Goal: Information Seeking & Learning: Understand process/instructions

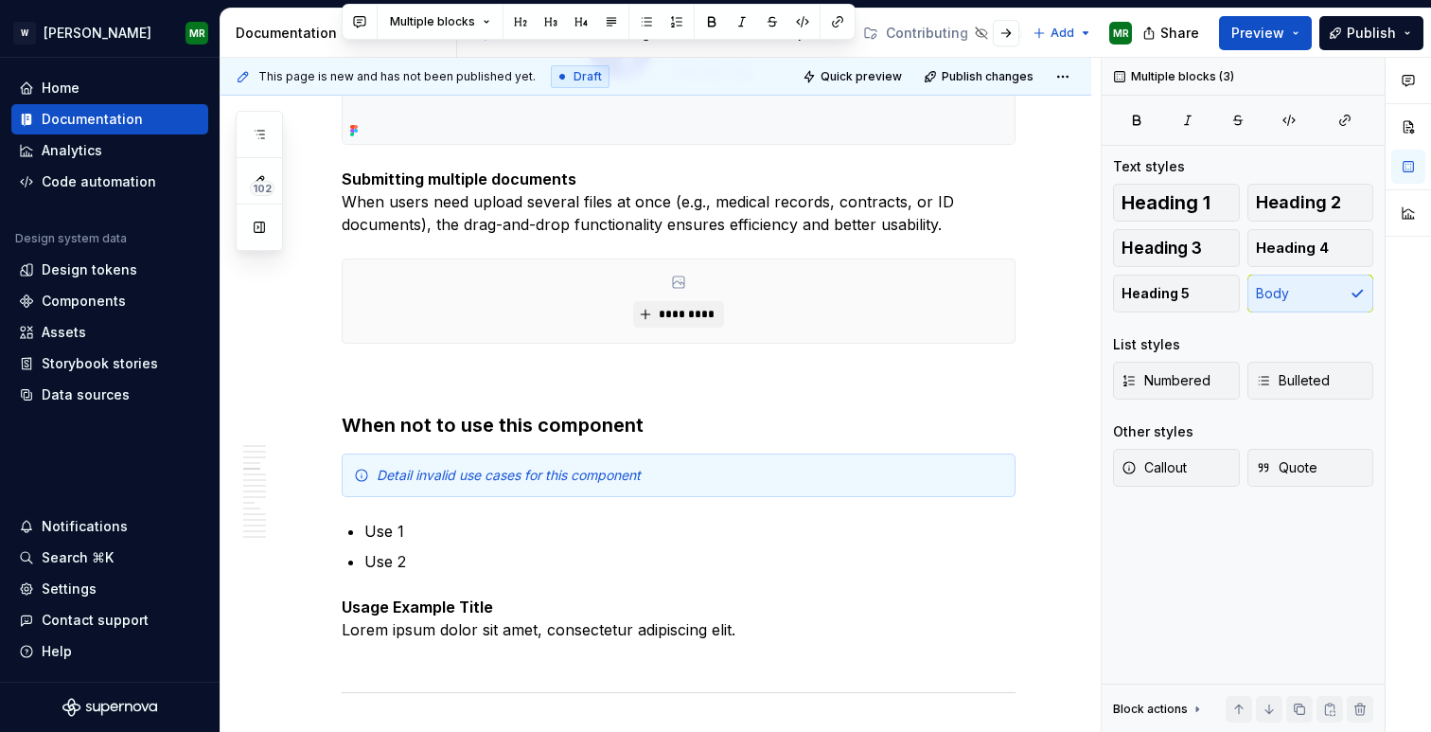
scroll to position [2552, 0]
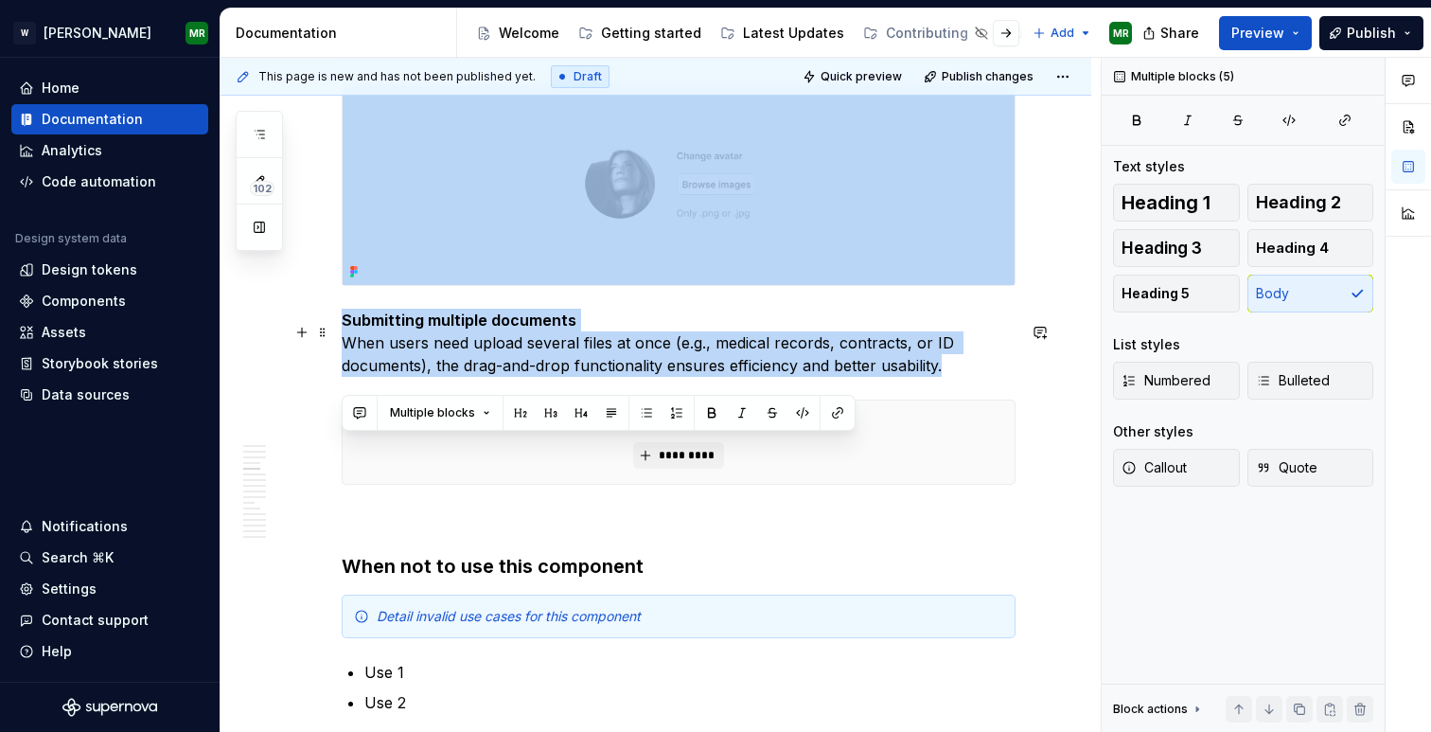
drag, startPoint x: 344, startPoint y: 222, endPoint x: 951, endPoint y: 382, distance: 628.7
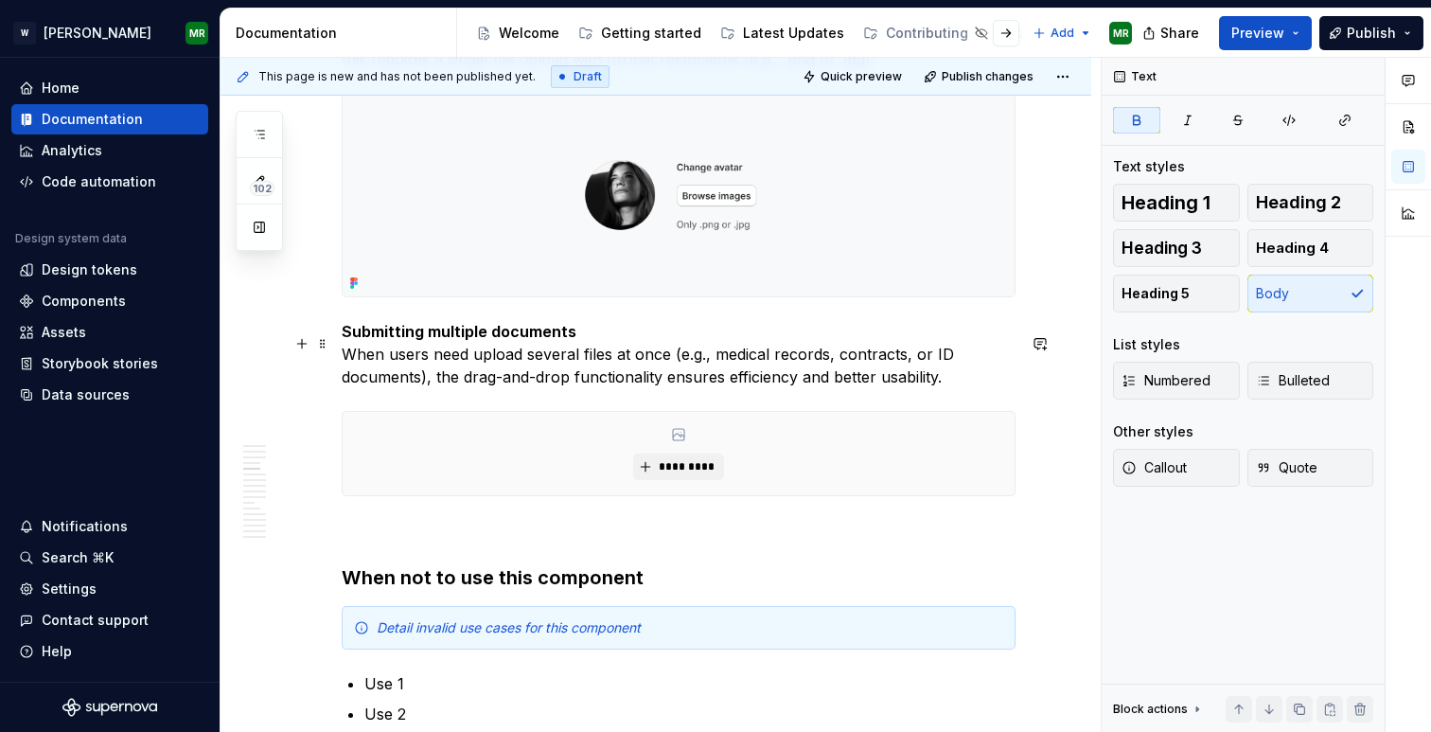
click at [638, 346] on p "Submitting multiple documents When users need upload several files at once (e.g…" at bounding box center [679, 354] width 674 height 68
type textarea "*"
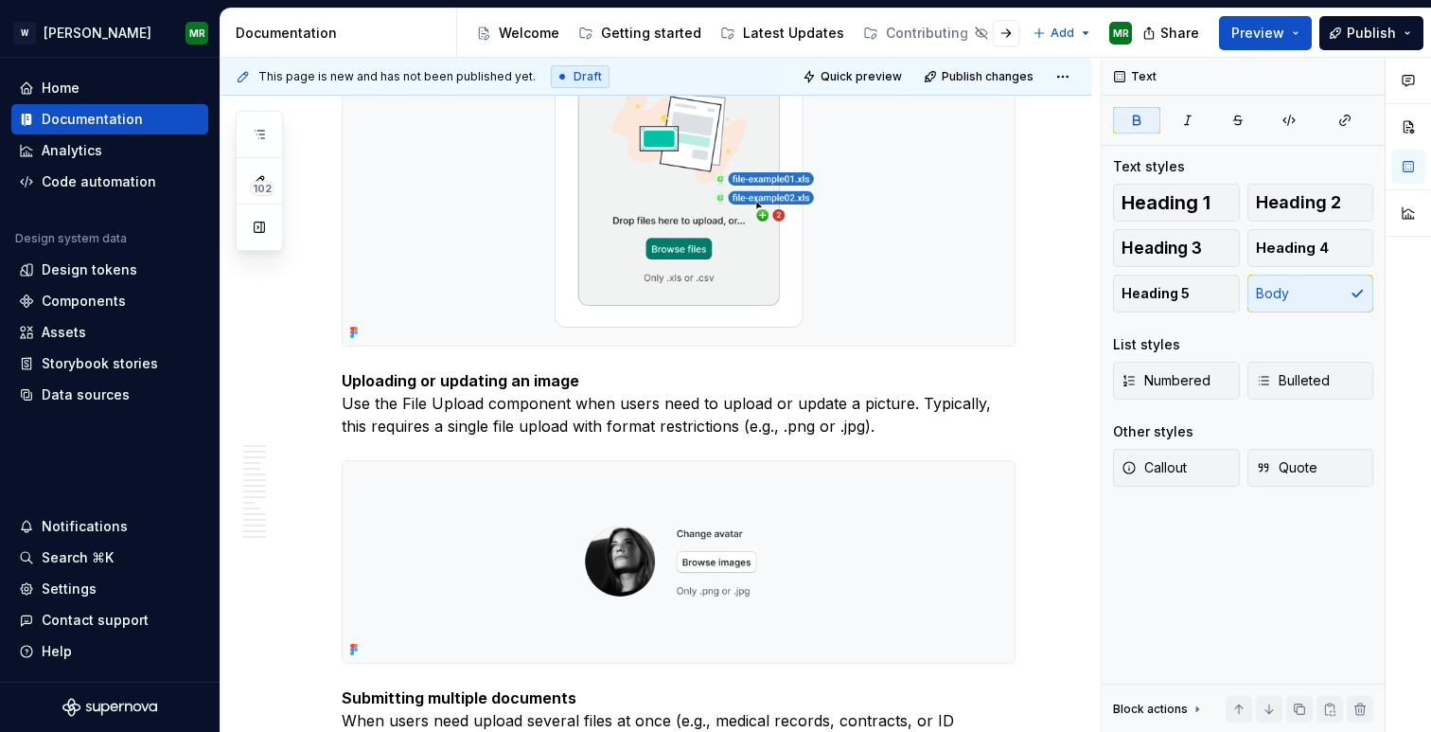
scroll to position [2186, 0]
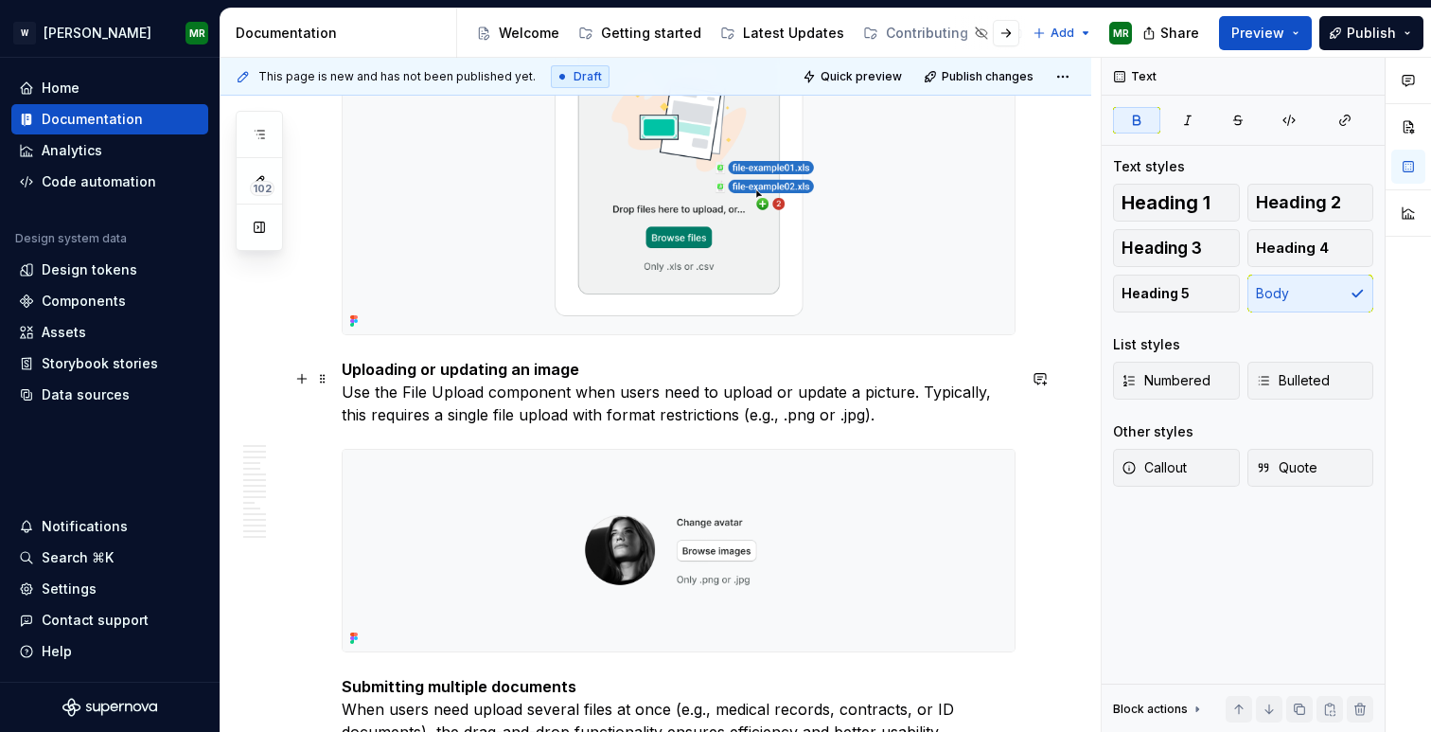
click at [525, 379] on strong "Uploading or updating an image" at bounding box center [461, 369] width 238 height 19
click at [467, 410] on p "Uploading or updating a single file Use the File Upload component when users ne…" at bounding box center [679, 392] width 674 height 68
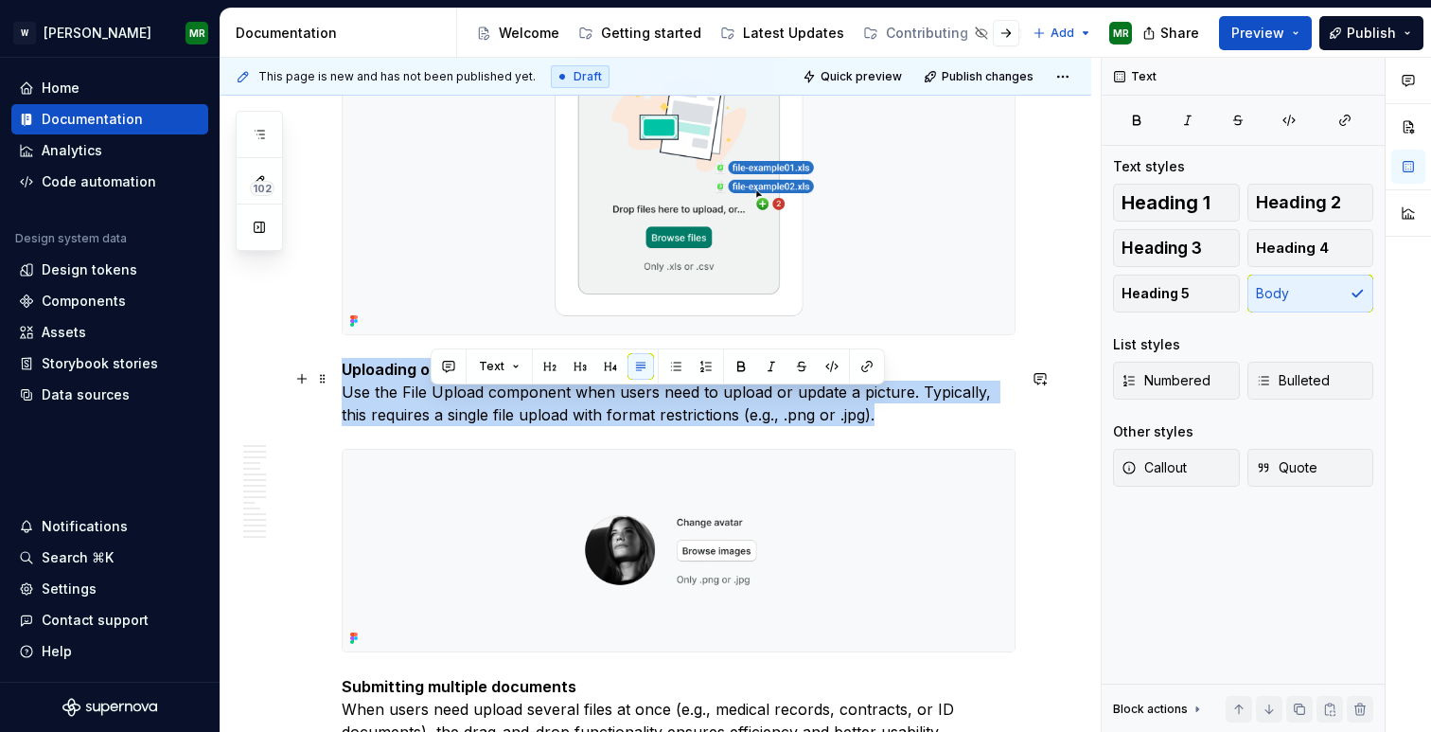
click at [467, 410] on p "Uploading or updating a single file Use the File Upload component when users ne…" at bounding box center [679, 392] width 674 height 68
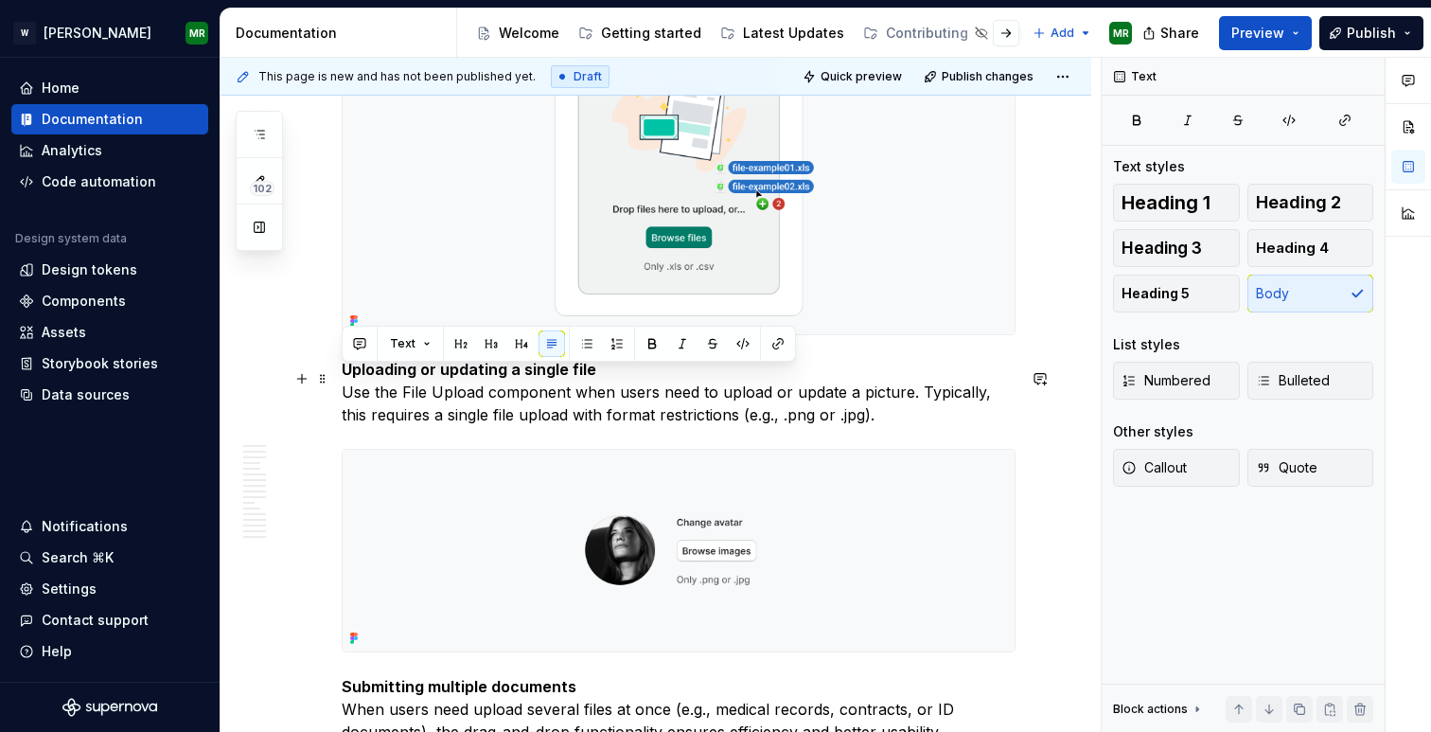
click at [680, 410] on p "Uploading or updating a single file Use the File Upload component when users ne…" at bounding box center [679, 392] width 674 height 68
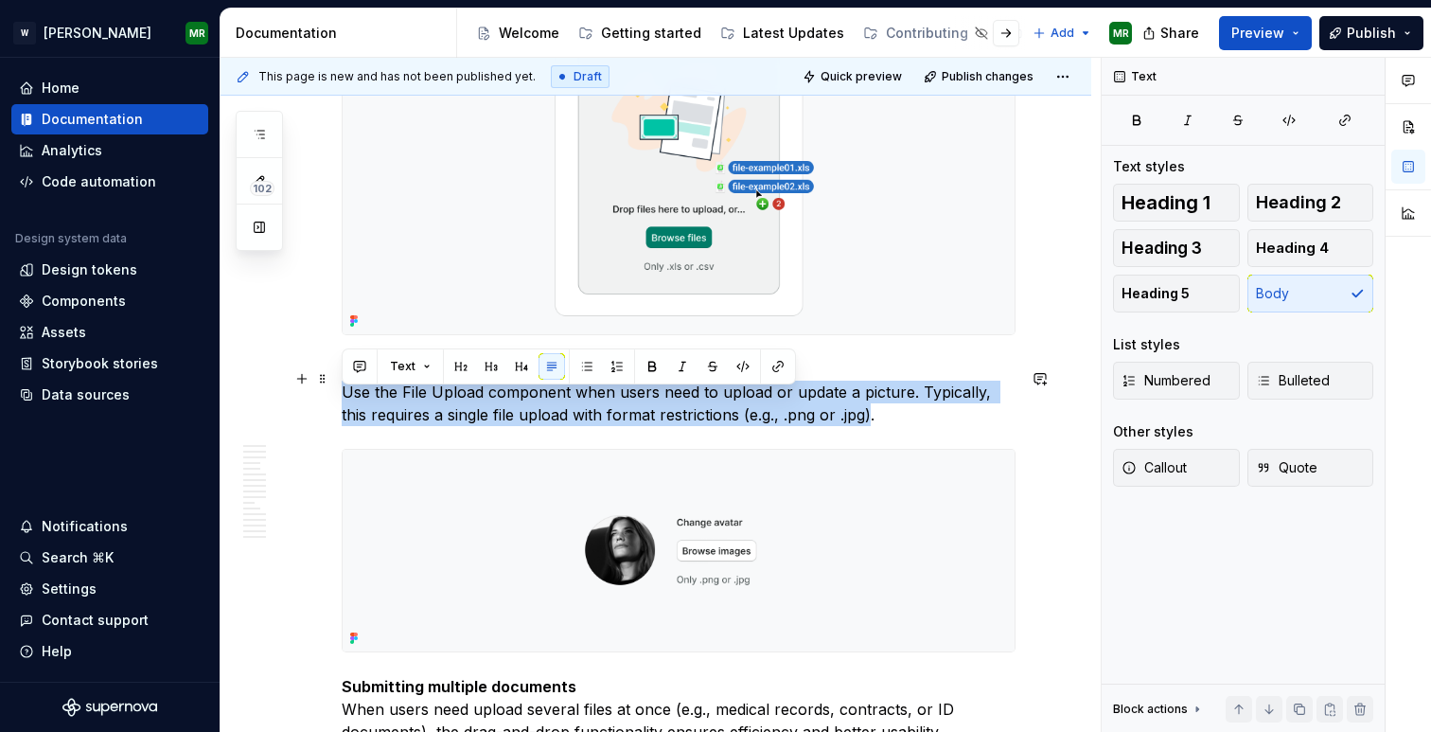
drag, startPoint x: 345, startPoint y: 402, endPoint x: 842, endPoint y: 422, distance: 497.4
click at [842, 422] on p "Uploading or updating a single file Use the File Upload component when users ne…" at bounding box center [679, 392] width 674 height 68
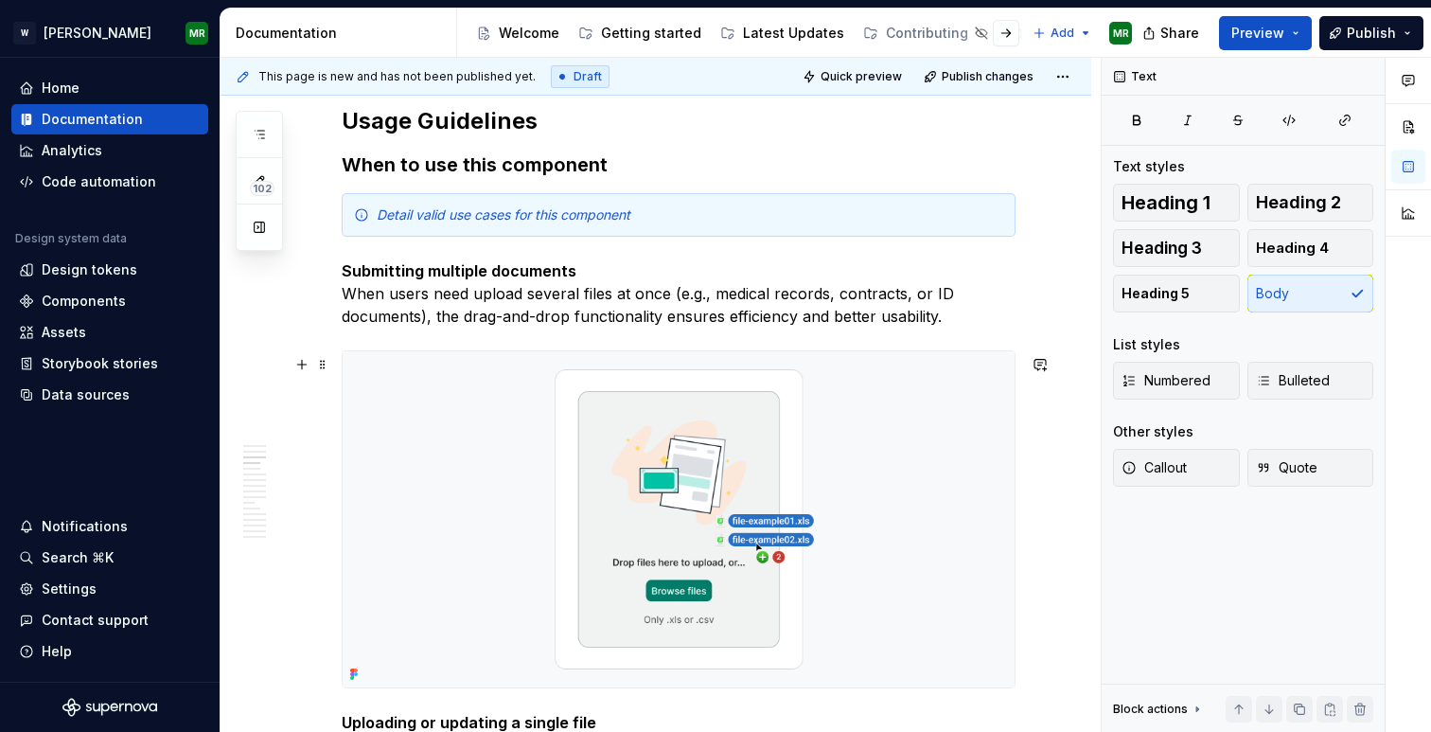
scroll to position [1821, 0]
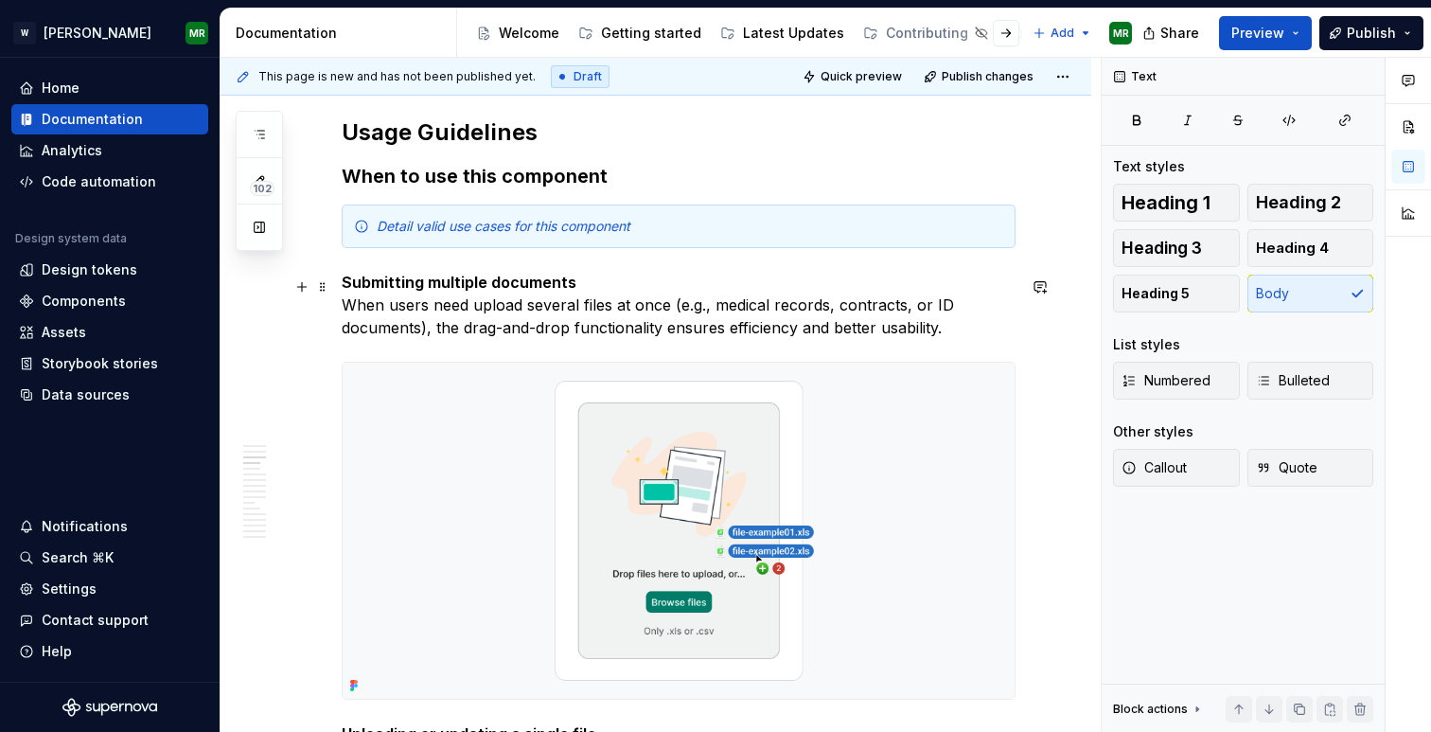
click at [342, 311] on p "Submitting multiple documents When users need upload several files at once (e.g…" at bounding box center [679, 305] width 674 height 68
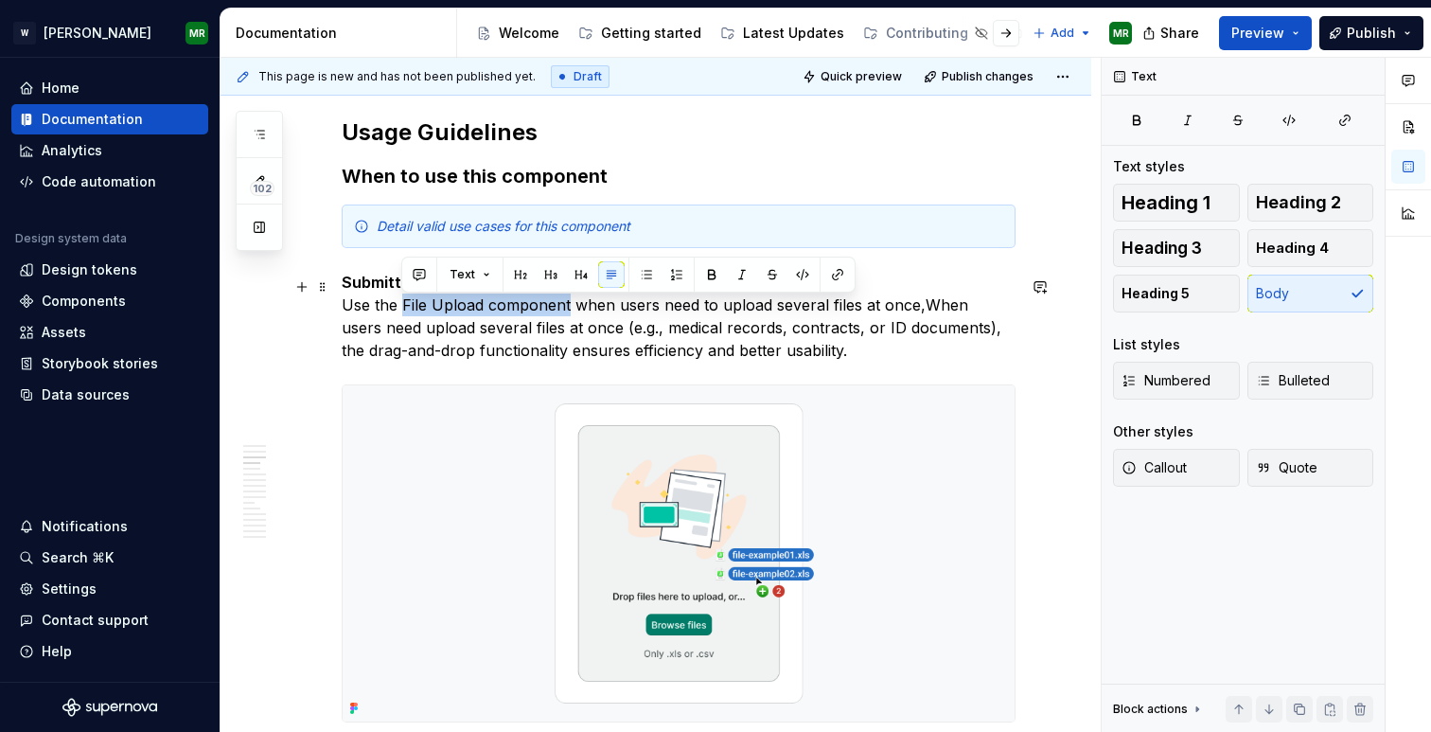
drag, startPoint x: 404, startPoint y: 309, endPoint x: 568, endPoint y: 308, distance: 163.8
click at [568, 308] on p "Submitting multiple documents Use the File Upload component when users need to …" at bounding box center [679, 316] width 674 height 91
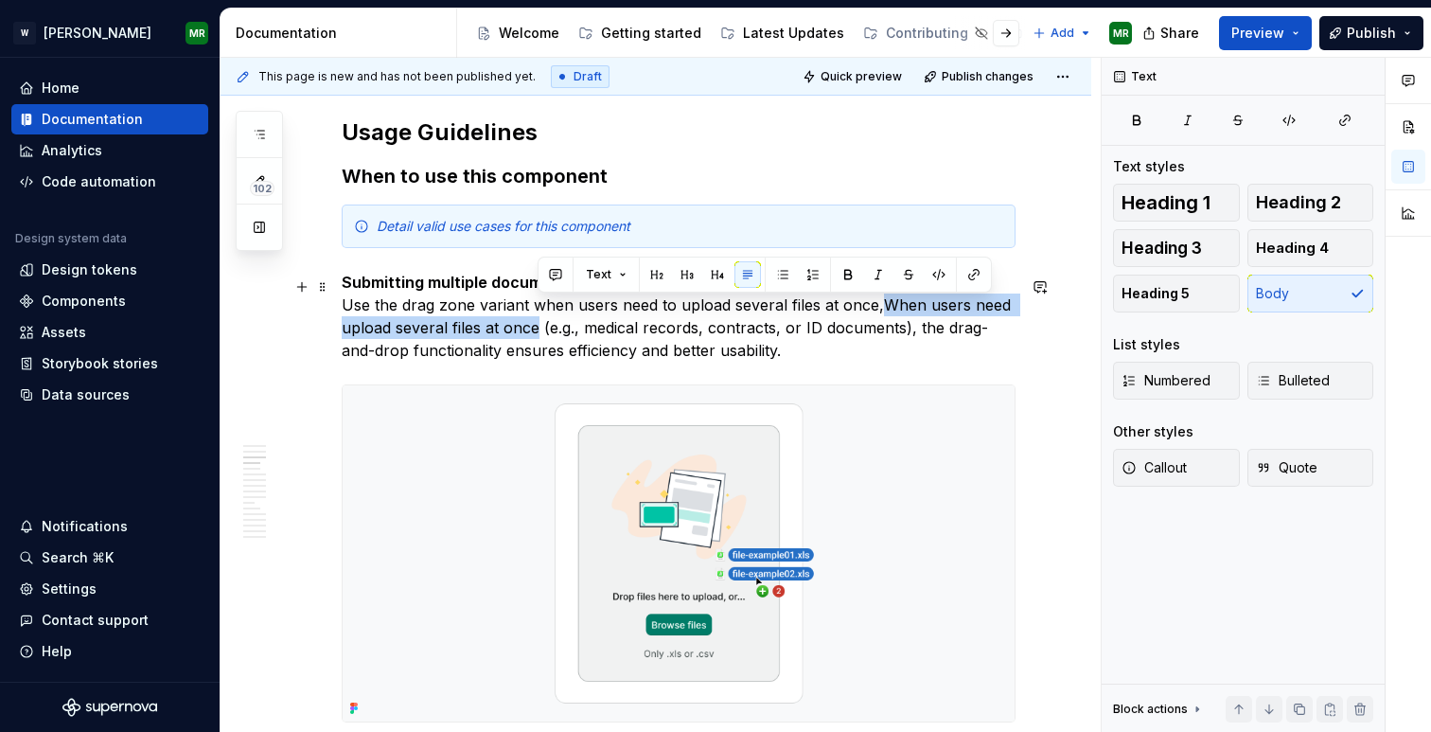
drag, startPoint x: 878, startPoint y: 309, endPoint x: 536, endPoint y: 334, distance: 342.7
click at [536, 334] on p "Submitting multiple documents Use the drag zone variant when users need to uplo…" at bounding box center [679, 316] width 674 height 91
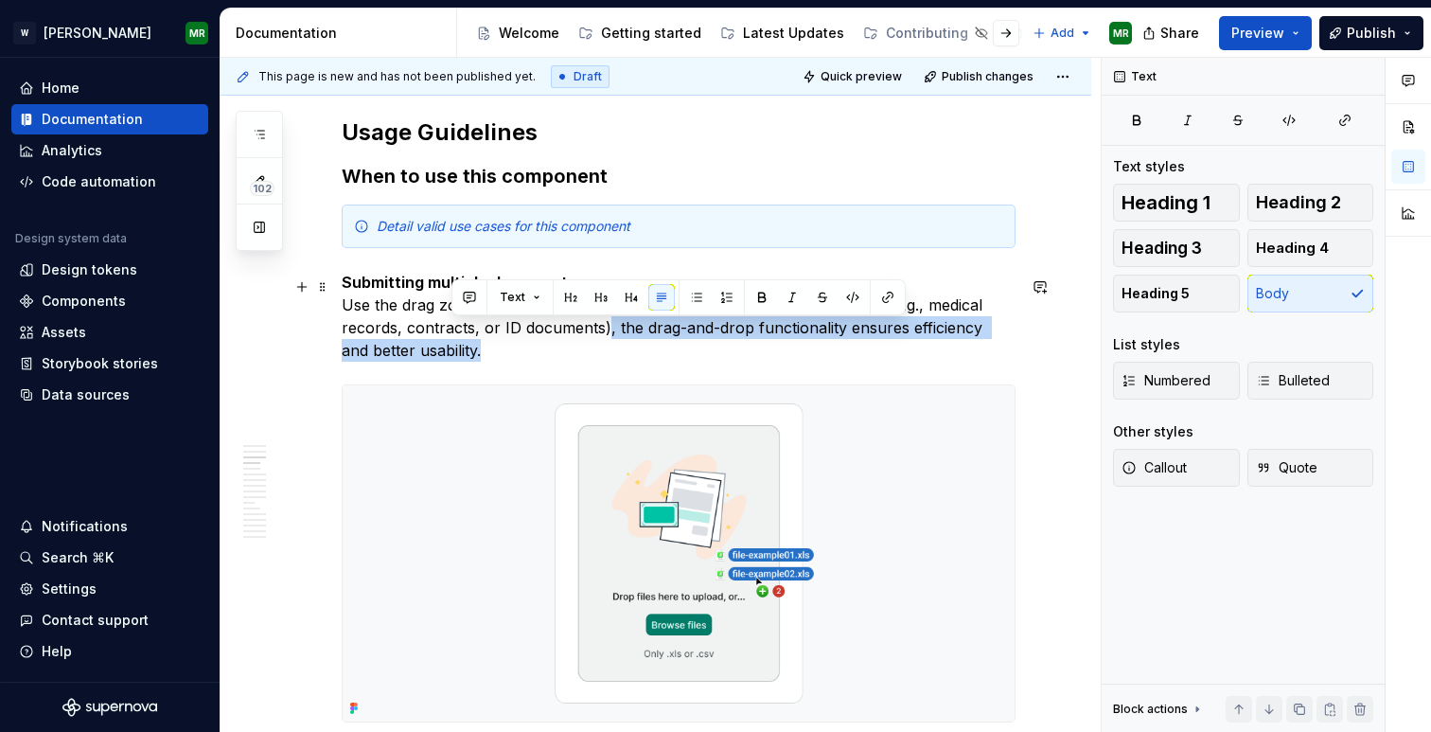
drag, startPoint x: 604, startPoint y: 335, endPoint x: 586, endPoint y: 349, distance: 22.9
click at [586, 349] on p "Submitting multiple documents Use the drag zone variant when users need to uplo…" at bounding box center [679, 316] width 674 height 91
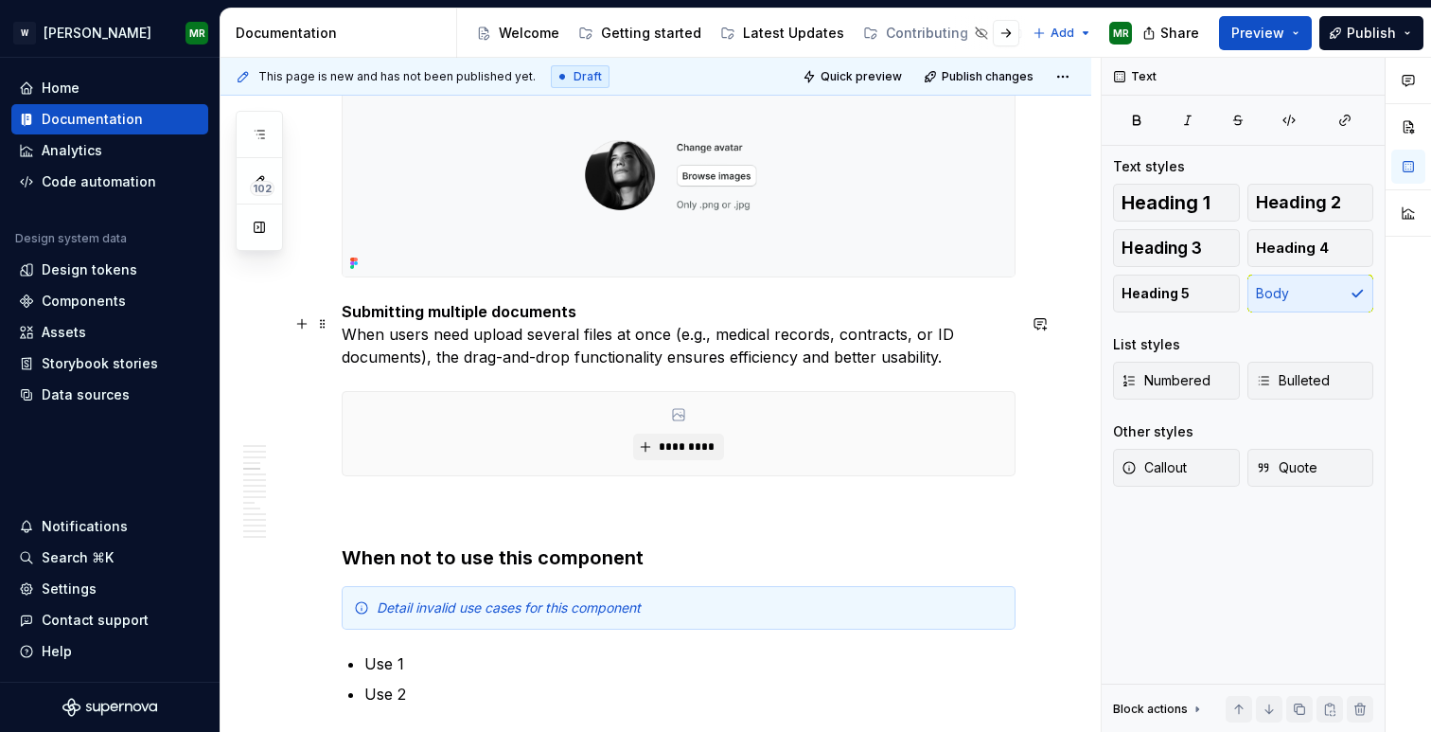
scroll to position [2626, 0]
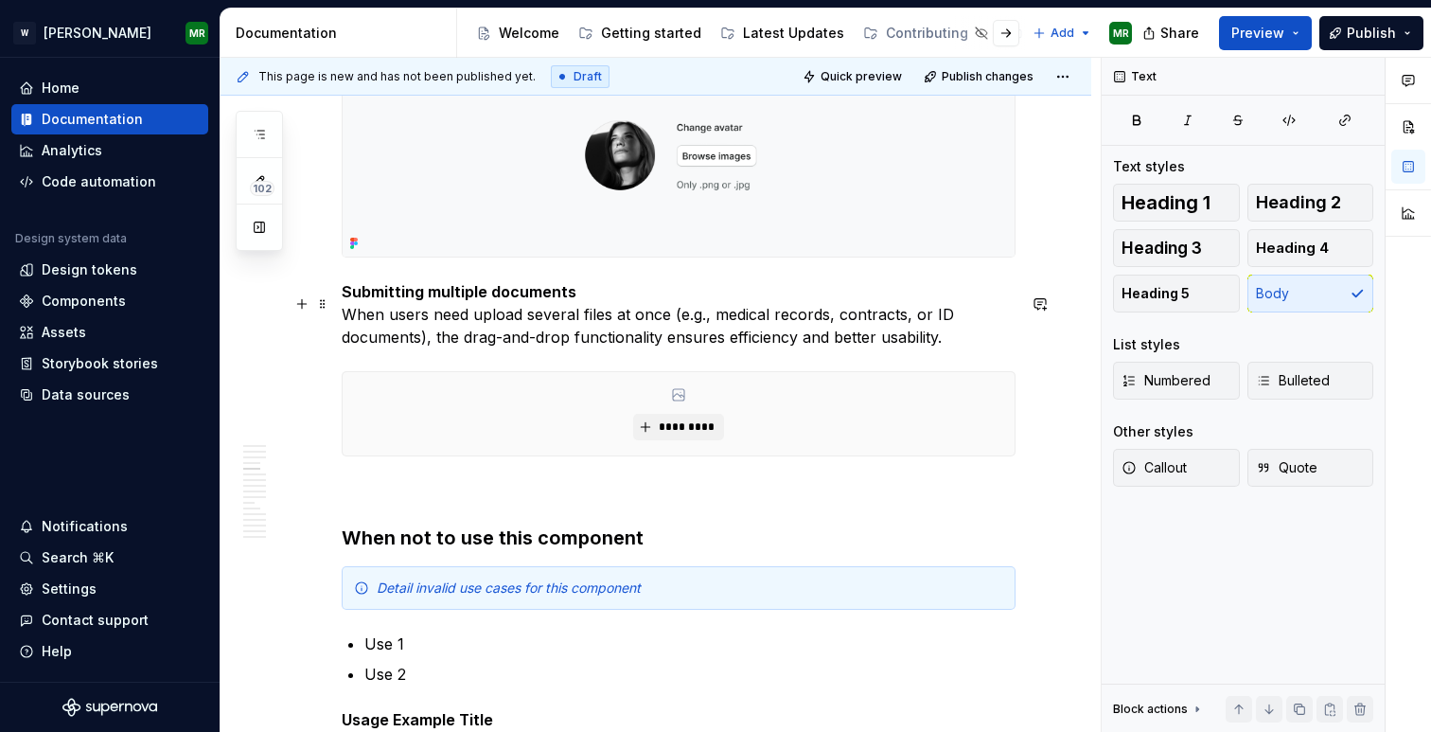
drag, startPoint x: 346, startPoint y: 306, endPoint x: 616, endPoint y: 334, distance: 271.3
click at [616, 334] on p "Submitting multiple documents When users need upload several files at once (e.g…" at bounding box center [679, 314] width 674 height 68
click at [940, 339] on p "Submitting multiple documents When users need upload several files at once (e.g…" at bounding box center [679, 314] width 674 height 68
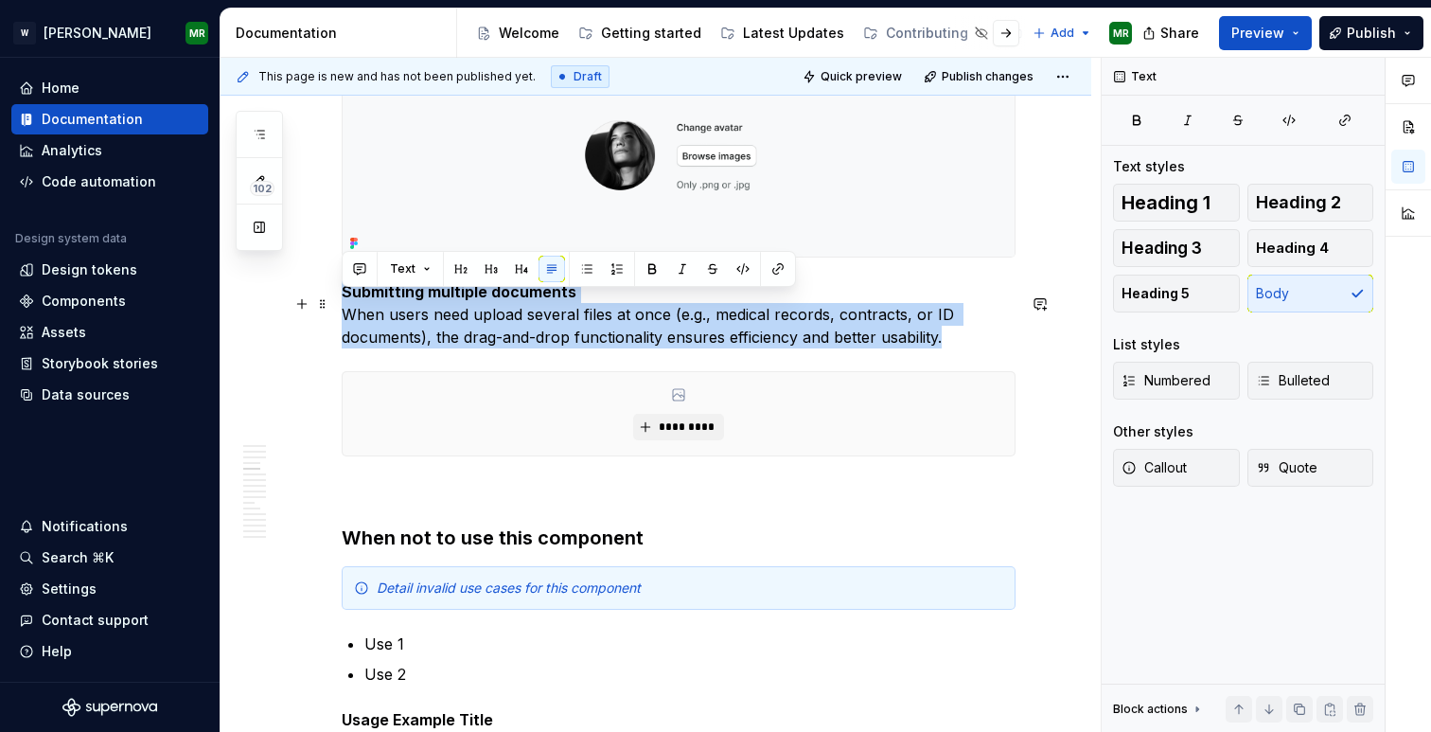
drag, startPoint x: 941, startPoint y: 351, endPoint x: 343, endPoint y: 304, distance: 600.2
click at [343, 304] on p "Submitting multiple documents When users need upload several files at once (e.g…" at bounding box center [679, 314] width 674 height 68
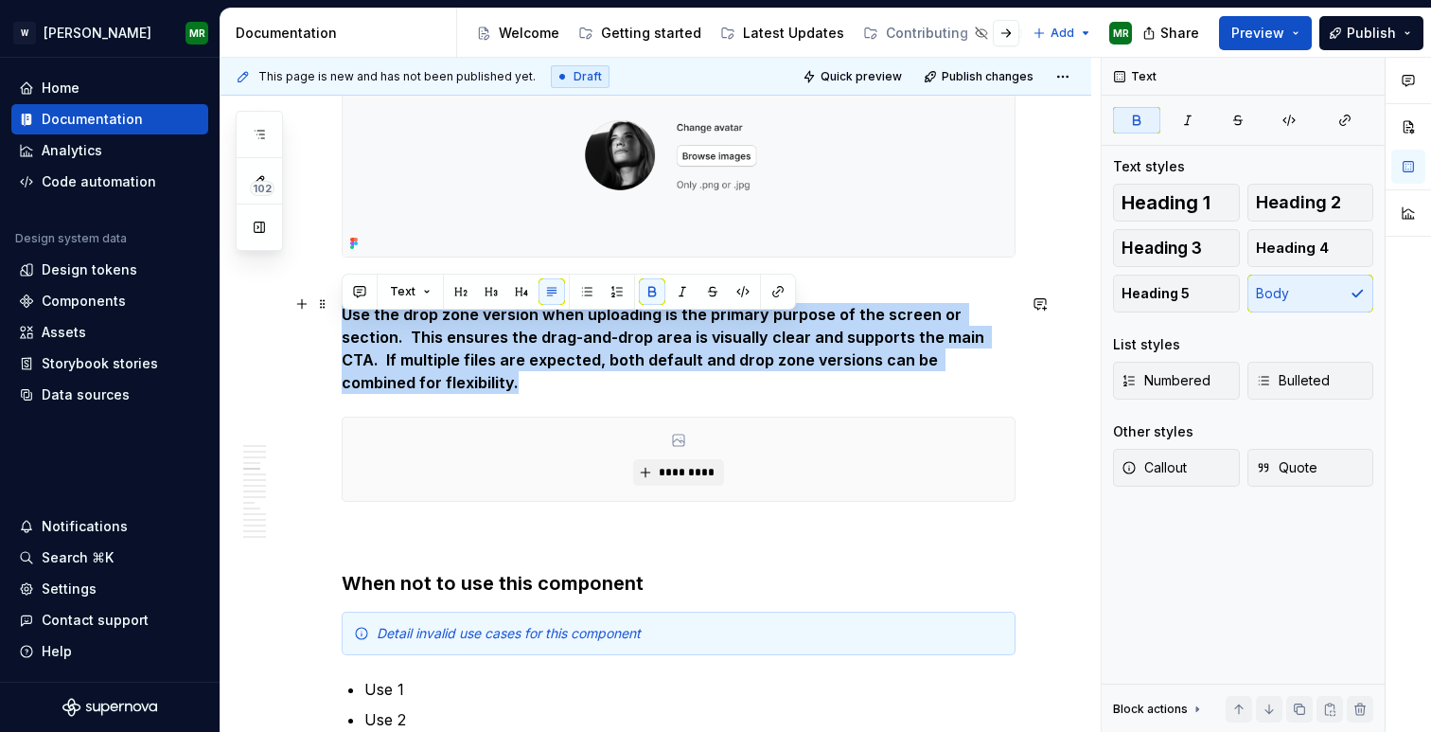
drag, startPoint x: 344, startPoint y: 326, endPoint x: 982, endPoint y: 364, distance: 639.3
click at [982, 364] on p "Uploading files as the main task Use the drop zone version when uploading is th…" at bounding box center [679, 337] width 674 height 114
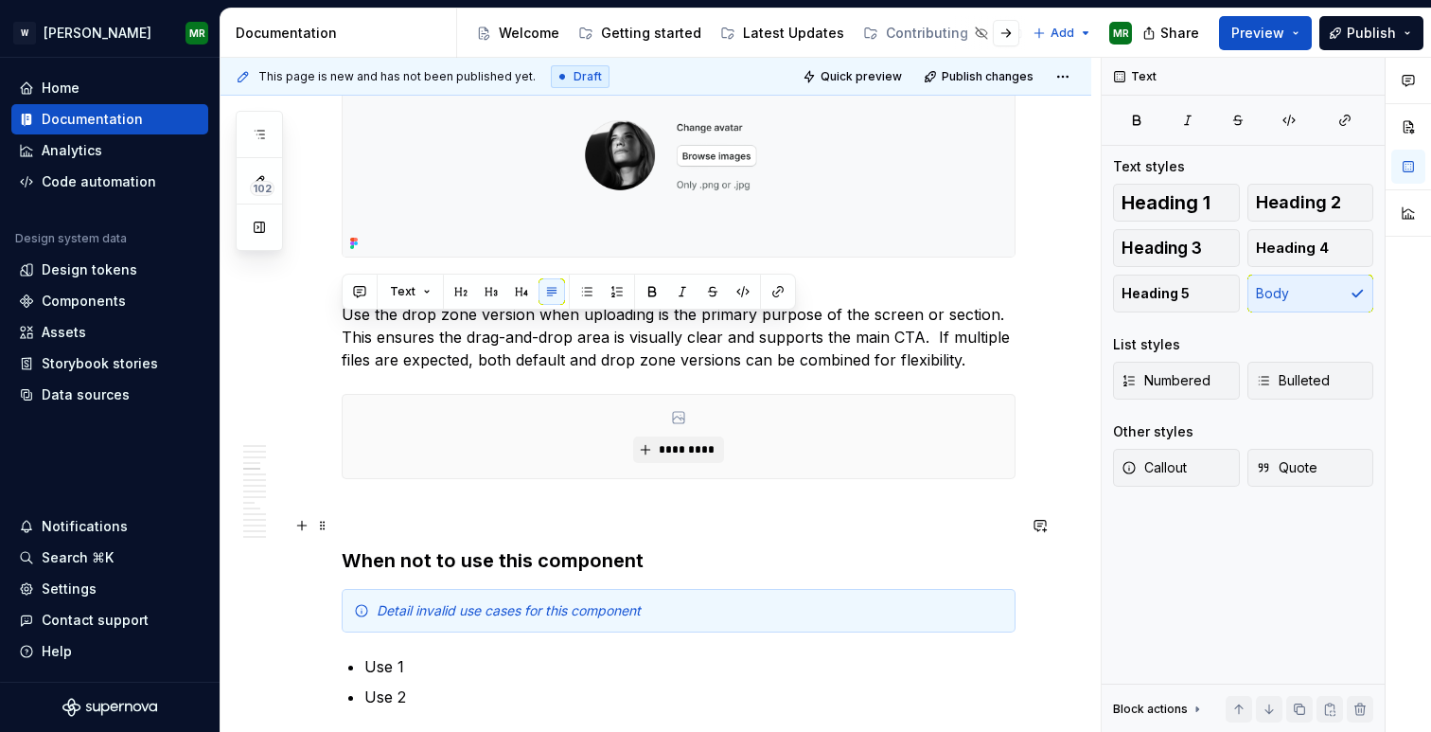
click at [455, 520] on p at bounding box center [679, 513] width 674 height 23
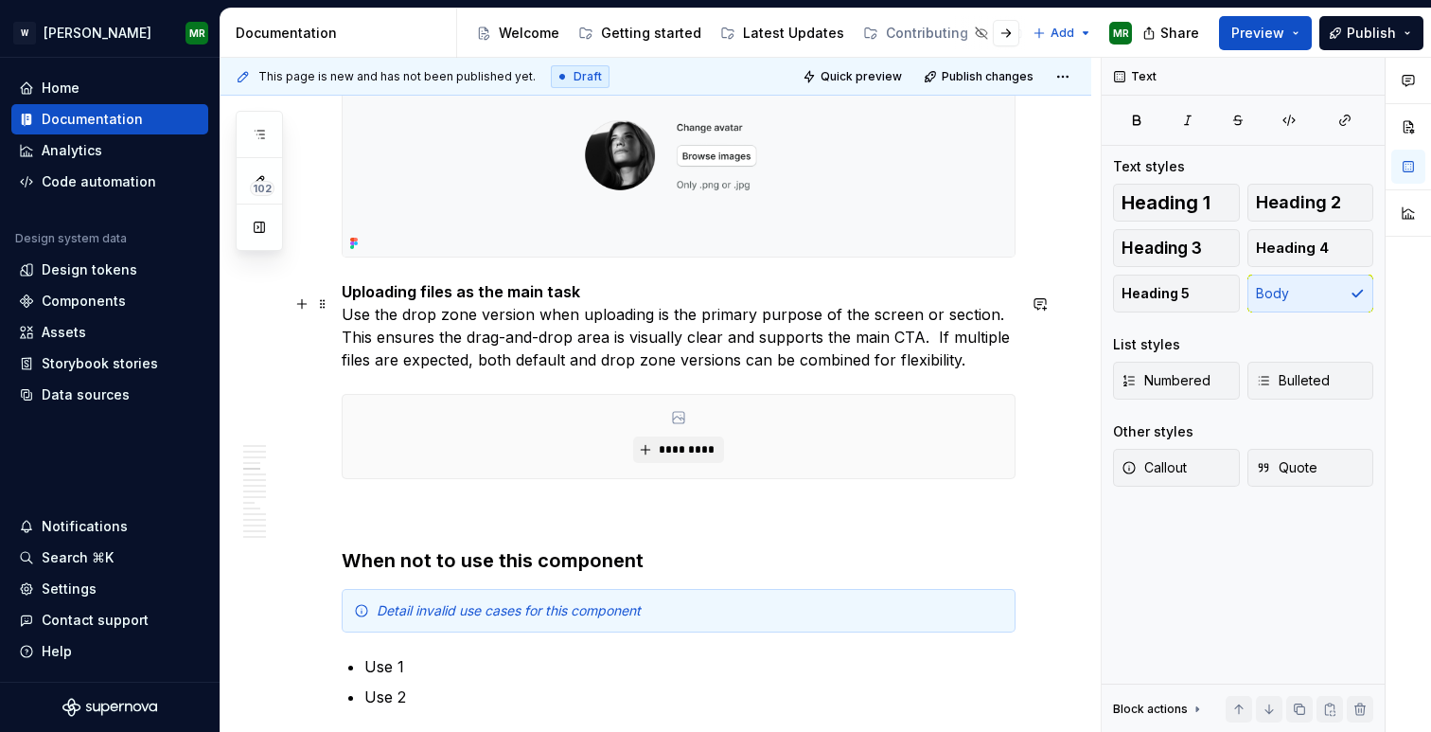
click at [933, 349] on p "Uploading files as the main task Use the drop zone version when uploading is th…" at bounding box center [679, 325] width 674 height 91
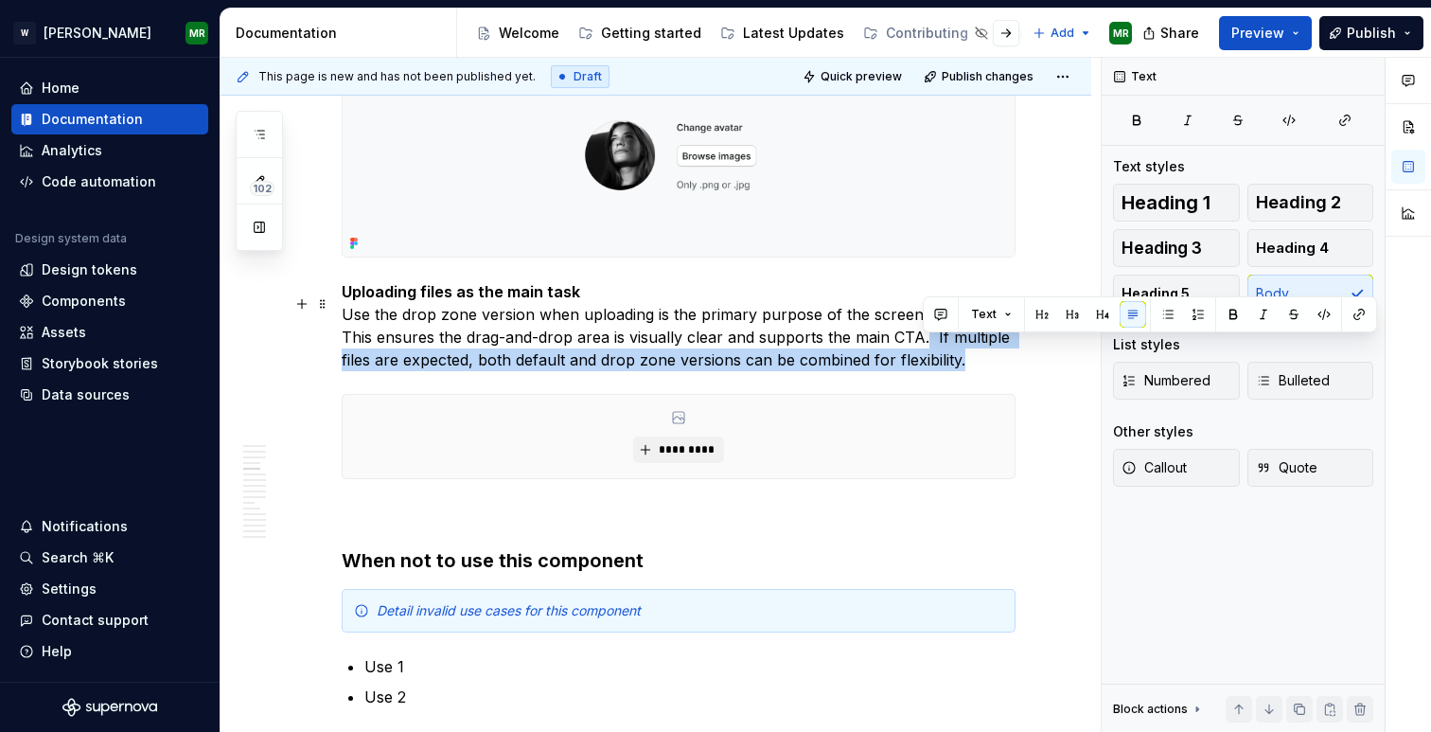
drag, startPoint x: 963, startPoint y: 371, endPoint x: 923, endPoint y: 354, distance: 43.3
click at [923, 354] on p "Uploading files as the main task Use the drop zone version when uploading is th…" at bounding box center [679, 325] width 674 height 91
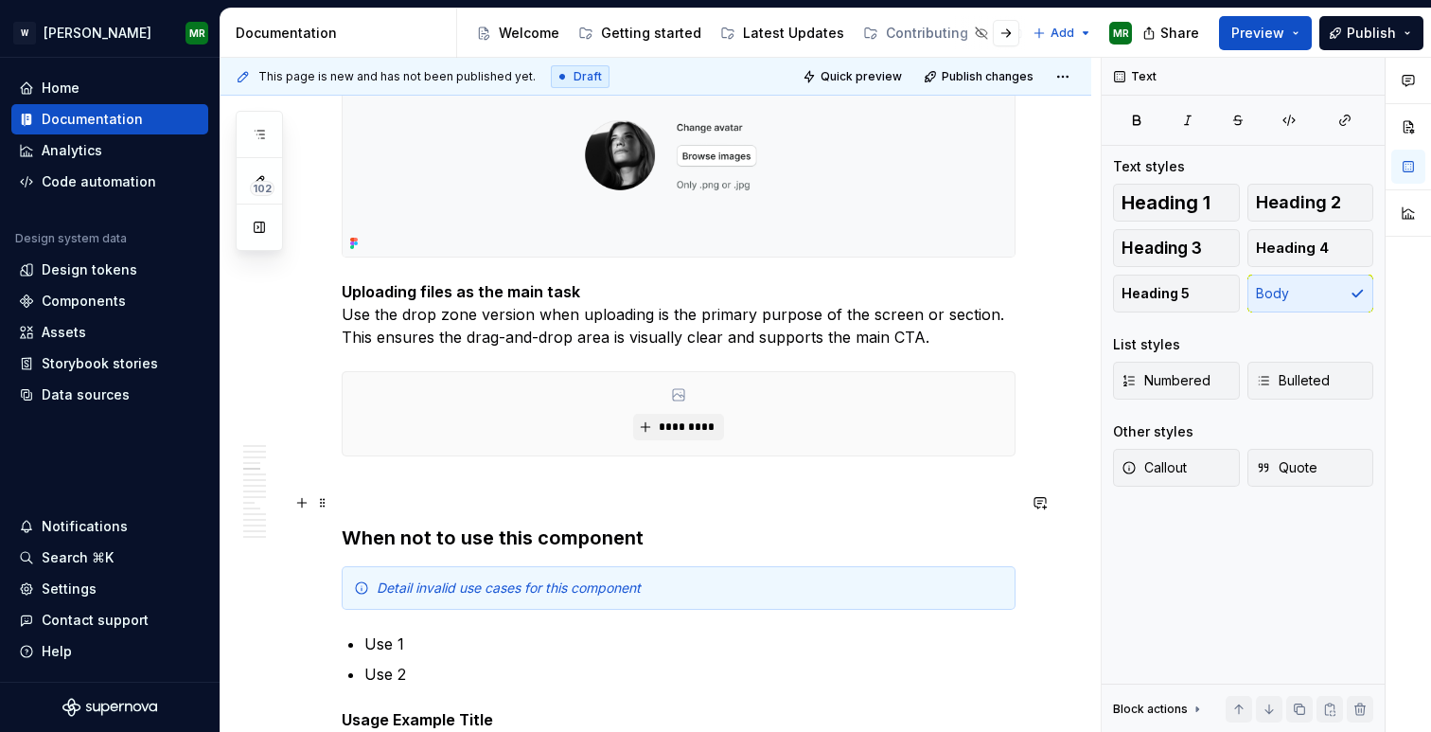
click at [464, 493] on p at bounding box center [679, 490] width 674 height 23
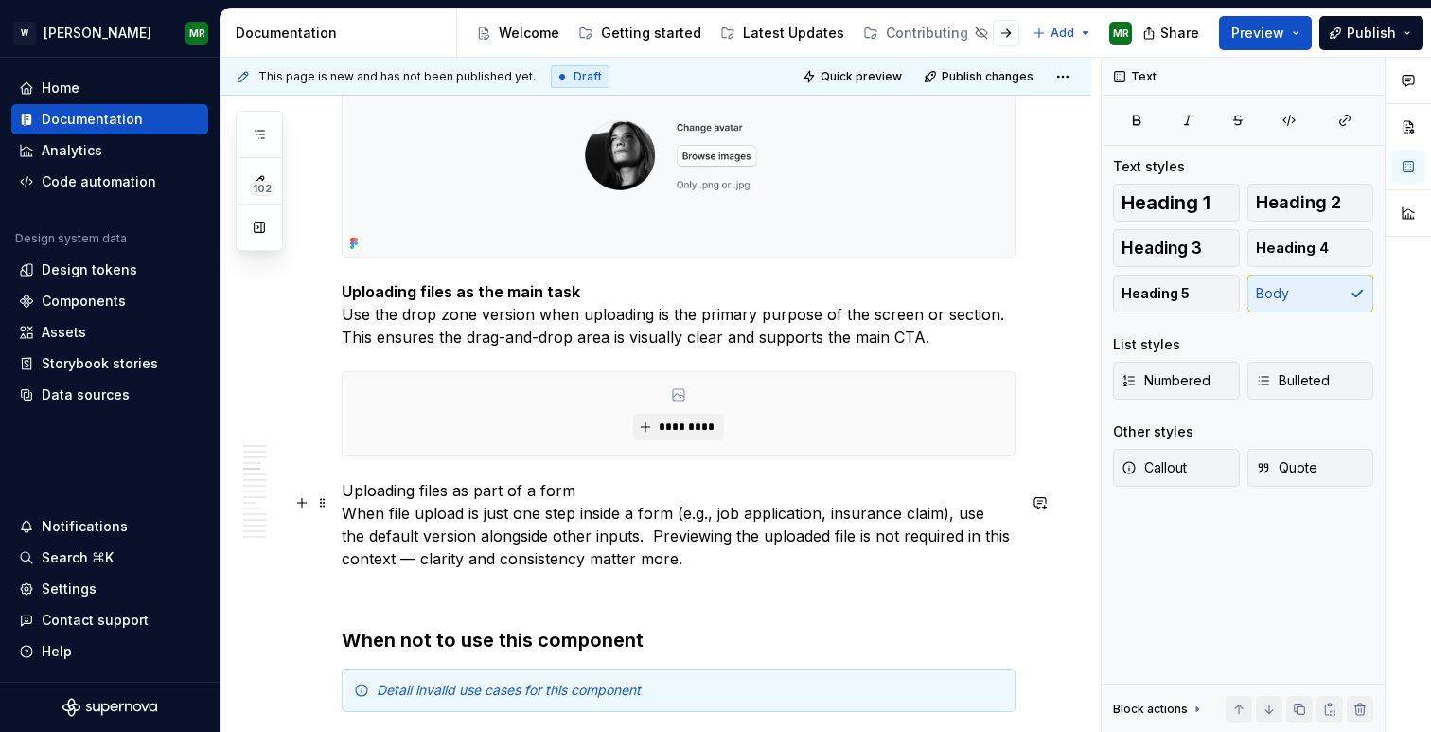
click at [422, 494] on p "Uploading files as part of a form When file upload is just one step inside a fo…" at bounding box center [679, 524] width 674 height 91
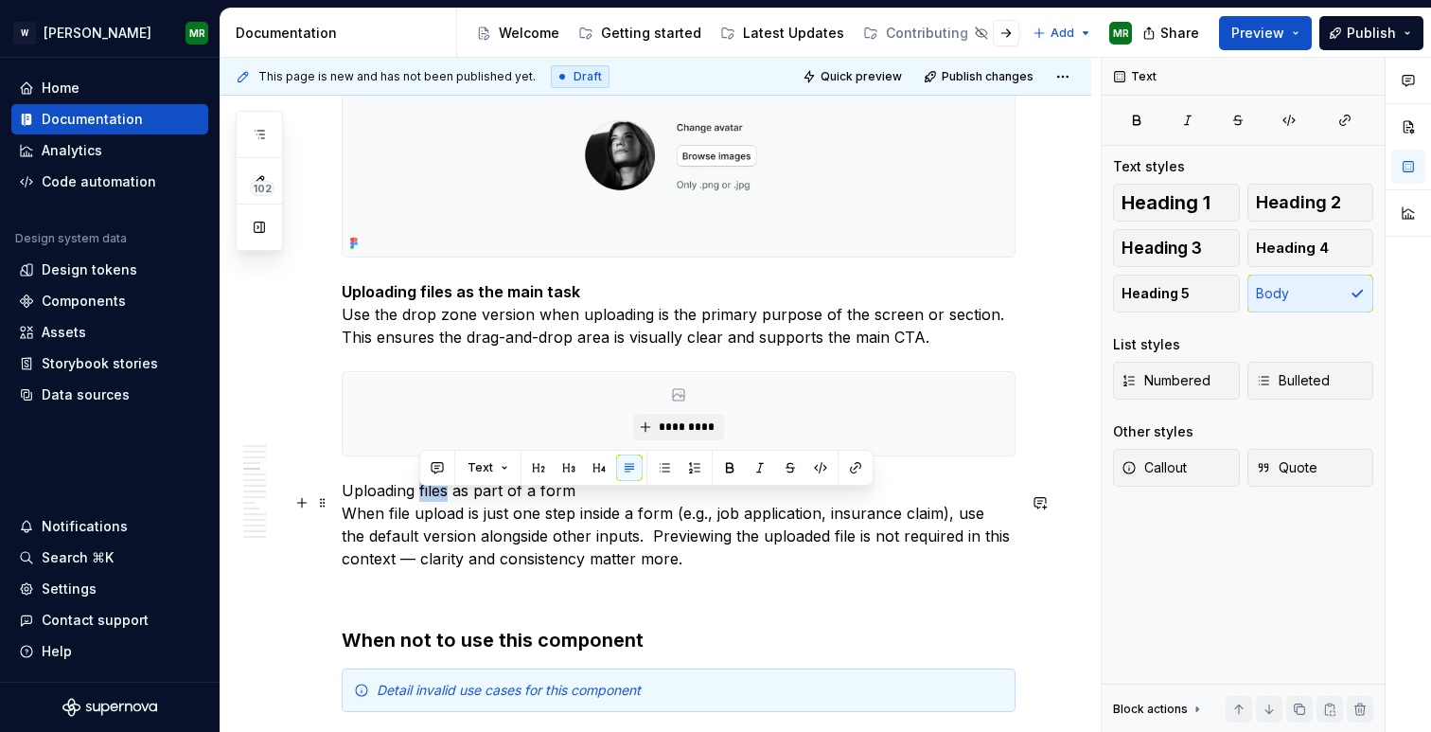
click at [422, 494] on p "Uploading files as part of a form When file upload is just one step inside a fo…" at bounding box center [679, 524] width 674 height 91
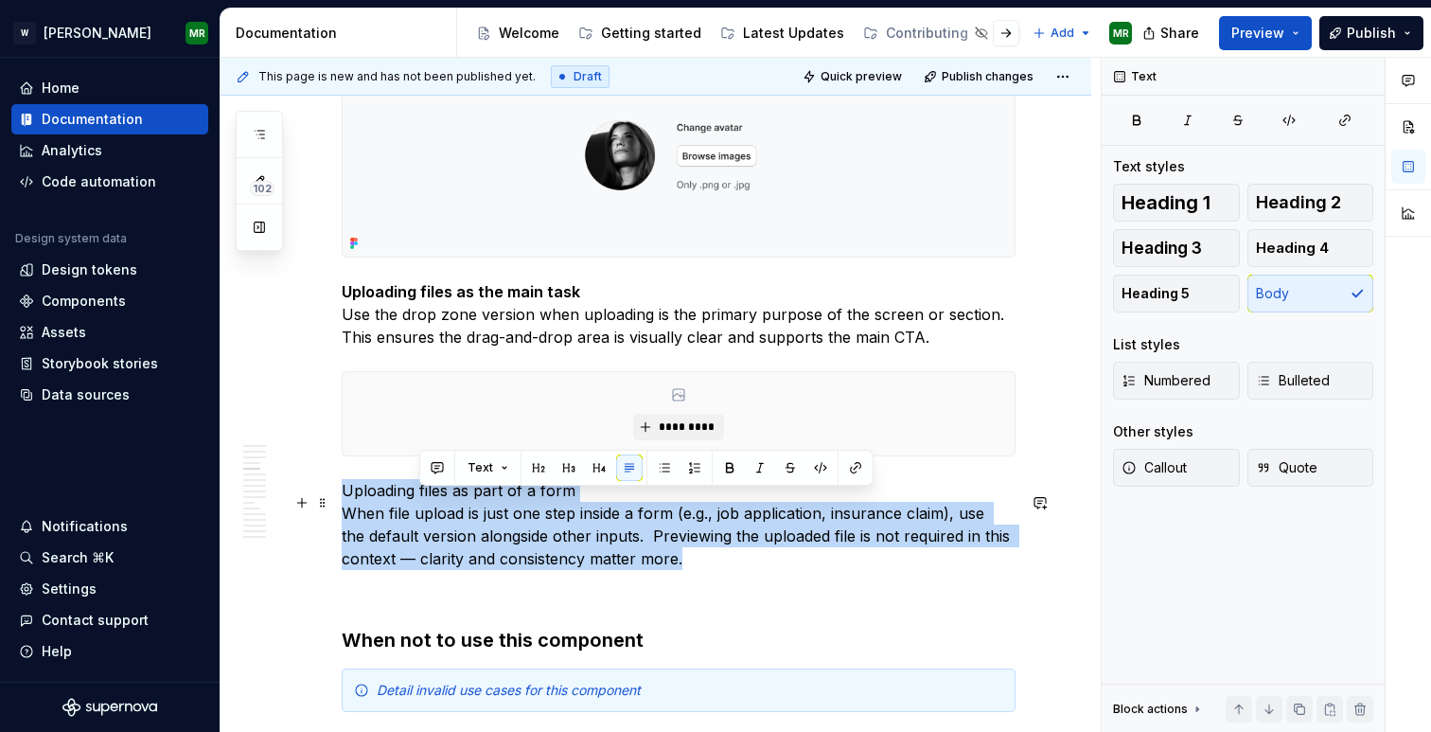
click at [422, 494] on p "Uploading files as part of a form When file upload is just one step inside a fo…" at bounding box center [679, 524] width 674 height 91
click at [552, 504] on p "Uploading files as part of a form When file upload is just one step inside a fo…" at bounding box center [679, 524] width 674 height 91
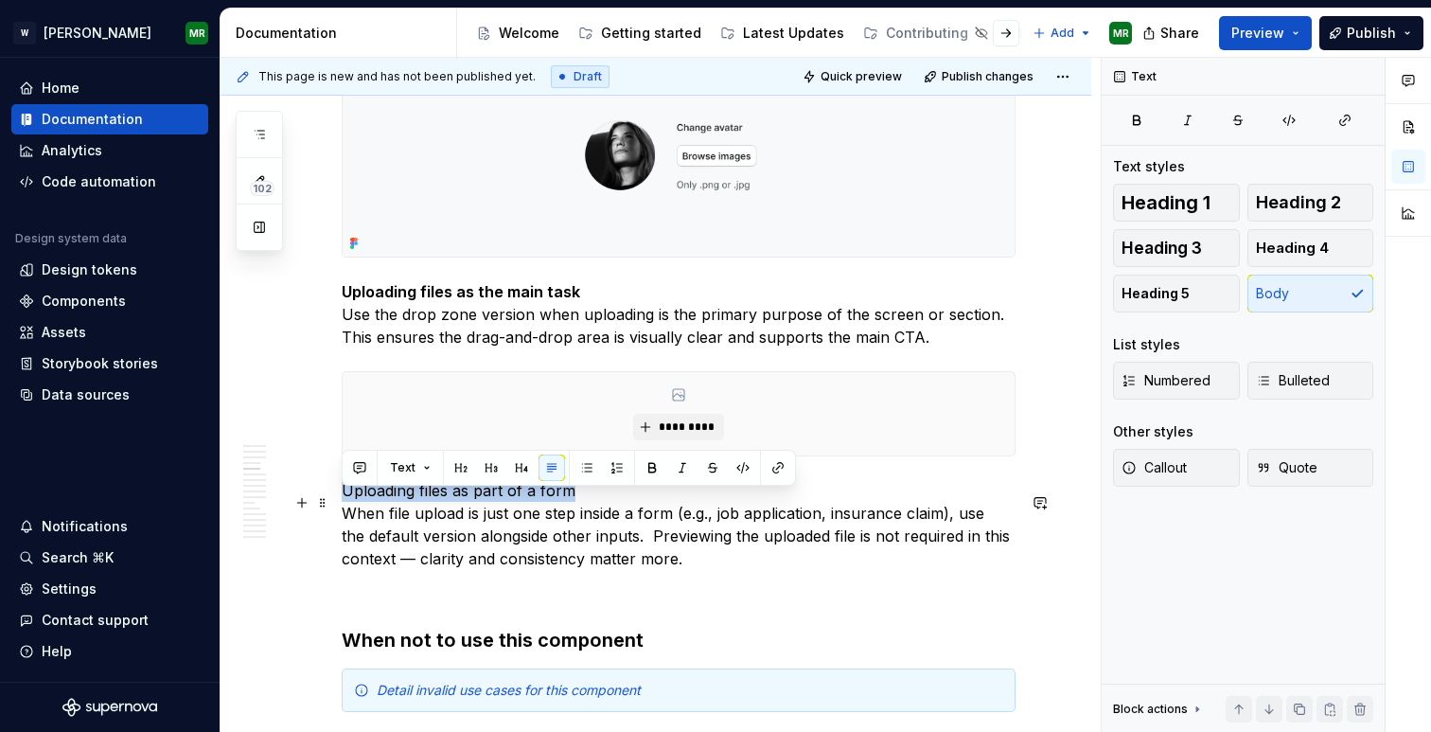
drag, startPoint x: 574, startPoint y: 503, endPoint x: 330, endPoint y: 511, distance: 243.5
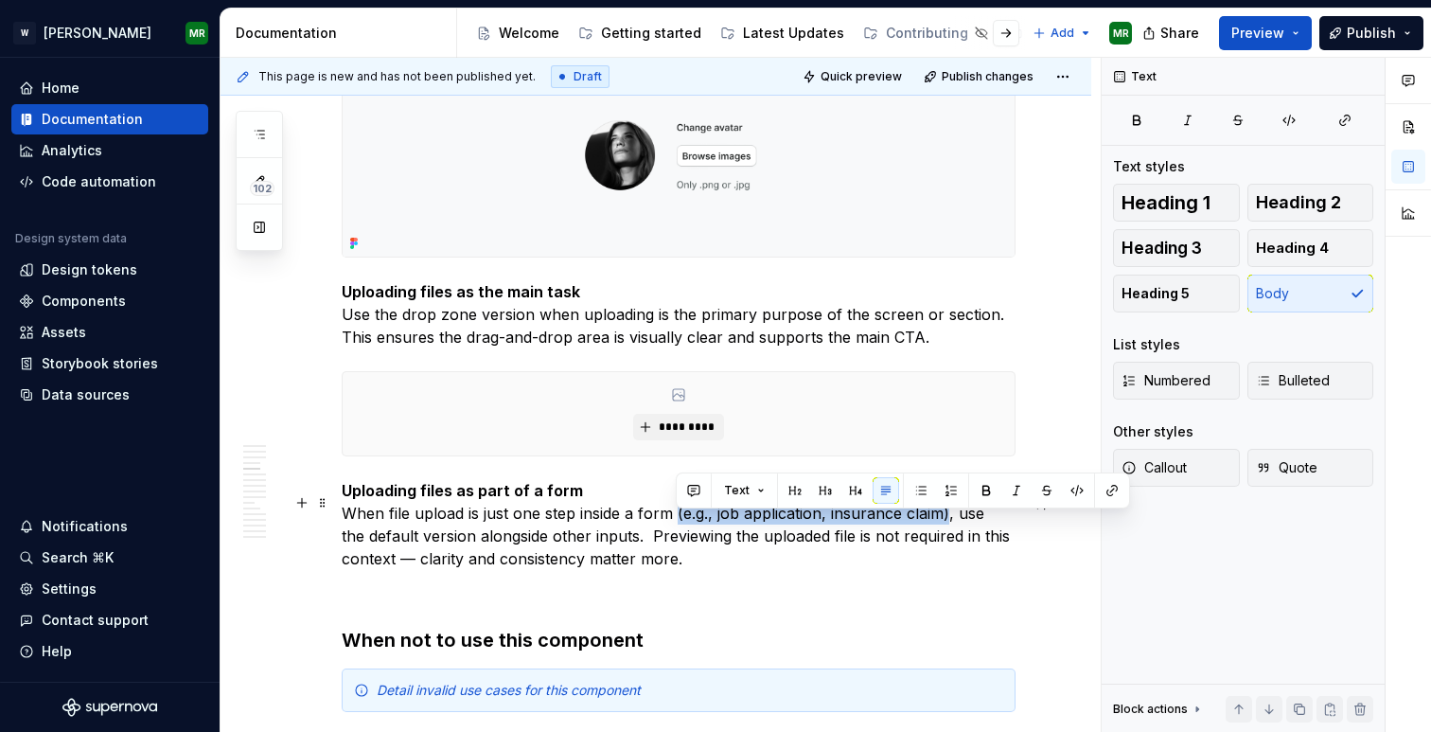
drag, startPoint x: 675, startPoint y: 528, endPoint x: 950, endPoint y: 515, distance: 274.9
click at [950, 515] on p "Uploading files as part of a form When file upload is just one step inside a fo…" at bounding box center [679, 524] width 674 height 91
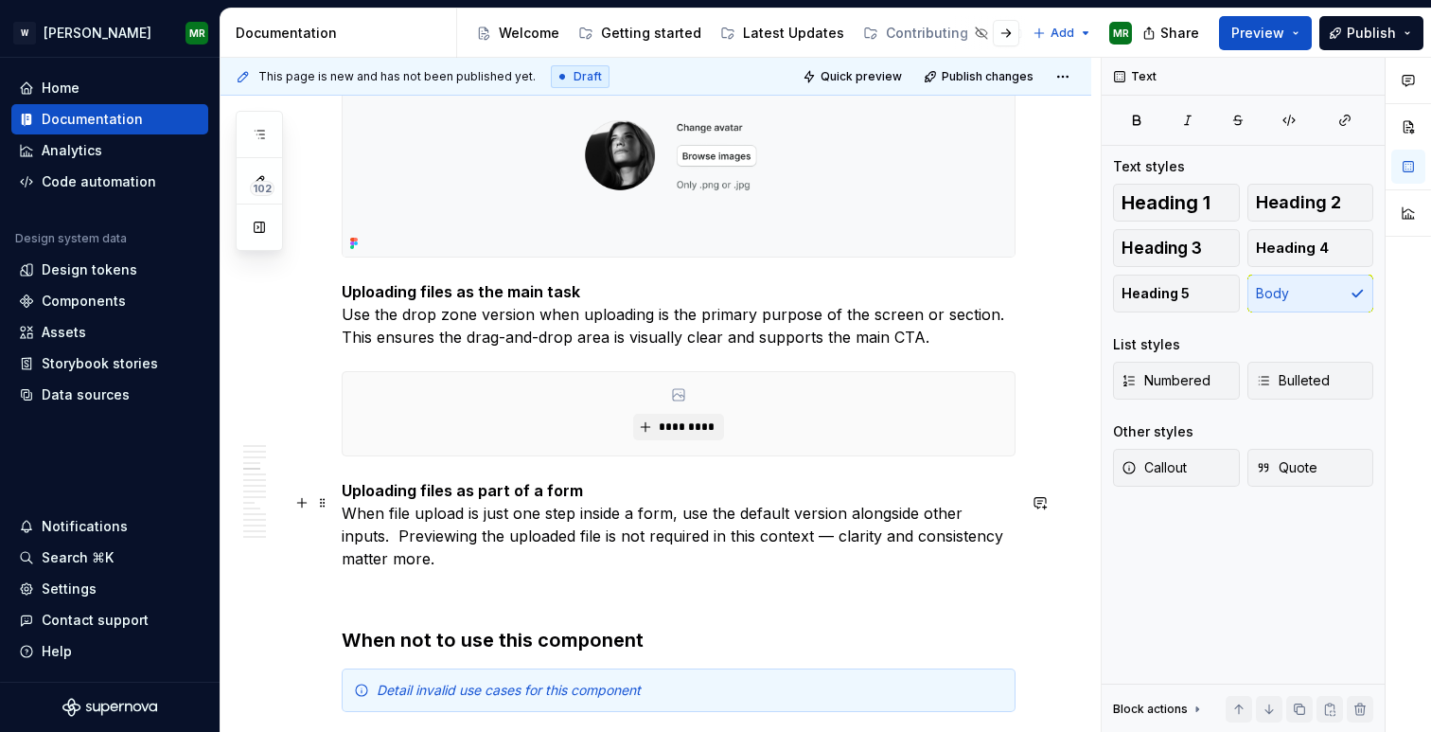
click at [790, 527] on p "Uploading files as part of a form When file upload is just one step inside a fo…" at bounding box center [679, 524] width 674 height 91
click at [513, 549] on p "Uploading files as part of a form When file upload is just one step inside a fo…" at bounding box center [679, 524] width 674 height 91
click at [942, 548] on p "Uploading files as part of a form When file upload is just one step inside a fo…" at bounding box center [679, 524] width 674 height 91
click at [867, 570] on p "Uploading files as part of a form When file upload is just one step inside a fo…" at bounding box center [679, 524] width 674 height 91
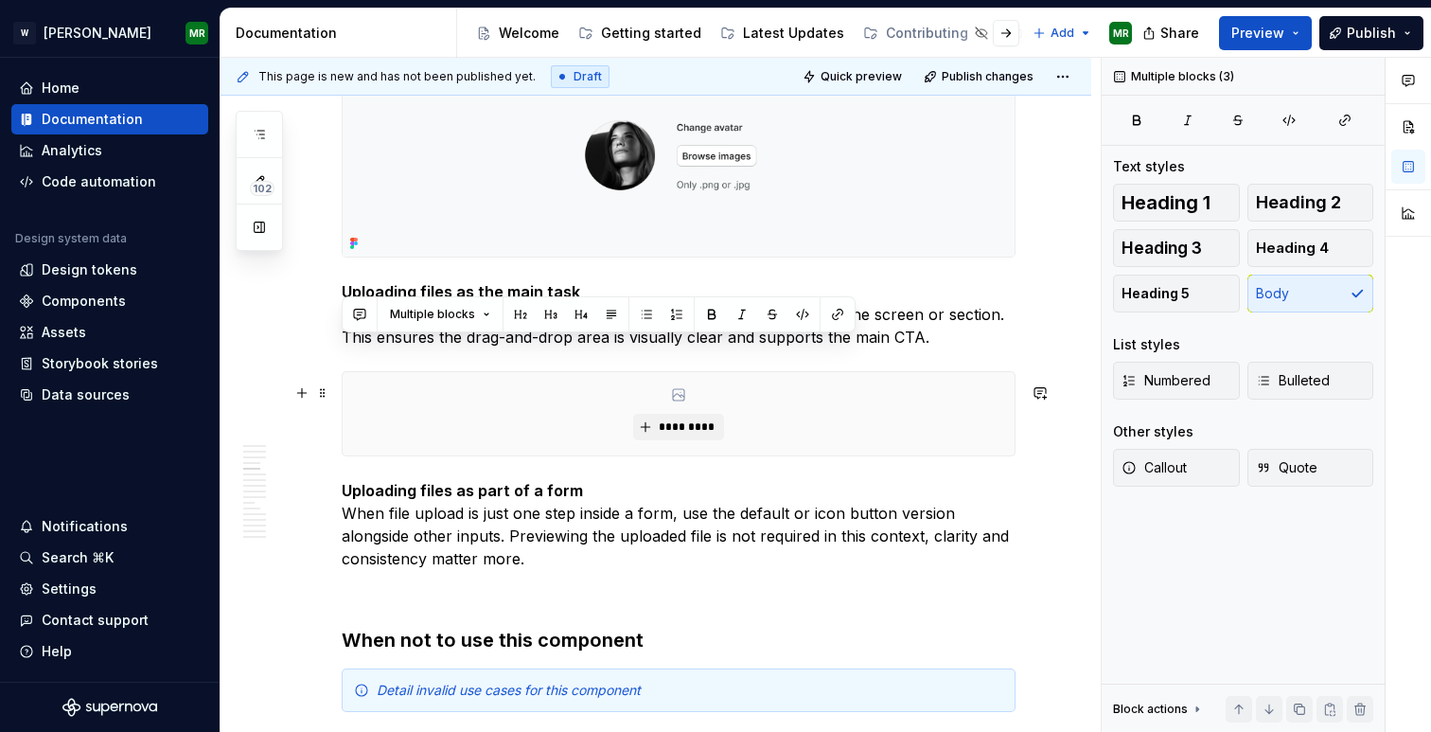
drag, startPoint x: 944, startPoint y: 350, endPoint x: 1039, endPoint y: 474, distance: 156.6
copy div "Use the drop zone version when uploading is the primary purpose of the screen o…"
click at [305, 398] on button "button" at bounding box center [302, 393] width 27 height 27
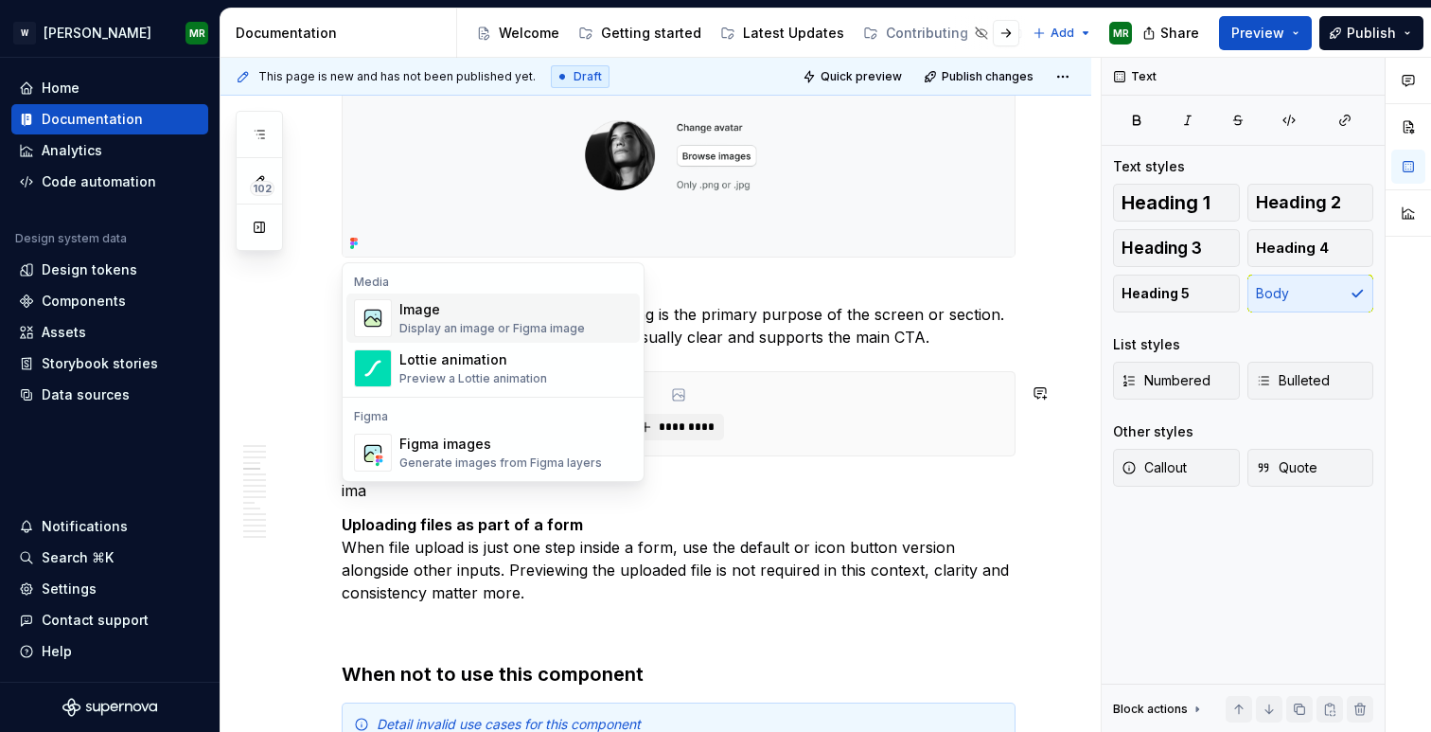
click at [474, 318] on div "Image" at bounding box center [493, 309] width 186 height 19
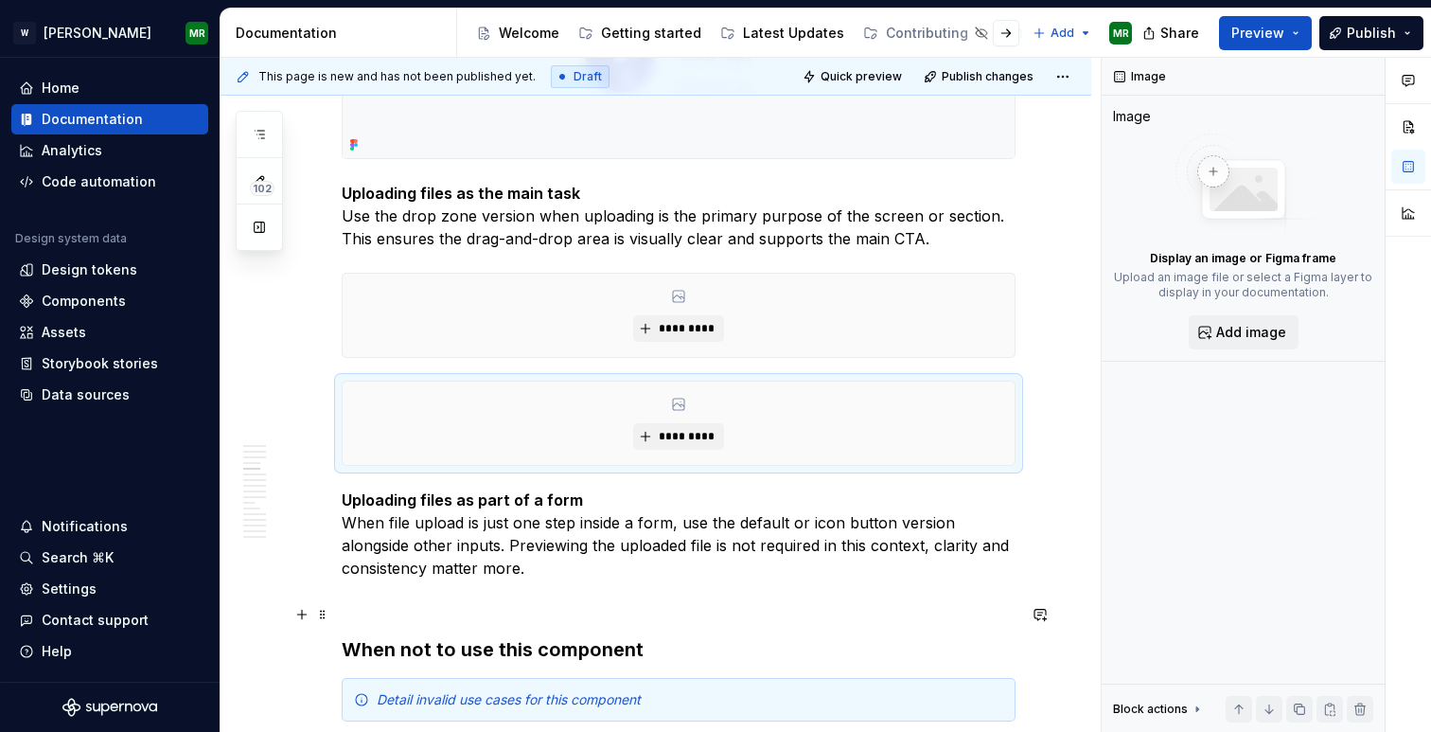
scroll to position [2783, 0]
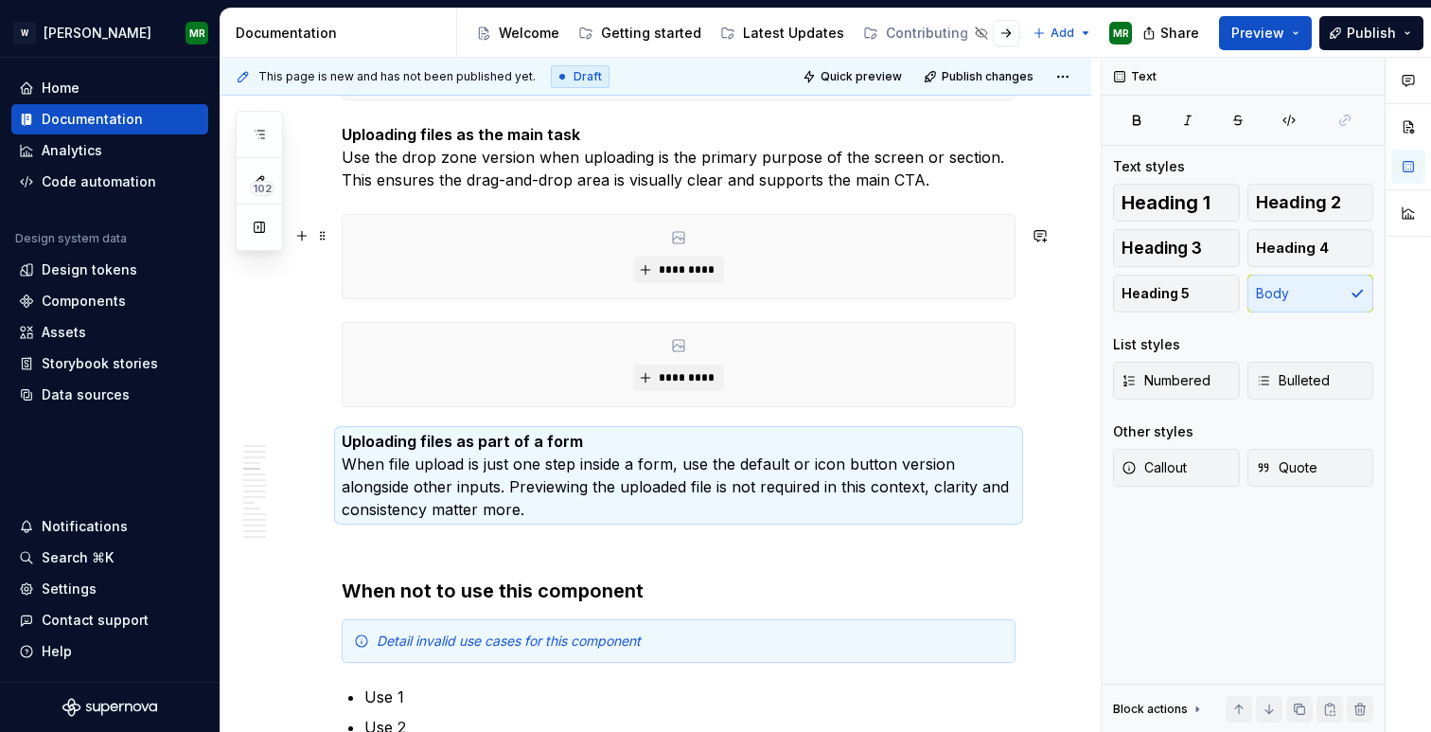
drag, startPoint x: 321, startPoint y: 452, endPoint x: 341, endPoint y: 310, distance: 143.4
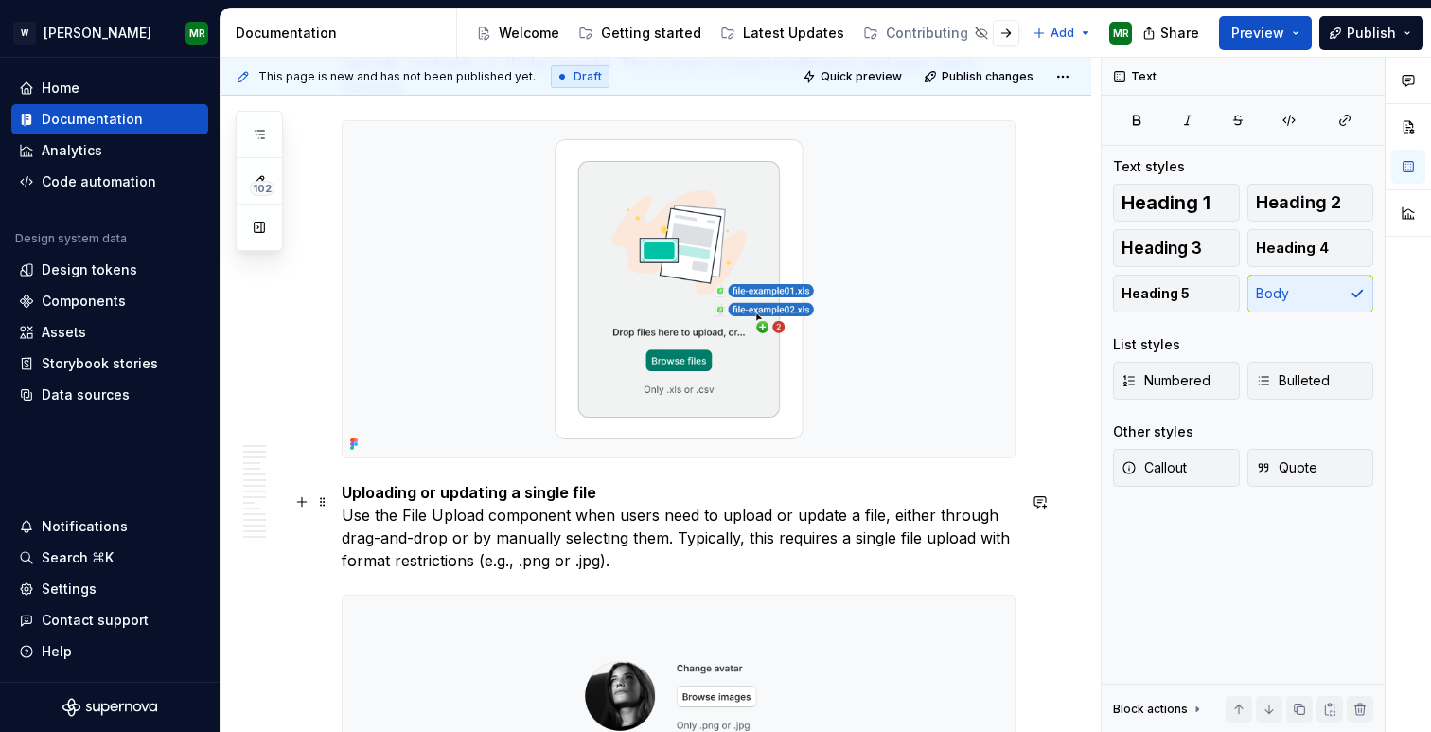
scroll to position [2148, 0]
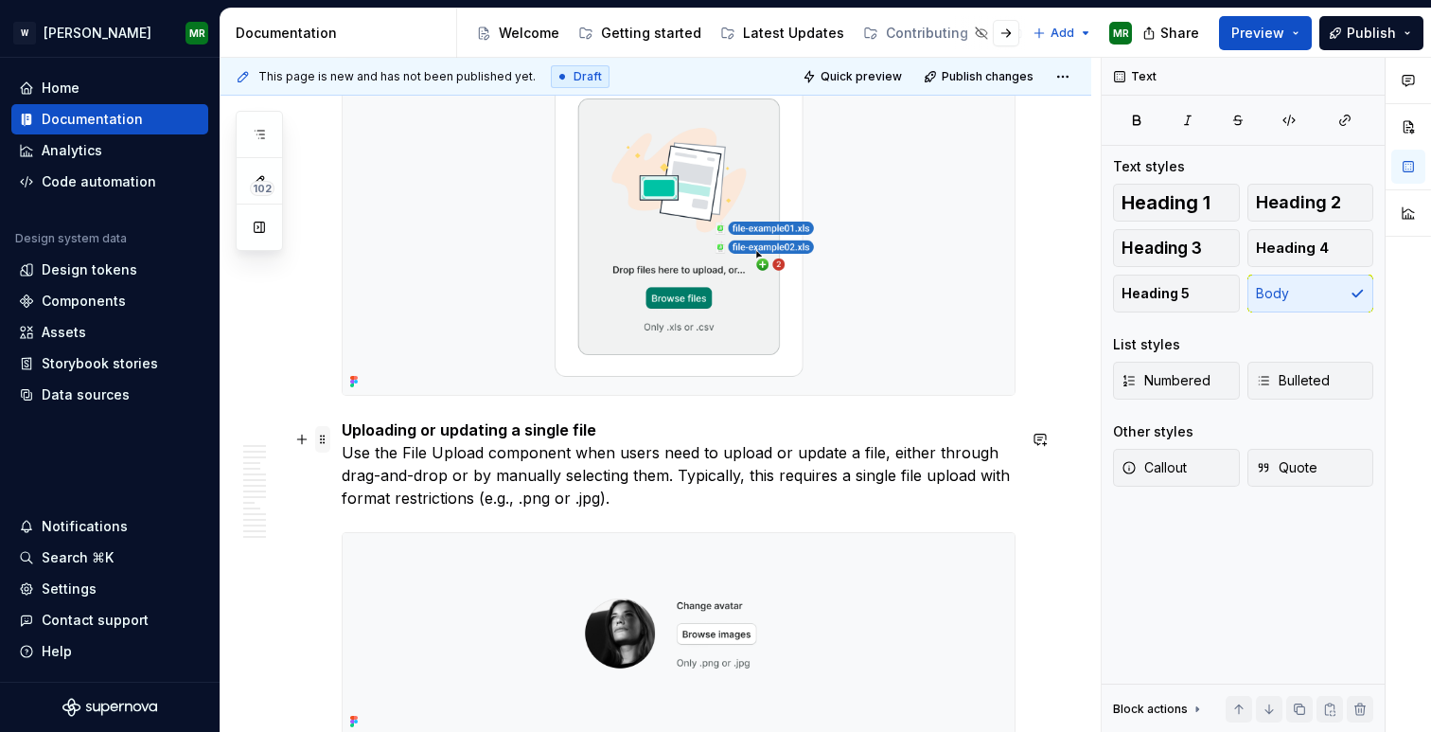
click at [323, 444] on span at bounding box center [322, 439] width 15 height 27
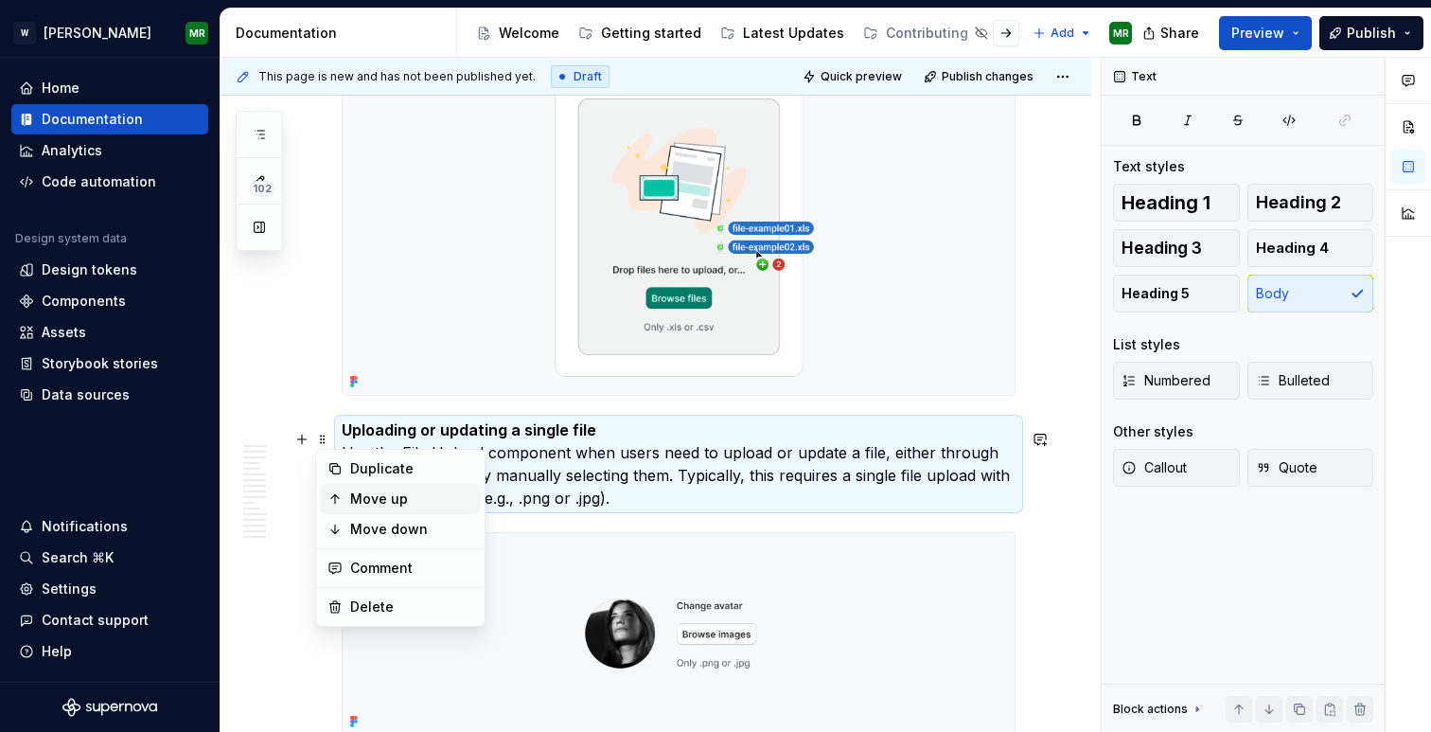
click at [374, 491] on div "Move up" at bounding box center [411, 498] width 123 height 19
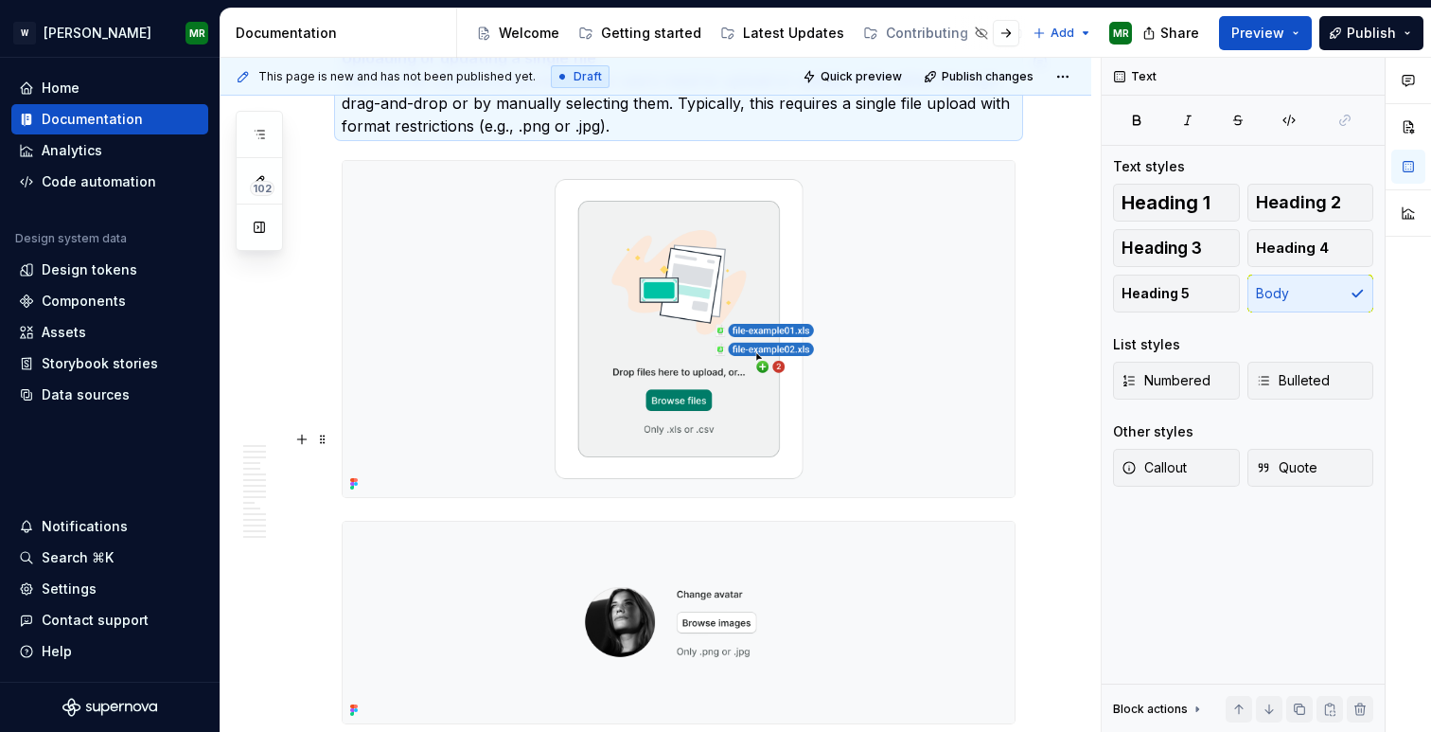
scroll to position [2141, 0]
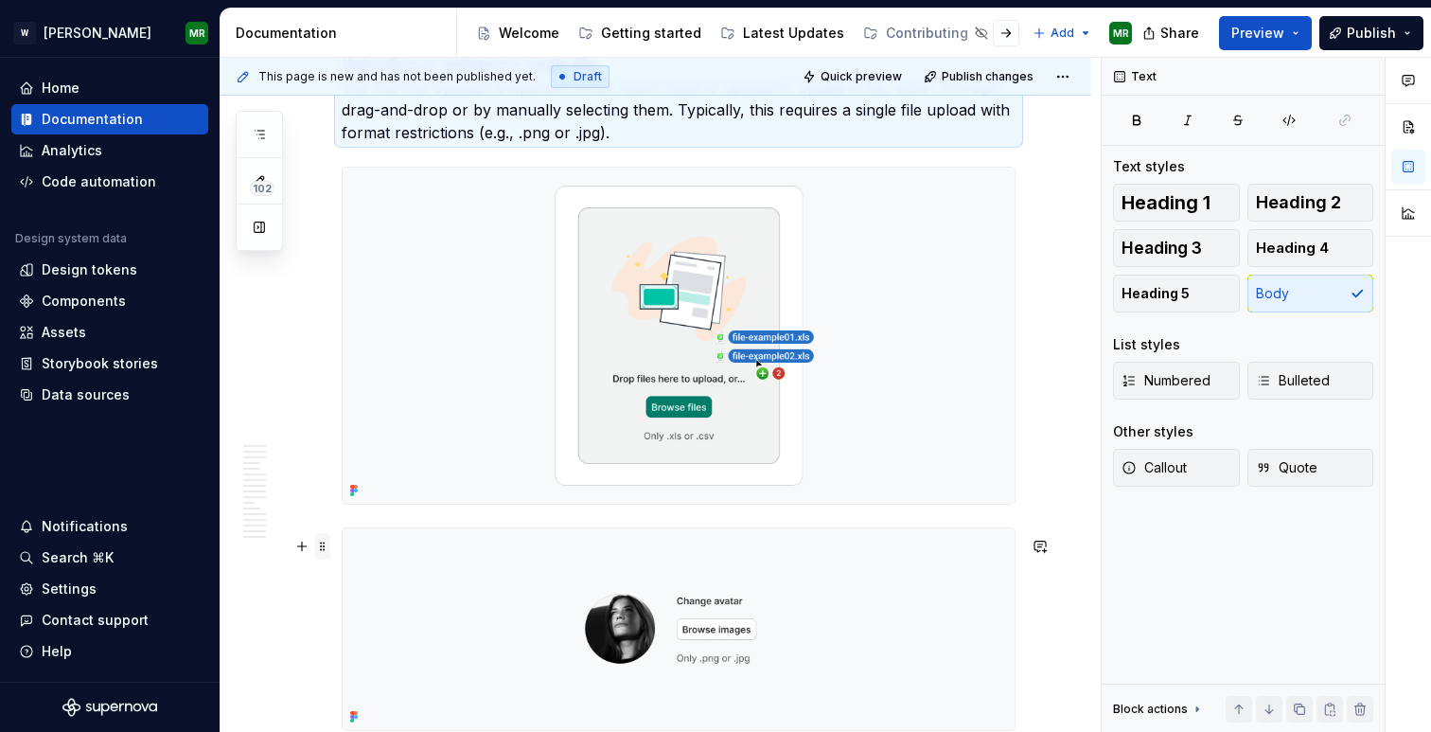
click at [325, 547] on span at bounding box center [322, 546] width 15 height 27
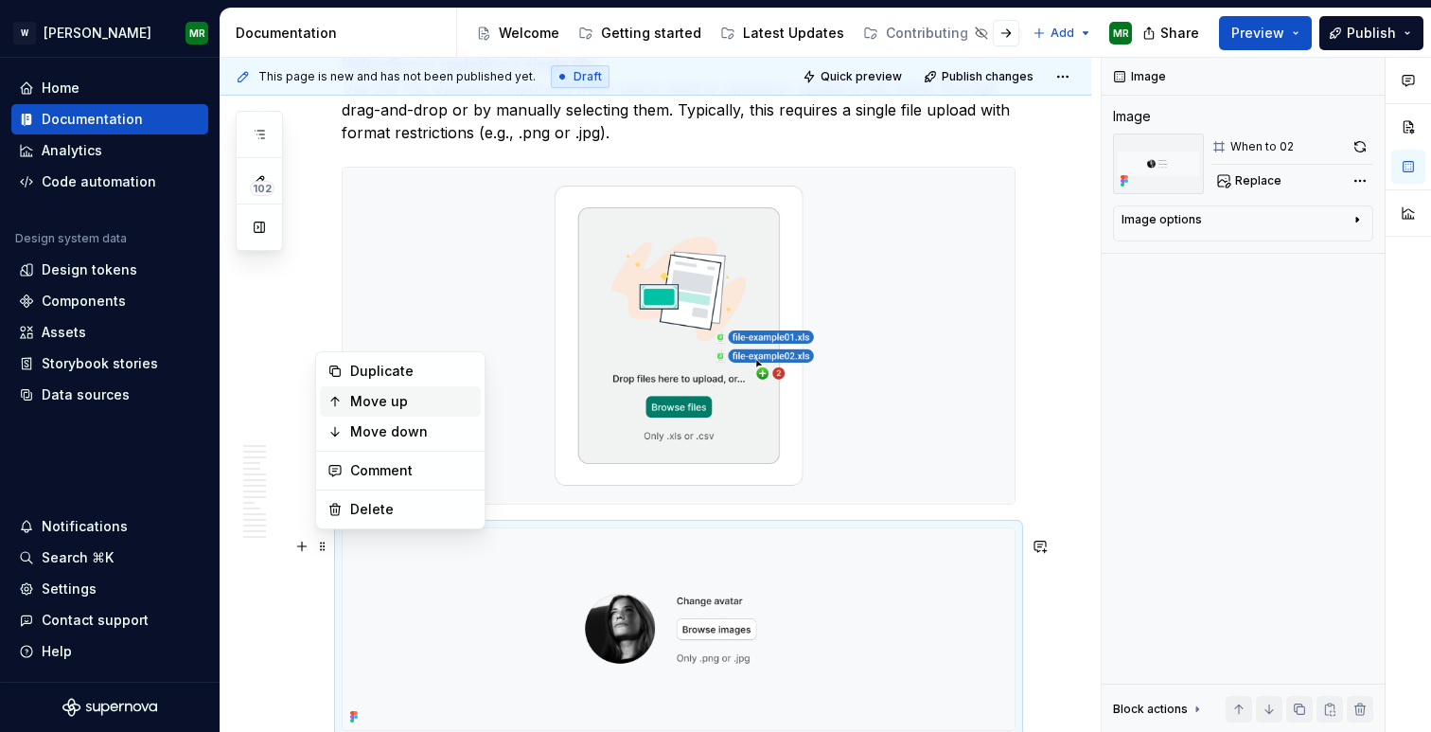
click at [366, 400] on div "Move up" at bounding box center [411, 401] width 123 height 19
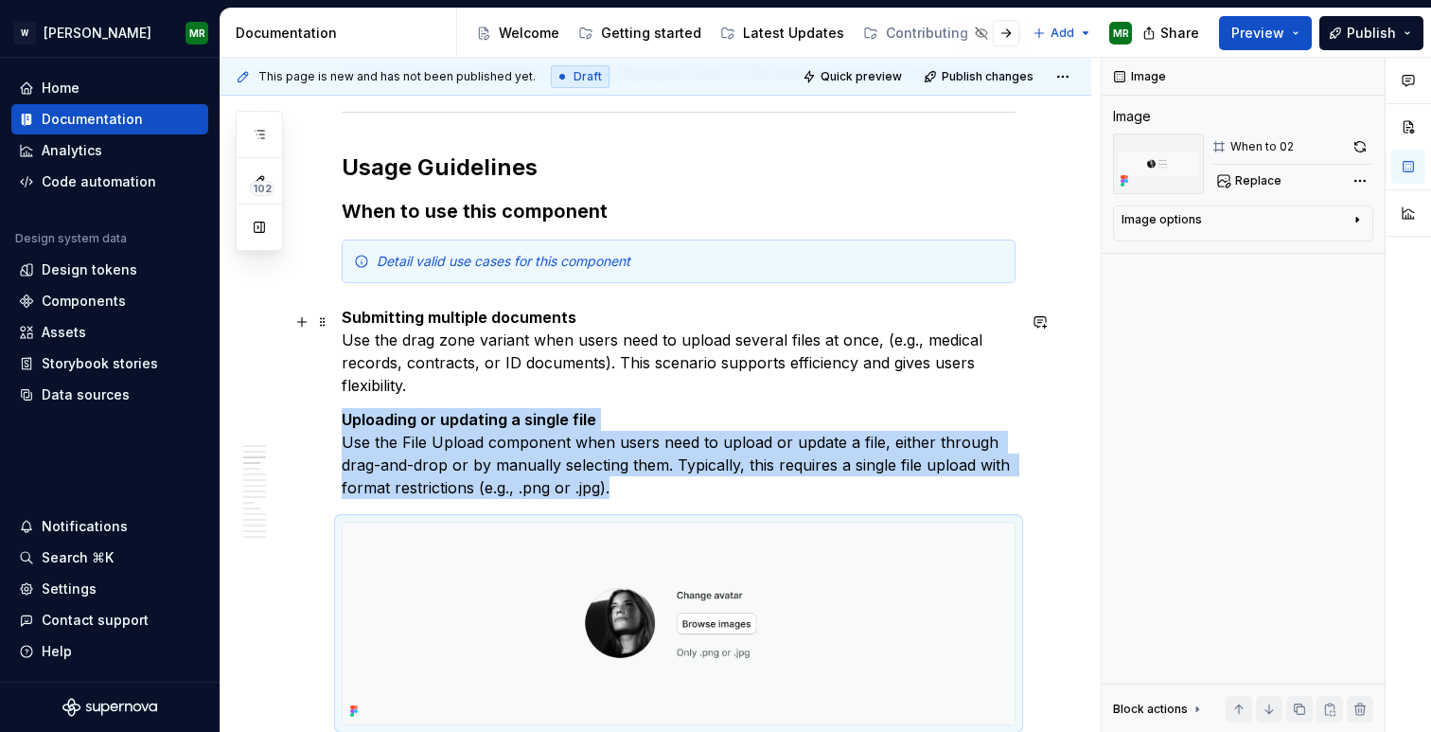
scroll to position [1764, 0]
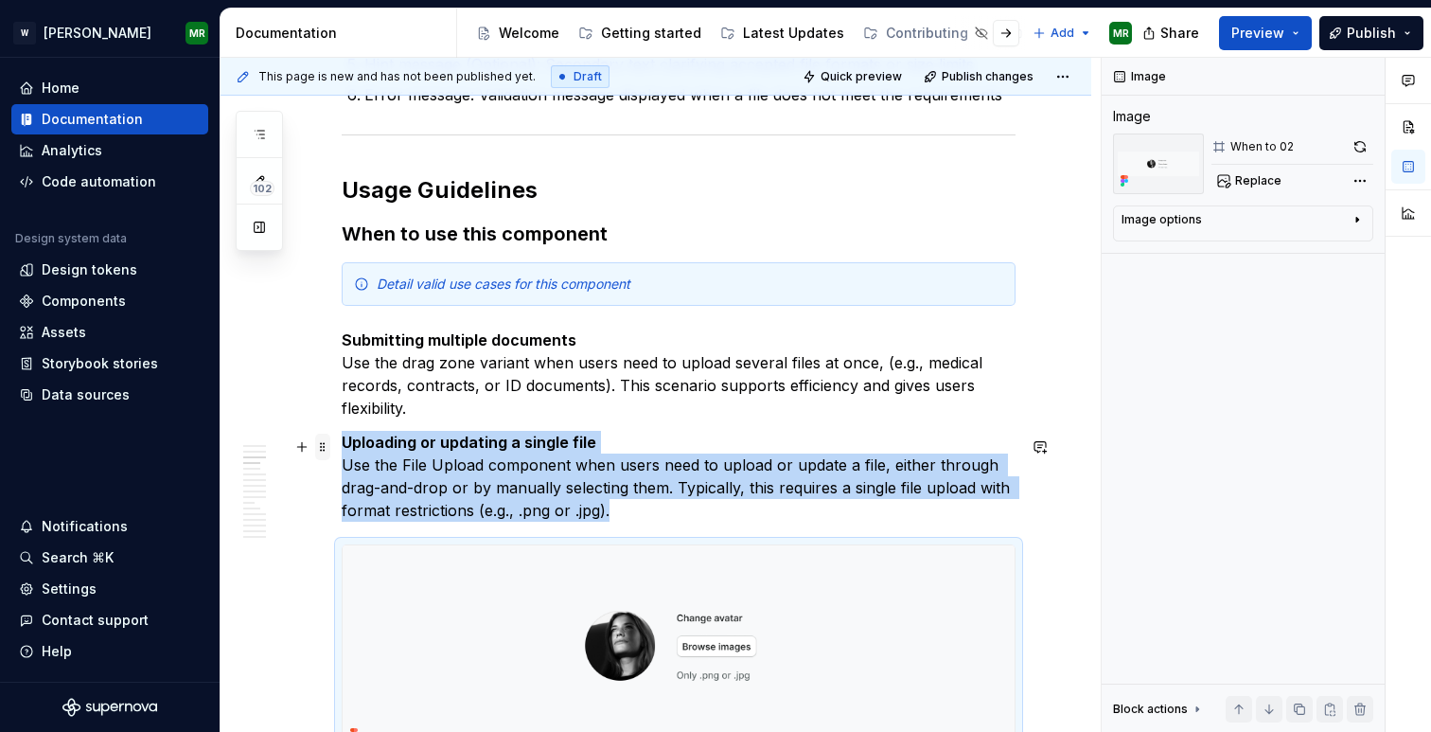
click at [323, 450] on span at bounding box center [322, 447] width 15 height 27
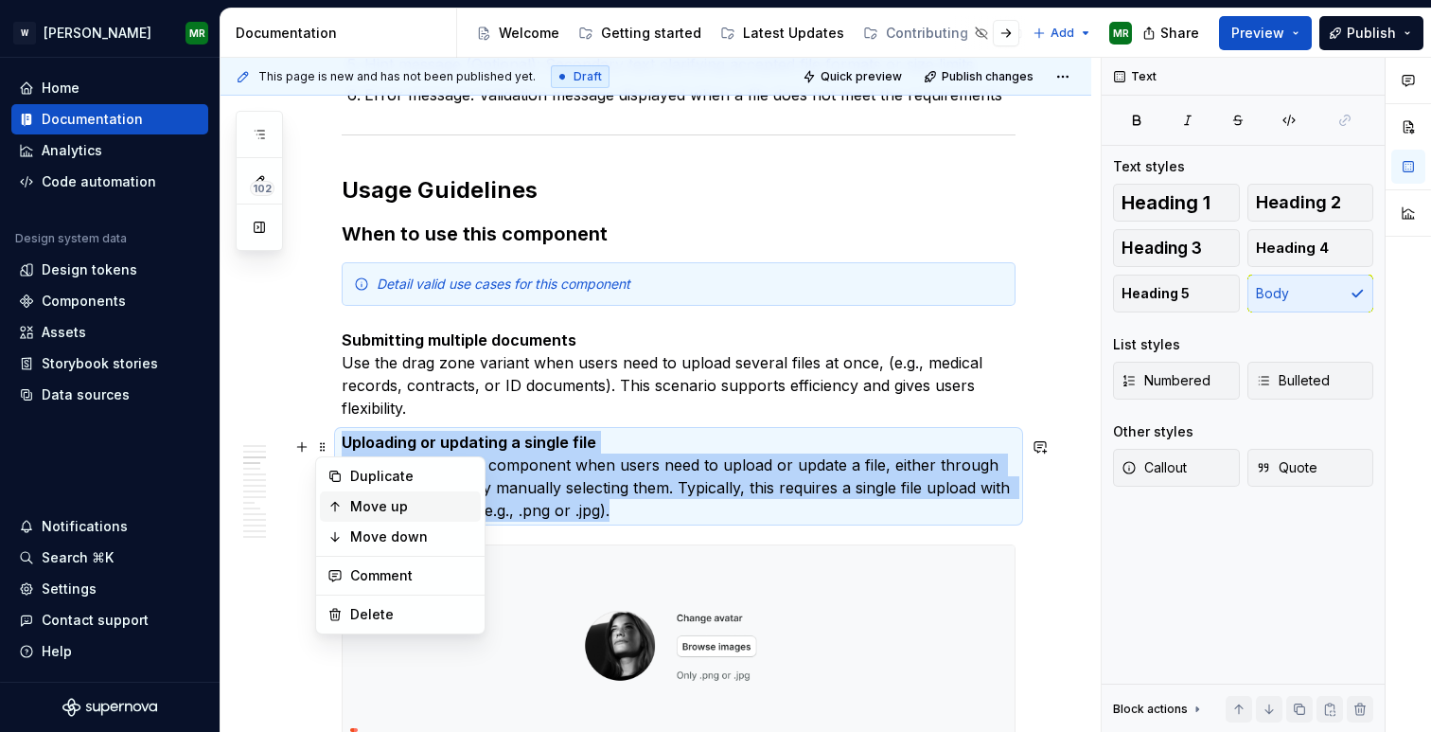
click at [364, 509] on div "Move up" at bounding box center [411, 506] width 123 height 19
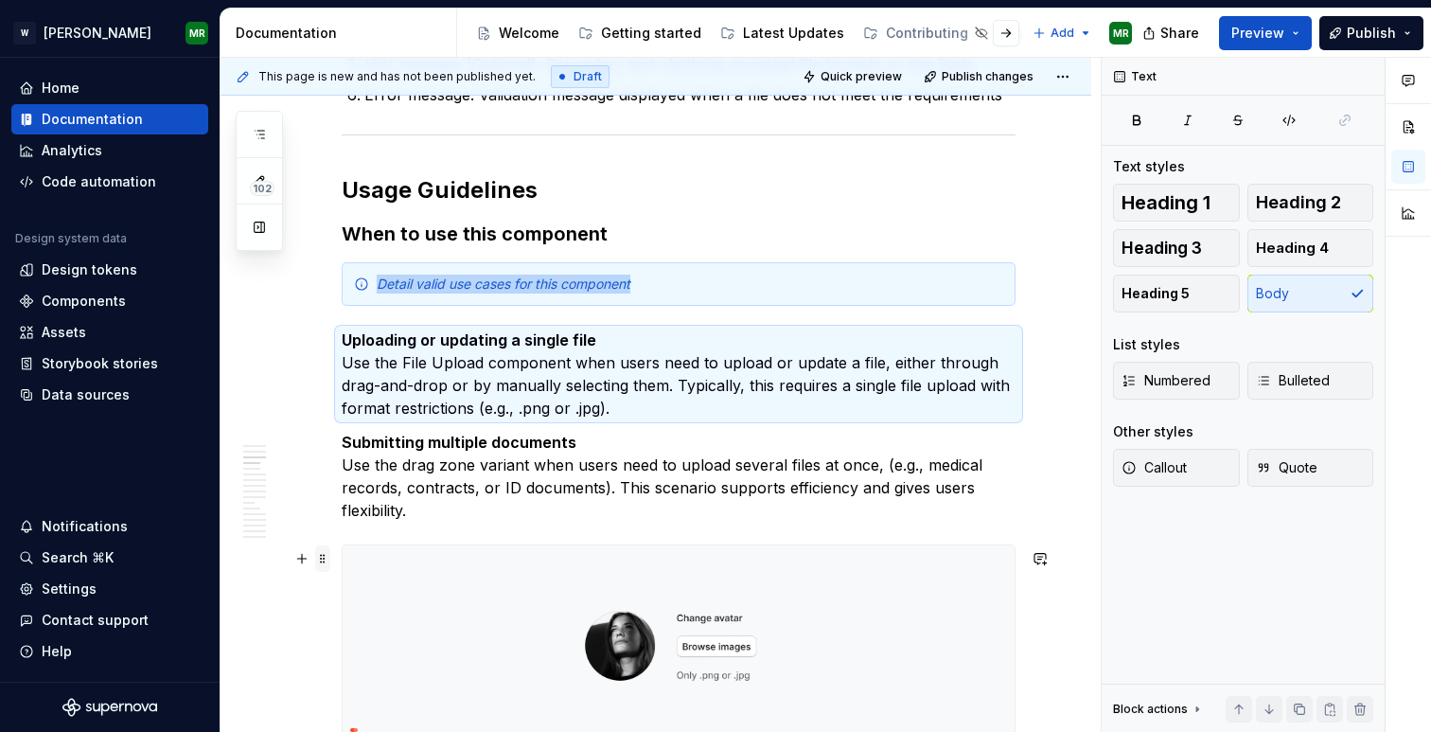
click at [324, 559] on span at bounding box center [322, 558] width 15 height 27
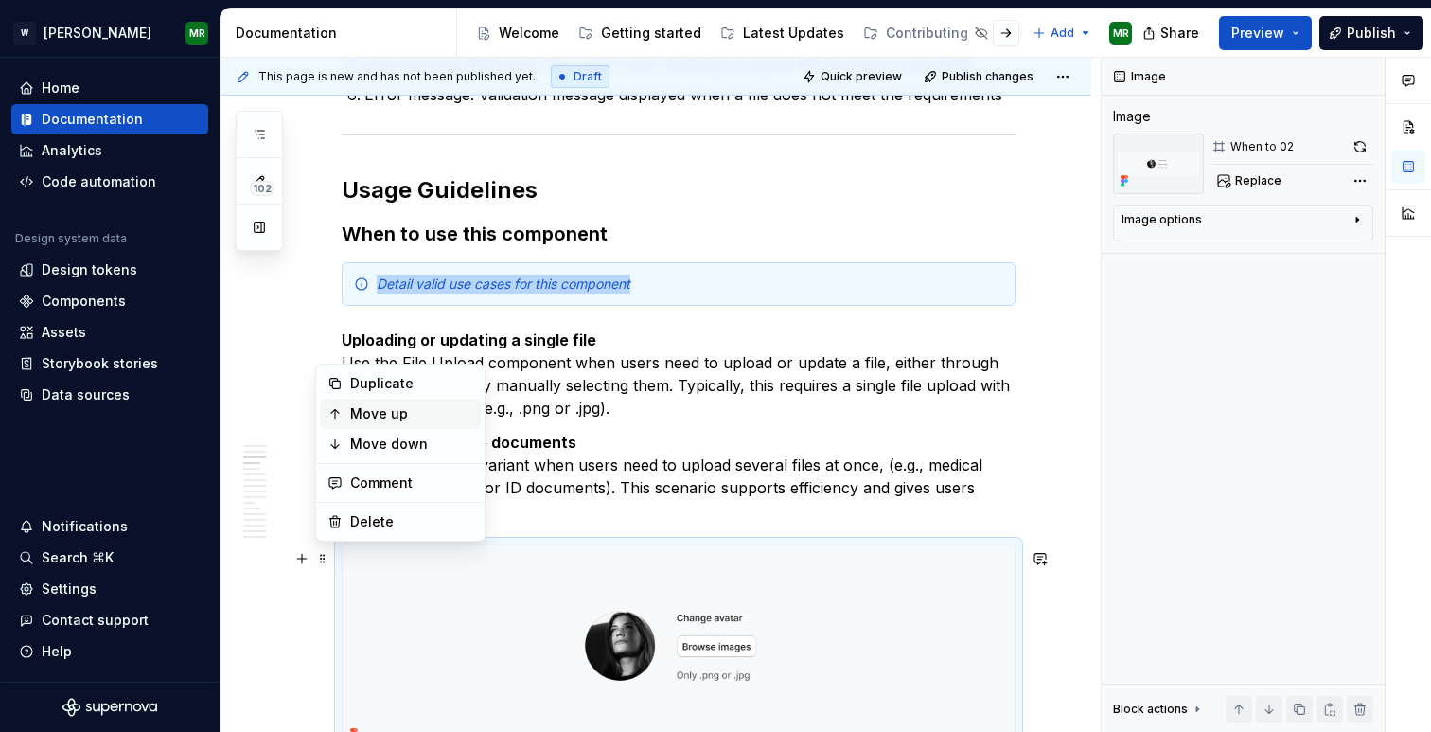
click at [362, 413] on div "Move up" at bounding box center [411, 413] width 123 height 19
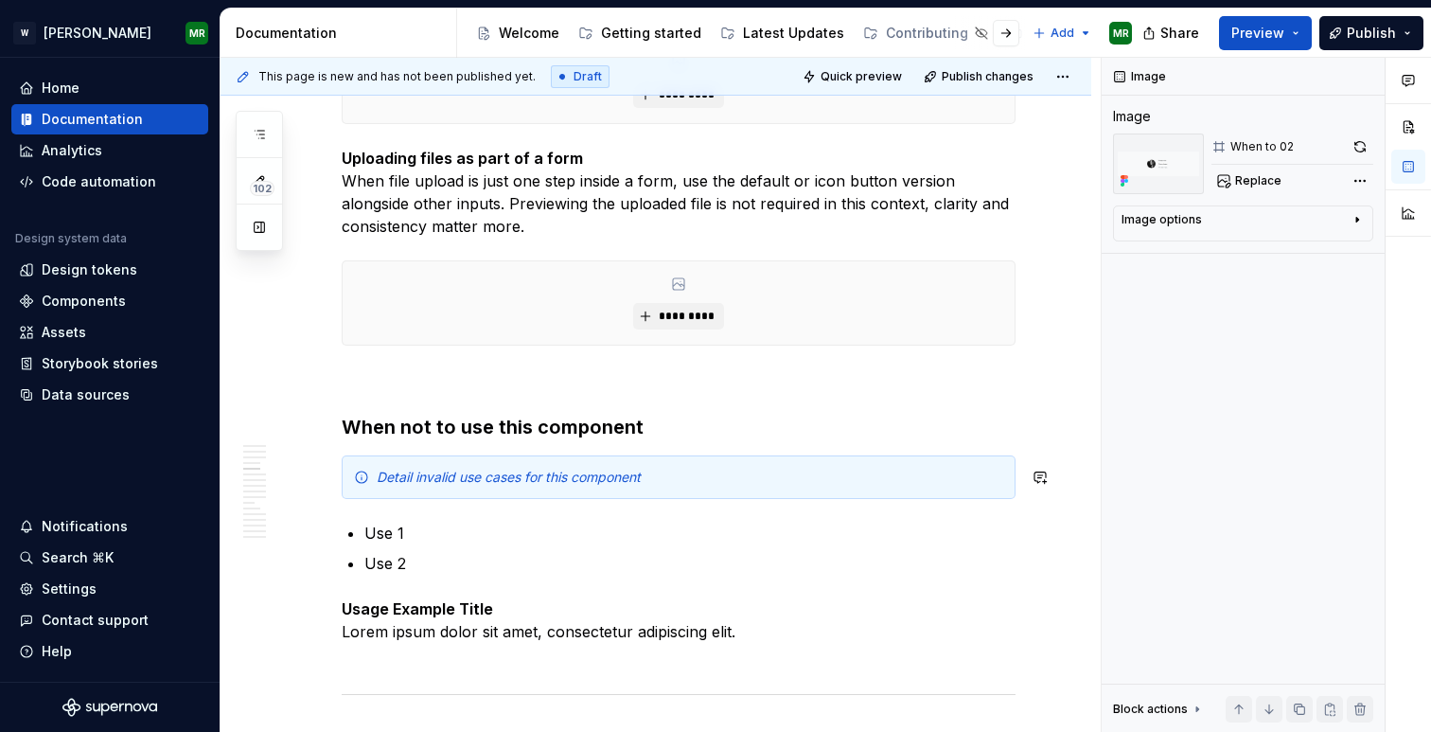
scroll to position [2972, 0]
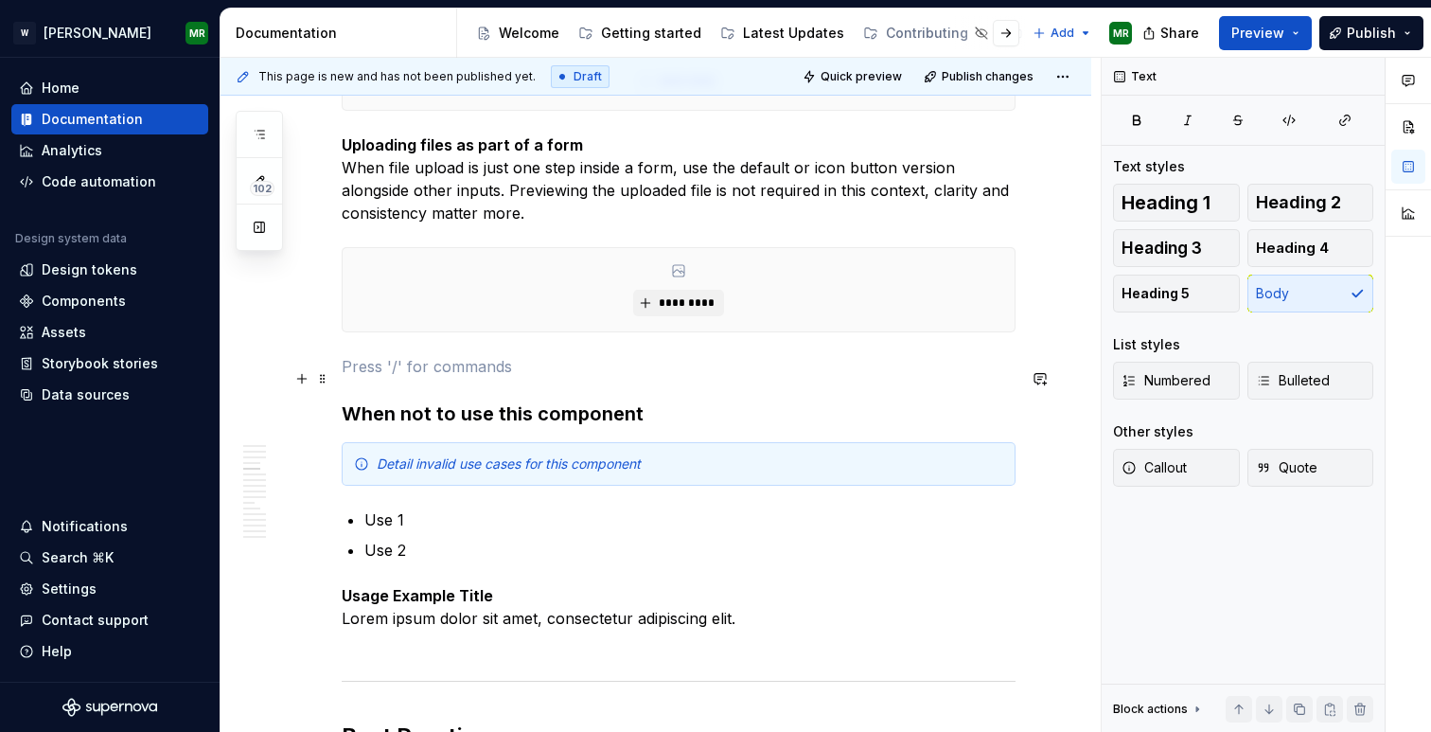
click at [413, 370] on p at bounding box center [679, 366] width 674 height 23
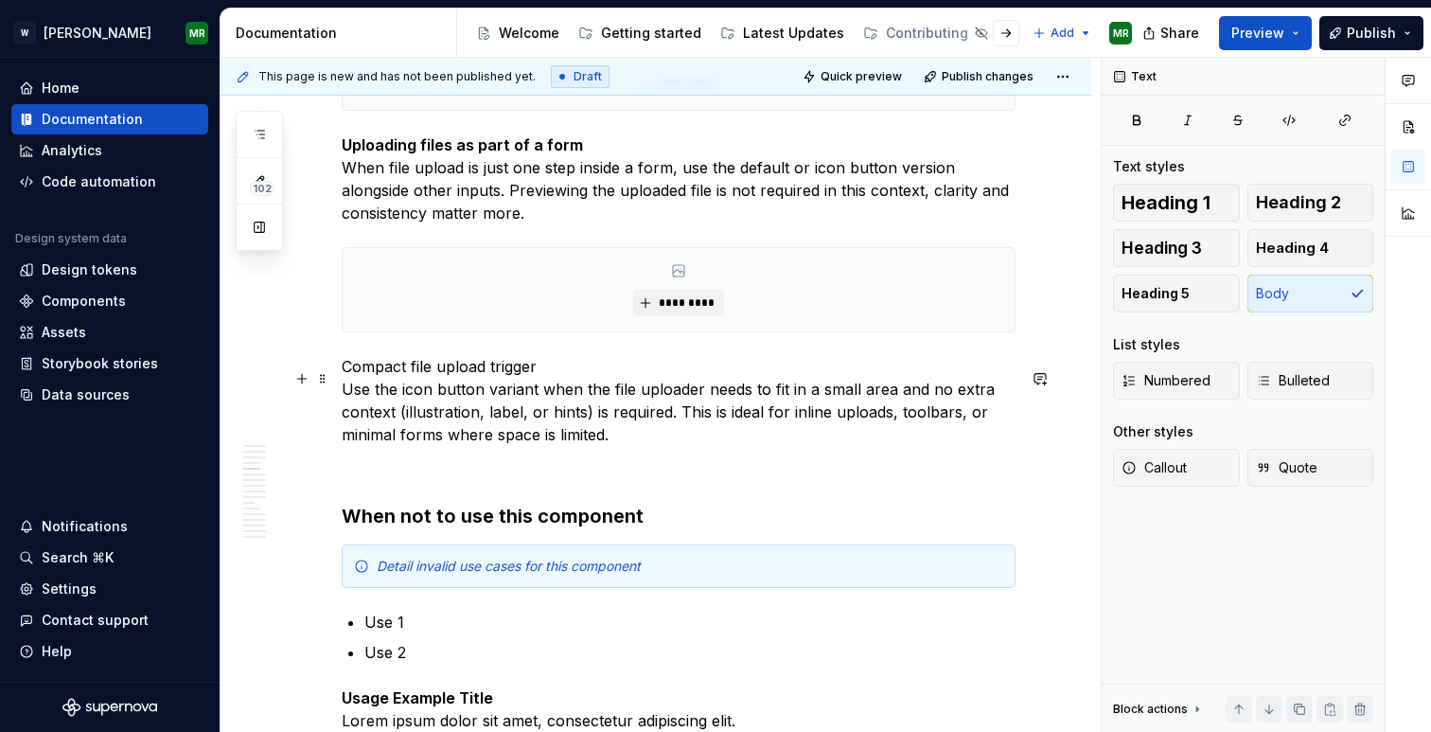
click at [469, 381] on p "Compact file upload trigger Use the icon button variant when the file uploader …" at bounding box center [679, 400] width 674 height 91
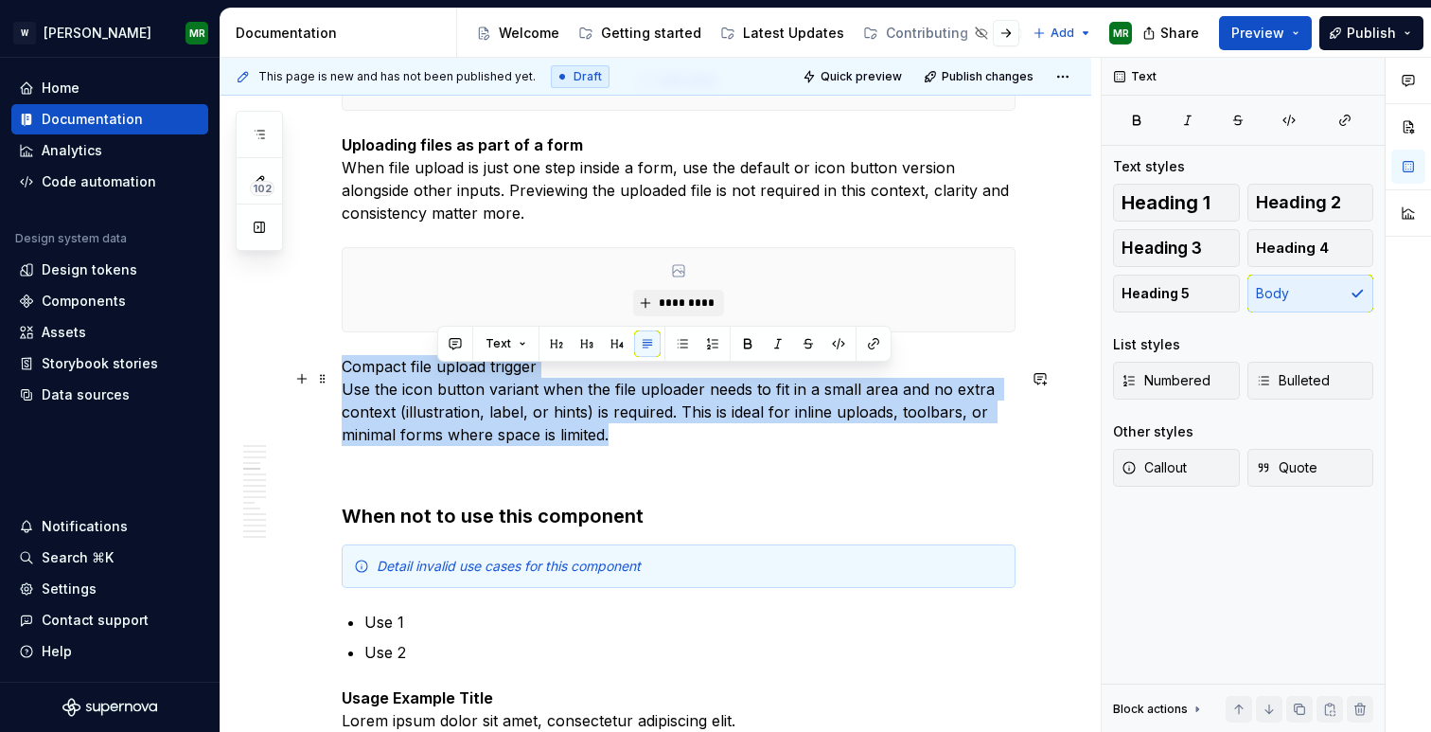
click at [469, 381] on p "Compact file upload trigger Use the icon button variant when the file uploader …" at bounding box center [679, 400] width 674 height 91
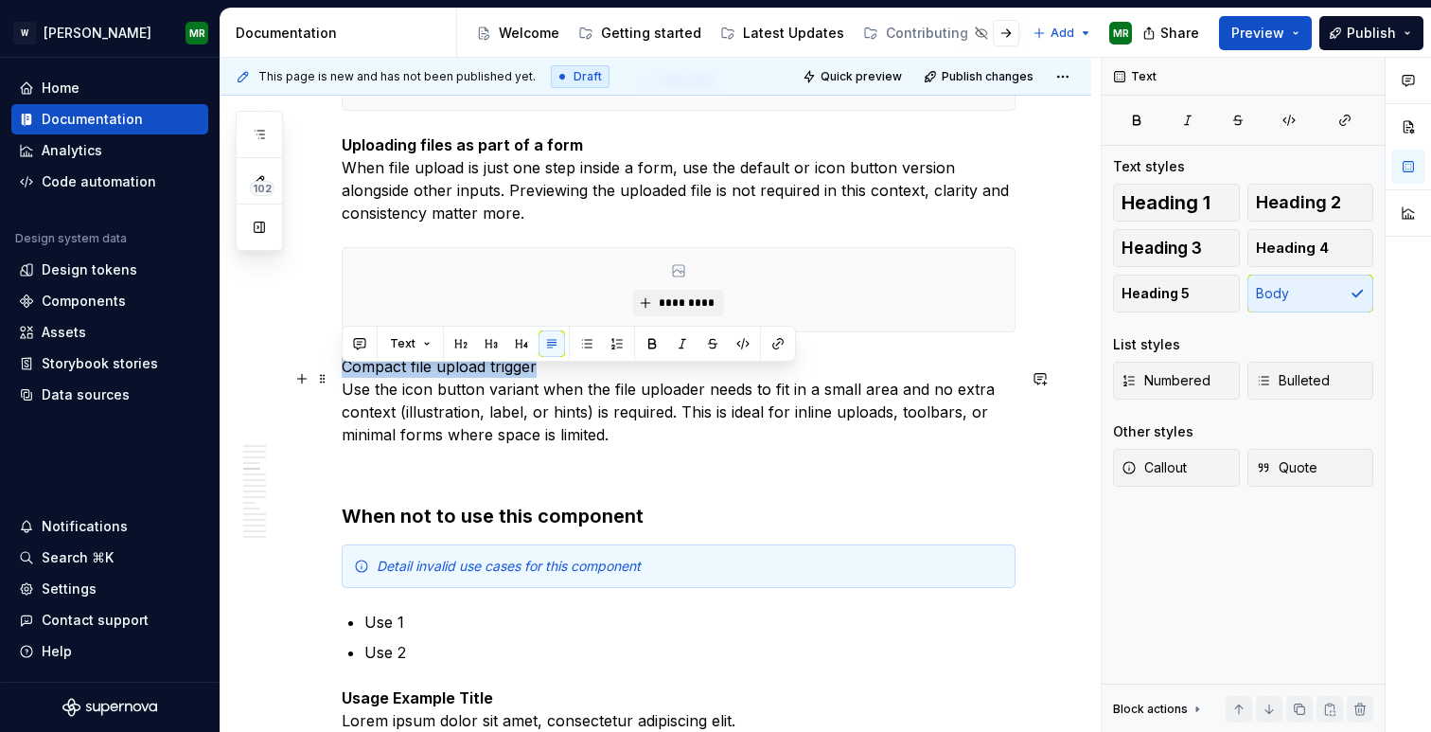
drag, startPoint x: 536, startPoint y: 377, endPoint x: 346, endPoint y: 375, distance: 189.4
click at [346, 375] on p "Compact file upload trigger Use the icon button variant when the file uploader …" at bounding box center [679, 400] width 674 height 91
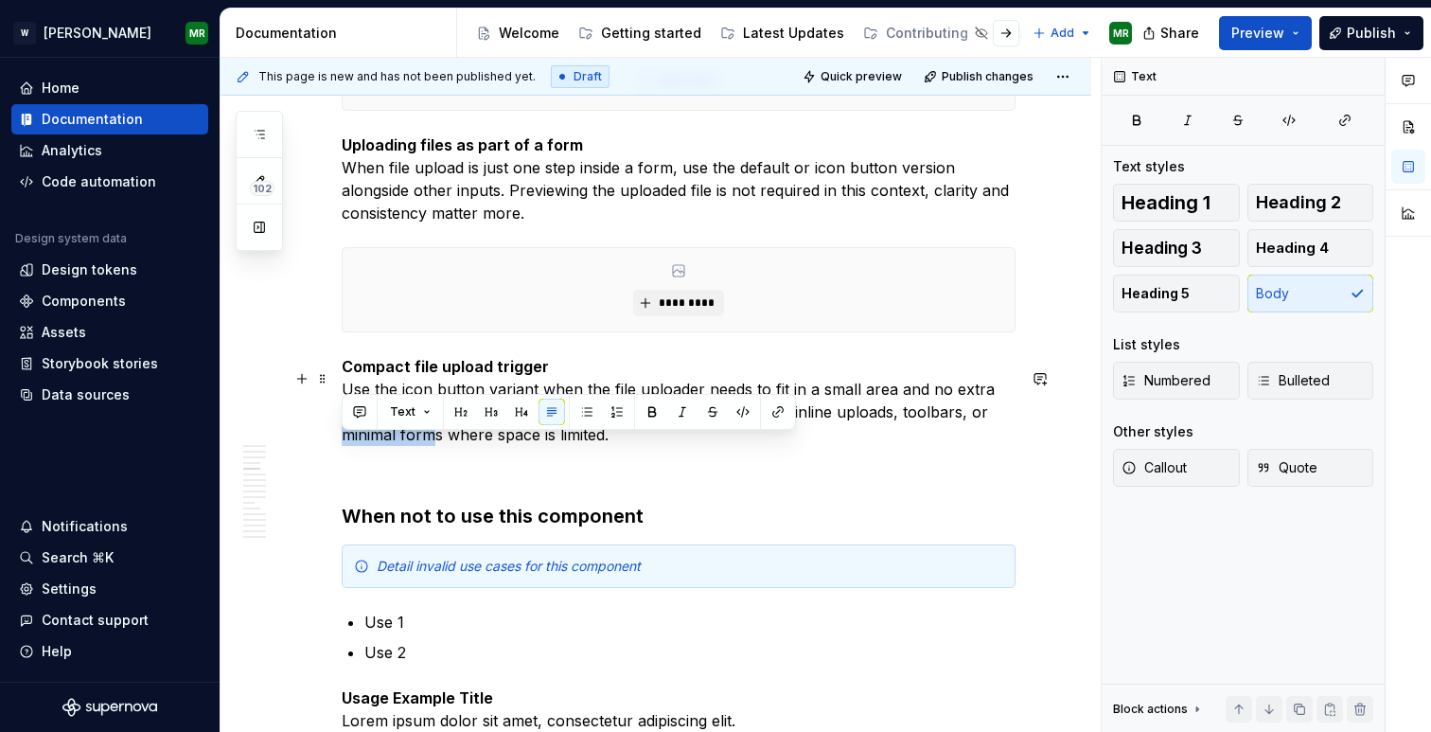
drag, startPoint x: 344, startPoint y: 452, endPoint x: 434, endPoint y: 445, distance: 90.2
click at [434, 445] on p "Compact file upload trigger Use the icon button variant when the file uploader …" at bounding box center [679, 400] width 674 height 91
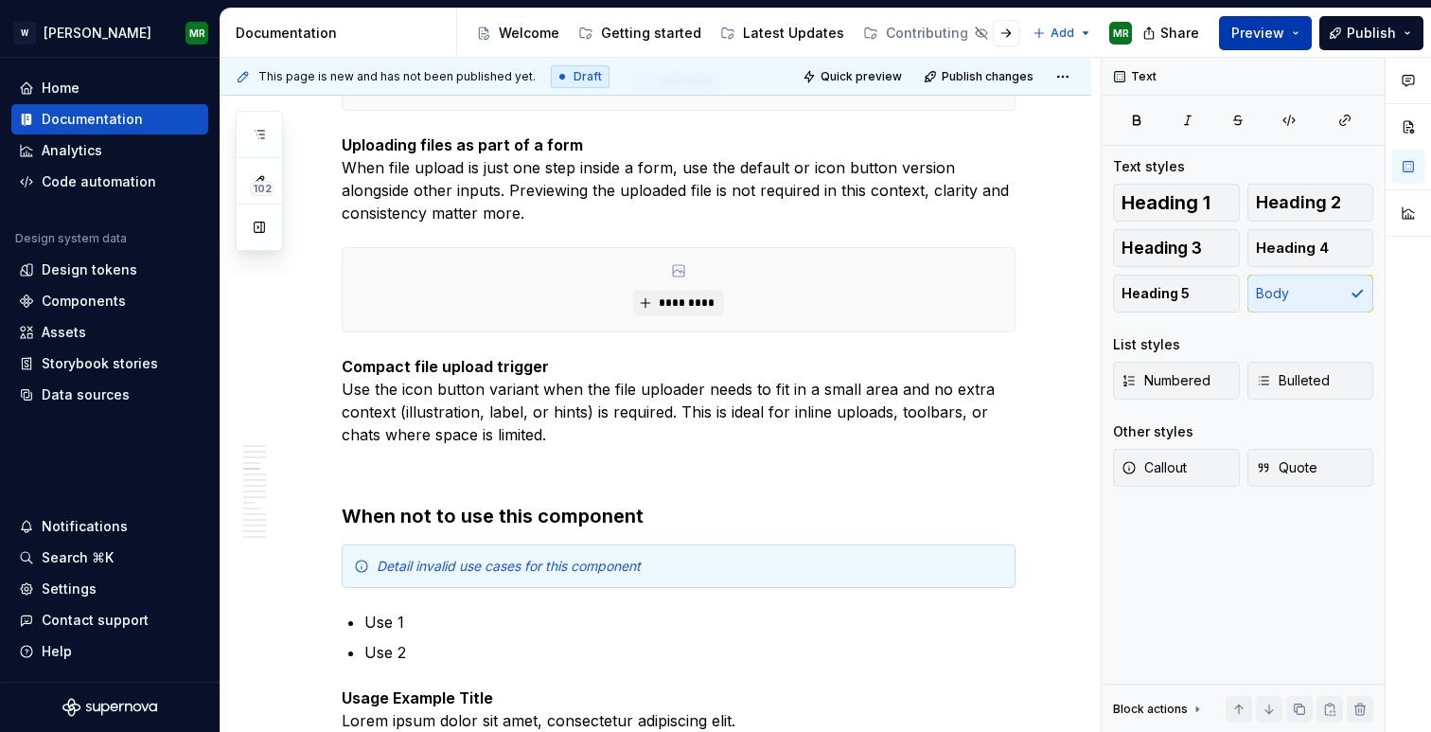
click at [1247, 32] on span "Preview" at bounding box center [1258, 33] width 53 height 19
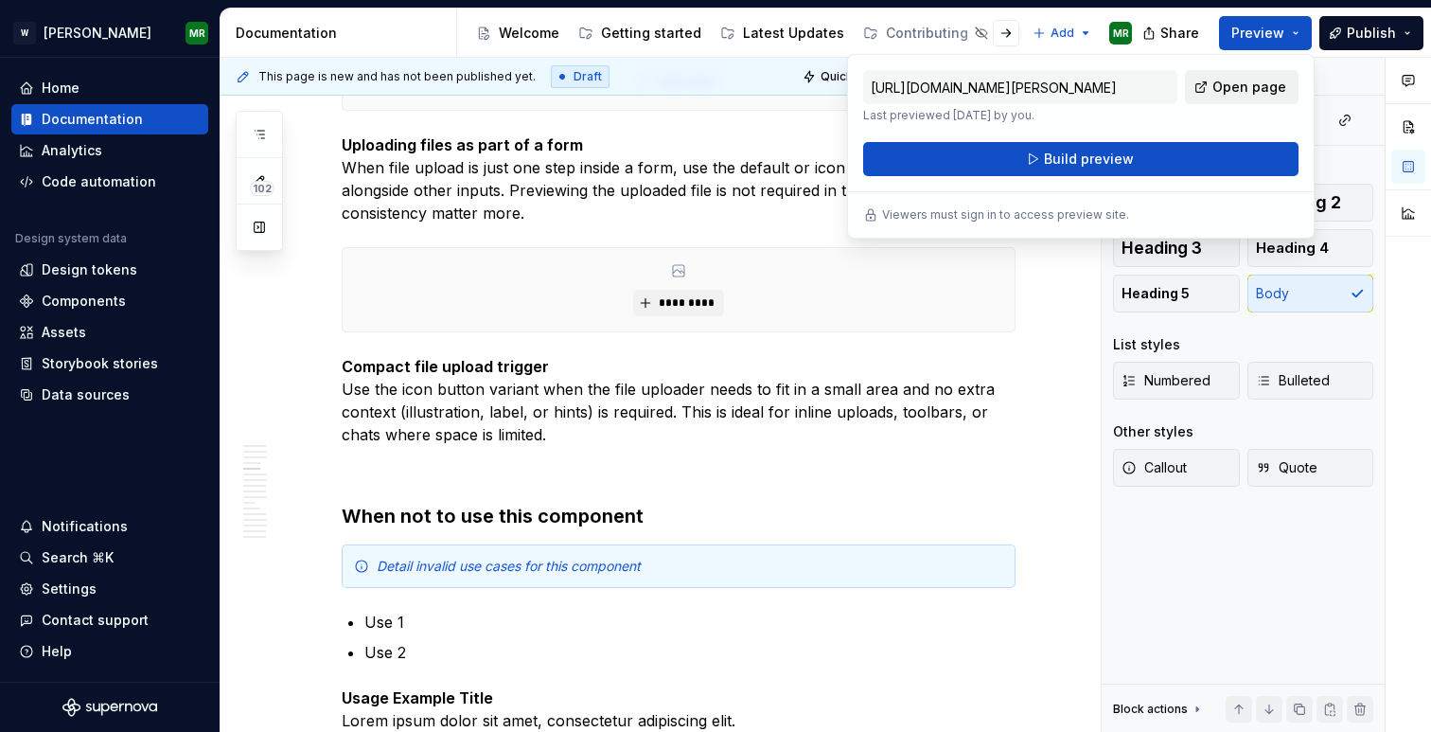
click at [1239, 100] on link "Open page" at bounding box center [1242, 87] width 114 height 34
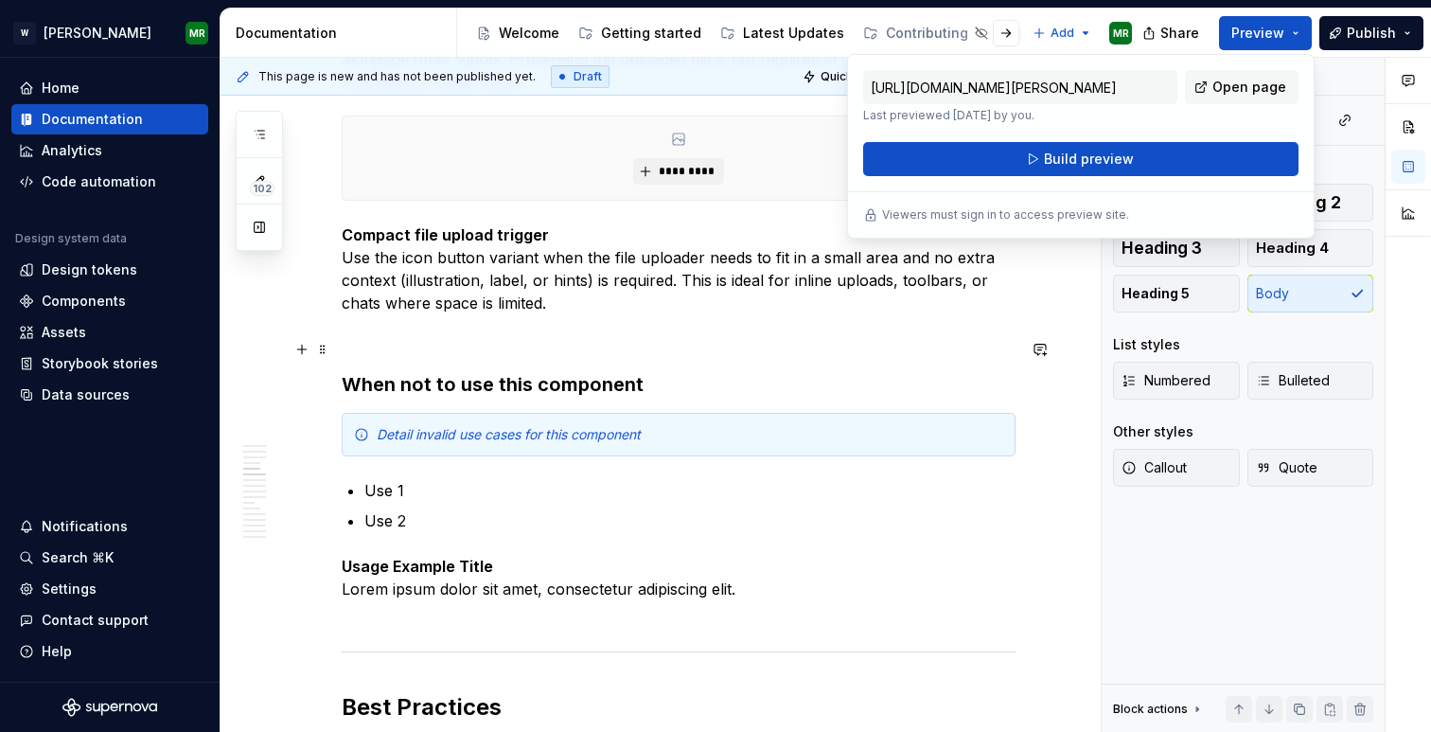
scroll to position [3011, 0]
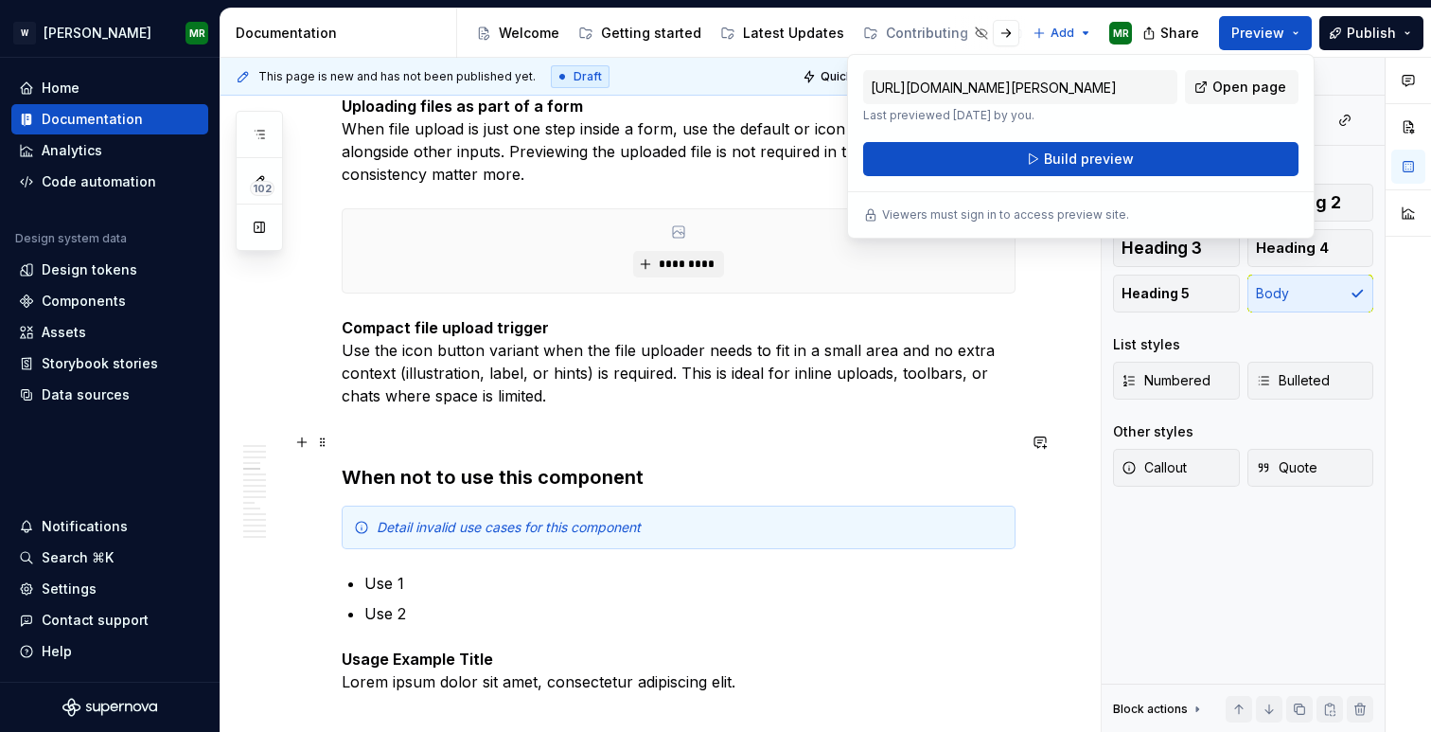
click at [377, 434] on p at bounding box center [679, 429] width 674 height 23
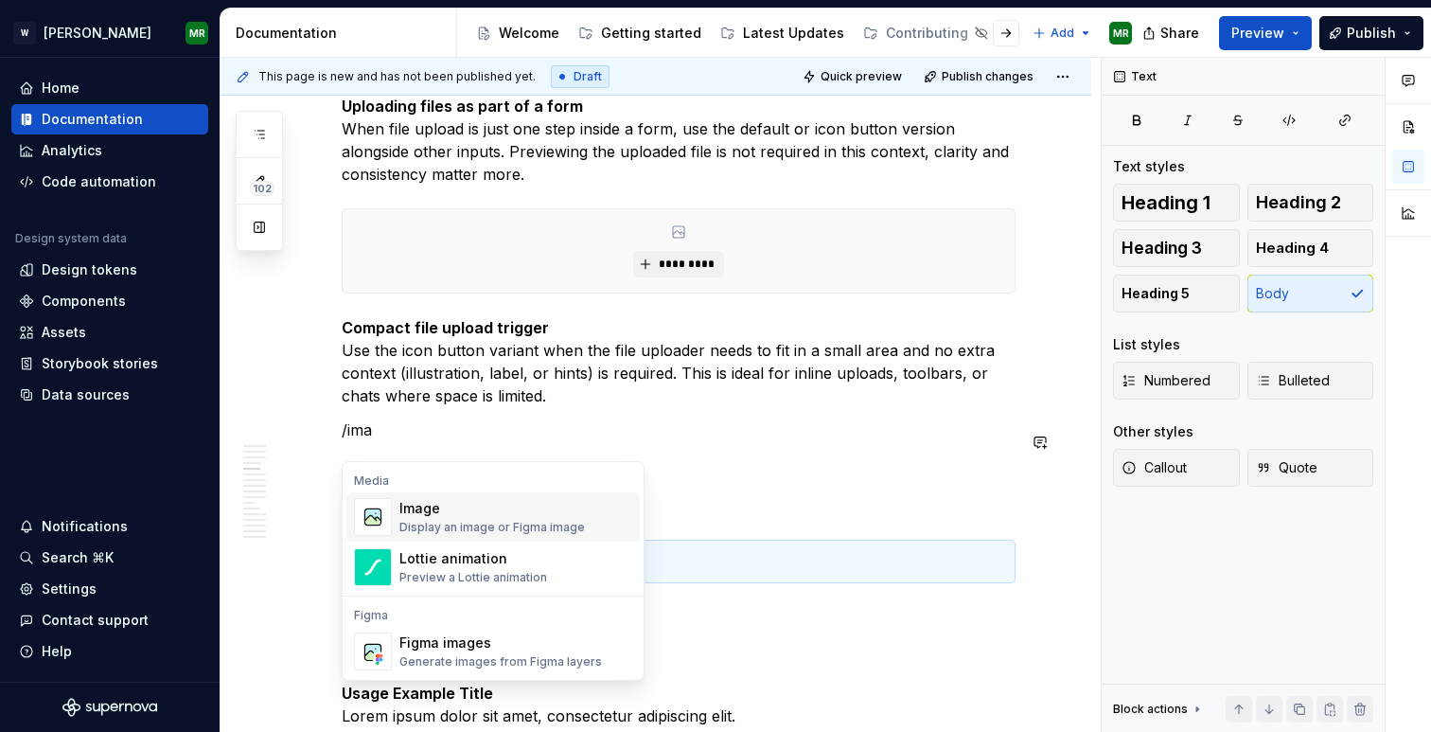
click at [415, 514] on div "Image" at bounding box center [493, 508] width 186 height 19
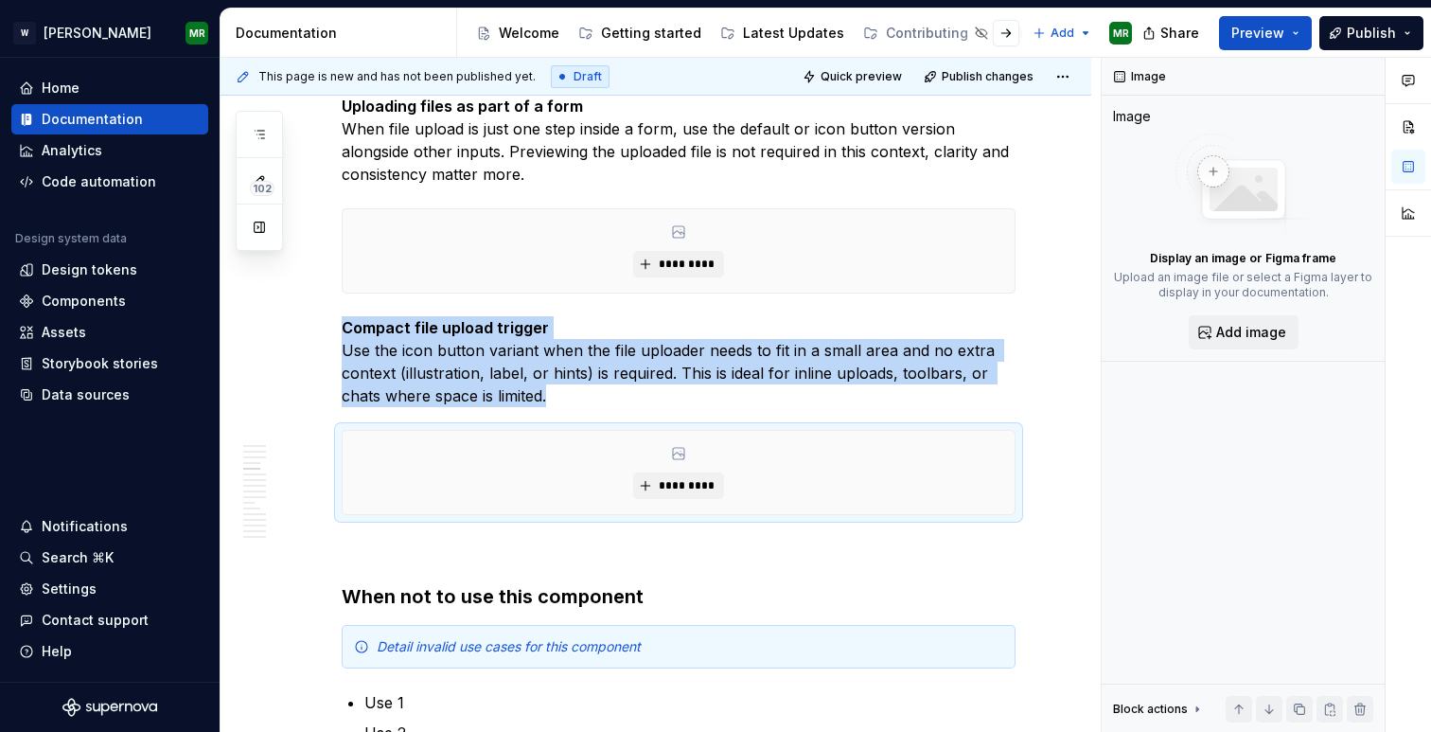
type textarea "*"
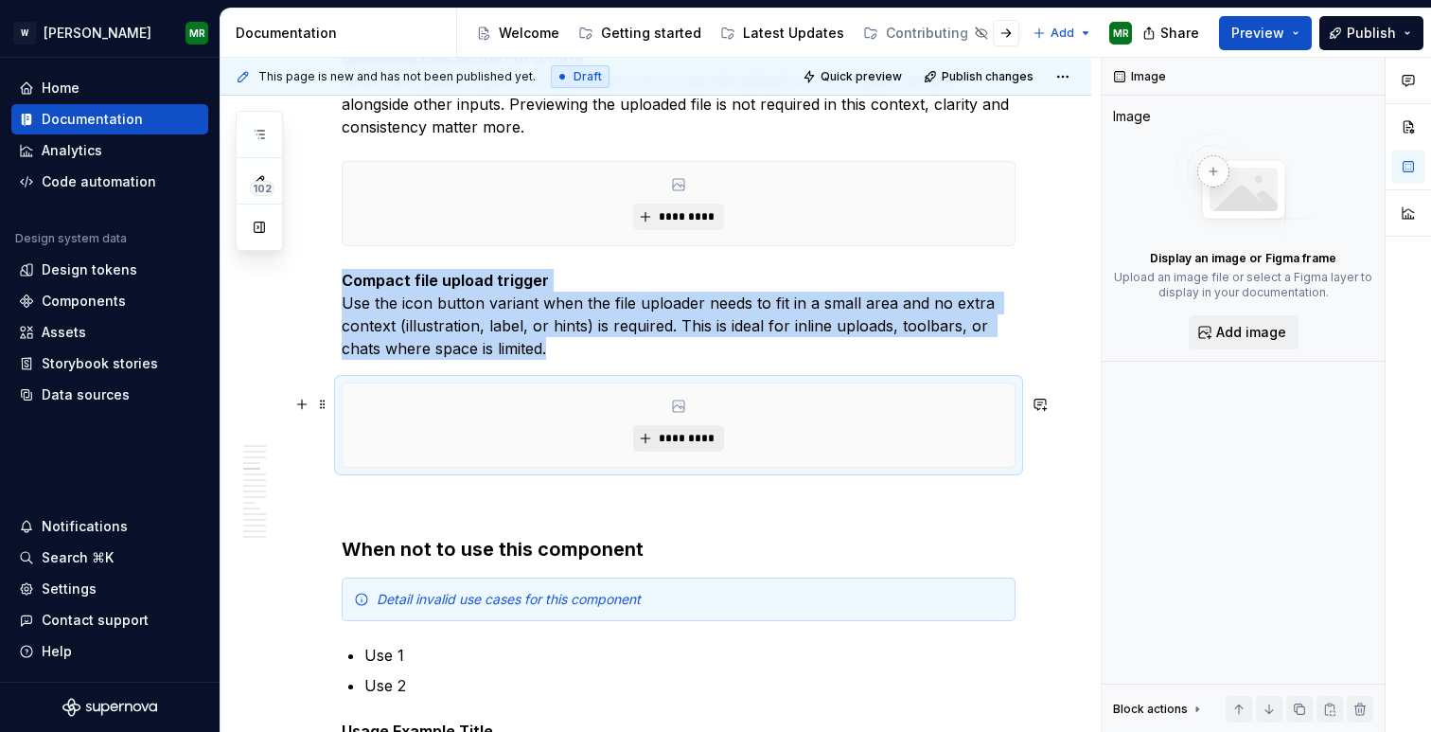
scroll to position [3061, 0]
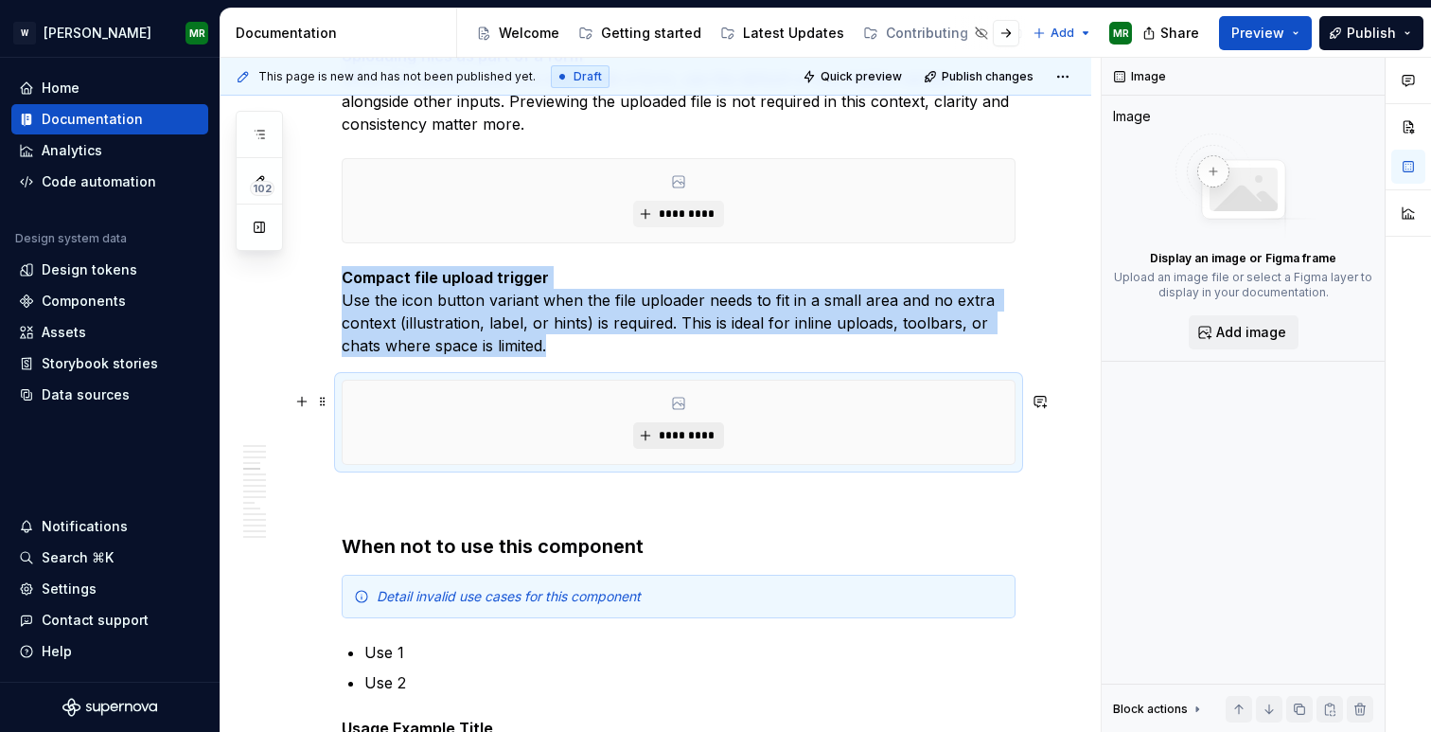
click at [687, 443] on span "*********" at bounding box center [686, 435] width 58 height 15
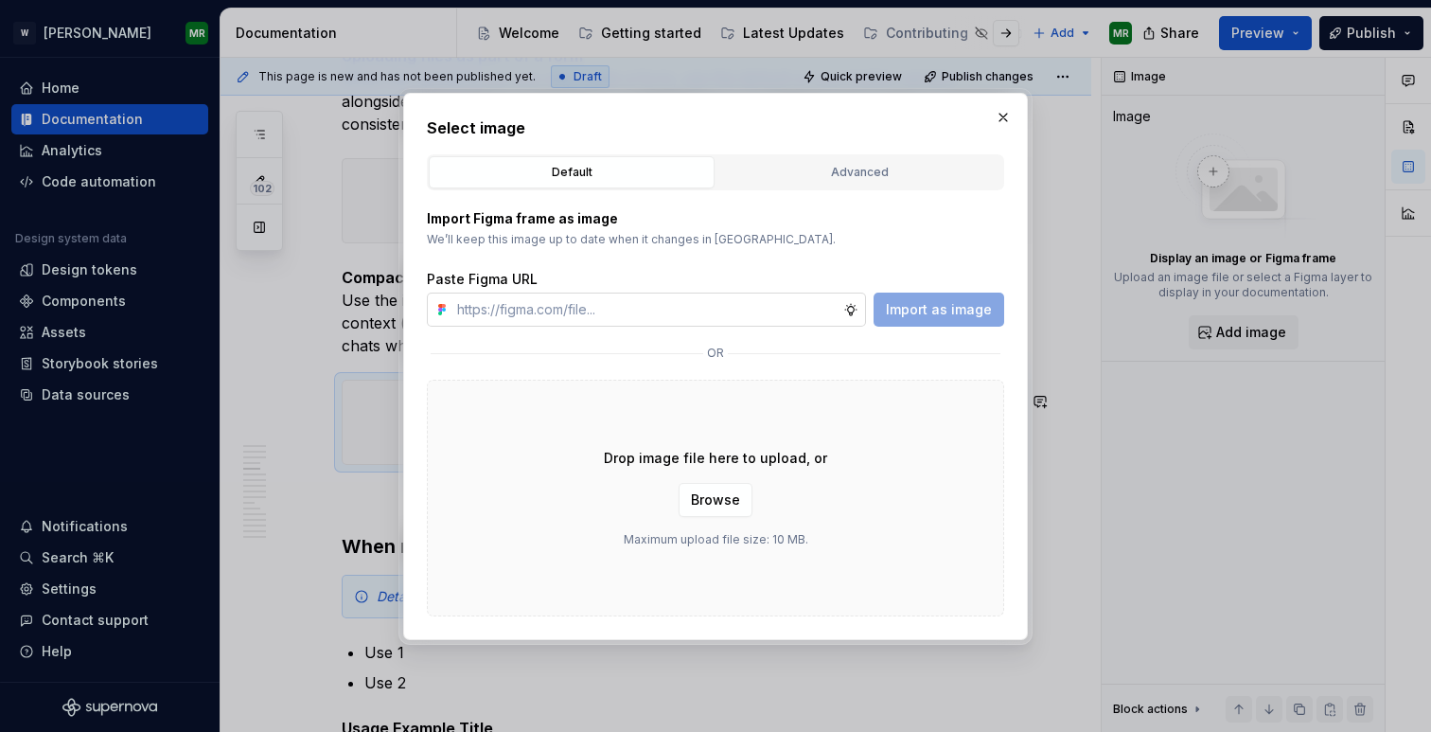
click at [647, 303] on input "text" at bounding box center [647, 310] width 394 height 34
type input "[URL][DOMAIN_NAME]"
click at [961, 311] on span "Import as image" at bounding box center [939, 309] width 106 height 19
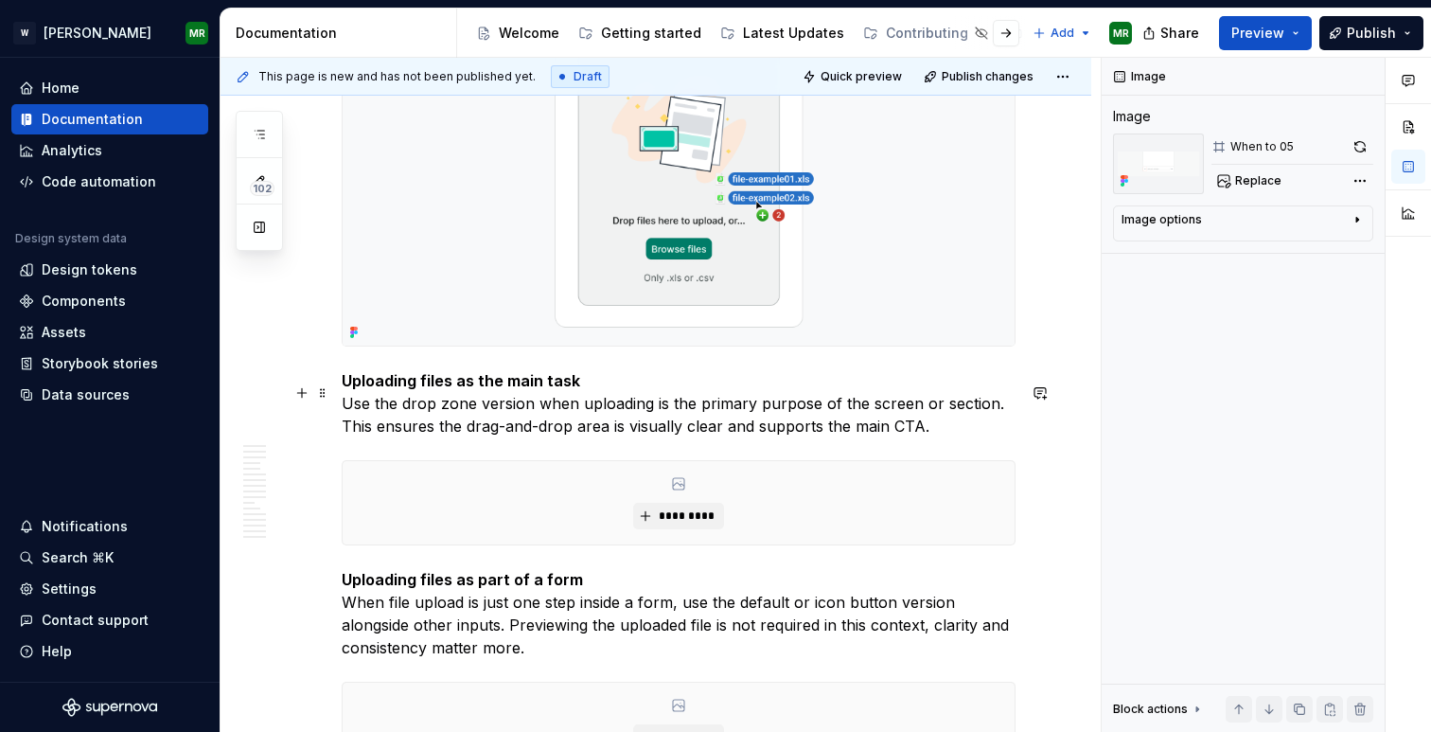
scroll to position [2448, 0]
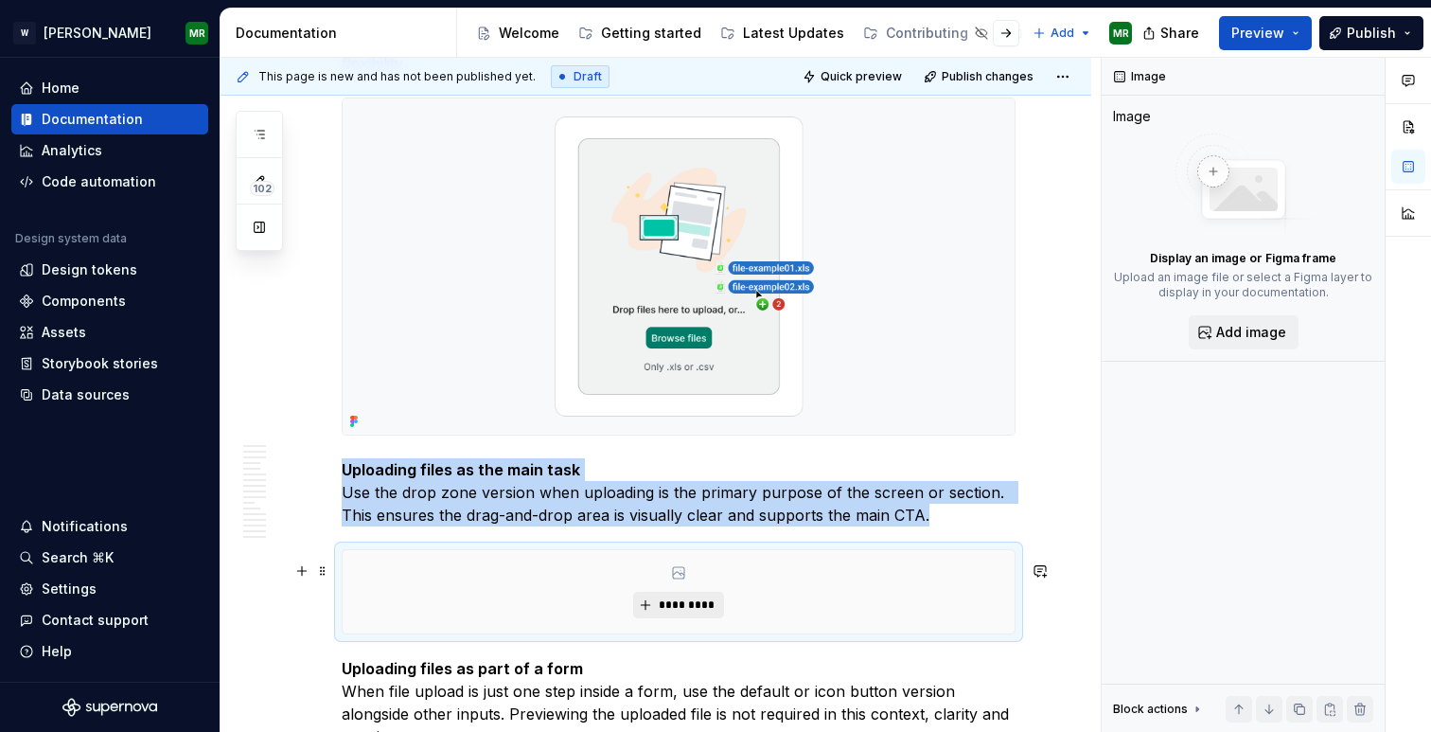
click at [660, 616] on button "*********" at bounding box center [678, 605] width 90 height 27
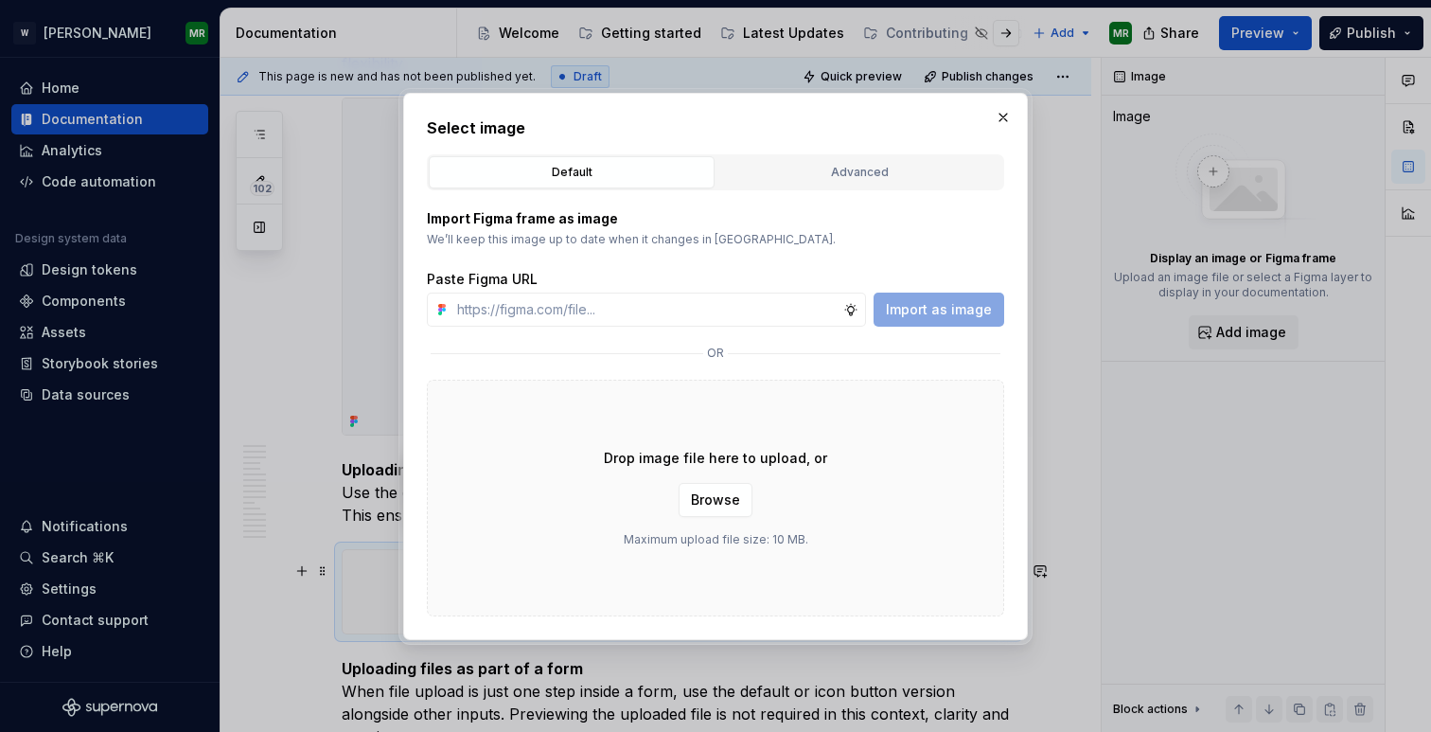
type textarea "*"
click at [672, 309] on input "text" at bounding box center [647, 310] width 394 height 34
type input "[URL][DOMAIN_NAME]"
click at [933, 314] on span "Import as image" at bounding box center [939, 309] width 106 height 19
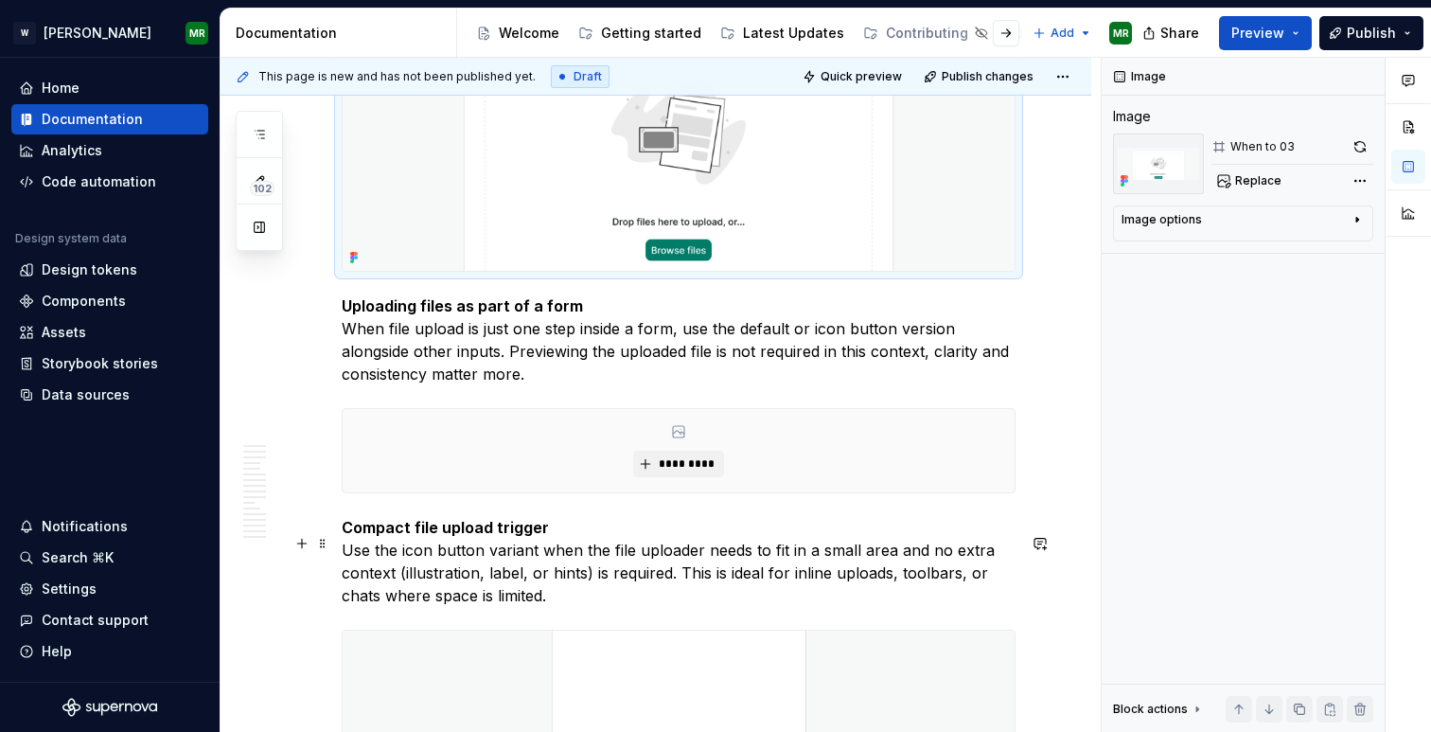
scroll to position [3044, 0]
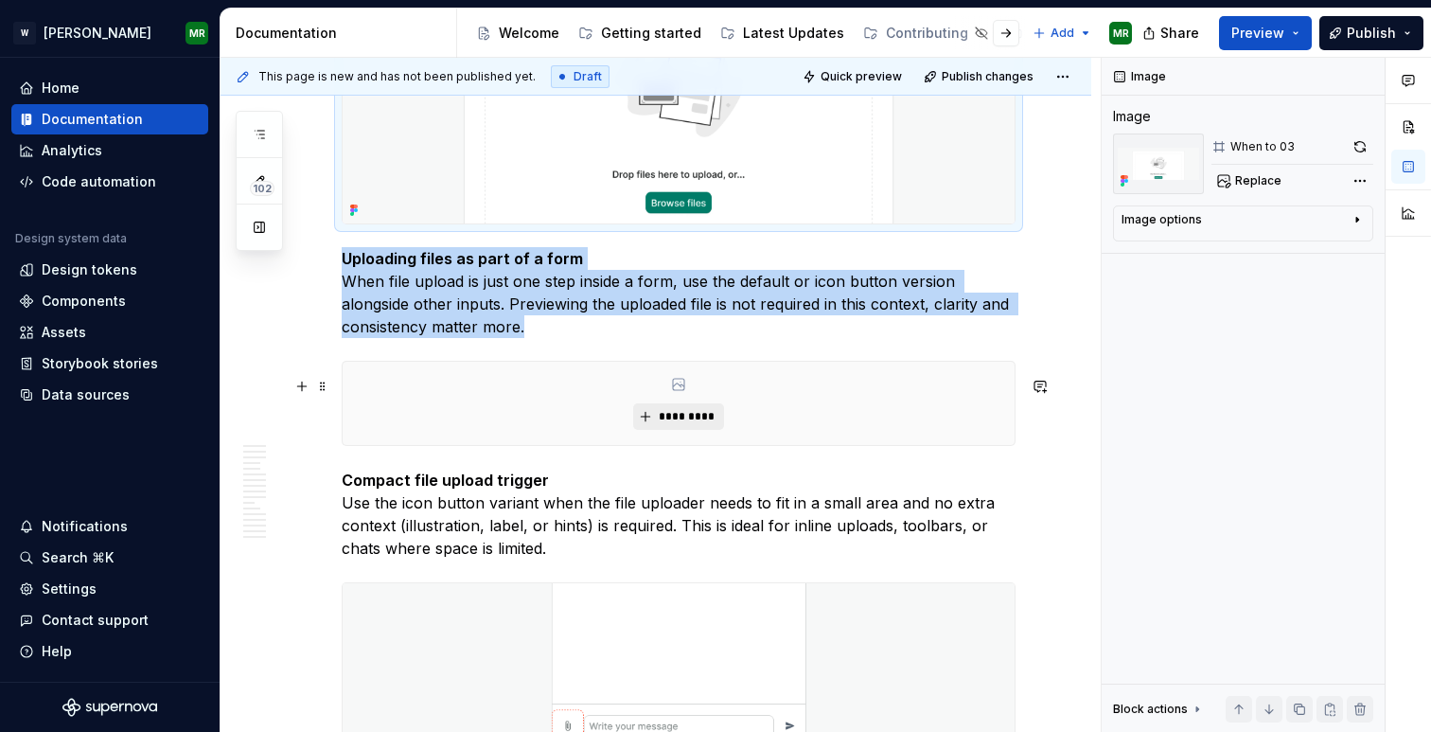
click at [683, 424] on span "*********" at bounding box center [686, 416] width 58 height 15
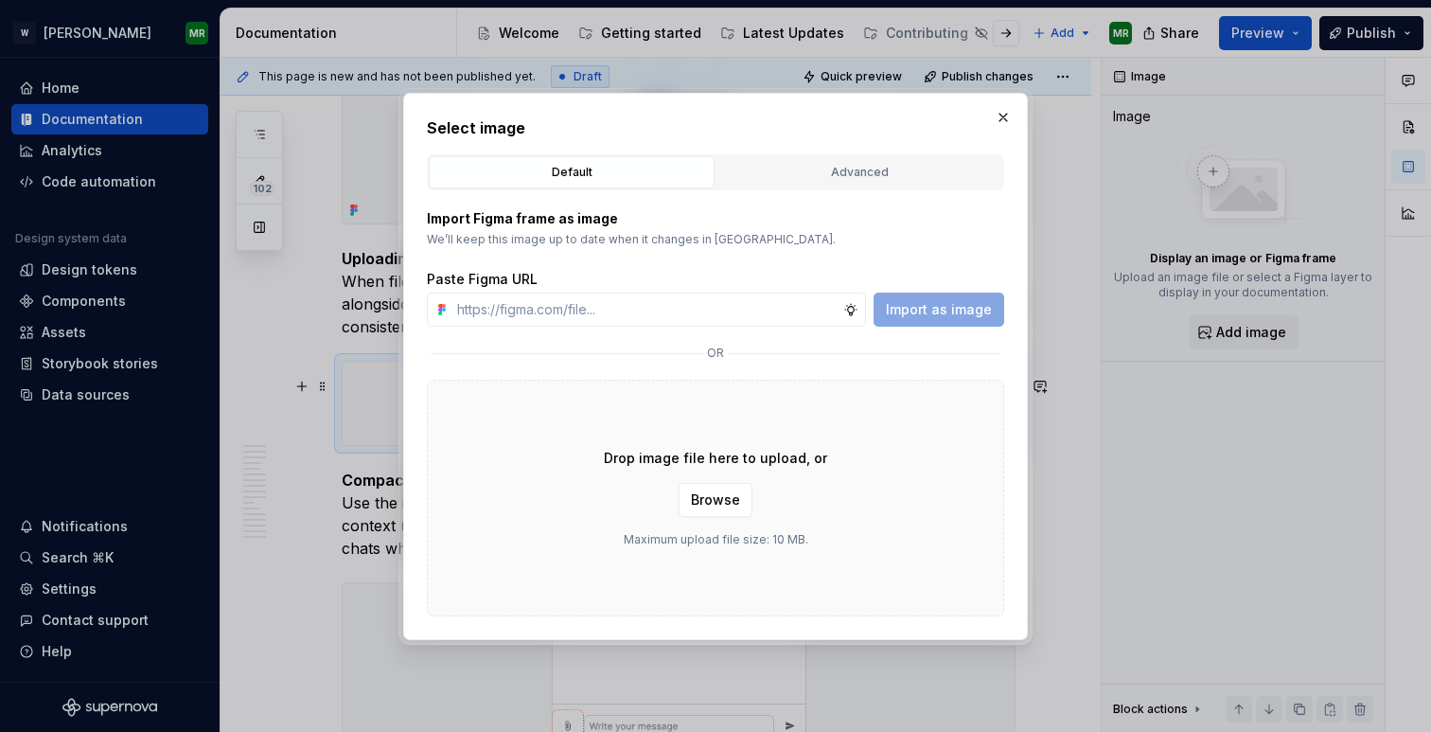
type textarea "*"
click at [648, 298] on input "text" at bounding box center [647, 310] width 394 height 34
type input "[URL][DOMAIN_NAME]"
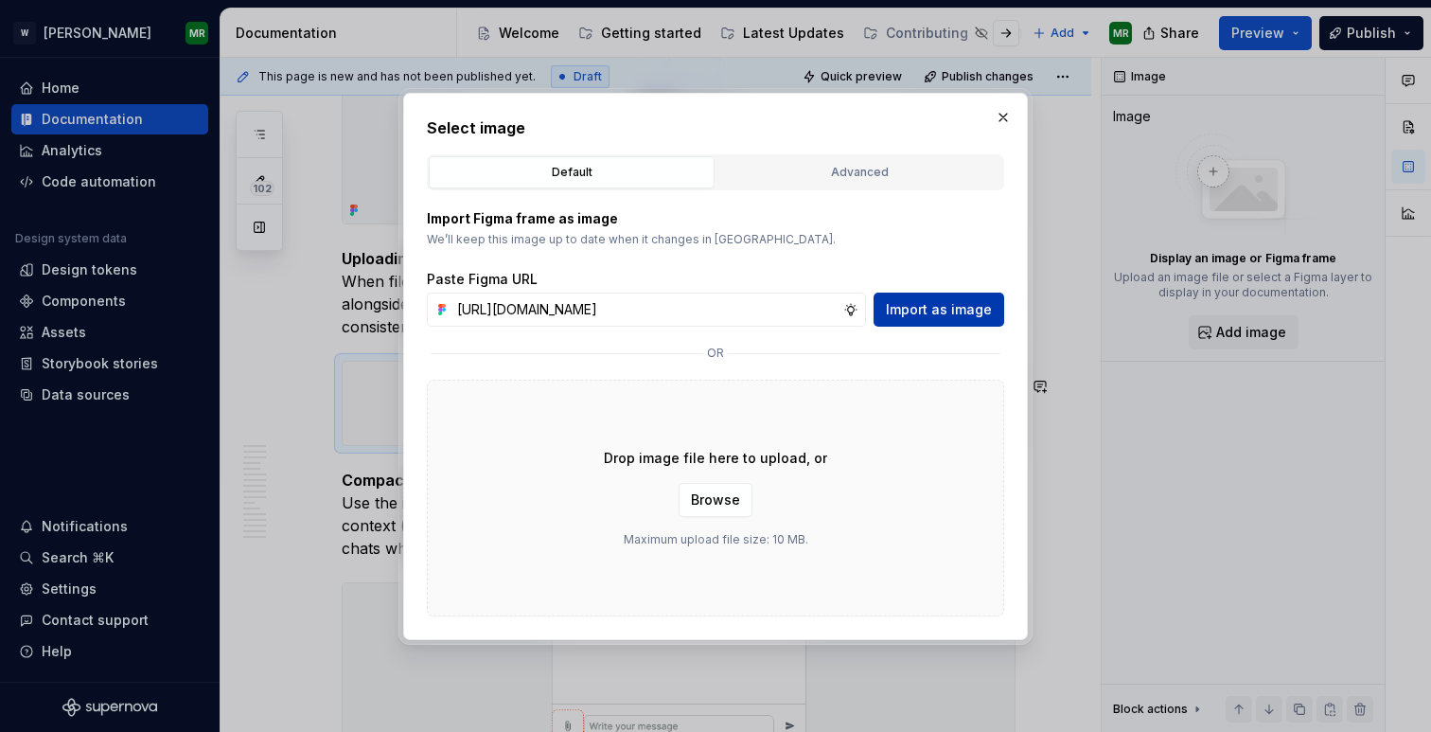
click at [944, 308] on span "Import as image" at bounding box center [939, 309] width 106 height 19
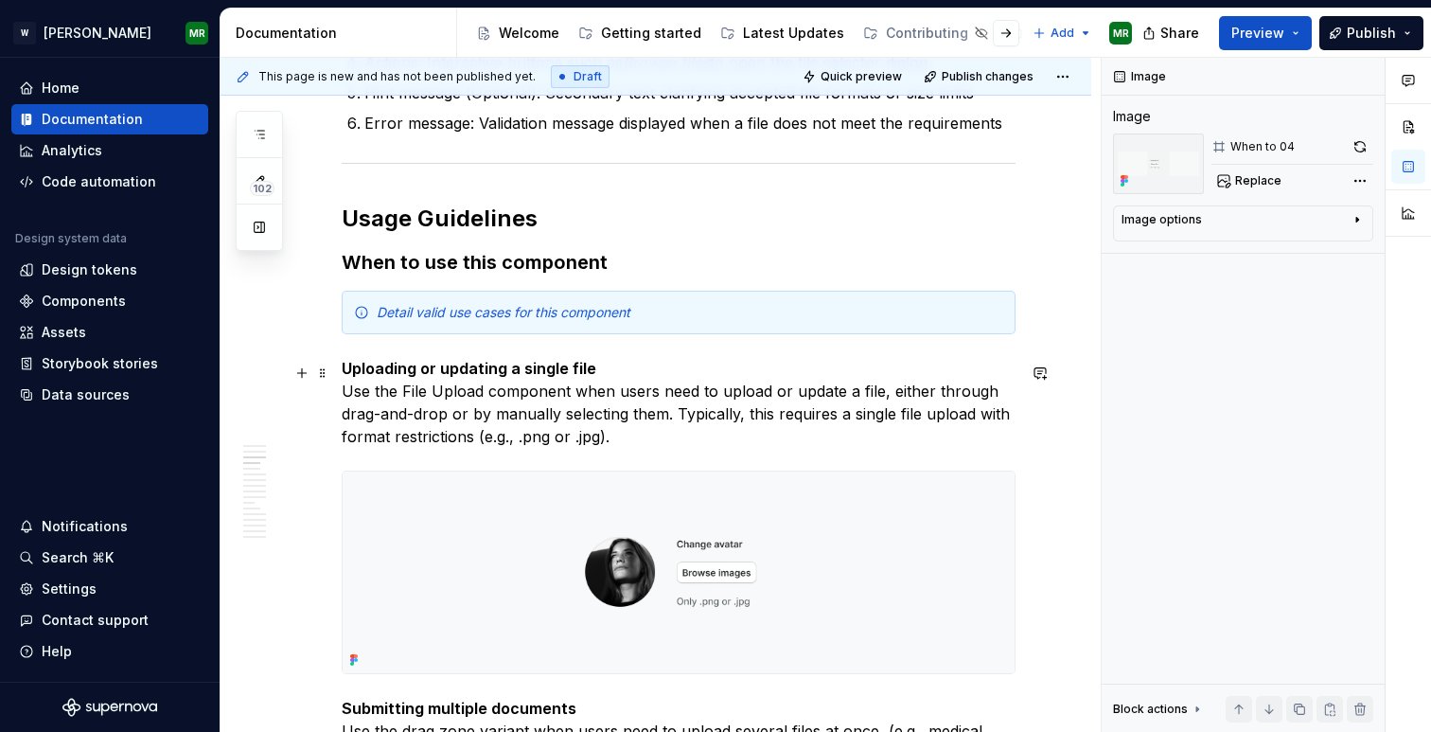
scroll to position [1692, 0]
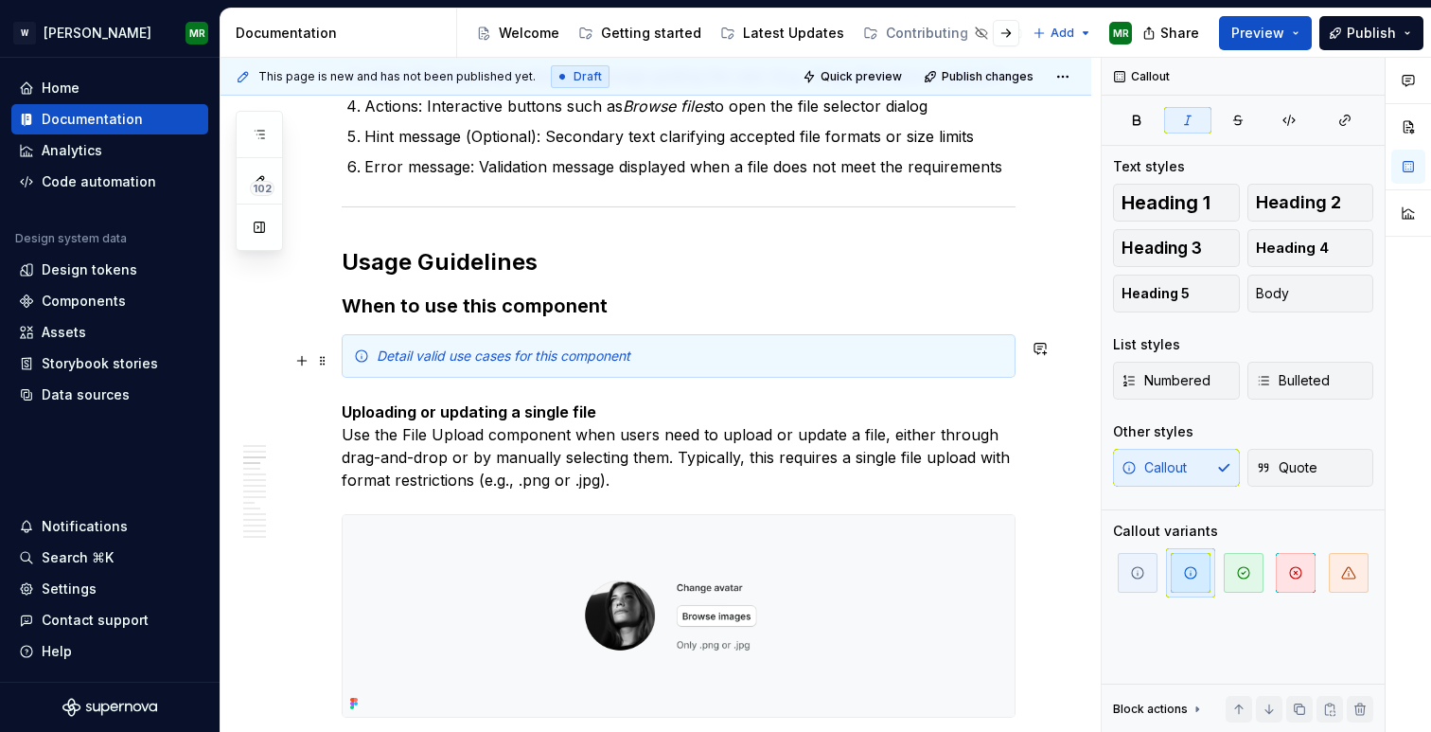
click at [480, 364] on em "Detail valid use cases for this component" at bounding box center [504, 355] width 254 height 16
click at [397, 365] on div "Detail valid use cases for this component" at bounding box center [690, 355] width 627 height 19
click at [325, 364] on span at bounding box center [322, 360] width 15 height 27
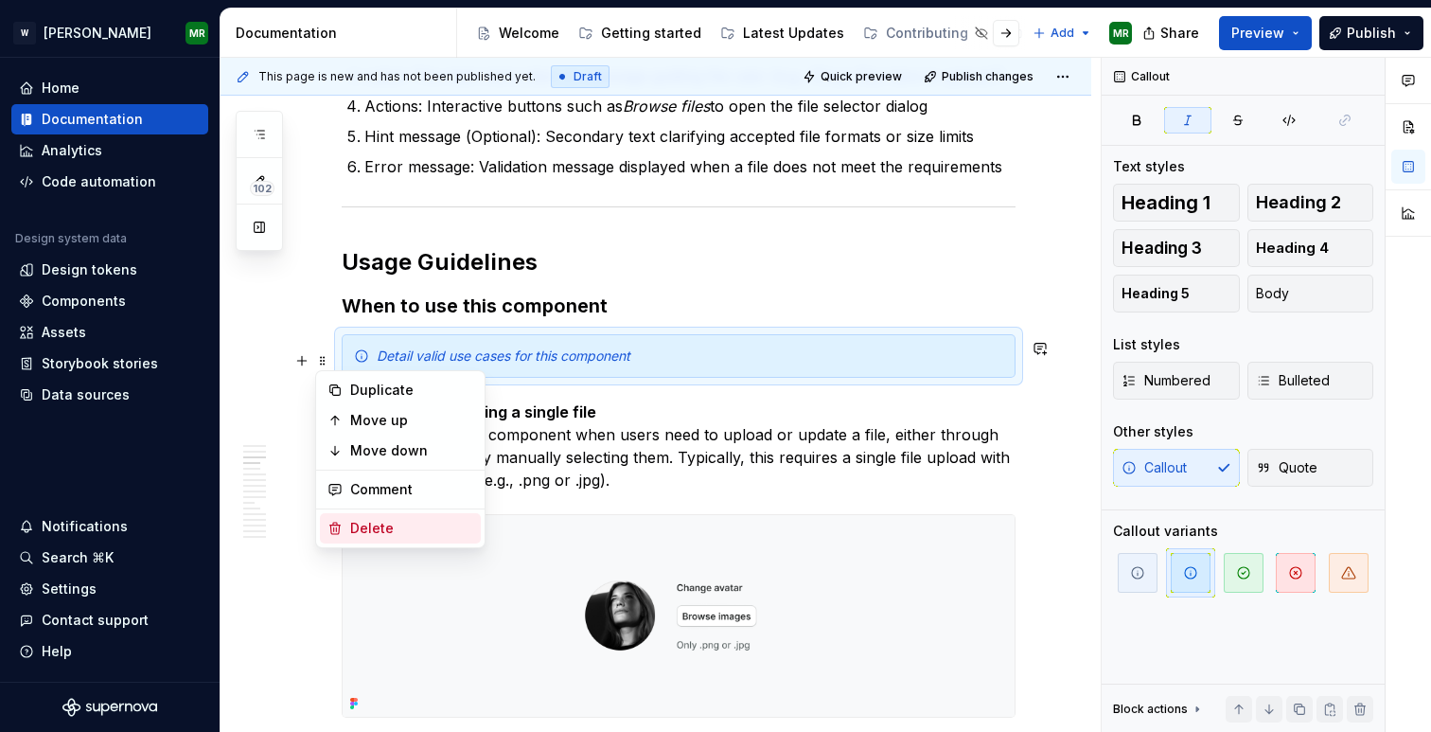
click at [381, 529] on div "Delete" at bounding box center [411, 528] width 123 height 19
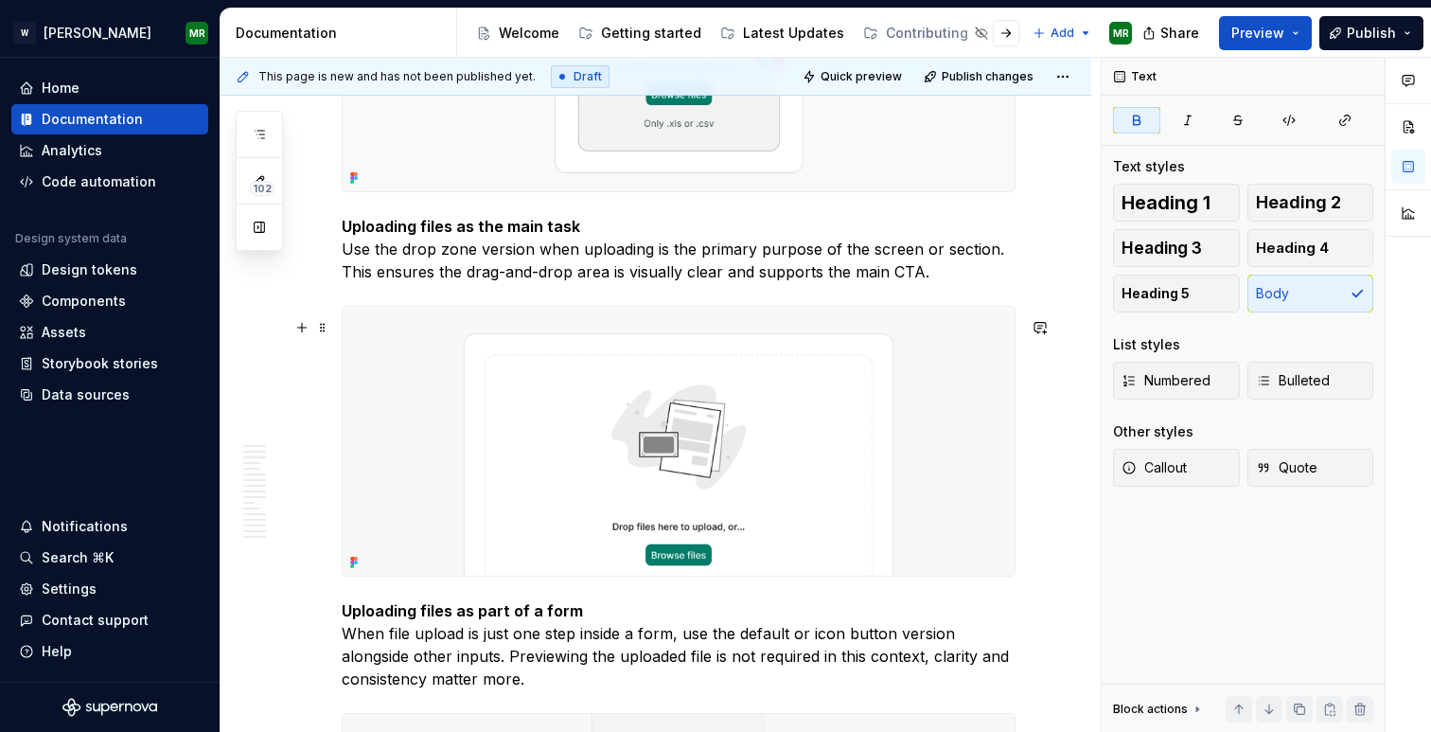
scroll to position [2627, 0]
click at [921, 281] on p "Uploading files as the main task Use the drop zone version when uploading is th…" at bounding box center [679, 247] width 674 height 68
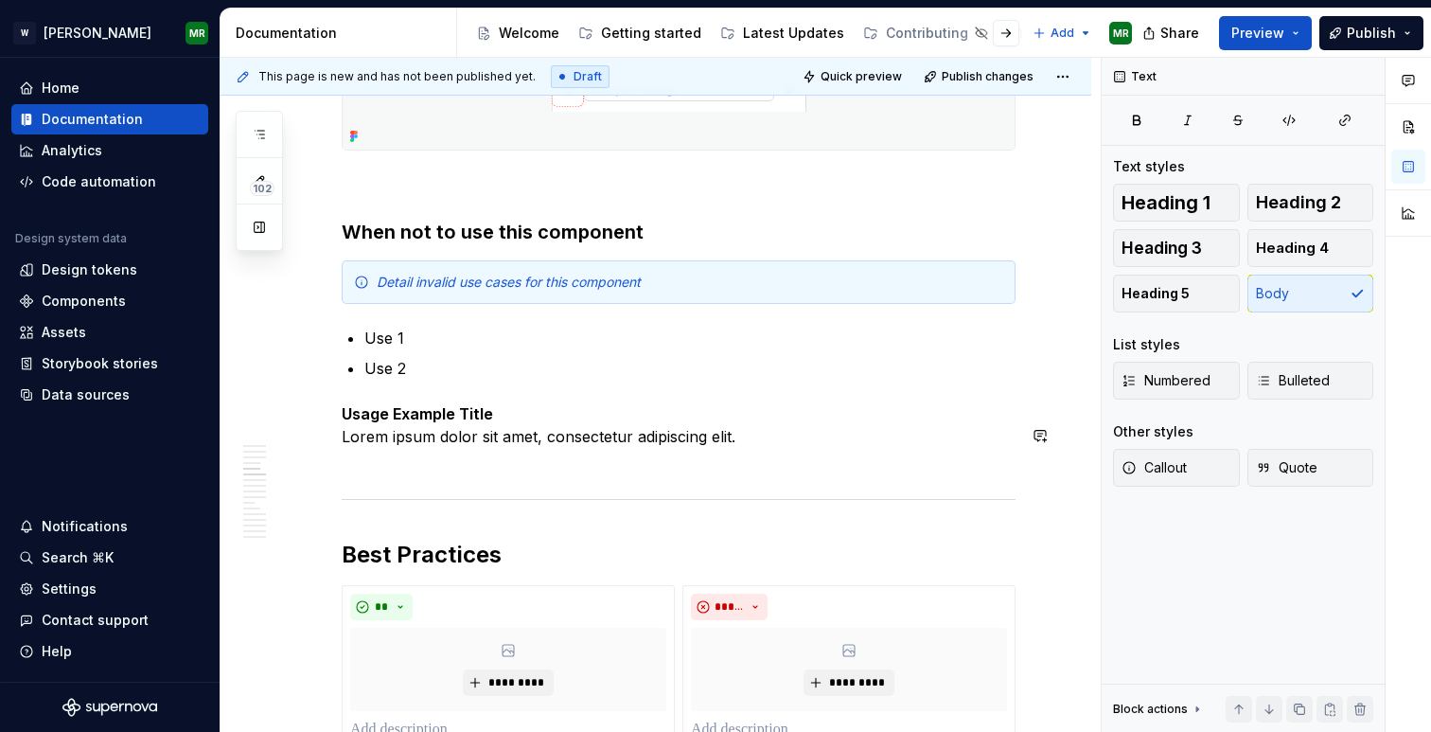
scroll to position [3773, 0]
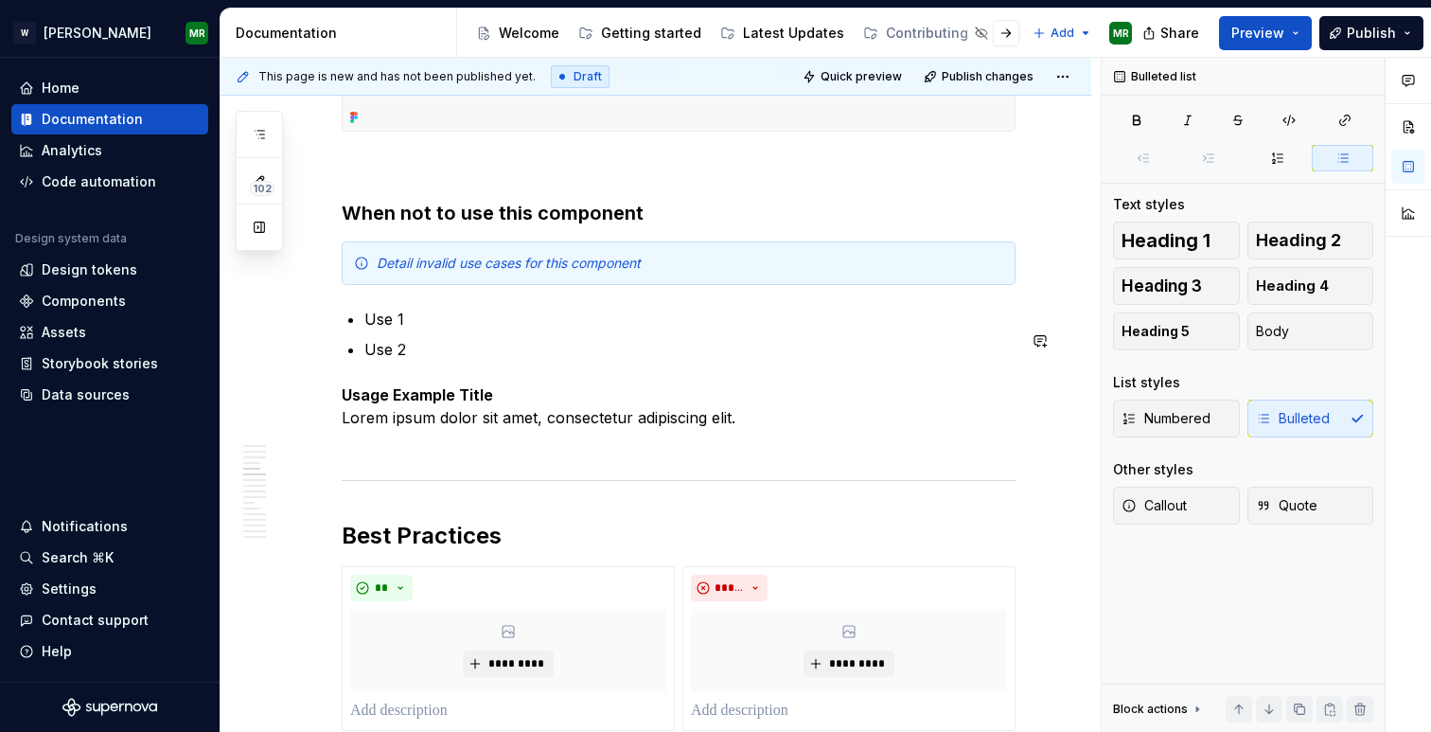
click at [406, 328] on p "Use 1" at bounding box center [689, 319] width 651 height 23
click at [402, 330] on p "Use 1" at bounding box center [689, 319] width 651 height 23
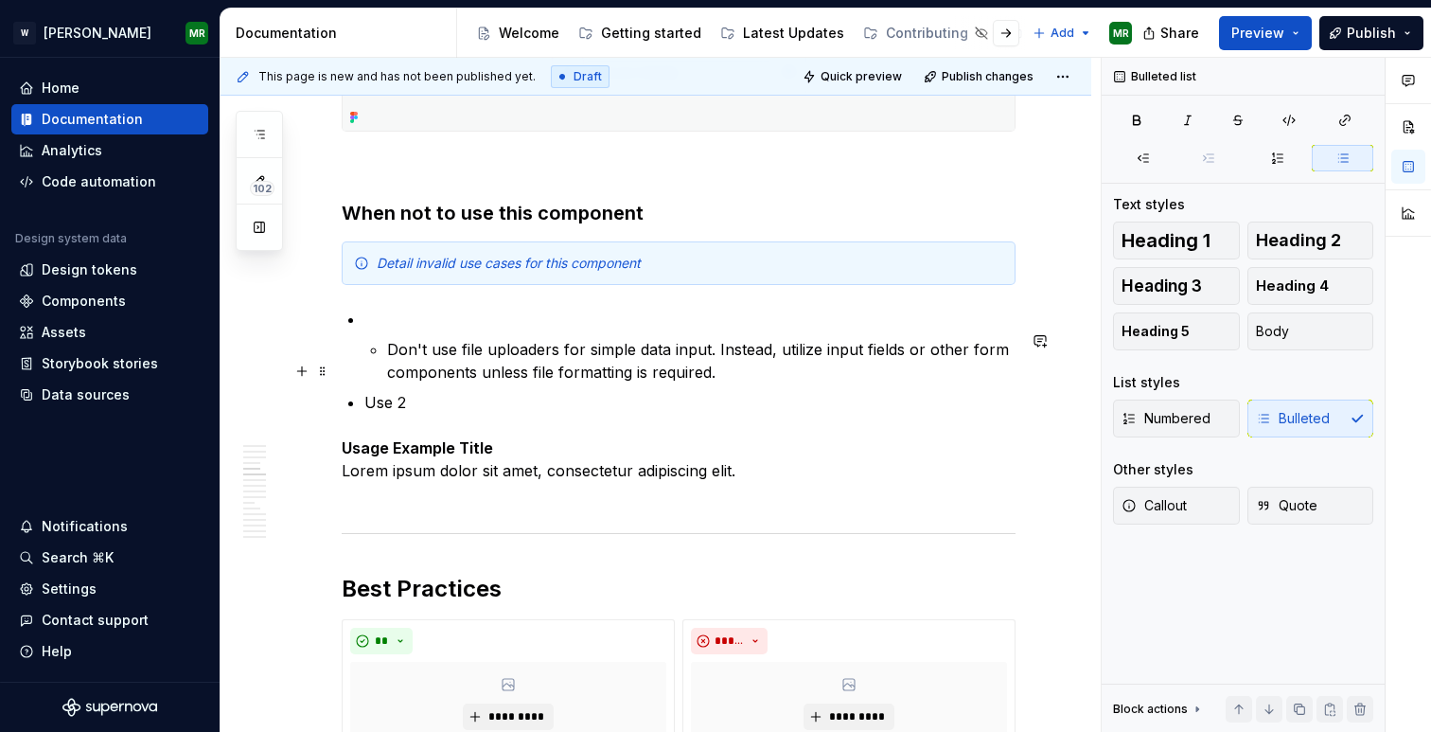
click at [387, 369] on p "Don't use file uploaders for simple data input. Instead, utilize input fields o…" at bounding box center [701, 360] width 629 height 45
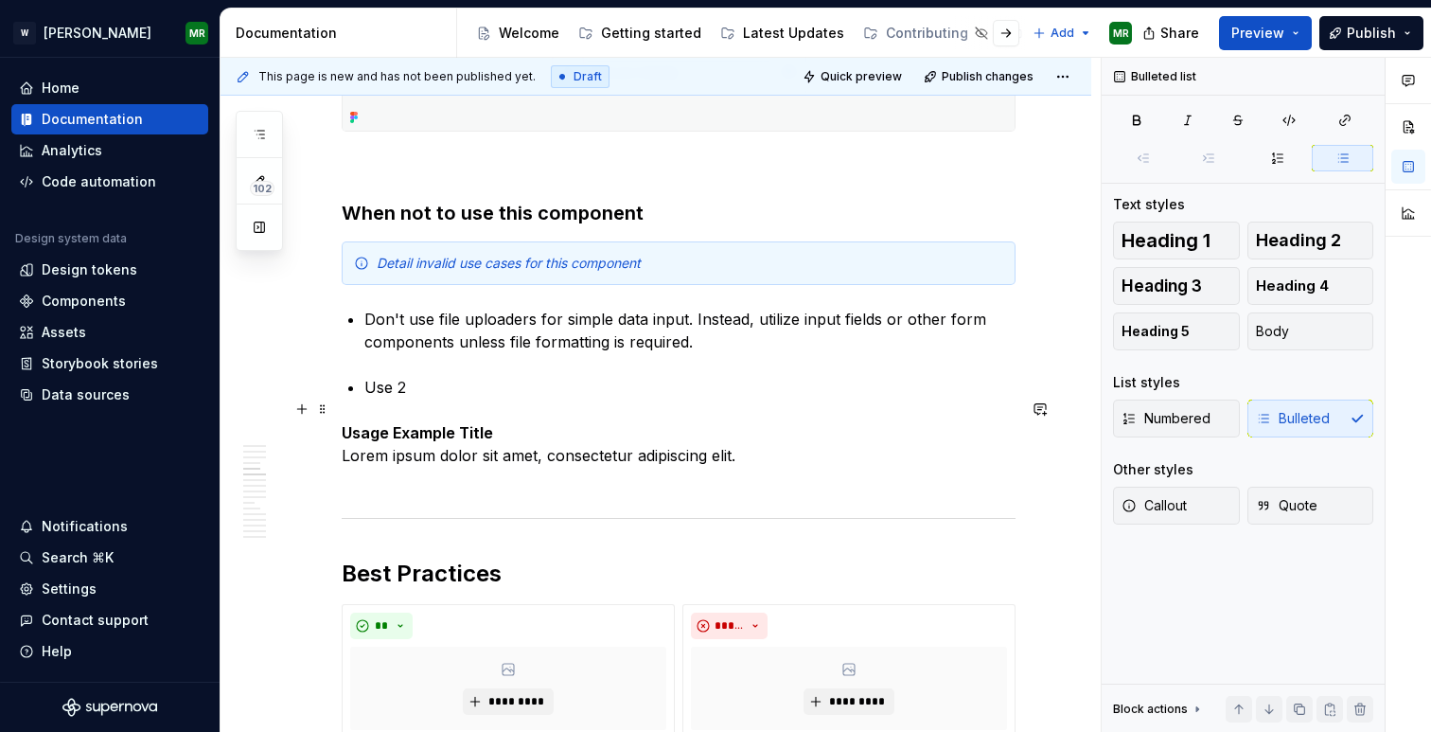
click at [364, 399] on p "Use 2" at bounding box center [689, 387] width 651 height 23
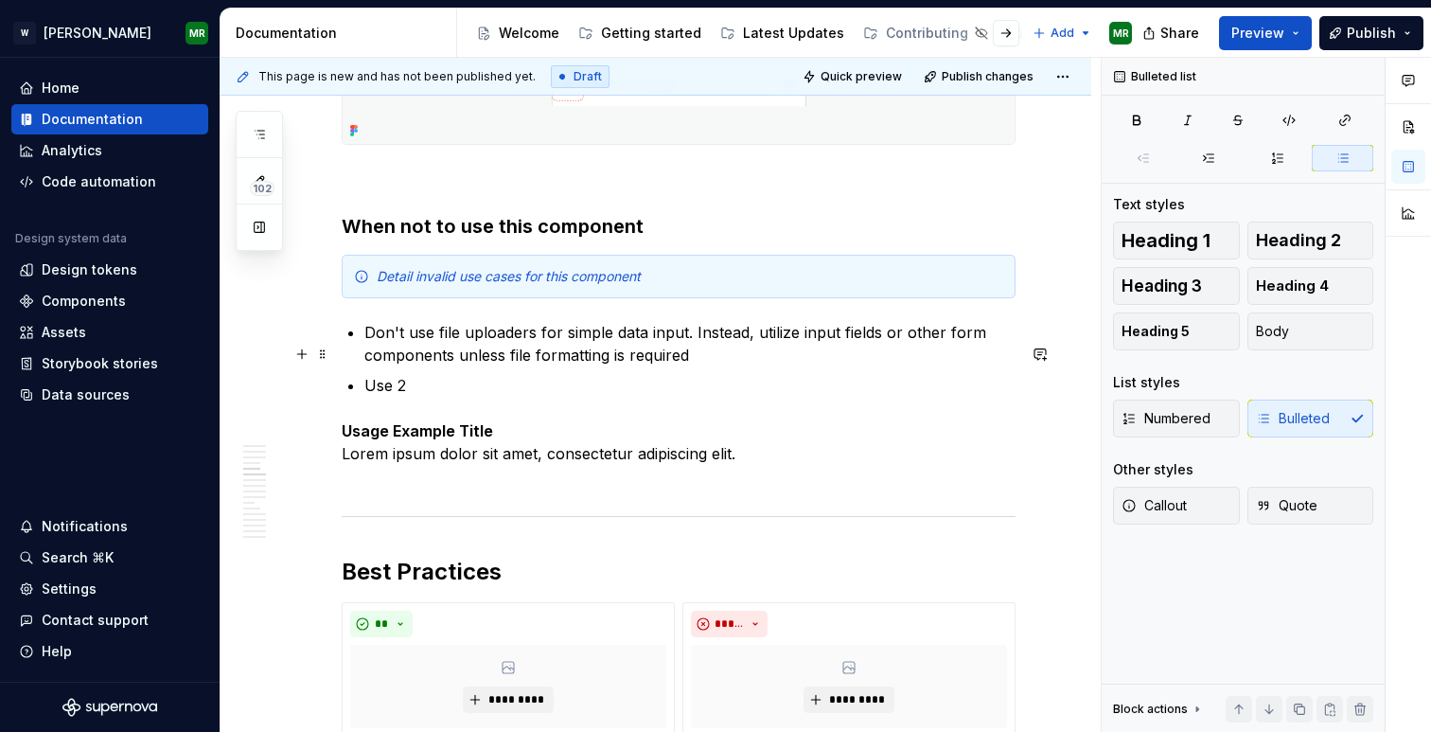
scroll to position [3753, 0]
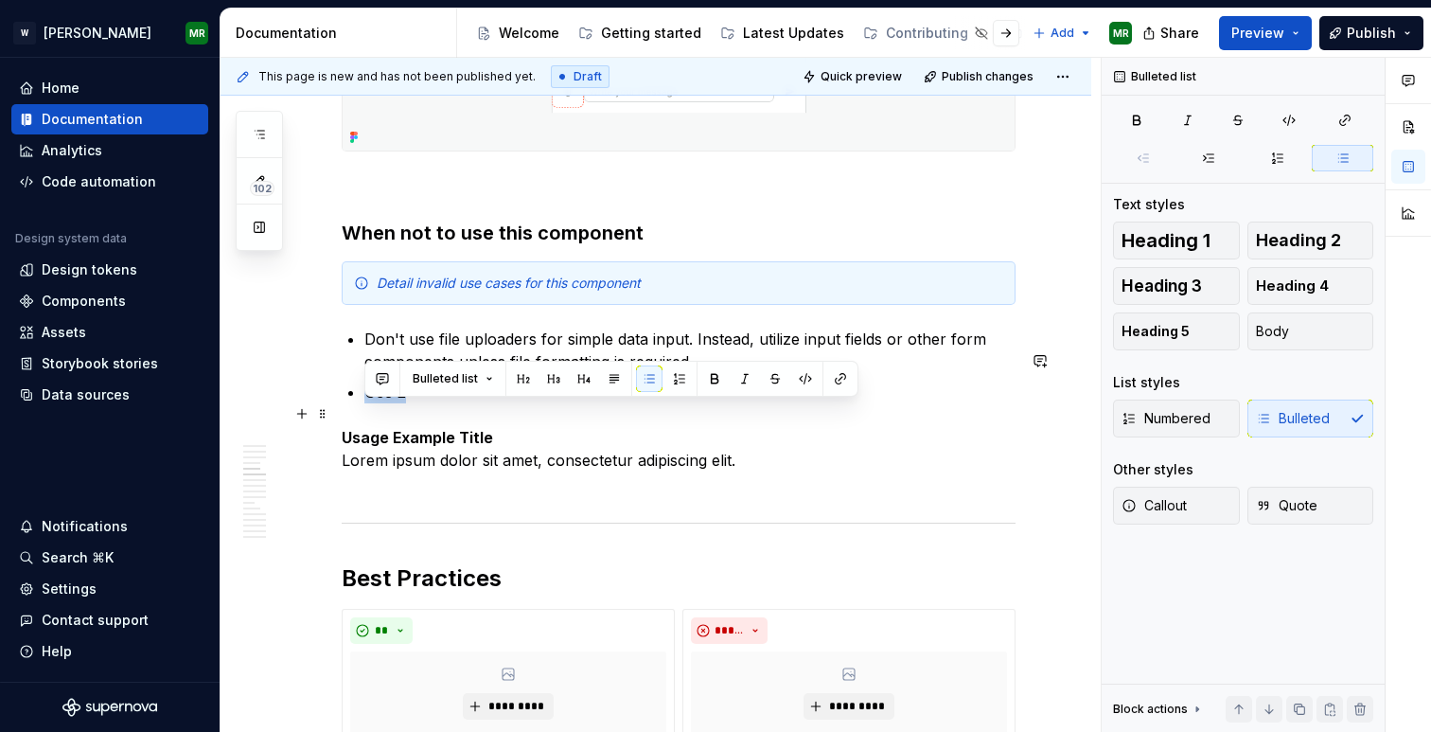
drag, startPoint x: 435, startPoint y: 420, endPoint x: 360, endPoint y: 408, distance: 76.7
click at [360, 408] on div "**********" at bounding box center [679, 274] width 674 height 7260
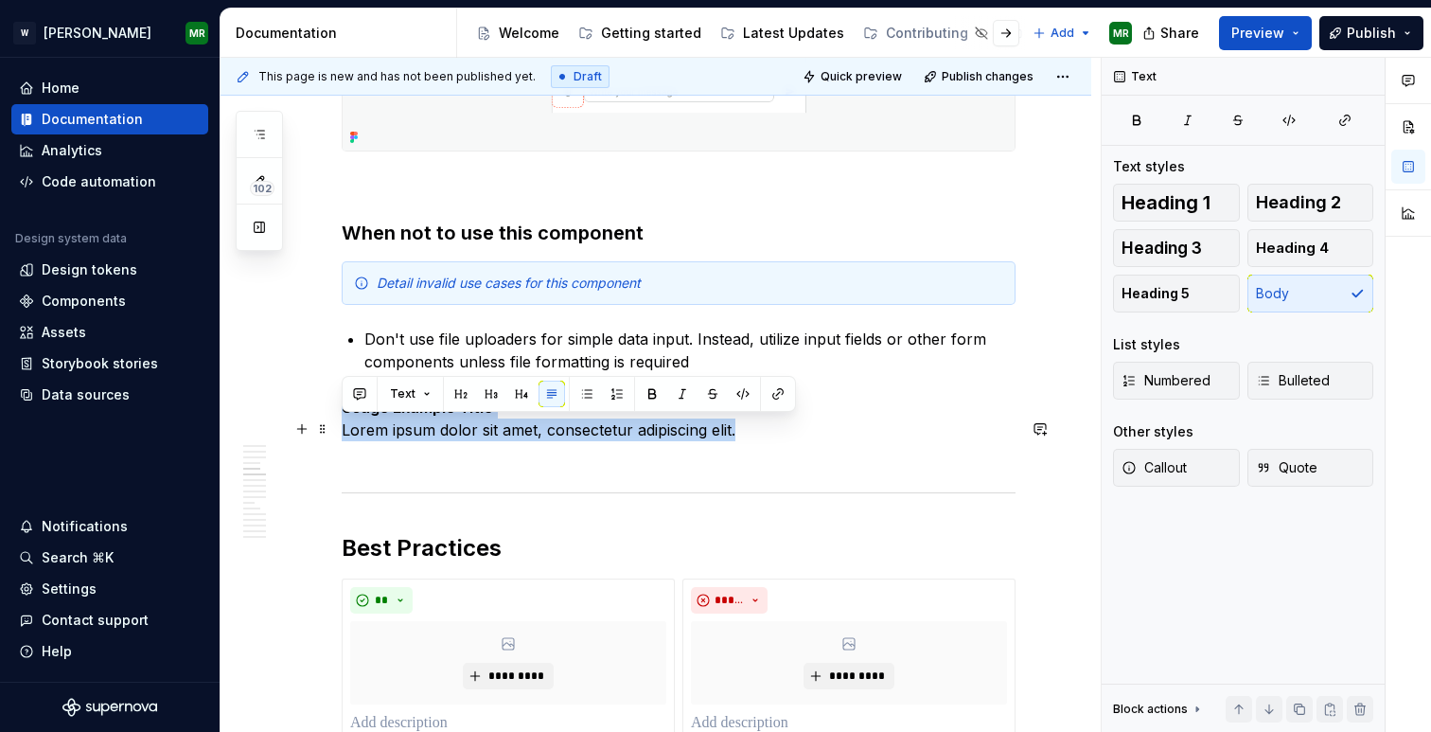
drag, startPoint x: 745, startPoint y: 457, endPoint x: 339, endPoint y: 430, distance: 407.1
click at [339, 430] on div "**********" at bounding box center [656, 357] width 871 height 7518
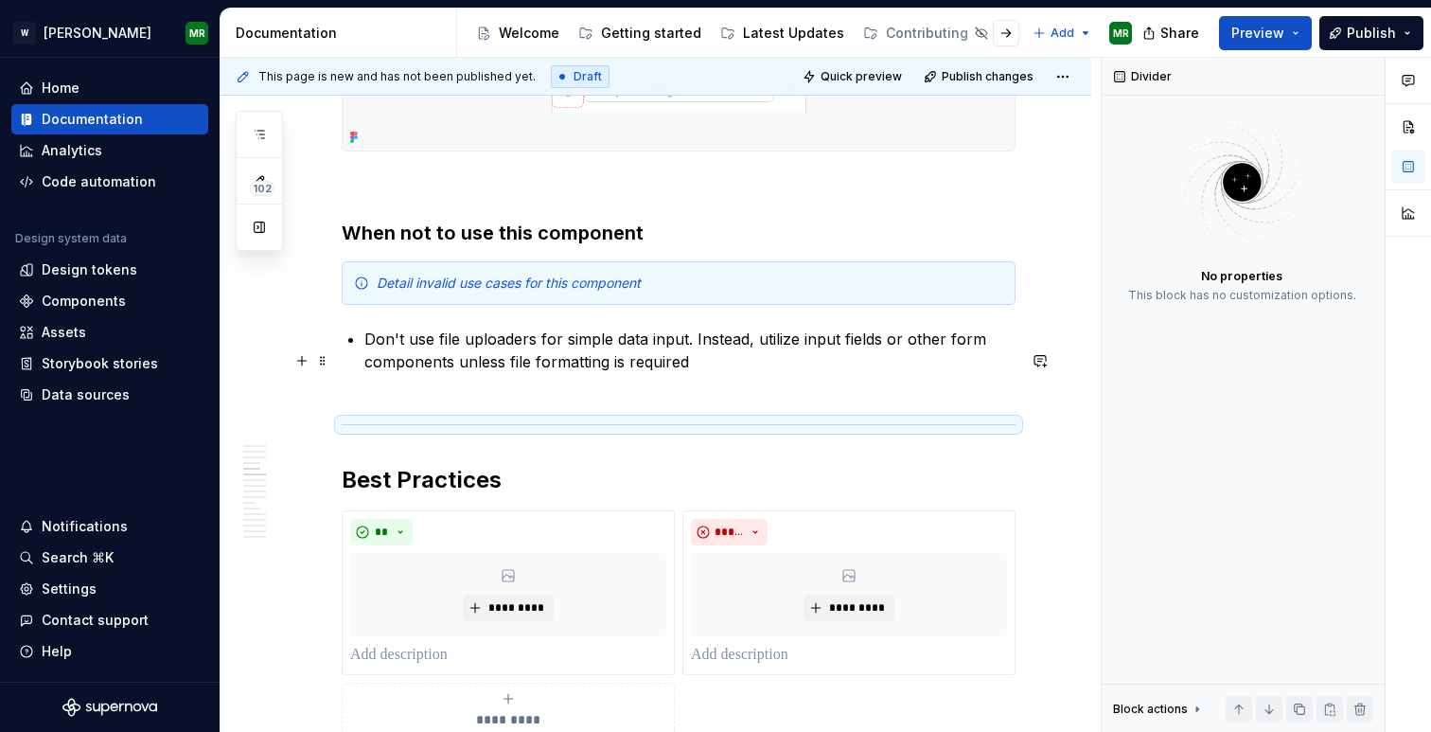
click at [704, 396] on p "Don't use file uploaders for simple data input. Instead, utilize input fields o…" at bounding box center [689, 362] width 651 height 68
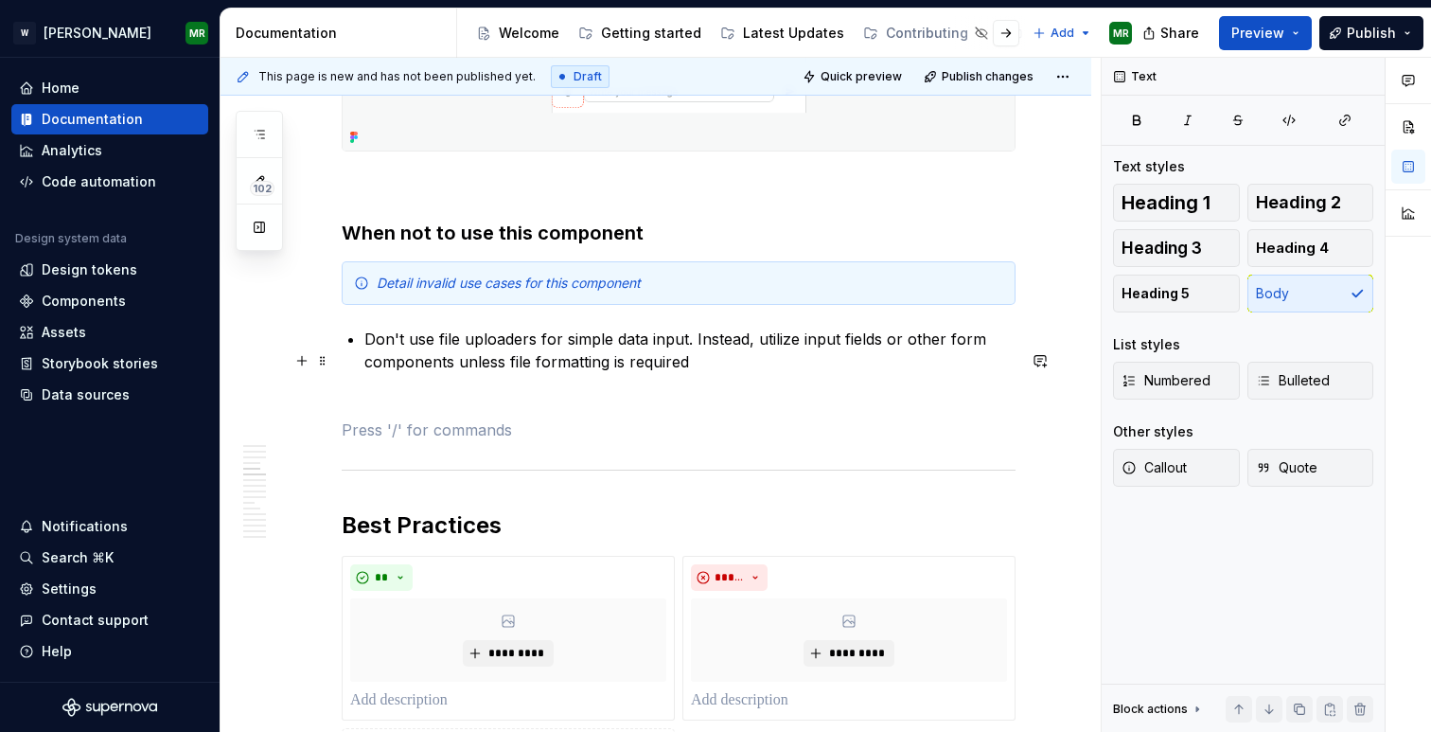
click at [477, 396] on p "Don't use file uploaders for simple data input. Instead, utilize input fields o…" at bounding box center [689, 362] width 651 height 68
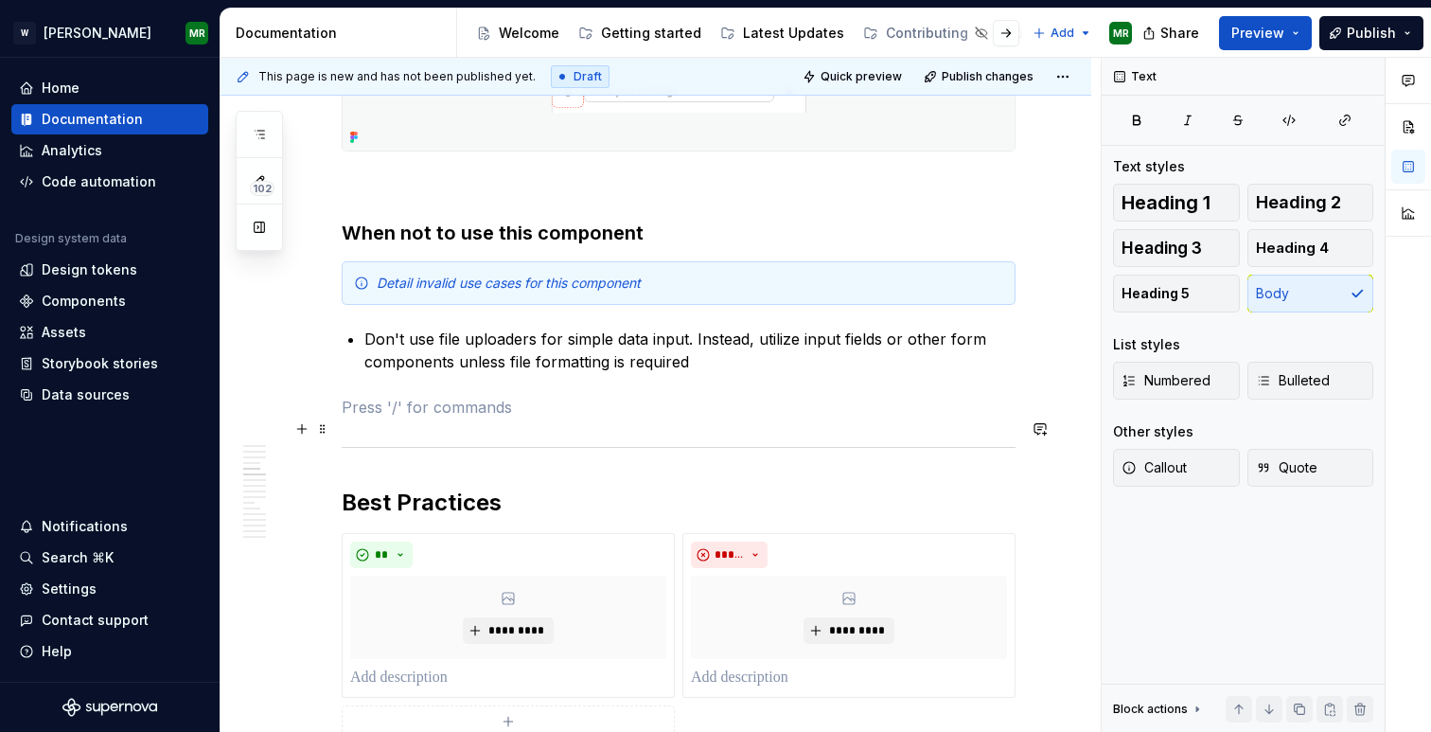
click at [369, 418] on p at bounding box center [679, 407] width 674 height 23
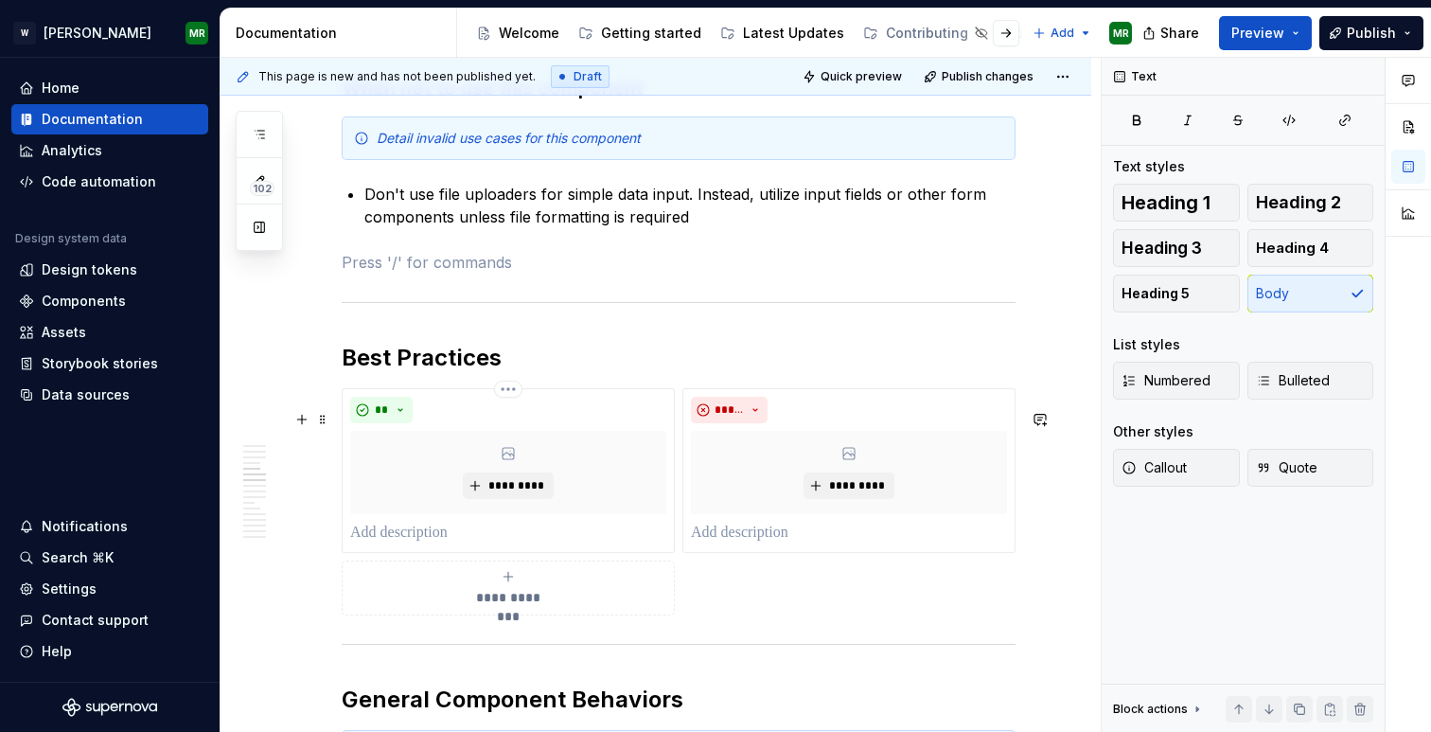
scroll to position [3905, 0]
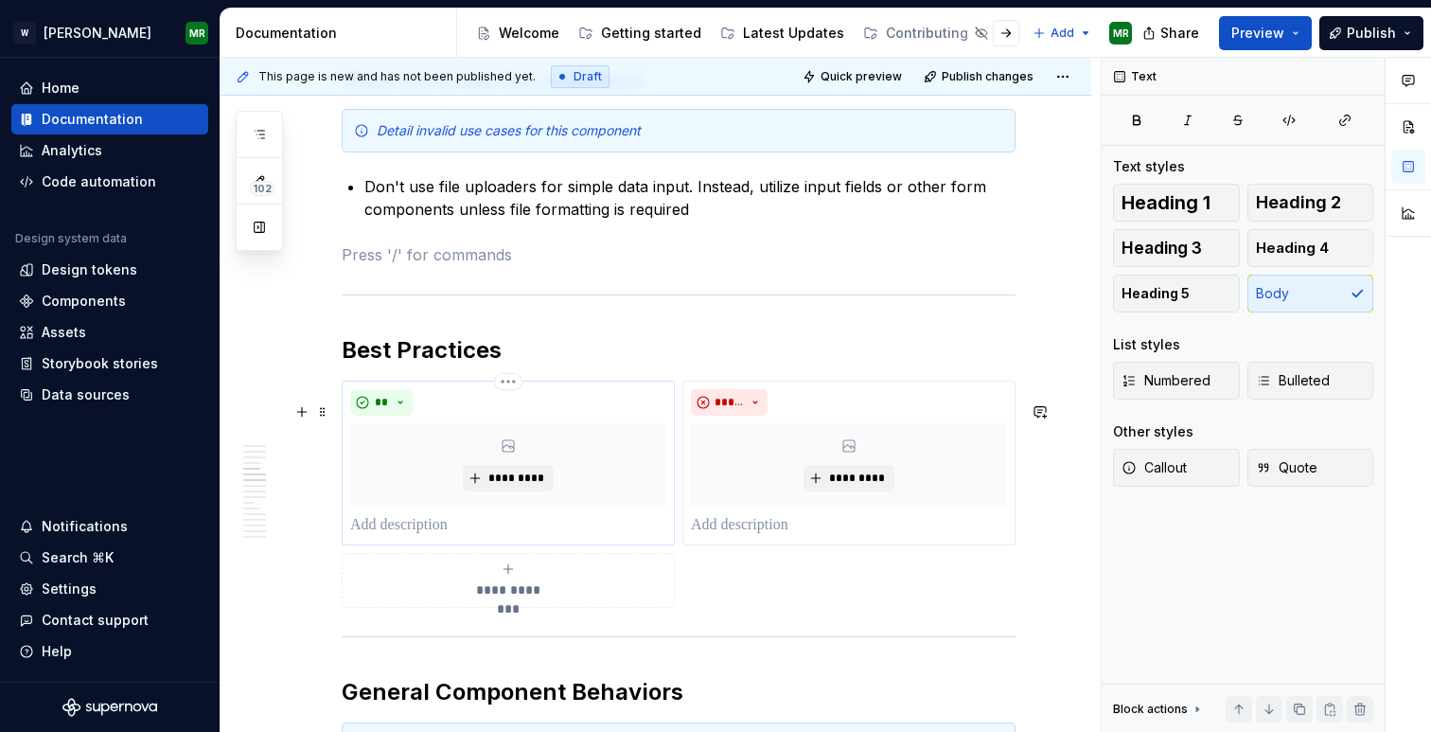
click at [401, 537] on p at bounding box center [508, 525] width 316 height 23
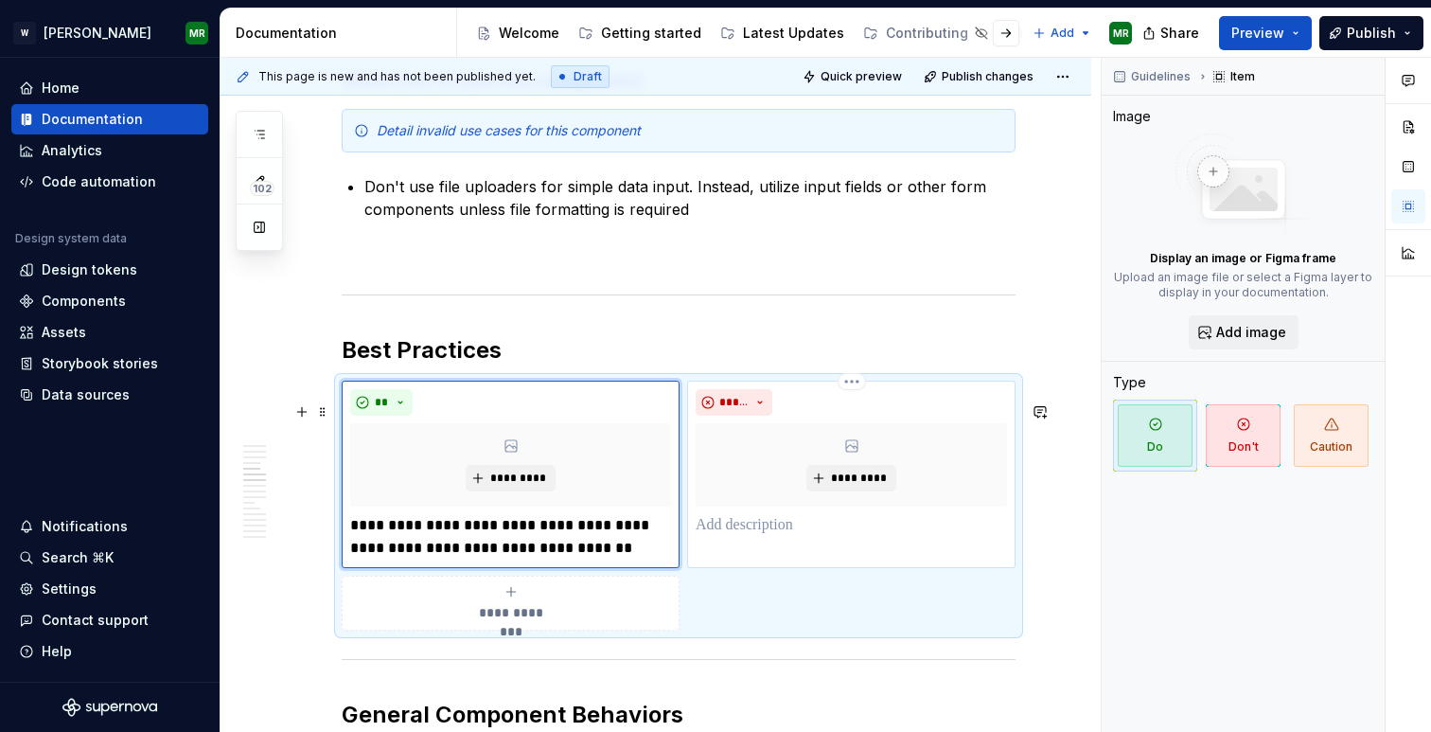
click at [712, 537] on p at bounding box center [851, 525] width 311 height 23
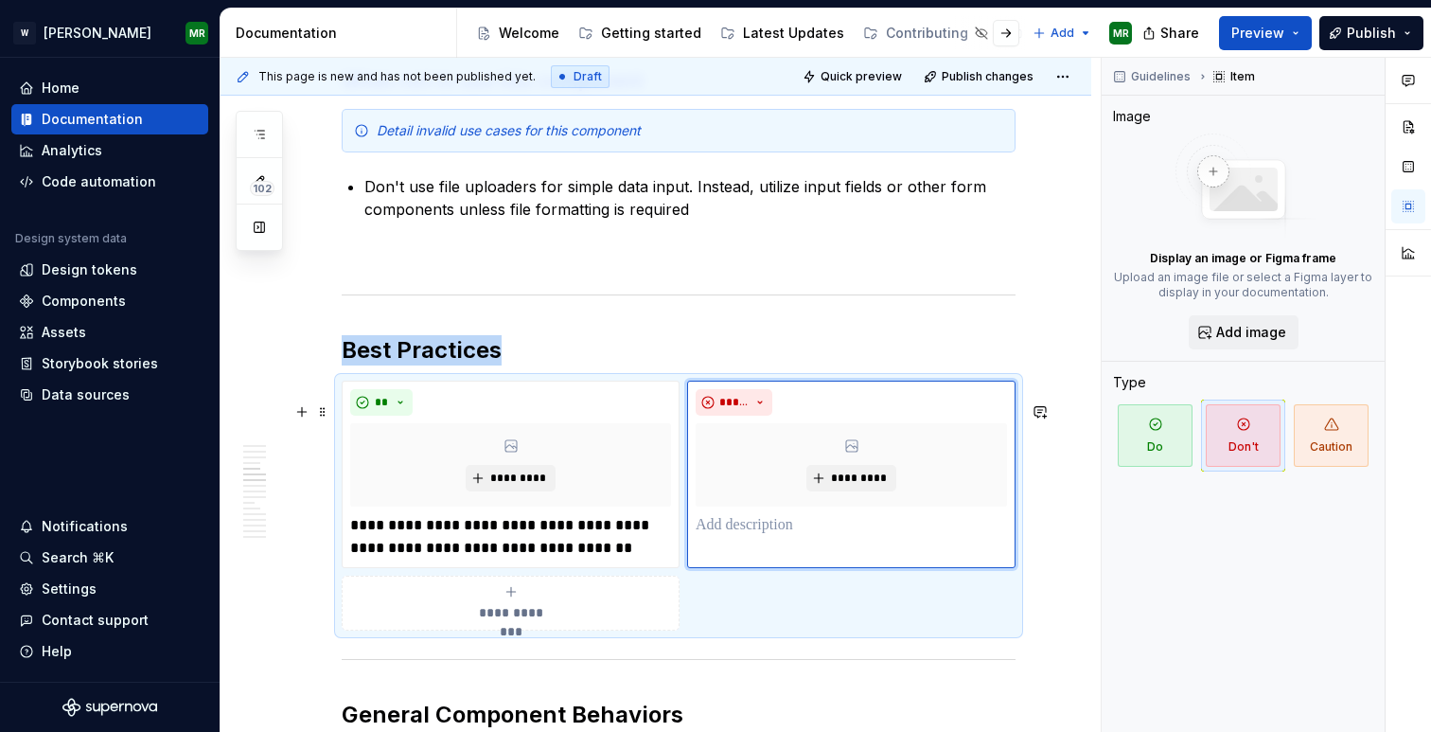
click at [551, 613] on div "**********" at bounding box center [510, 603] width 321 height 38
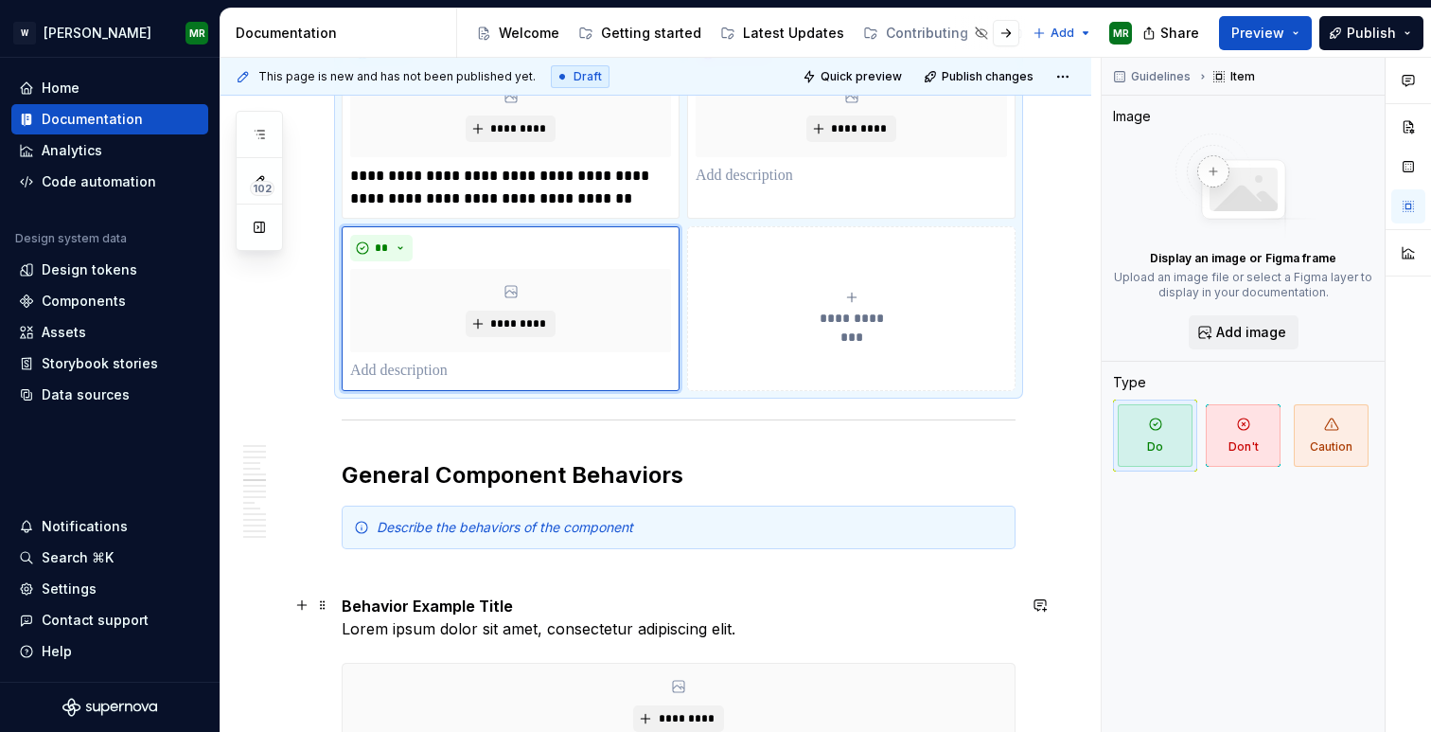
scroll to position [4267, 0]
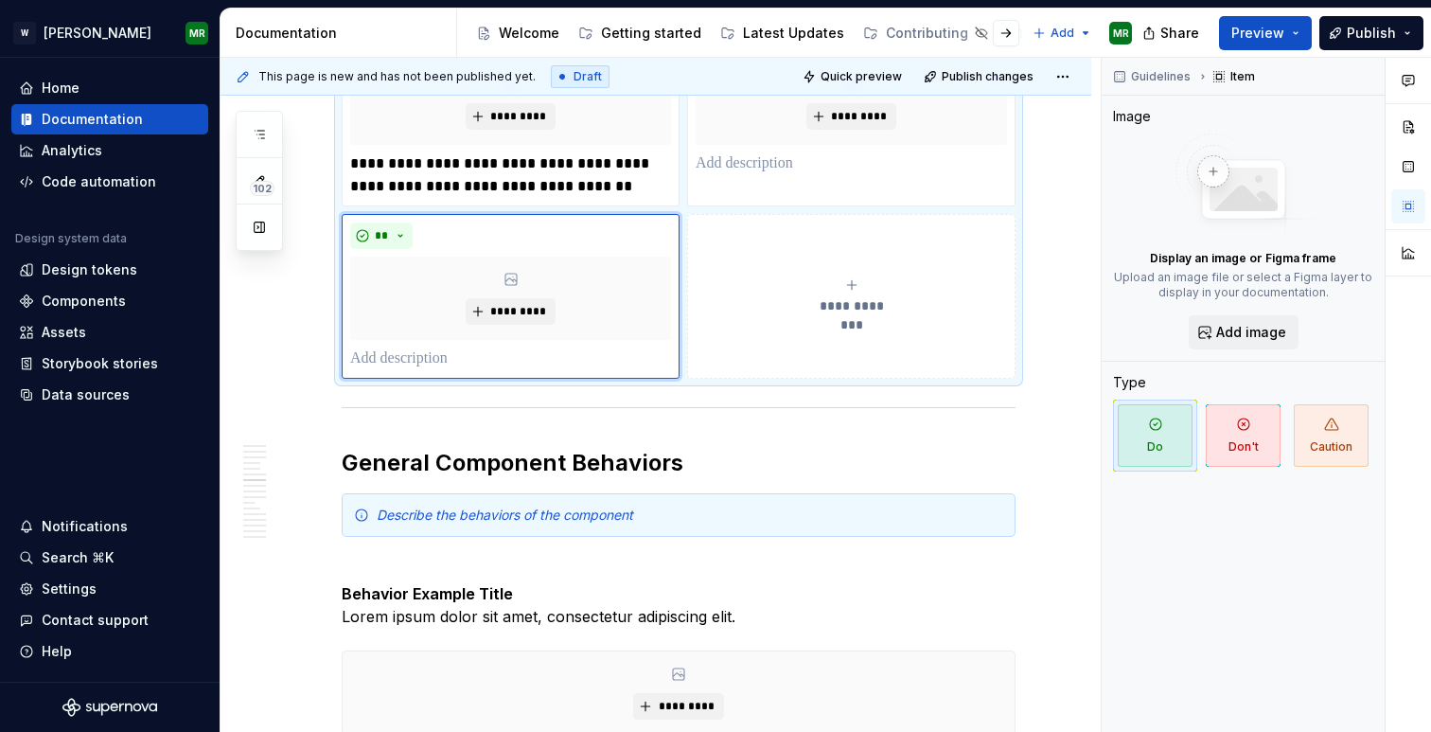
click at [855, 315] on span "**********" at bounding box center [851, 305] width 87 height 19
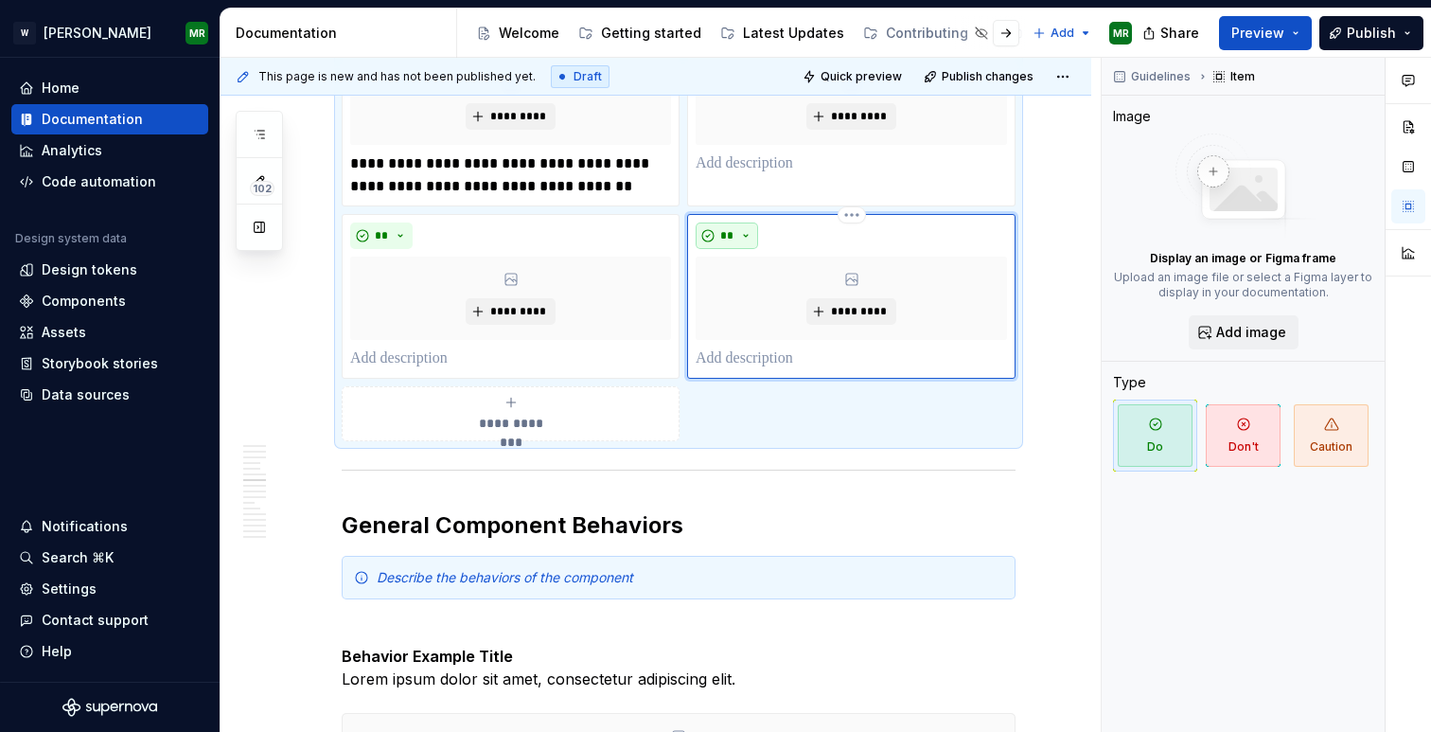
click at [749, 249] on button "**" at bounding box center [727, 235] width 62 height 27
click at [756, 329] on div "Don't" at bounding box center [771, 324] width 35 height 19
click at [746, 370] on p at bounding box center [851, 358] width 311 height 23
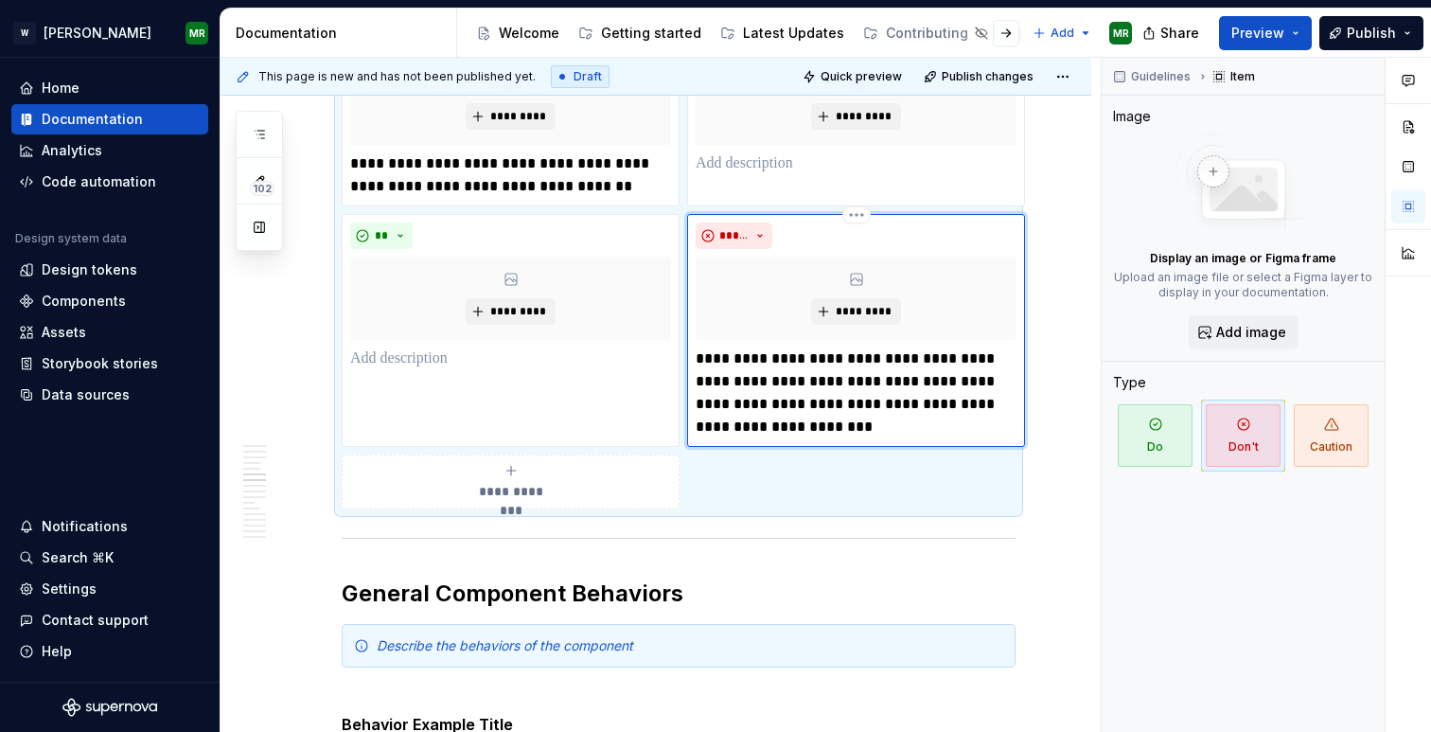
scroll to position [4049, 0]
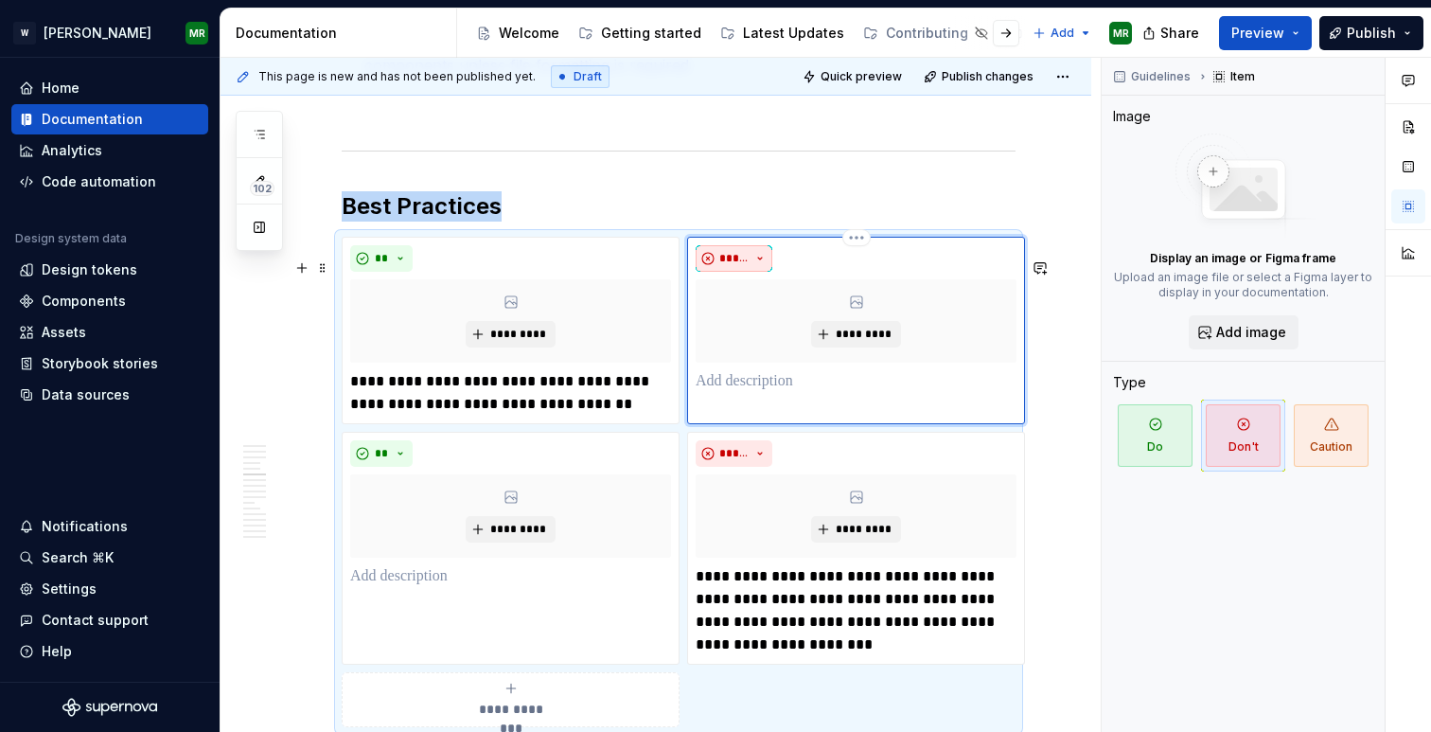
click at [748, 266] on span "*****" at bounding box center [733, 258] width 29 height 15
click at [746, 376] on span "Caution" at bounding box center [781, 378] width 161 height 30
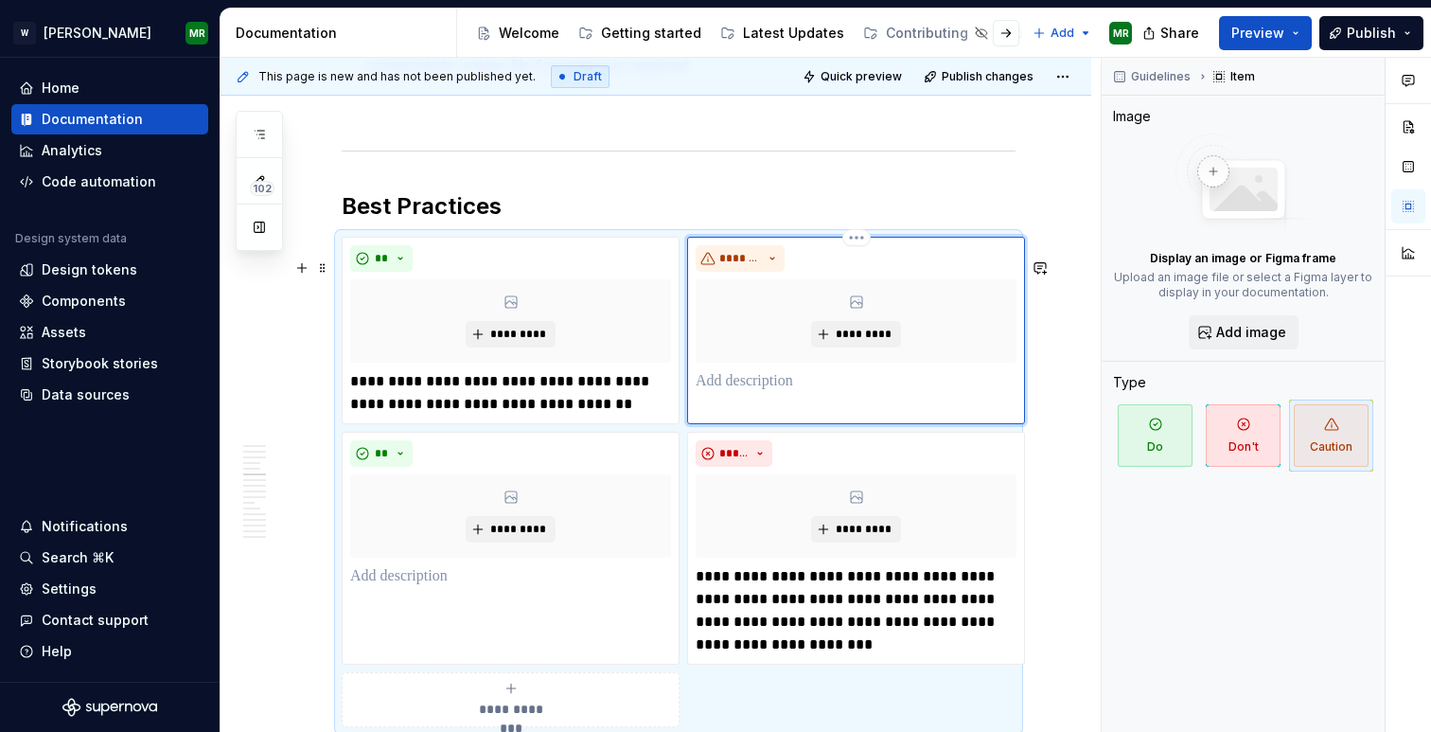
click at [759, 393] on p at bounding box center [856, 381] width 321 height 23
click at [398, 588] on p at bounding box center [510, 576] width 321 height 23
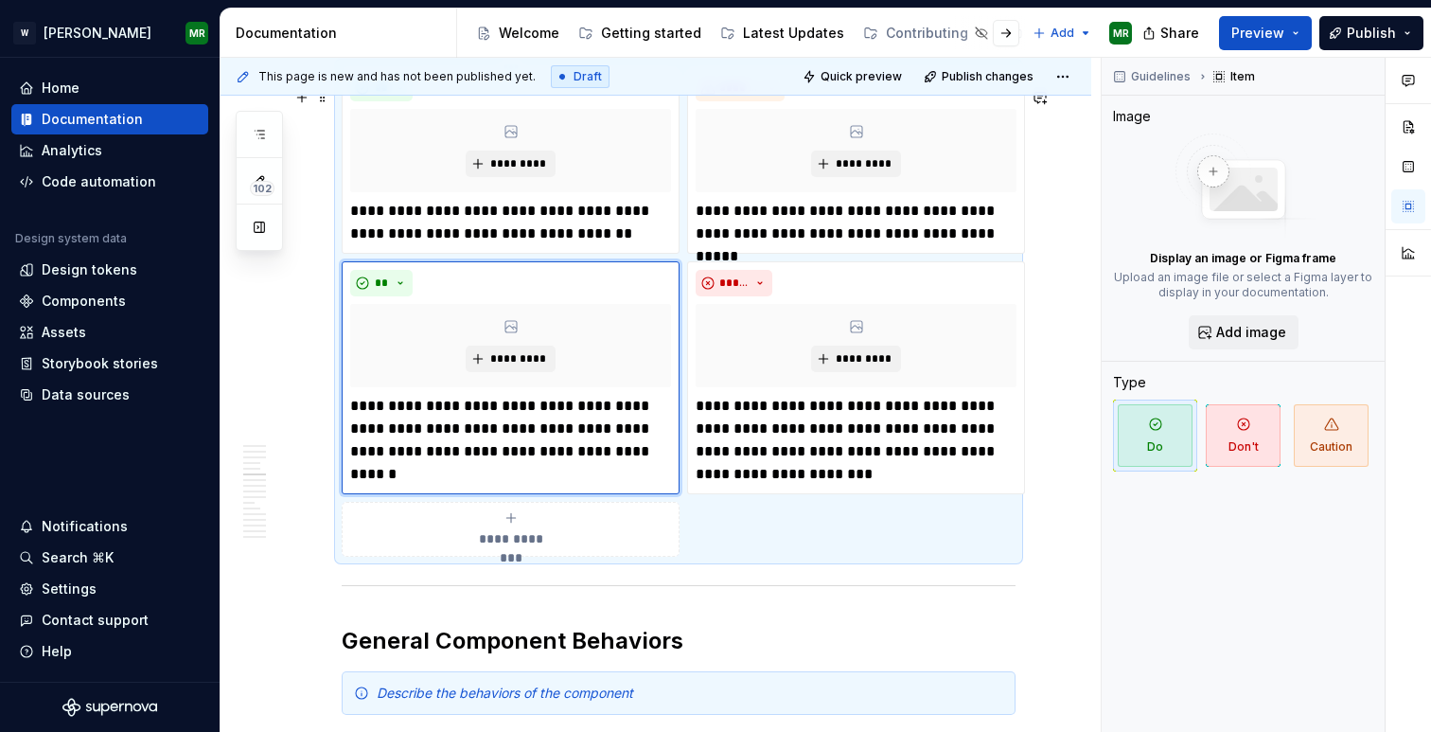
scroll to position [4264, 0]
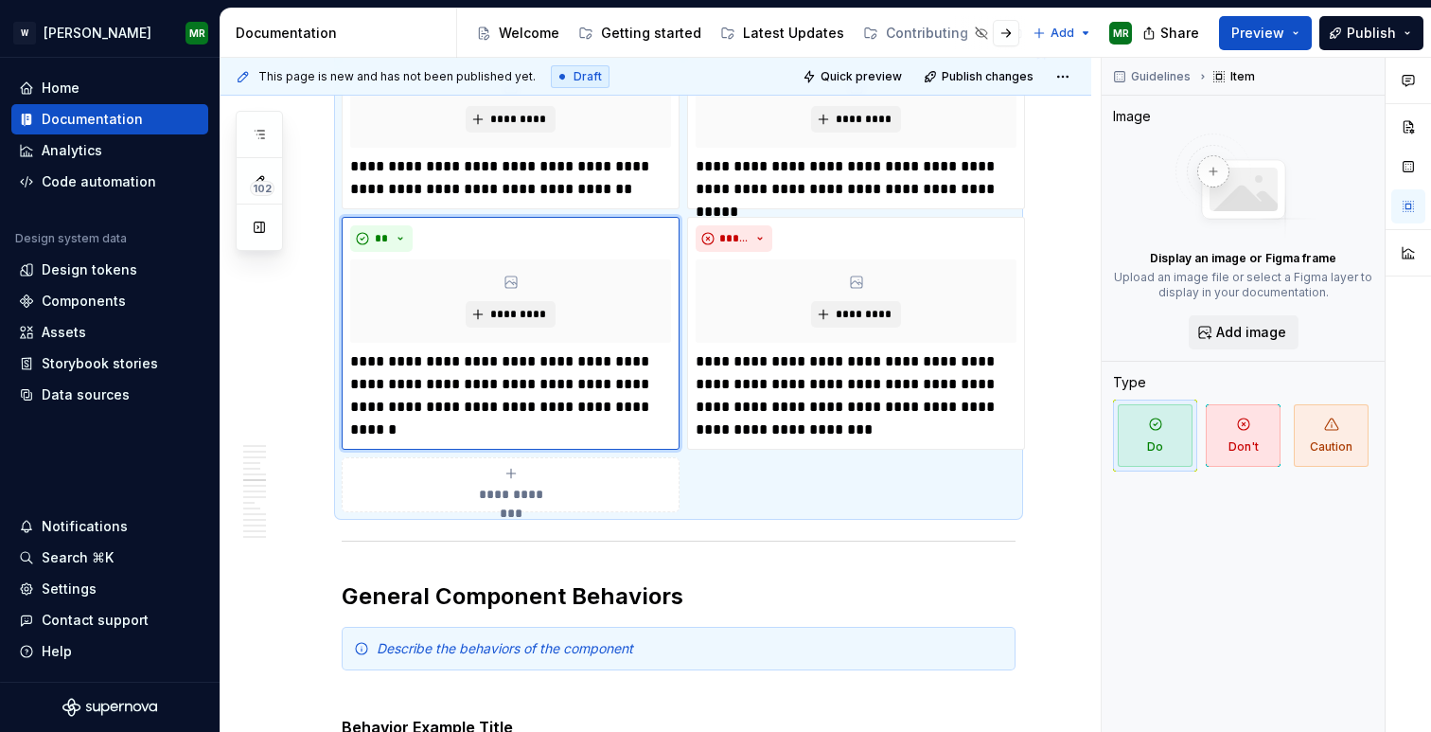
click at [496, 504] on div "**********" at bounding box center [510, 485] width 321 height 38
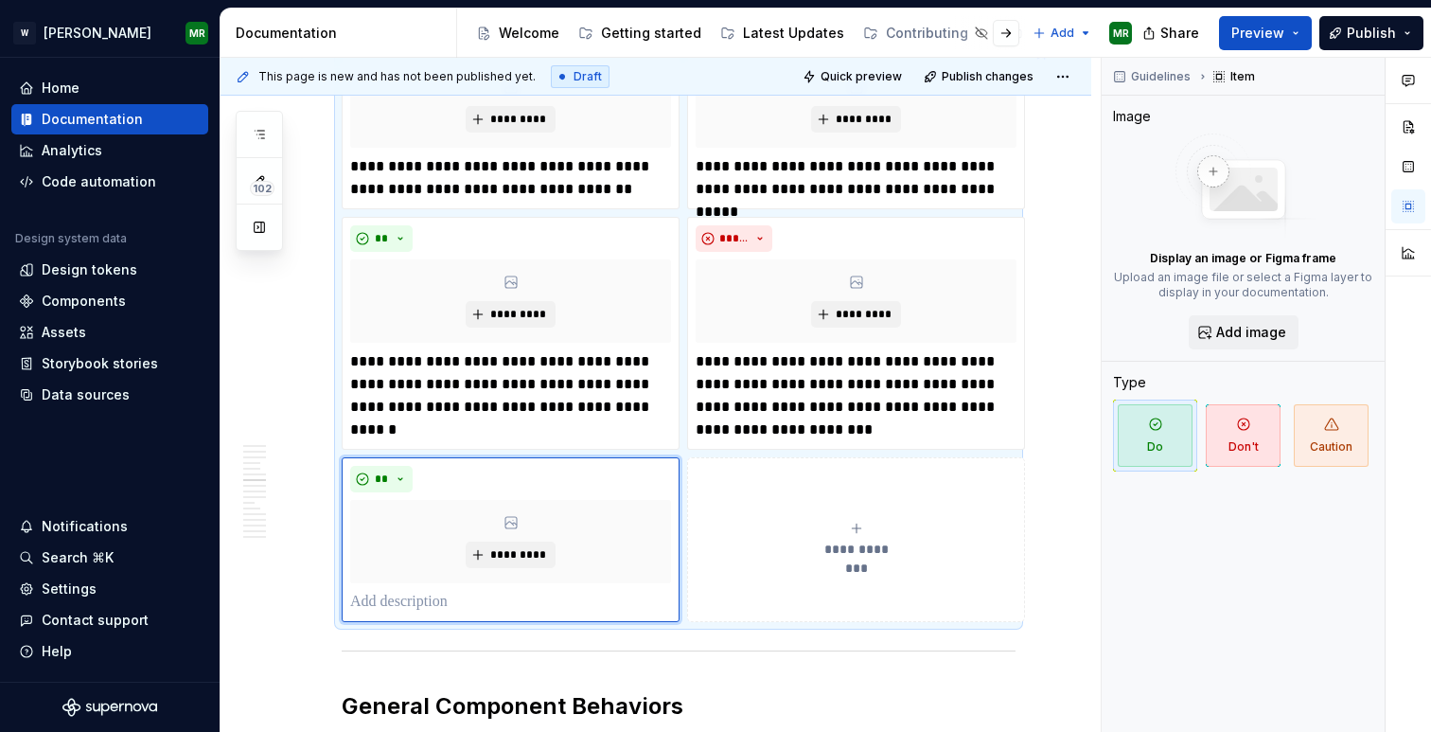
click at [782, 542] on div "**********" at bounding box center [856, 540] width 321 height 38
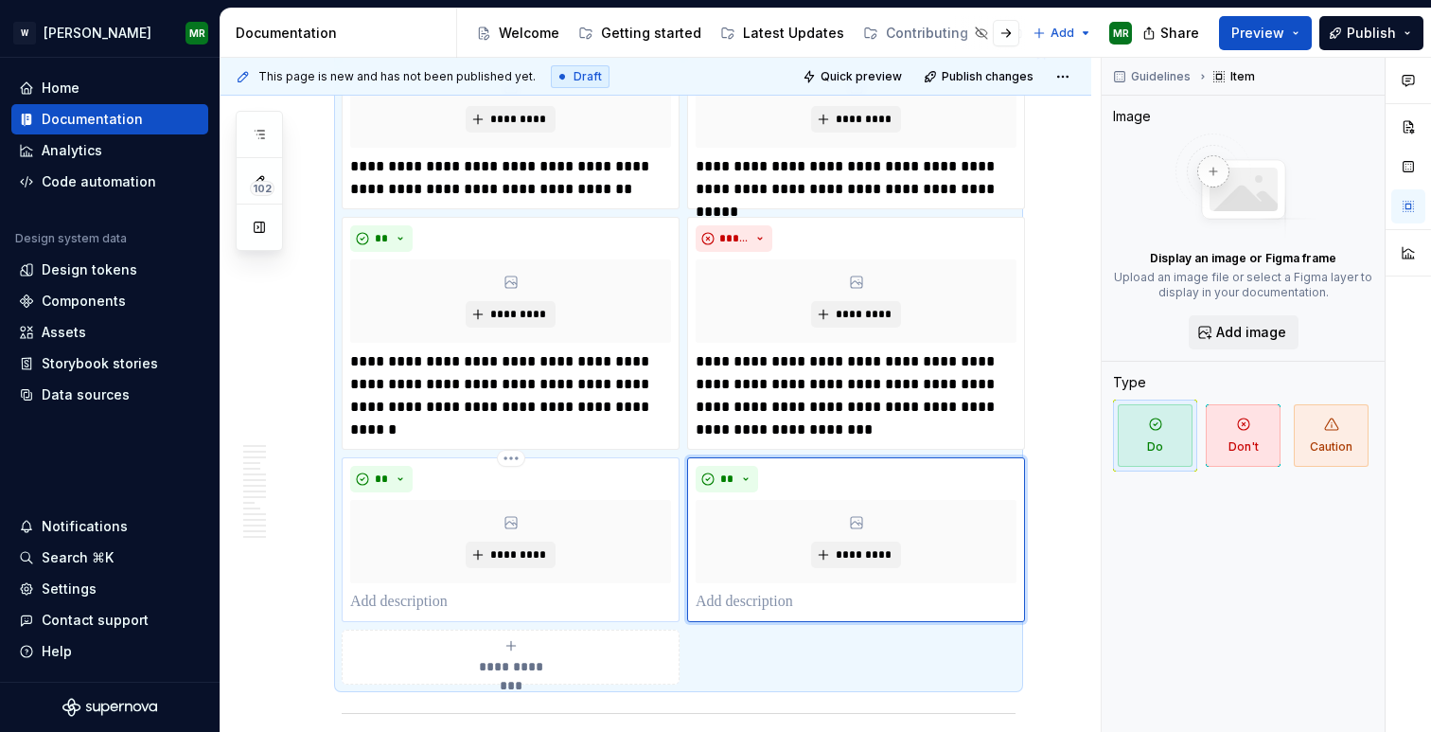
click at [407, 613] on p at bounding box center [510, 602] width 321 height 23
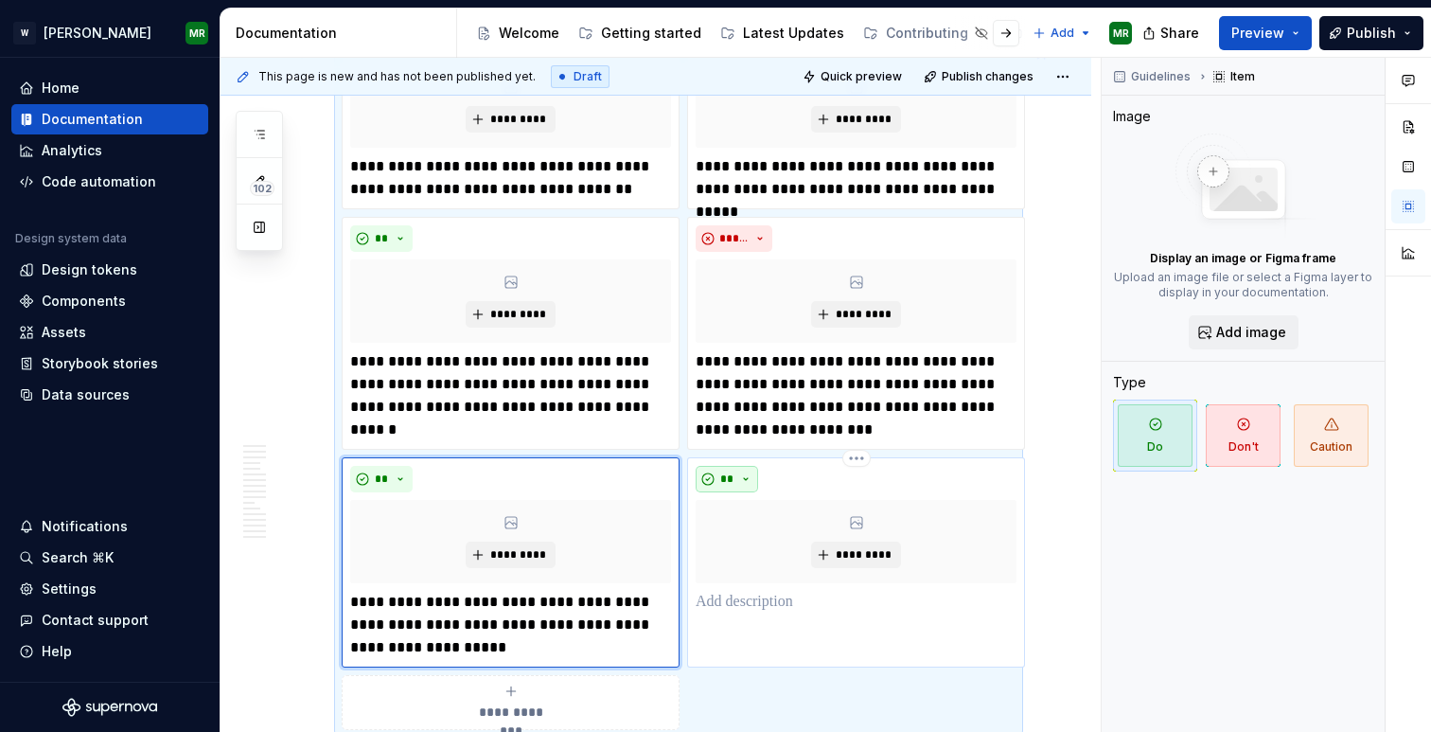
click at [725, 487] on span "**" at bounding box center [726, 478] width 15 height 15
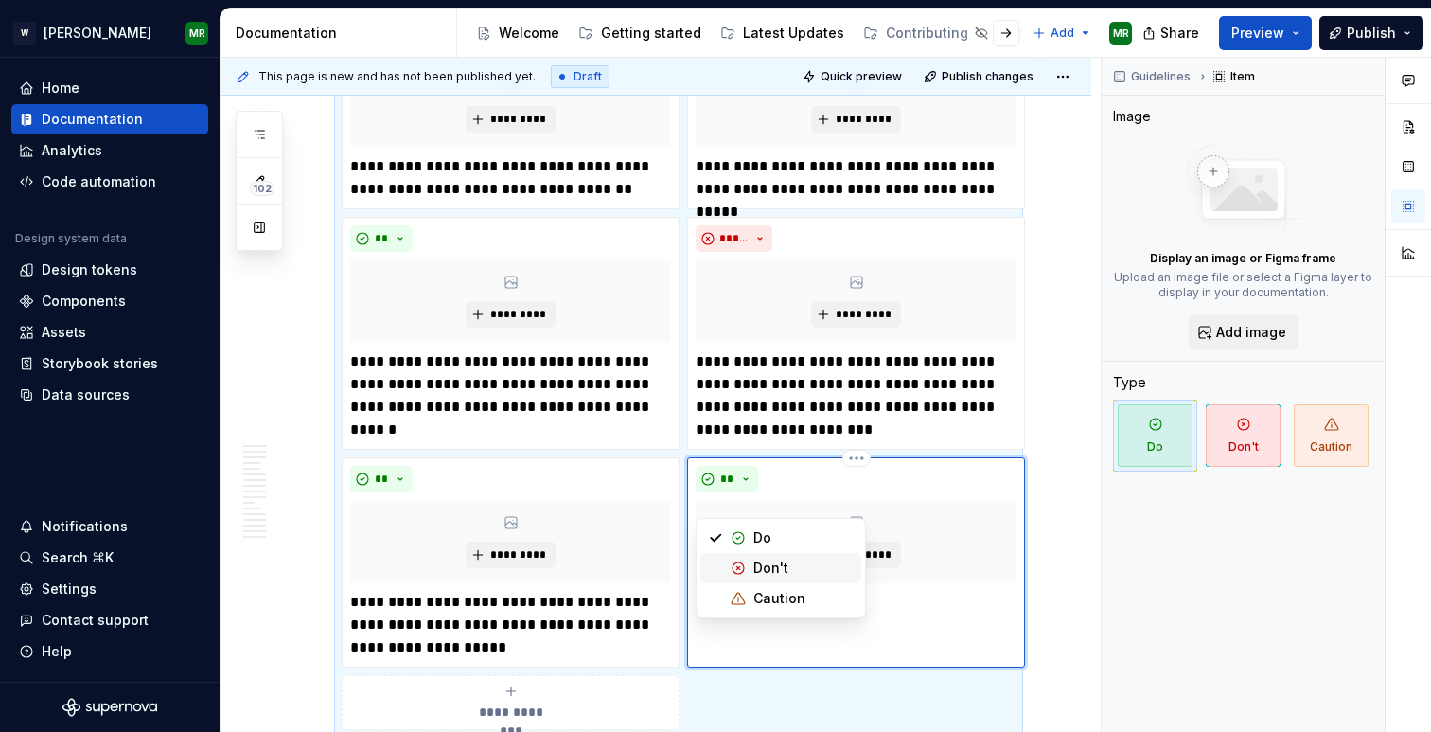
click at [742, 568] on div "Suggestions" at bounding box center [738, 567] width 15 height 15
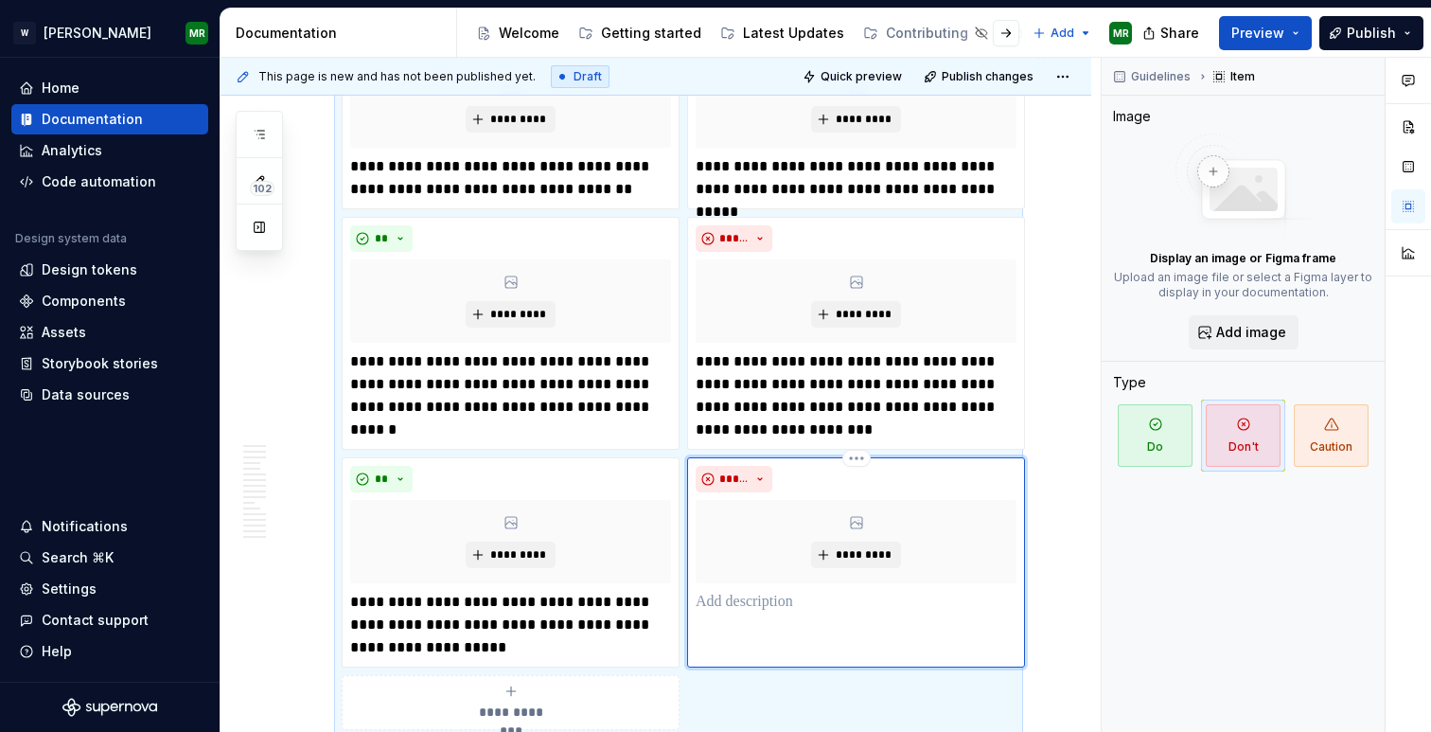
click at [747, 613] on p at bounding box center [856, 602] width 321 height 23
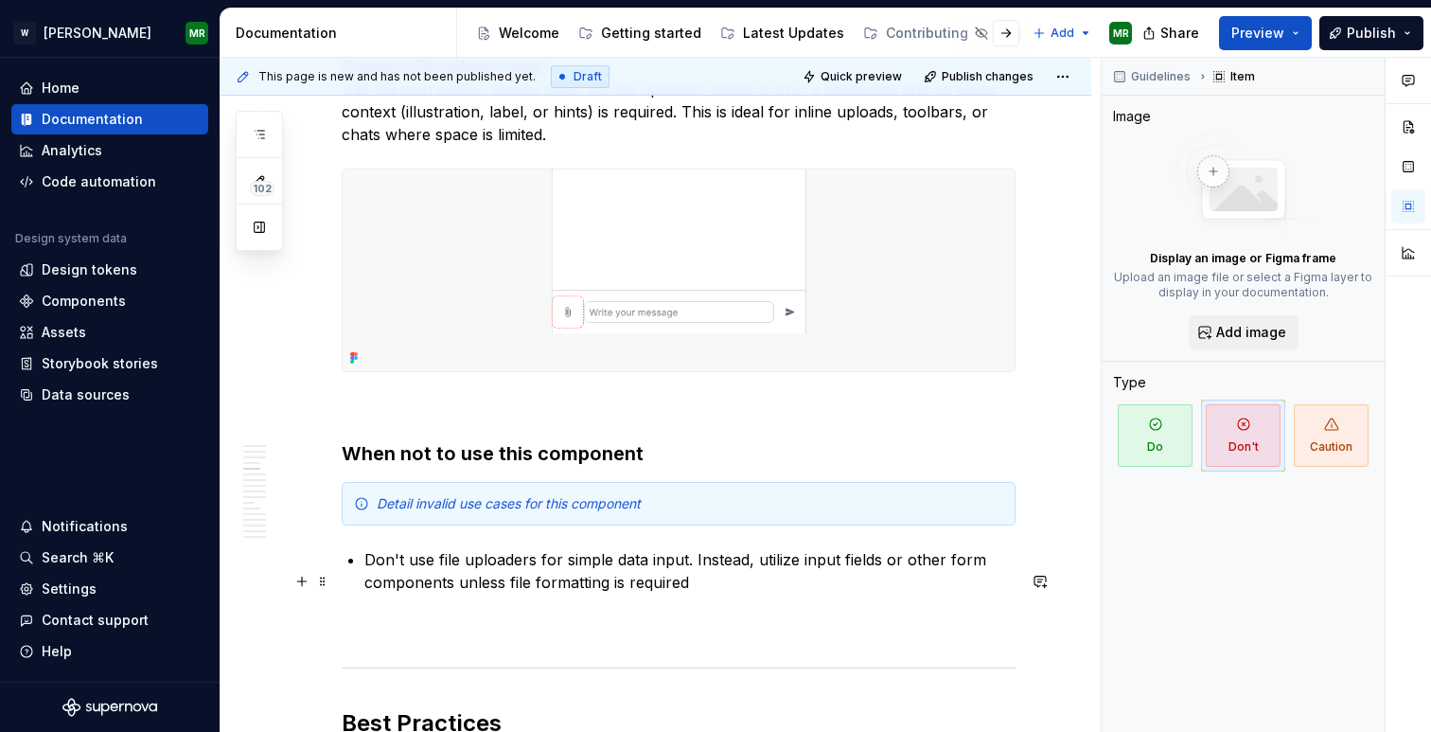
scroll to position [3500, 0]
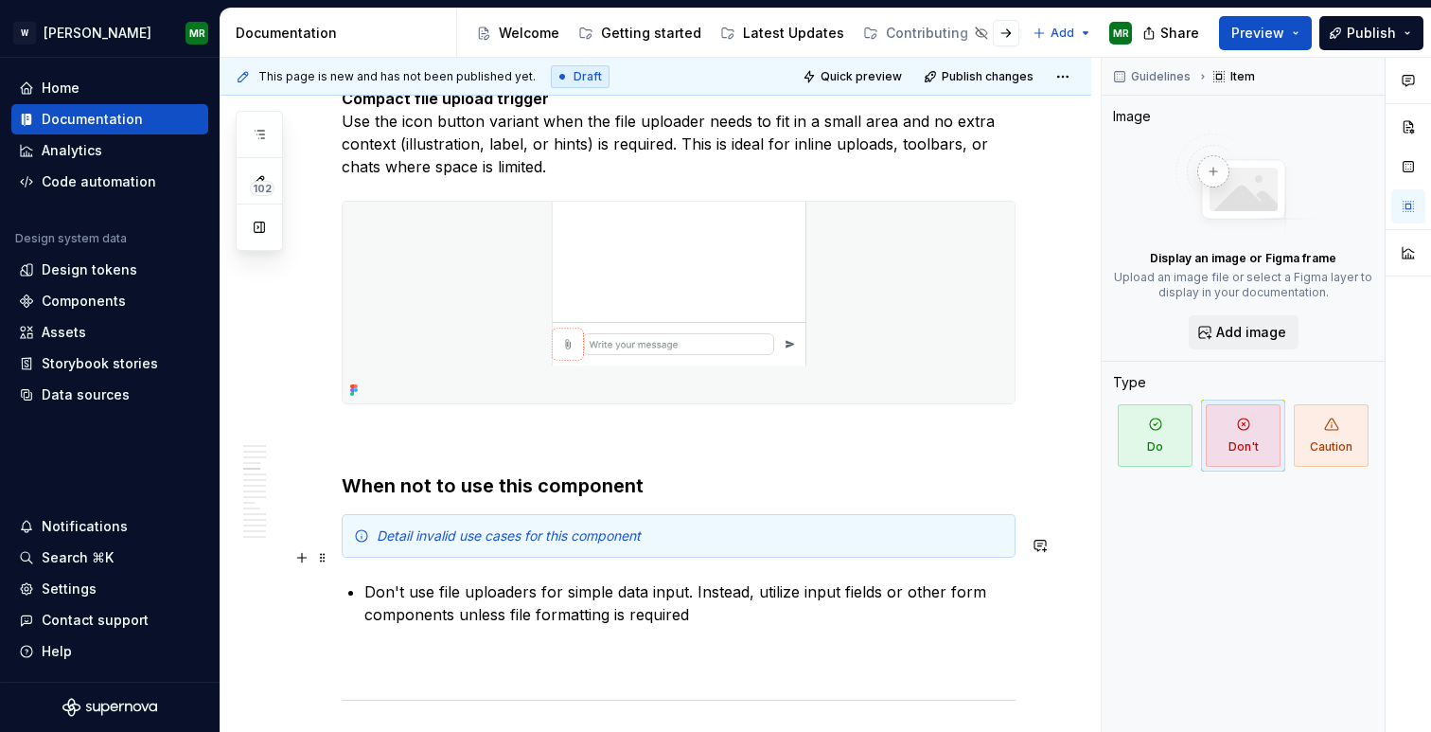
click at [650, 545] on div "Detail invalid use cases for this component" at bounding box center [690, 535] width 627 height 19
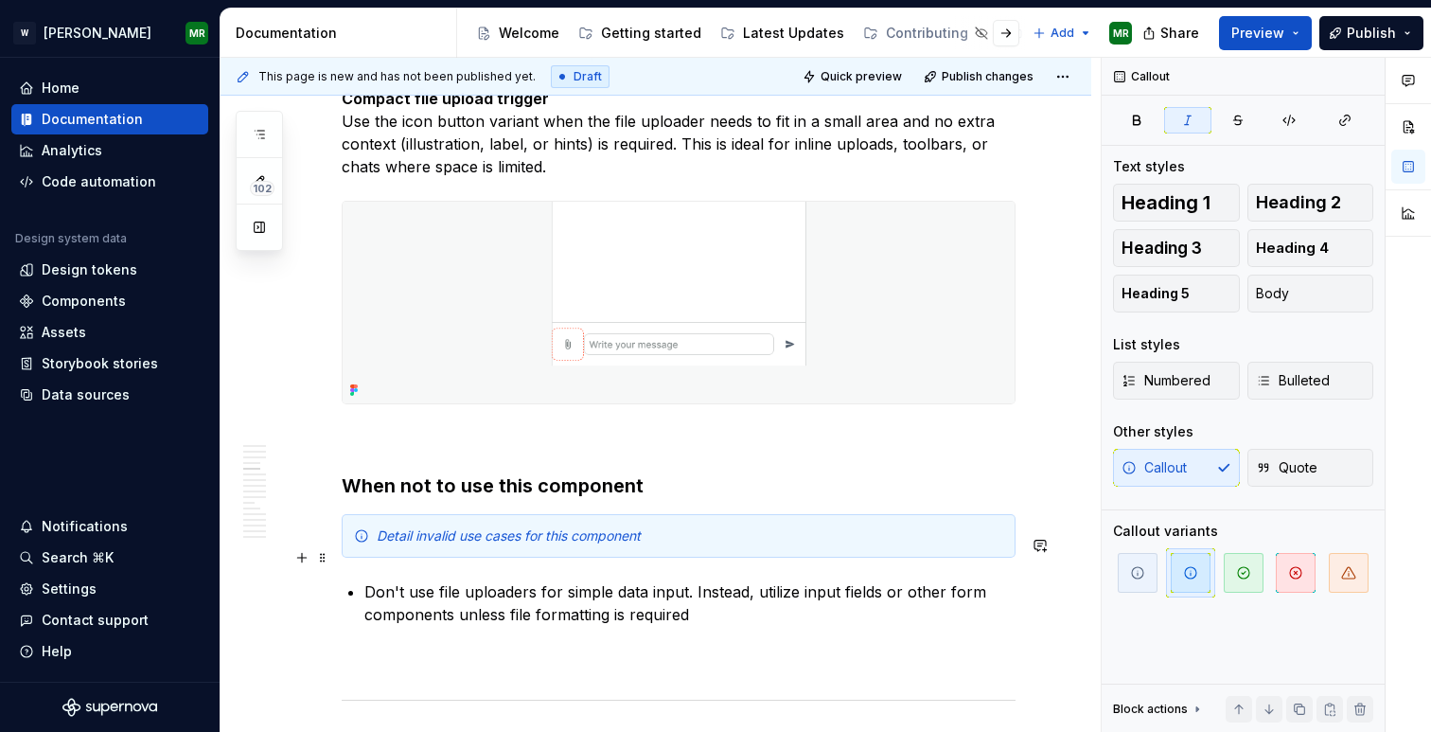
click at [650, 545] on div "Detail invalid use cases for this component" at bounding box center [690, 535] width 627 height 19
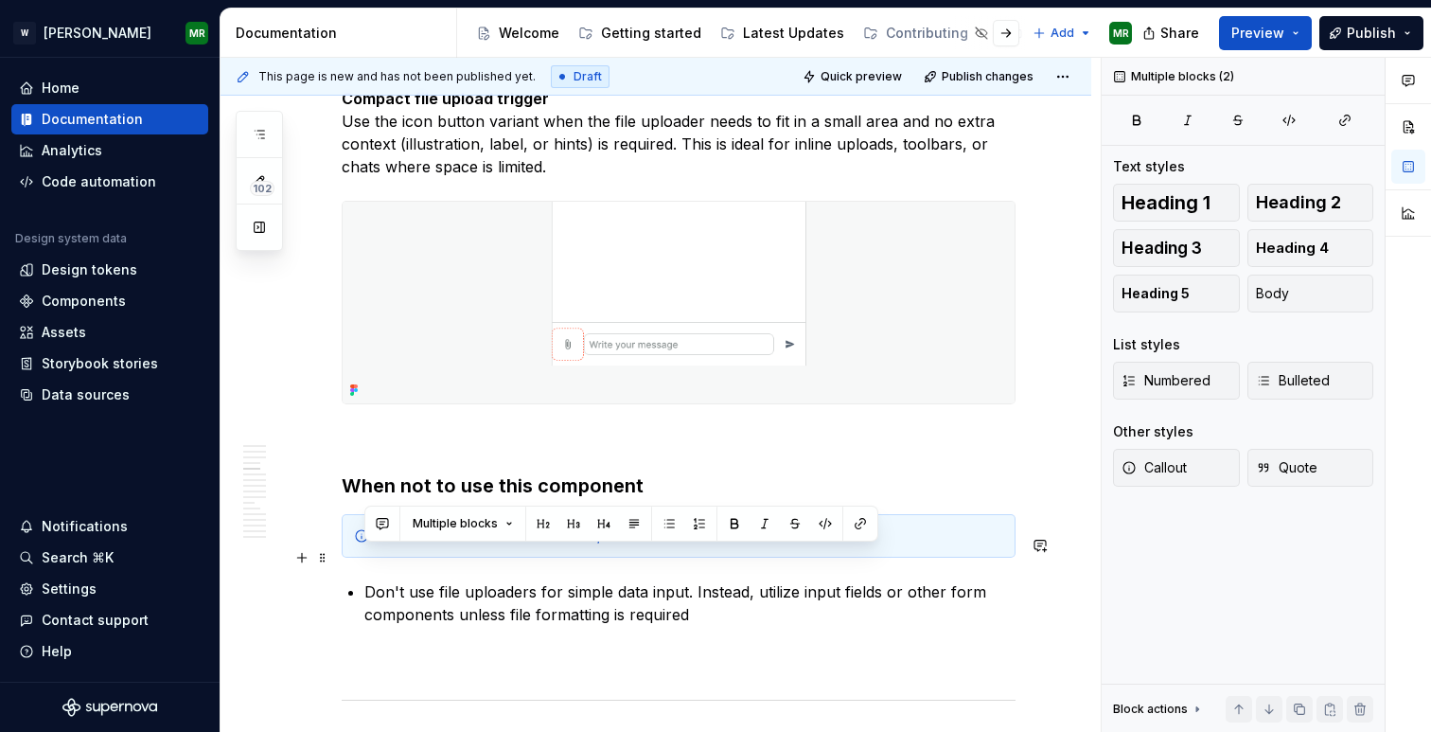
click at [650, 545] on div "Detail invalid use cases for this component" at bounding box center [690, 535] width 627 height 19
click at [326, 555] on span at bounding box center [322, 557] width 15 height 27
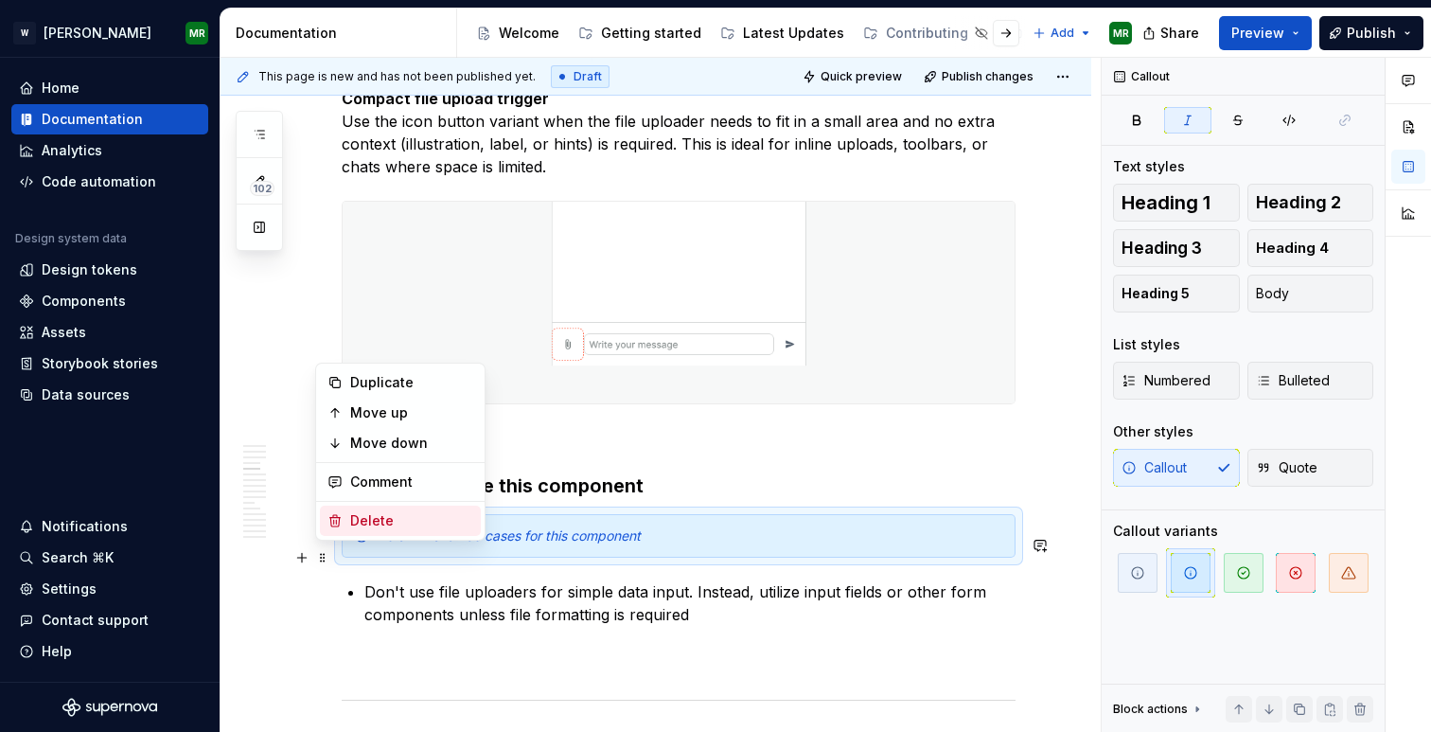
click at [371, 516] on div "Delete" at bounding box center [411, 520] width 123 height 19
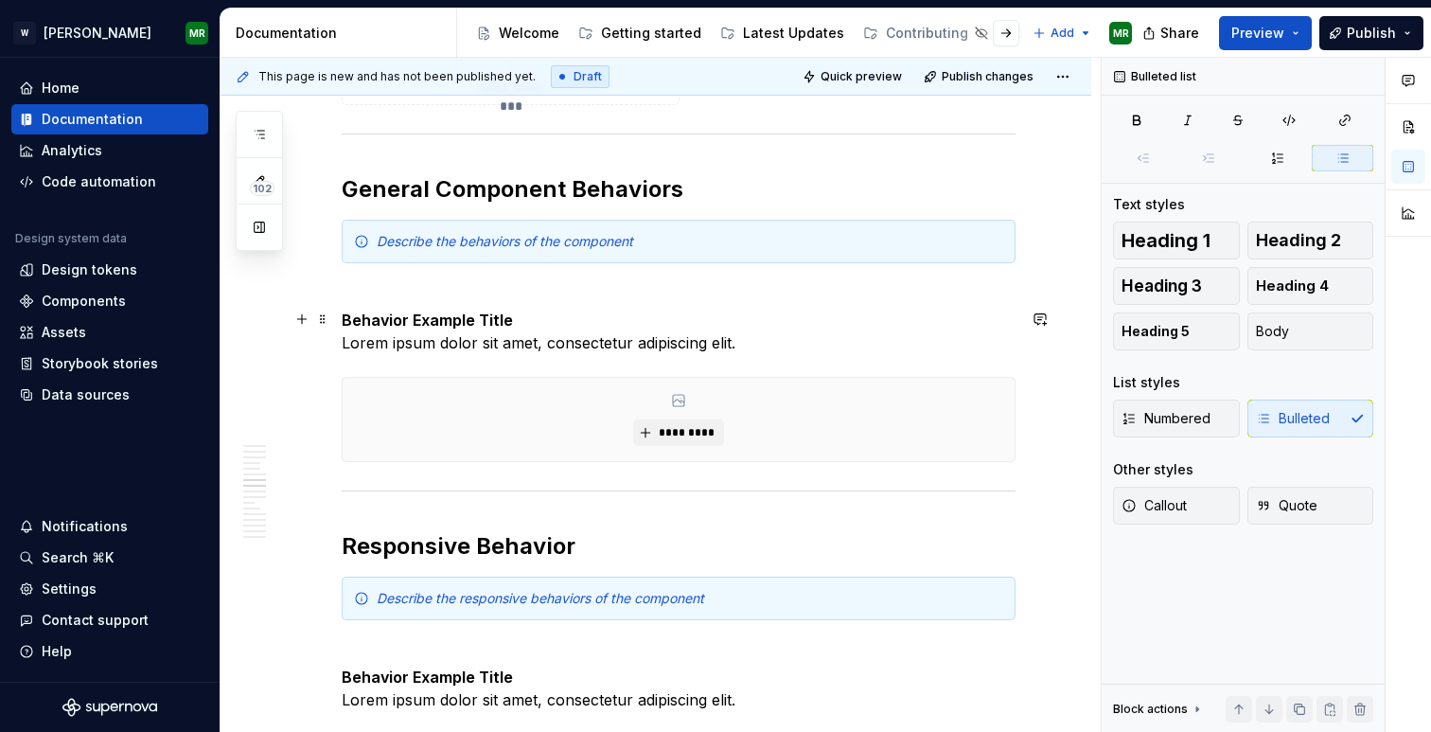
scroll to position [4824, 0]
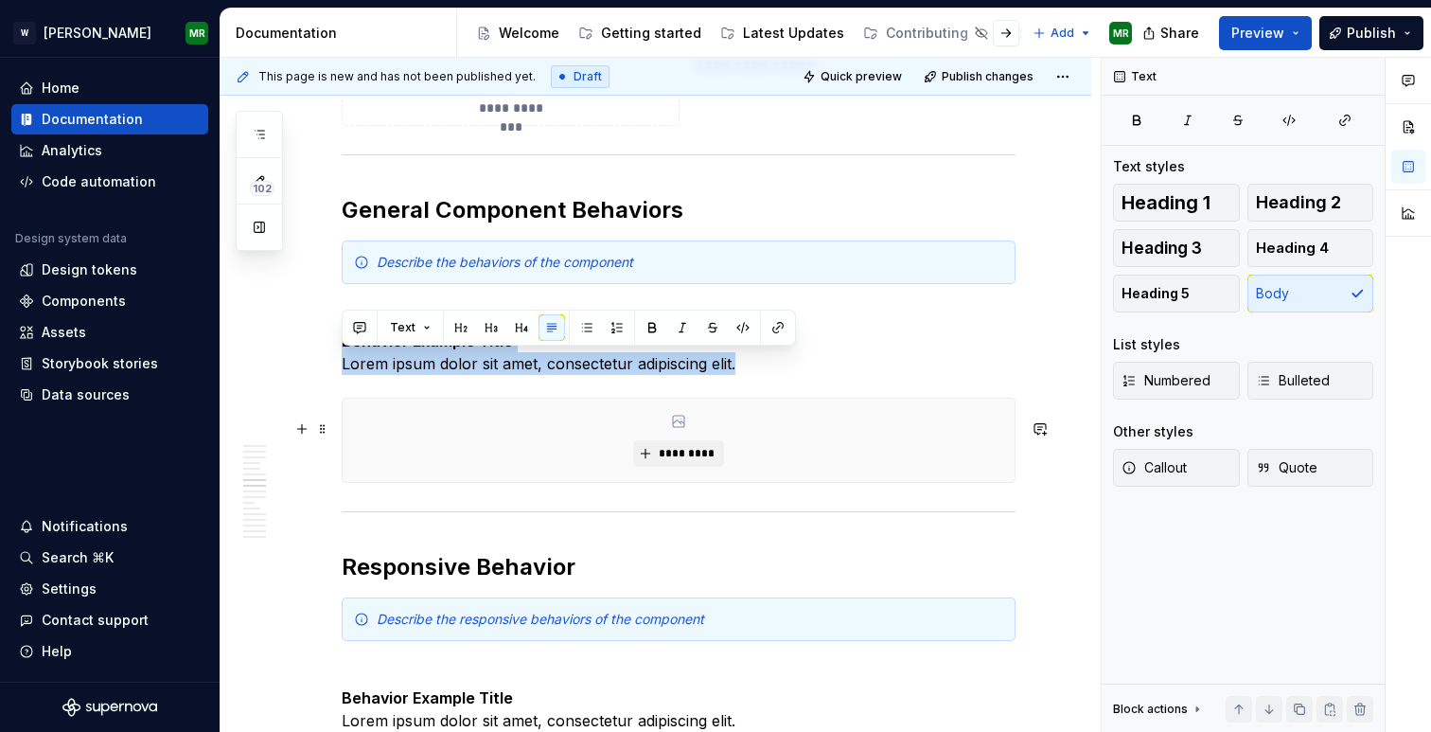
drag, startPoint x: 345, startPoint y: 366, endPoint x: 1039, endPoint y: 504, distance: 707.4
copy p "Behavior Example Title Lorem ipsum dolor sit amet, consectetur adipiscing elit."
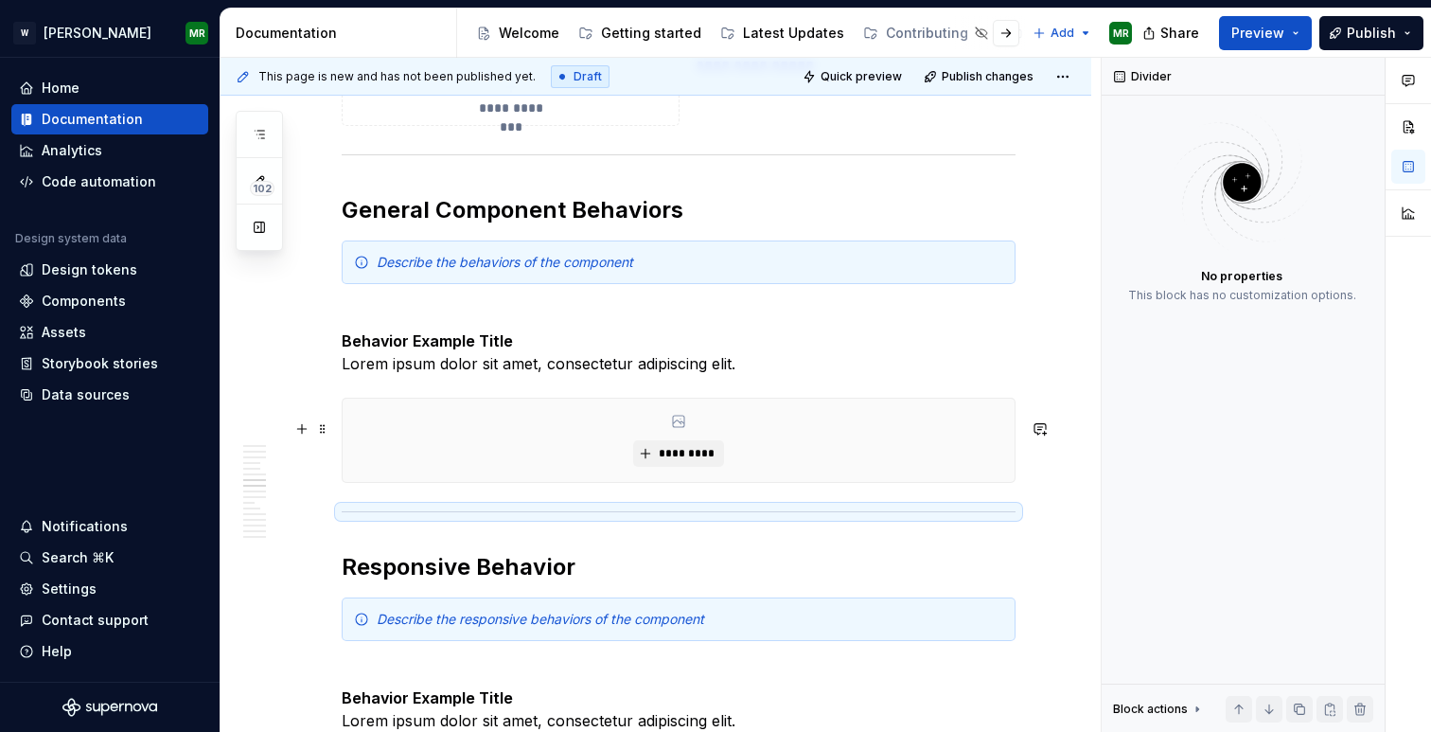
click at [342, 483] on div "*********" at bounding box center [679, 440] width 674 height 85
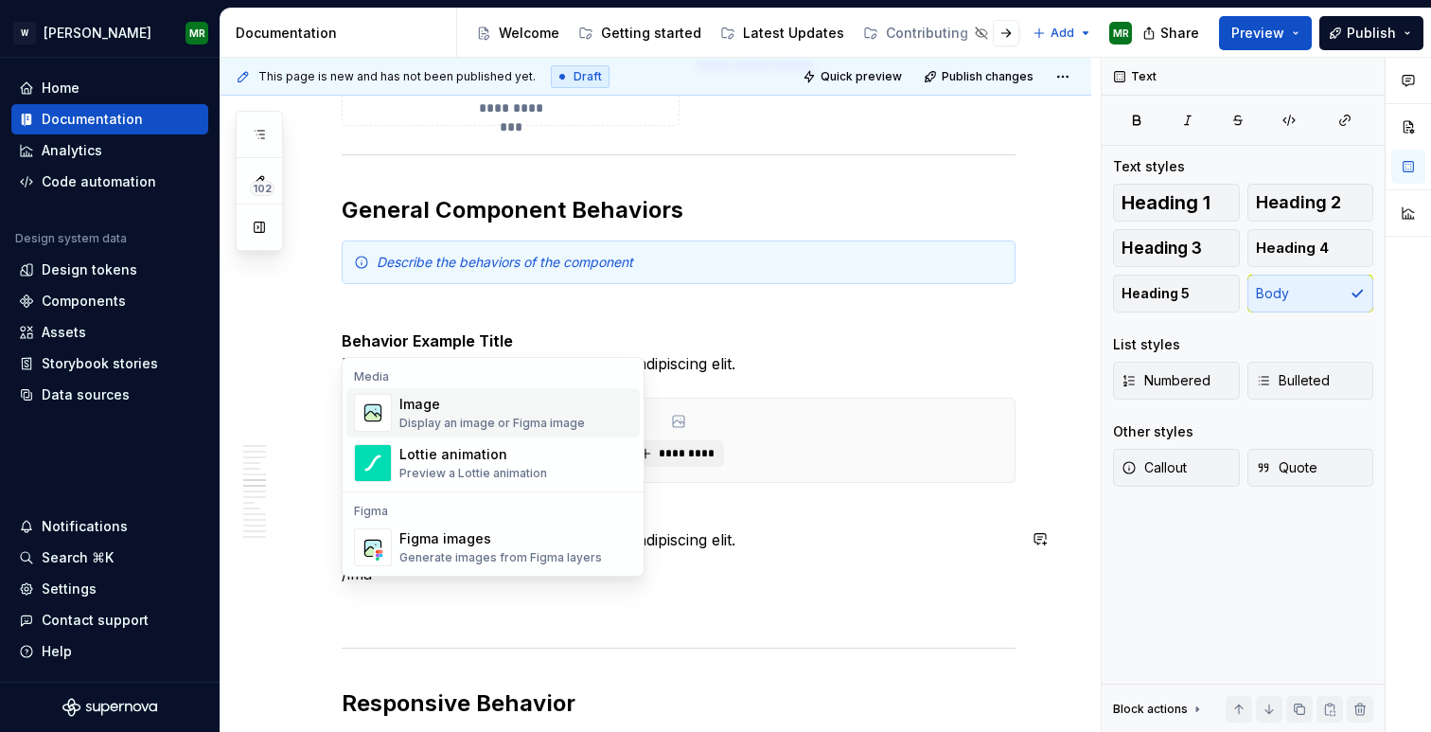
click at [453, 423] on div "Display an image or Figma image" at bounding box center [493, 423] width 186 height 15
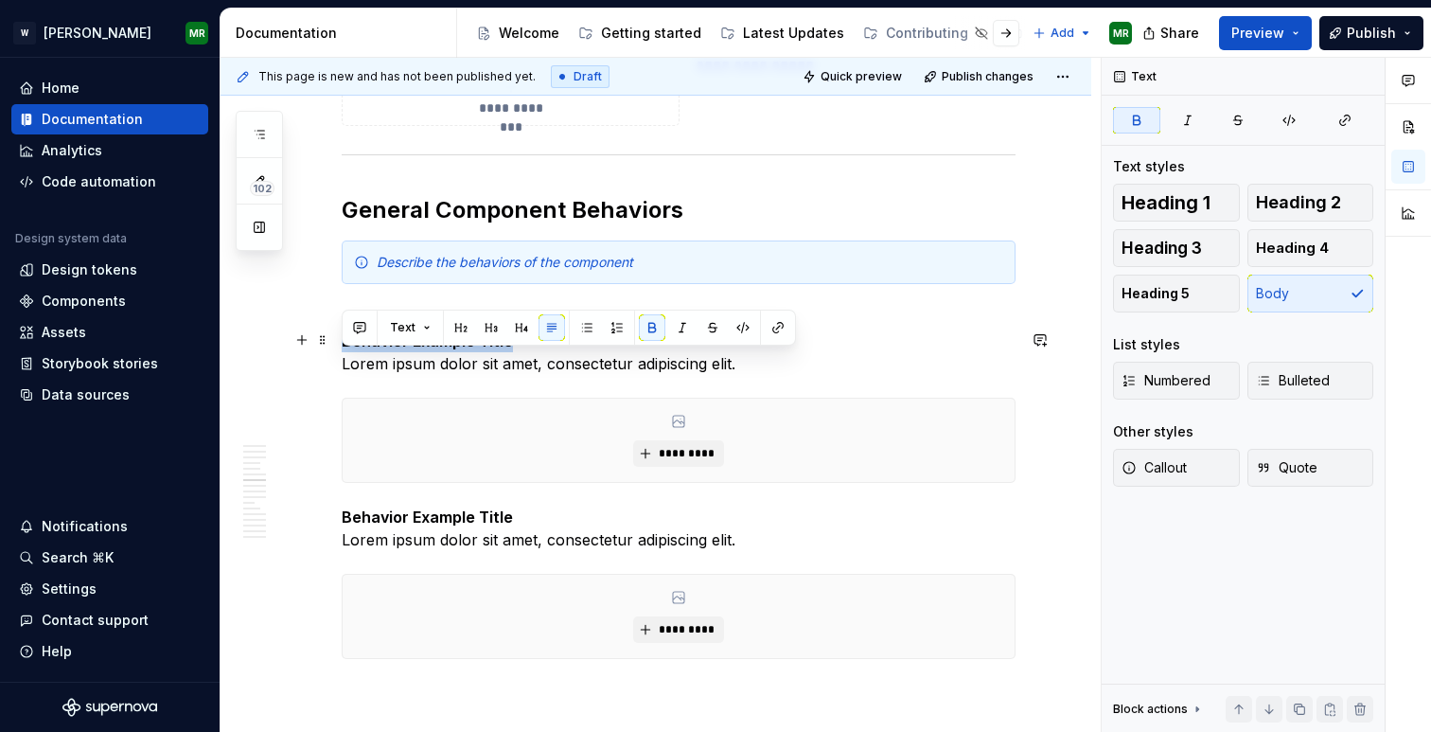
drag, startPoint x: 343, startPoint y: 363, endPoint x: 506, endPoint y: 362, distance: 163.8
click at [506, 350] on strong "Behavior Example Title" at bounding box center [427, 340] width 171 height 19
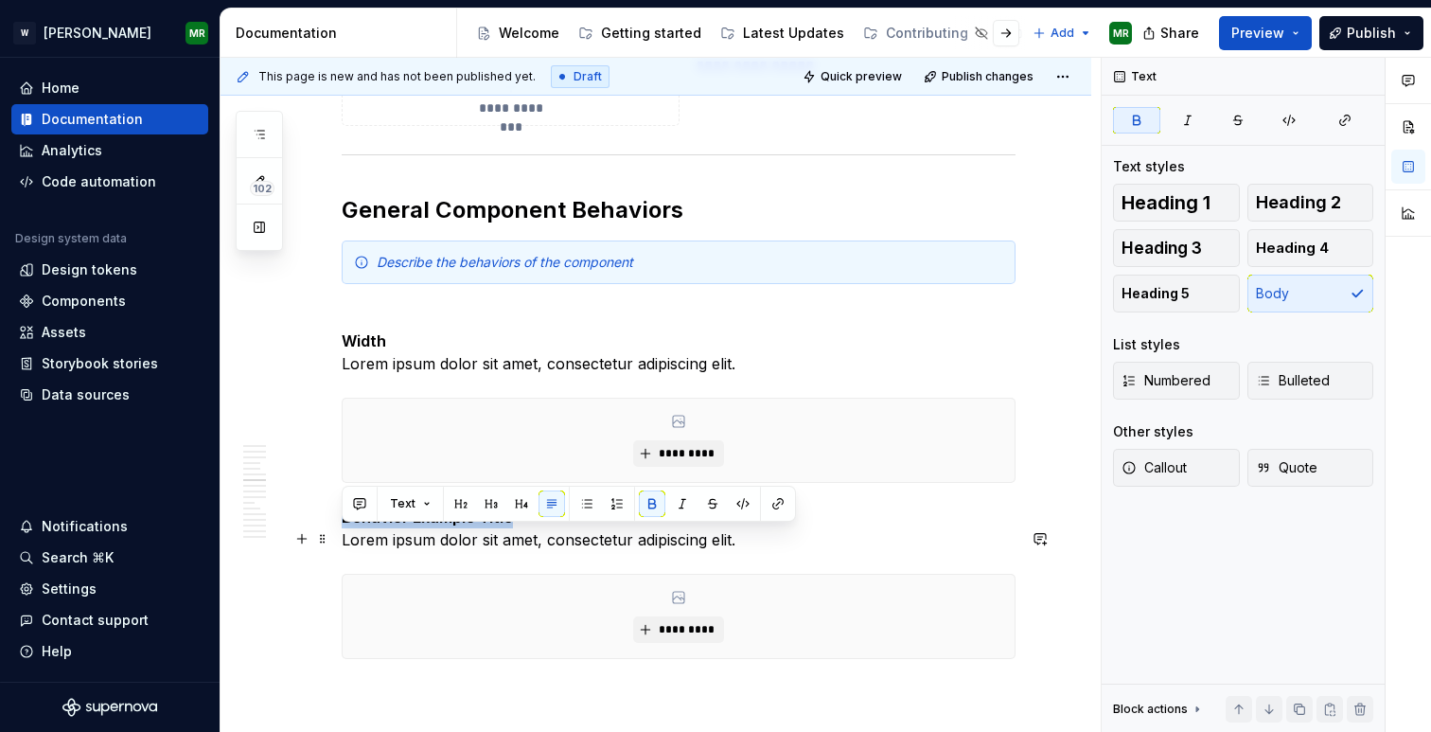
drag, startPoint x: 344, startPoint y: 538, endPoint x: 516, endPoint y: 533, distance: 172.4
click at [516, 533] on p "Behavior Example Title Lorem ipsum dolor sit amet, consectetur adipiscing elit." at bounding box center [679, 528] width 674 height 45
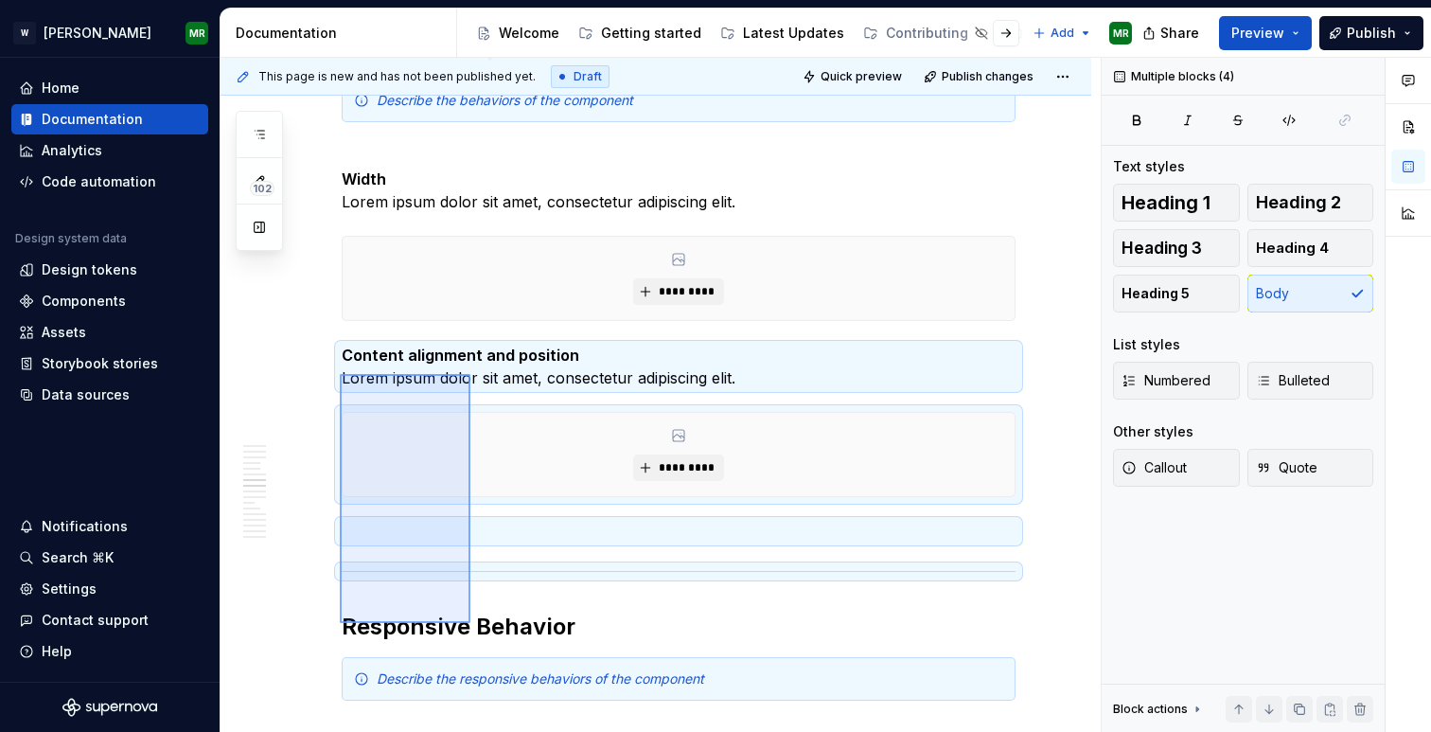
scroll to position [4992, 0]
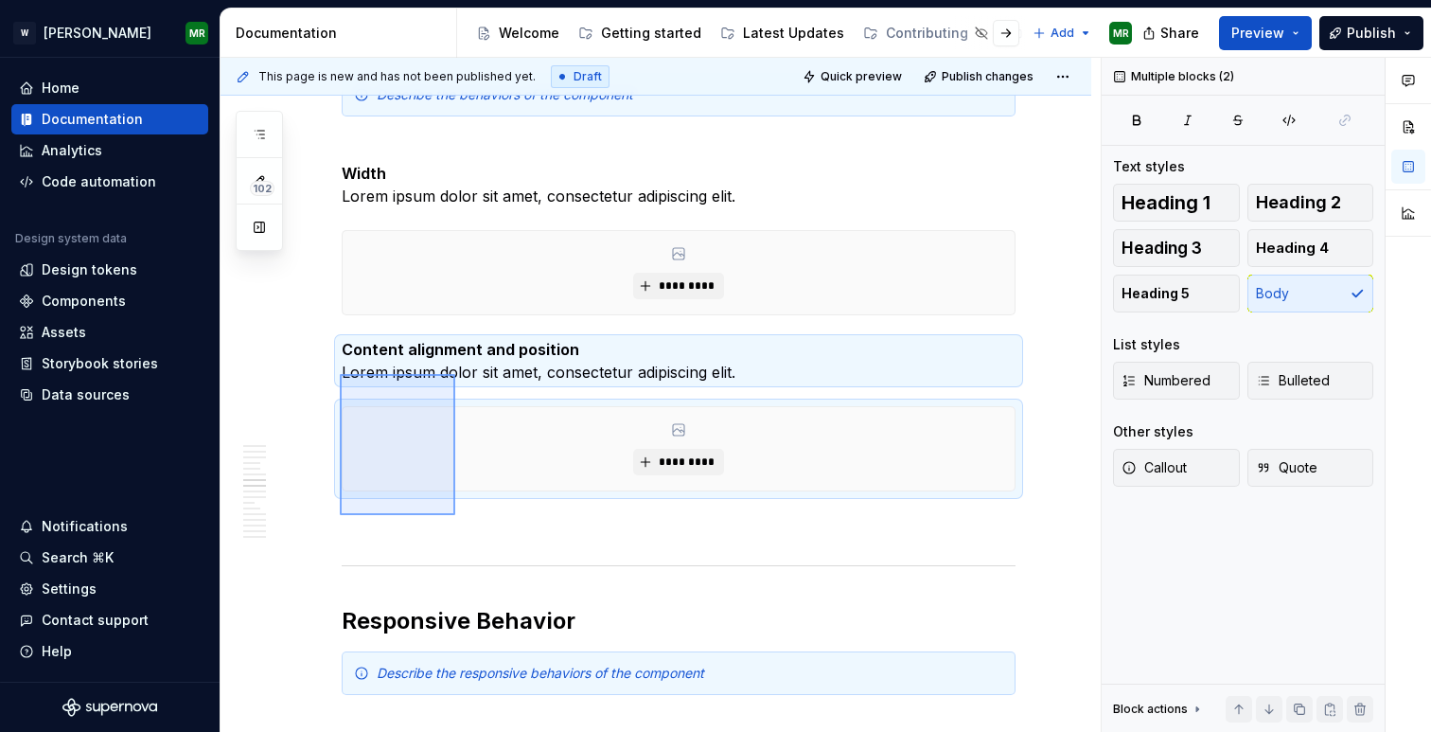
drag, startPoint x: 340, startPoint y: 542, endPoint x: 455, endPoint y: 515, distance: 118.5
click at [455, 515] on div "**********" at bounding box center [661, 395] width 880 height 675
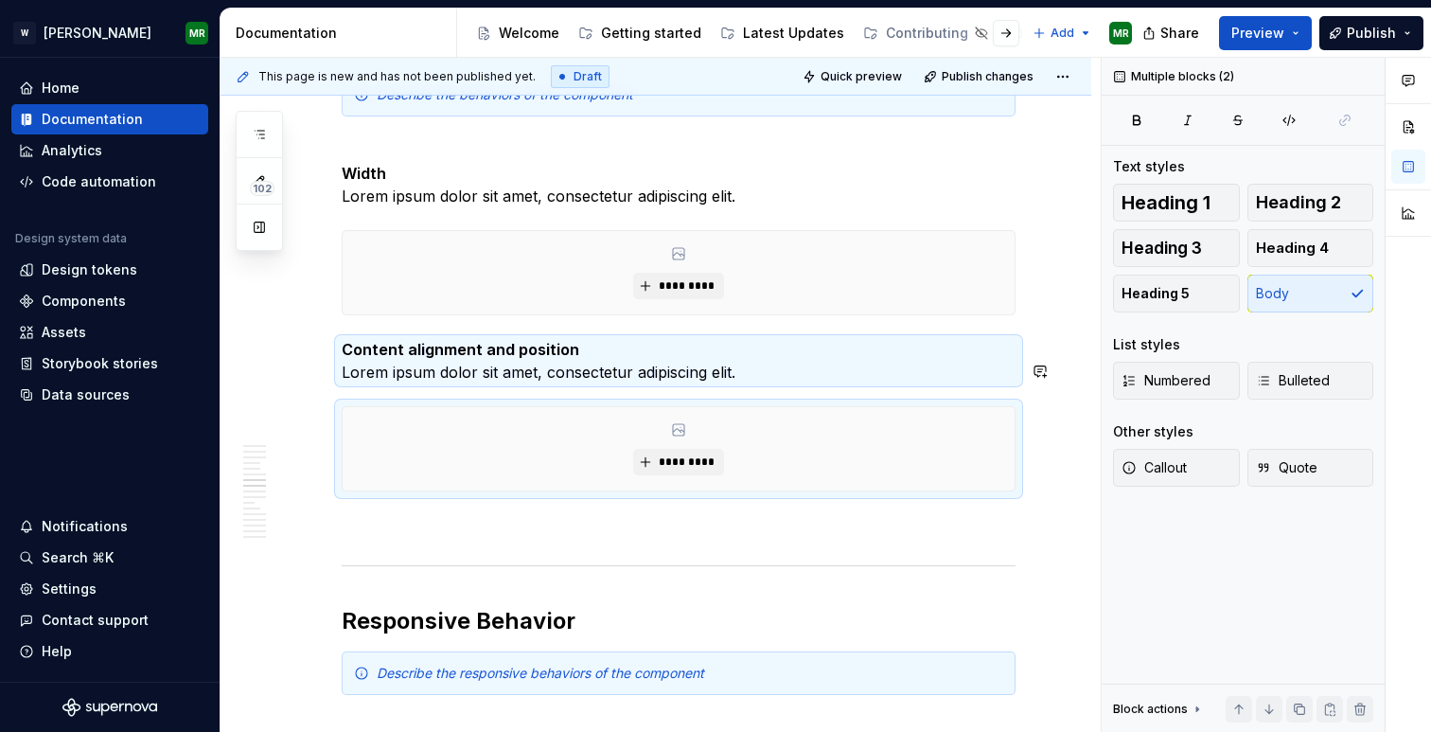
copy div "********* Content alignment and position Lorem ipsum dolor sit amet, consectetu…"
click at [417, 537] on p at bounding box center [679, 525] width 674 height 23
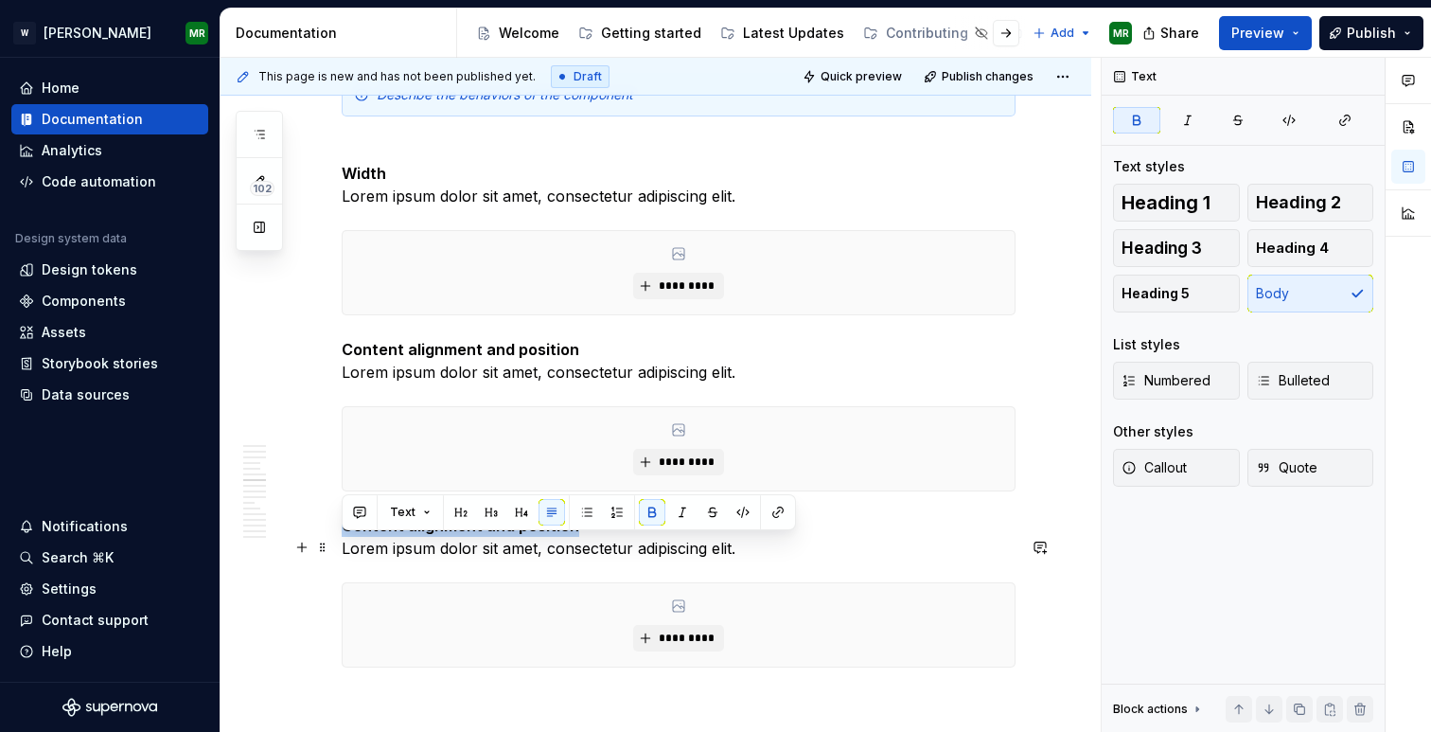
drag, startPoint x: 346, startPoint y: 546, endPoint x: 576, endPoint y: 554, distance: 230.2
click at [576, 554] on p "Content alignment and position Lorem ipsum dolor sit amet, consectetur adipisci…" at bounding box center [679, 536] width 674 height 45
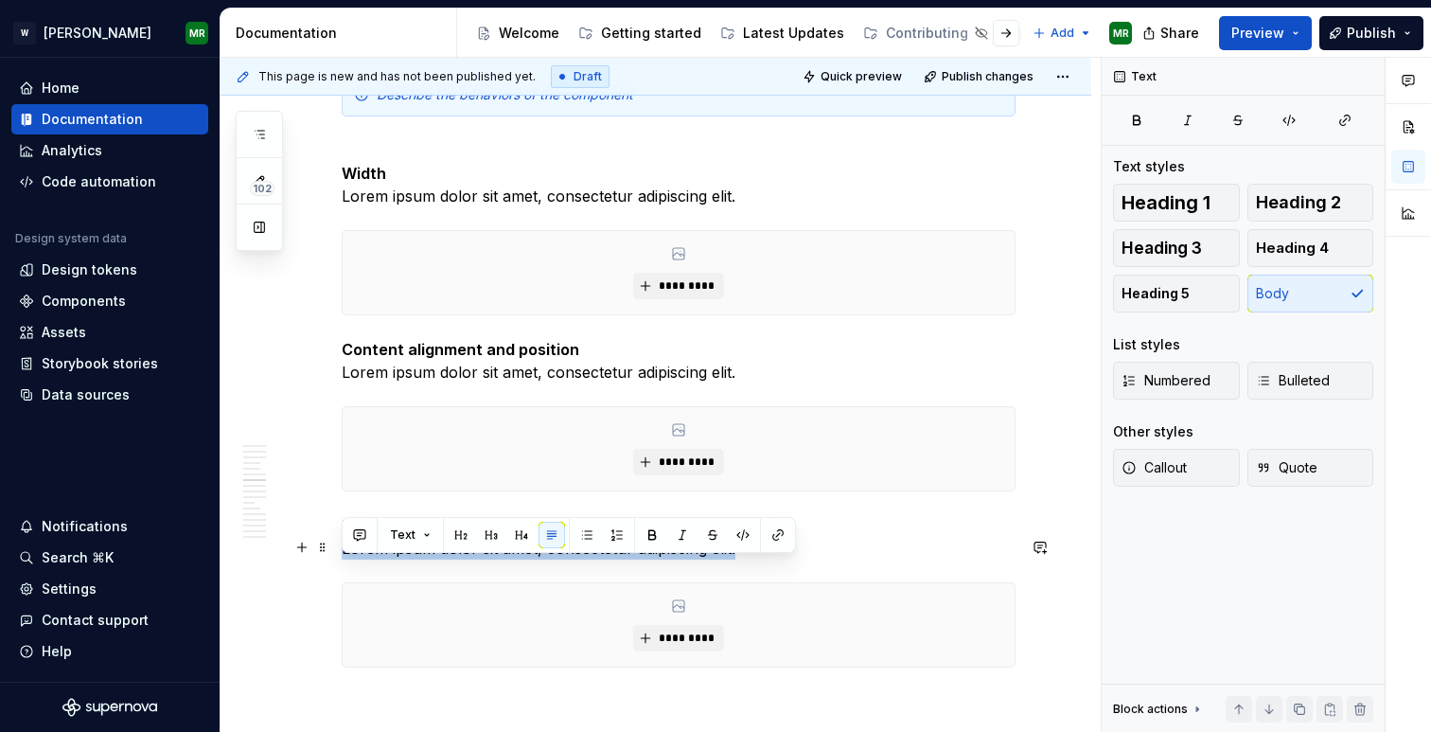
drag, startPoint x: 344, startPoint y: 573, endPoint x: 736, endPoint y: 571, distance: 391.9
click at [736, 560] on p "Drag-and-drop interaction Lorem ipsum dolor sit amet, consectetur adipiscing el…" at bounding box center [679, 536] width 674 height 45
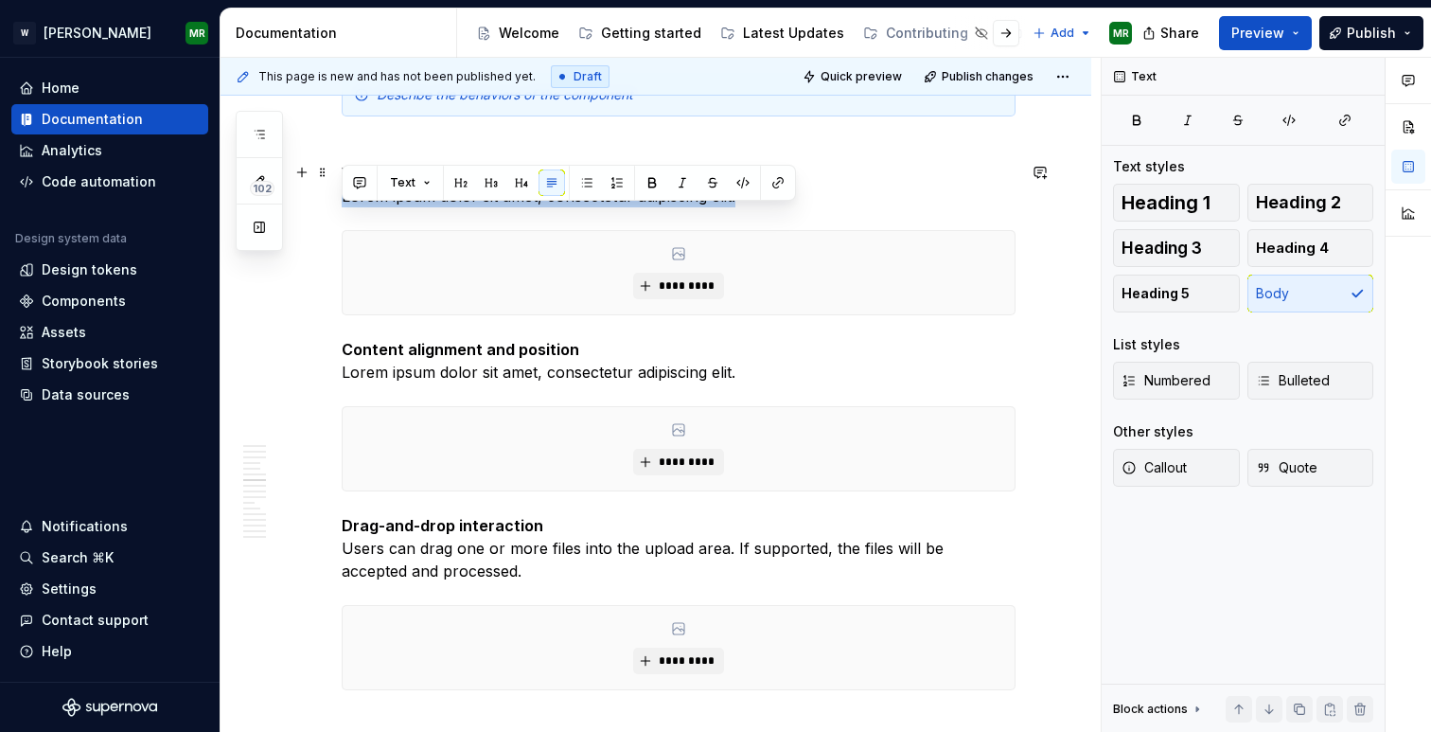
drag, startPoint x: 343, startPoint y: 219, endPoint x: 746, endPoint y: 223, distance: 403.3
click at [746, 207] on p "Width Lorem ipsum dolor sit amet, consectetur adipiscing elit." at bounding box center [679, 173] width 674 height 68
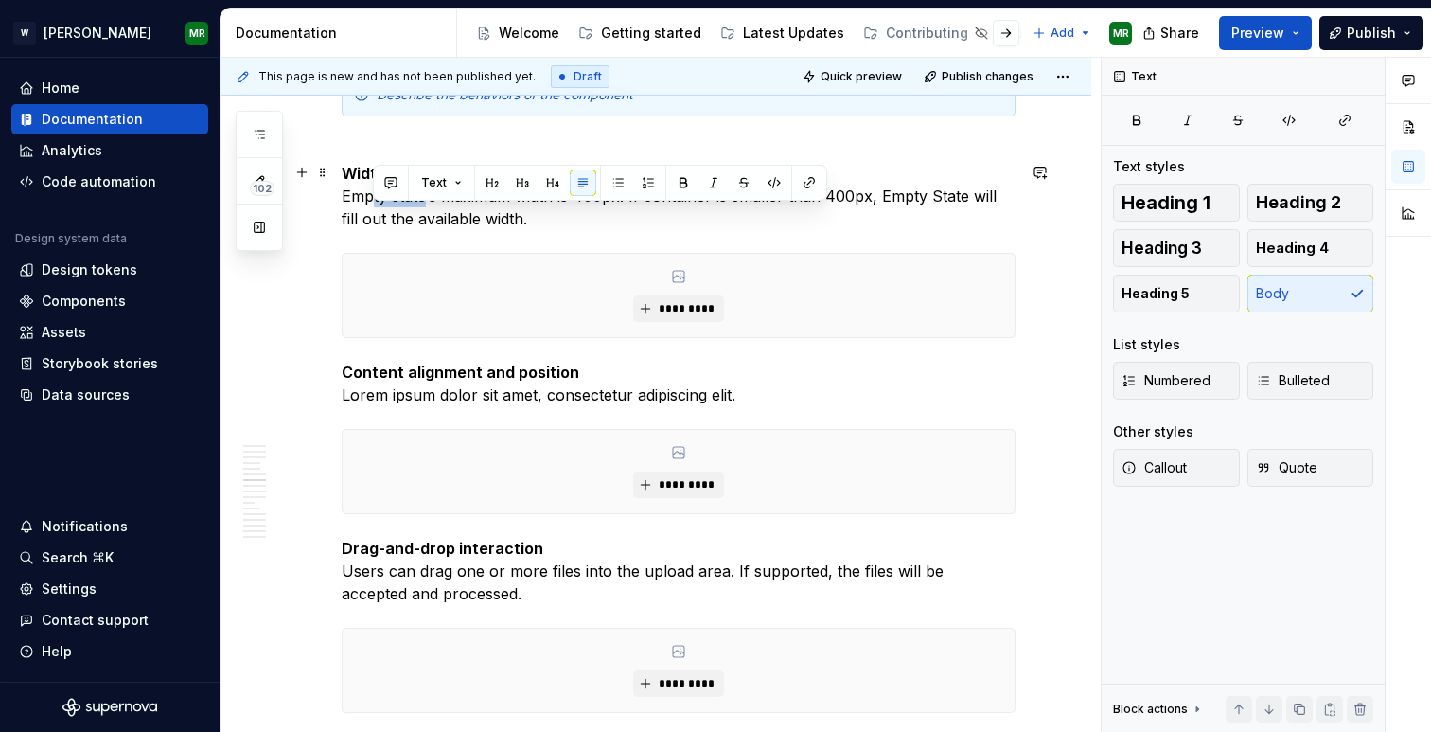
drag, startPoint x: 426, startPoint y: 218, endPoint x: 370, endPoint y: 219, distance: 55.9
click at [370, 219] on p "Width Empty state’s maximum width is 400px. If container is smaller than 400px,…" at bounding box center [679, 184] width 674 height 91
drag, startPoint x: 508, startPoint y: 222, endPoint x: 470, endPoint y: 222, distance: 38.8
click at [470, 222] on p "Width Empty state’s maximum width is 400px. If container is smaller than 400px,…" at bounding box center [679, 184] width 674 height 91
click at [579, 215] on p "Width Empty state’s minimum width is 400px. If container is smaller than 400px,…" at bounding box center [679, 184] width 674 height 91
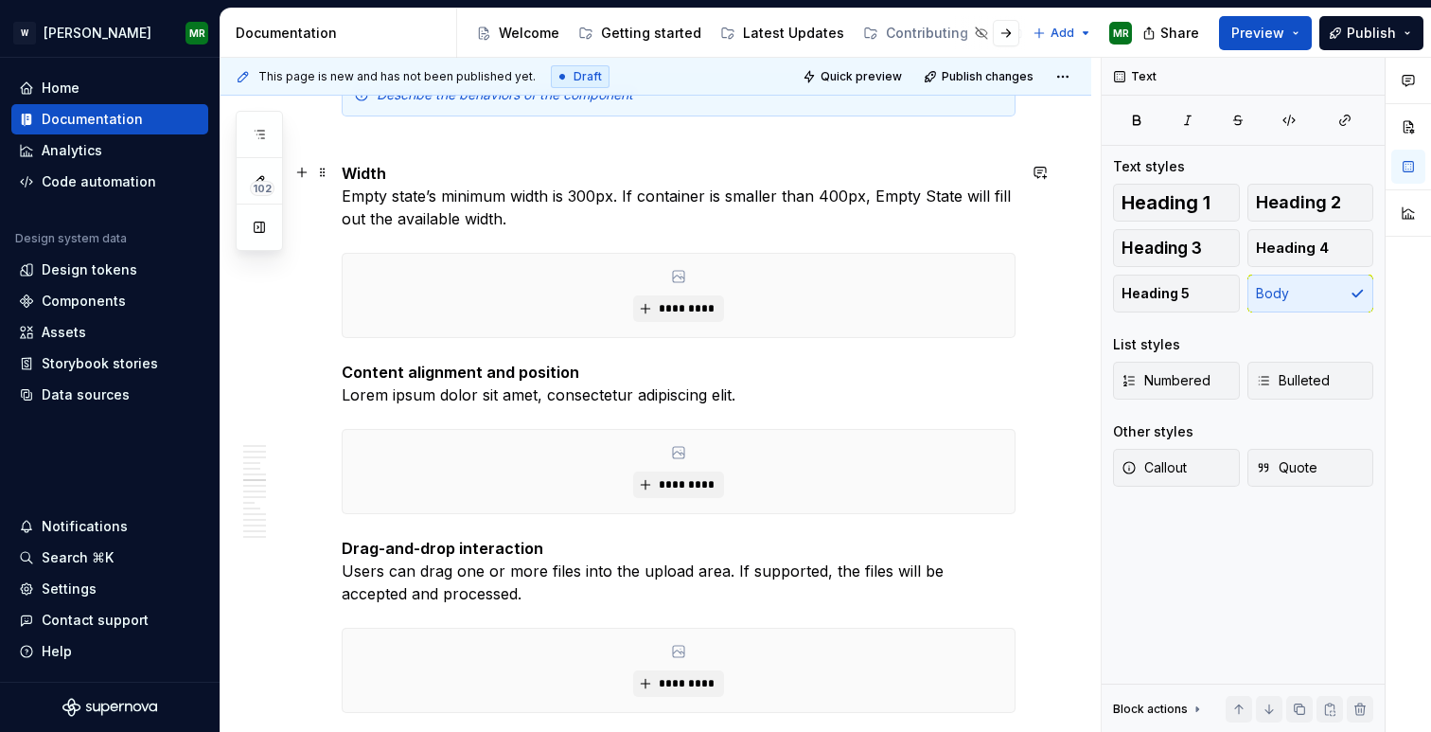
click at [419, 221] on p "Width Empty state’s minimum width is 300px. If container is smaller than 400px,…" at bounding box center [679, 184] width 674 height 91
drag, startPoint x: 426, startPoint y: 220, endPoint x: 346, endPoint y: 226, distance: 80.7
click at [346, 226] on p "Width Empty state’s minimum width is 300px. If container is smaller than 400px,…" at bounding box center [679, 184] width 674 height 91
click at [821, 218] on p "Width File upload’s minimum width is 300px. If container is smaller than 400px,…" at bounding box center [679, 184] width 674 height 91
drag, startPoint x: 866, startPoint y: 220, endPoint x: 950, endPoint y: 216, distance: 83.4
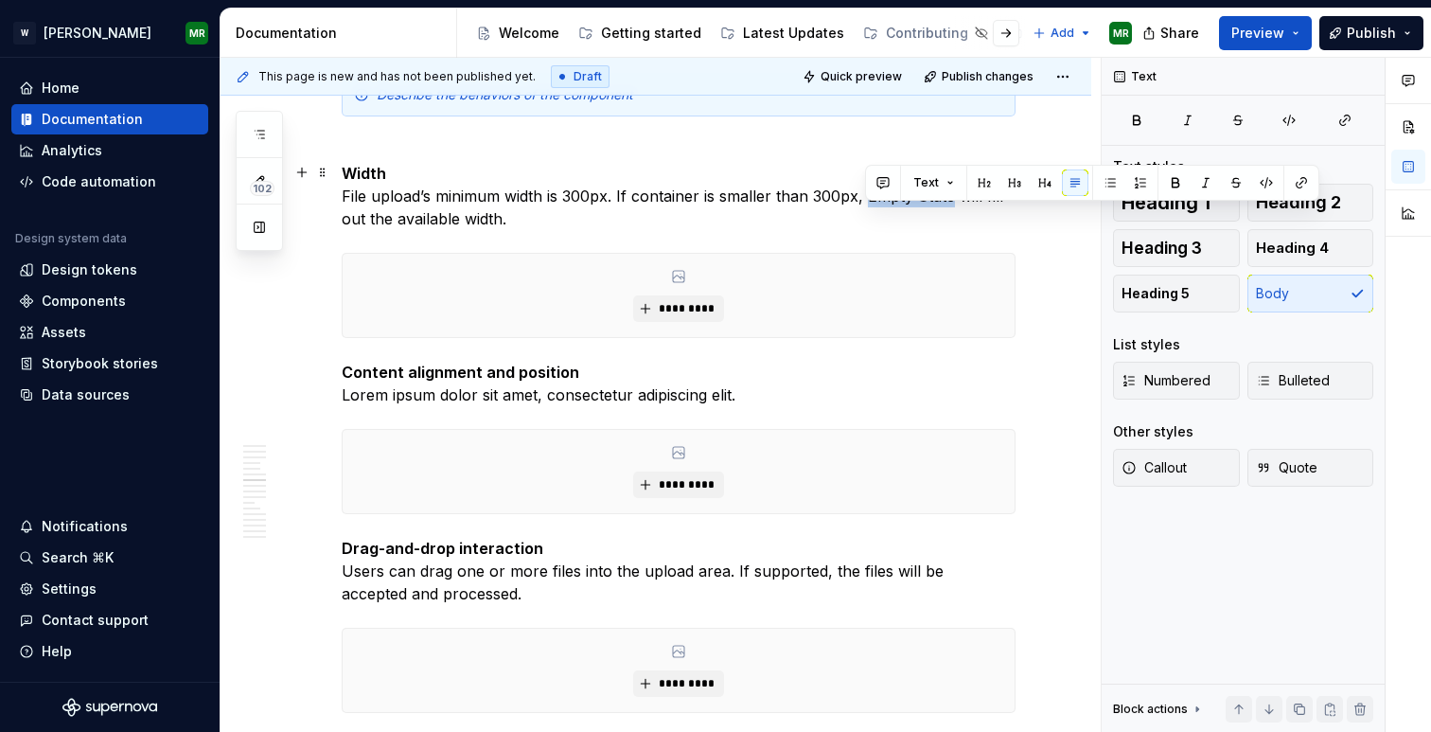
click at [950, 216] on p "Width File upload’s minimum width is 300px. If container is smaller than 300px,…" at bounding box center [679, 184] width 674 height 91
drag, startPoint x: 720, startPoint y: 221, endPoint x: 772, endPoint y: 213, distance: 51.7
click at [772, 213] on p "Width File upload’s minimum width is 300px. If container is smaller than 300px,…" at bounding box center [679, 184] width 674 height 91
drag, startPoint x: 861, startPoint y: 219, endPoint x: 944, endPoint y: 222, distance: 83.4
click at [944, 222] on p "Width File upload’s minimum width is 300px. If container is bigger than 300px, …" at bounding box center [679, 184] width 674 height 91
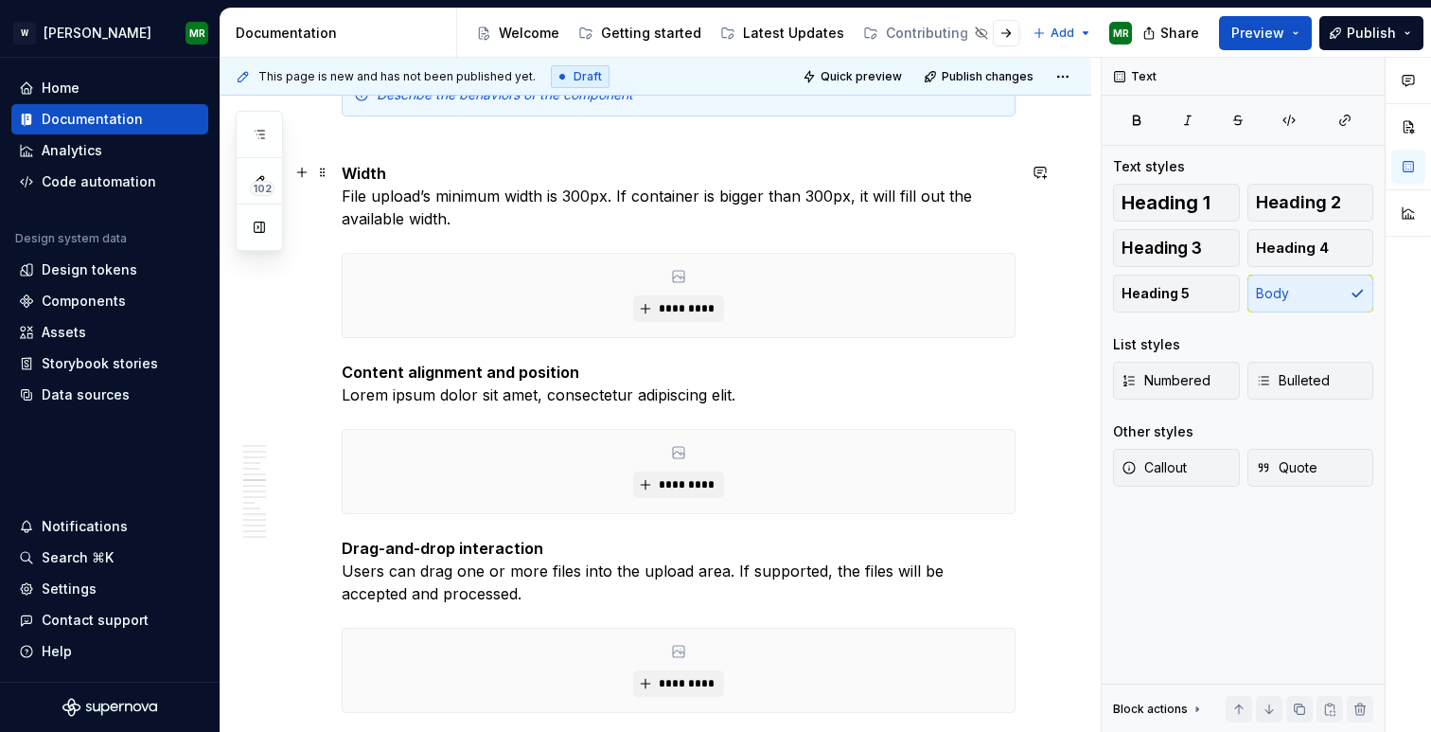
click at [459, 230] on p "Width File upload’s minimum width is 300px. If container is bigger than 300px, …" at bounding box center [679, 184] width 674 height 91
click at [608, 215] on p "Width File upload’s minimum width is 300px. If container is bigger than 300px, …" at bounding box center [679, 184] width 674 height 91
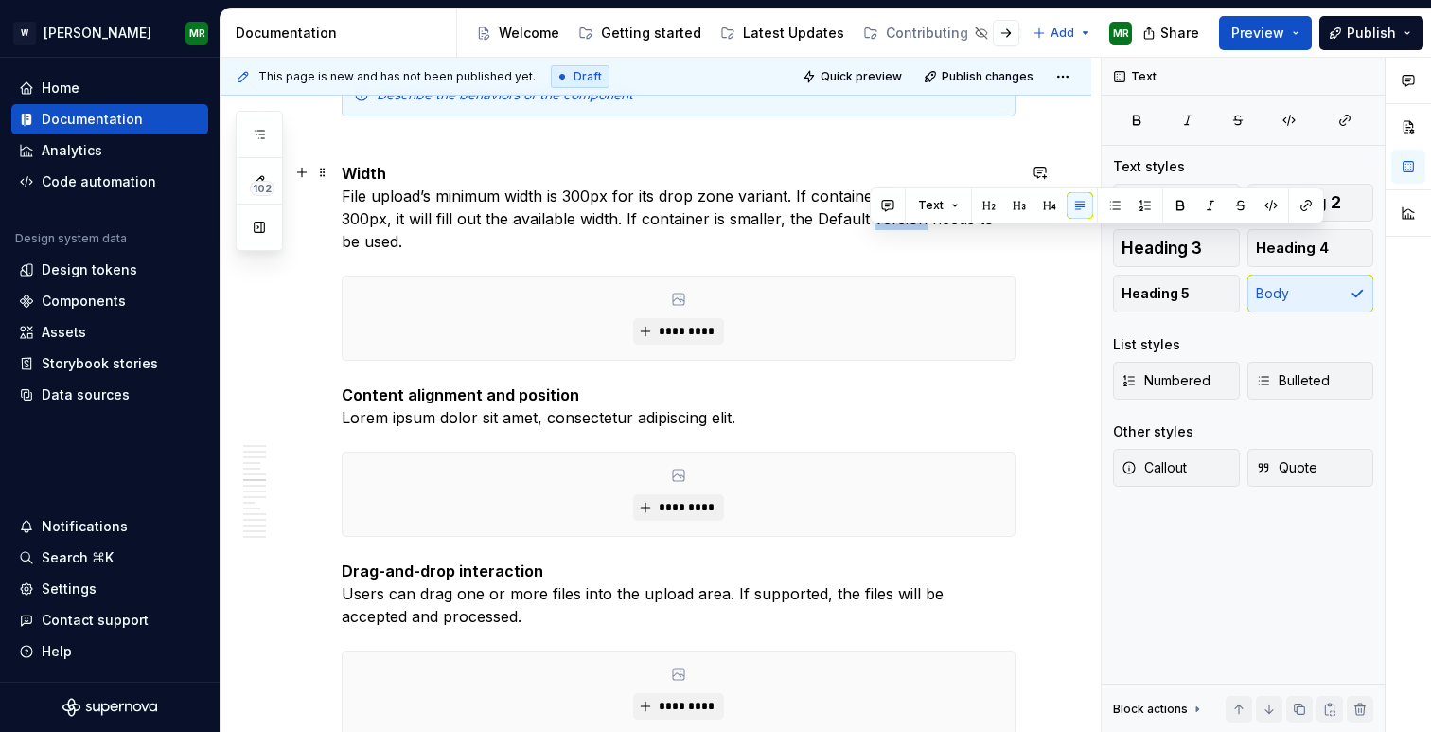
drag, startPoint x: 871, startPoint y: 244, endPoint x: 920, endPoint y: 245, distance: 49.2
click at [920, 245] on p "Width File upload’s minimum width is 300px for its drop zone variant. If contai…" at bounding box center [679, 196] width 674 height 114
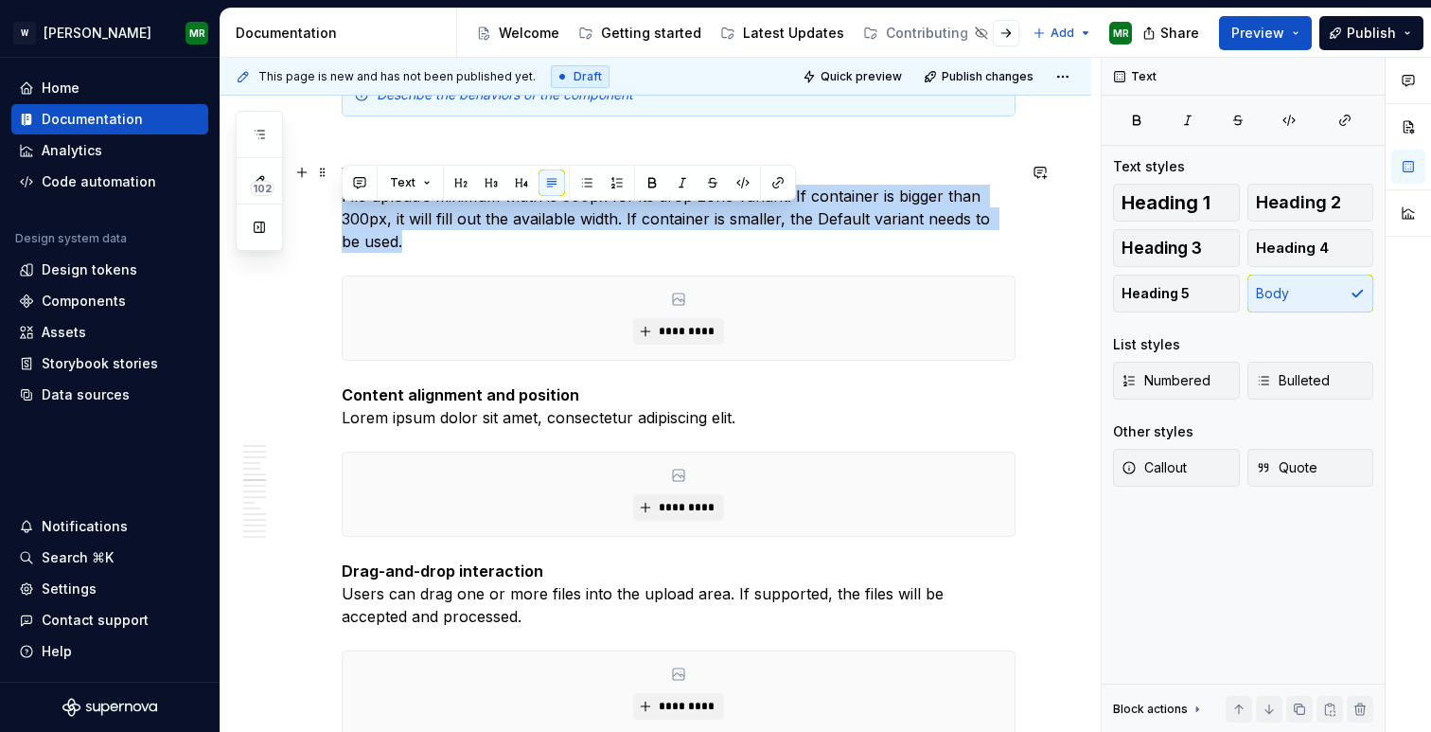
drag, startPoint x: 404, startPoint y: 263, endPoint x: 341, endPoint y: 218, distance: 78.0
click at [342, 218] on p "Width File upload’s minimum width is 300px for its drop zone variant. If contai…" at bounding box center [679, 196] width 674 height 114
copy p "File upload’s minimum width is 300px for its drop zone variant. If container is…"
click at [506, 253] on p "Width File upload’s minimum width is 300px for its drop zone variant. If contai…" at bounding box center [679, 196] width 674 height 114
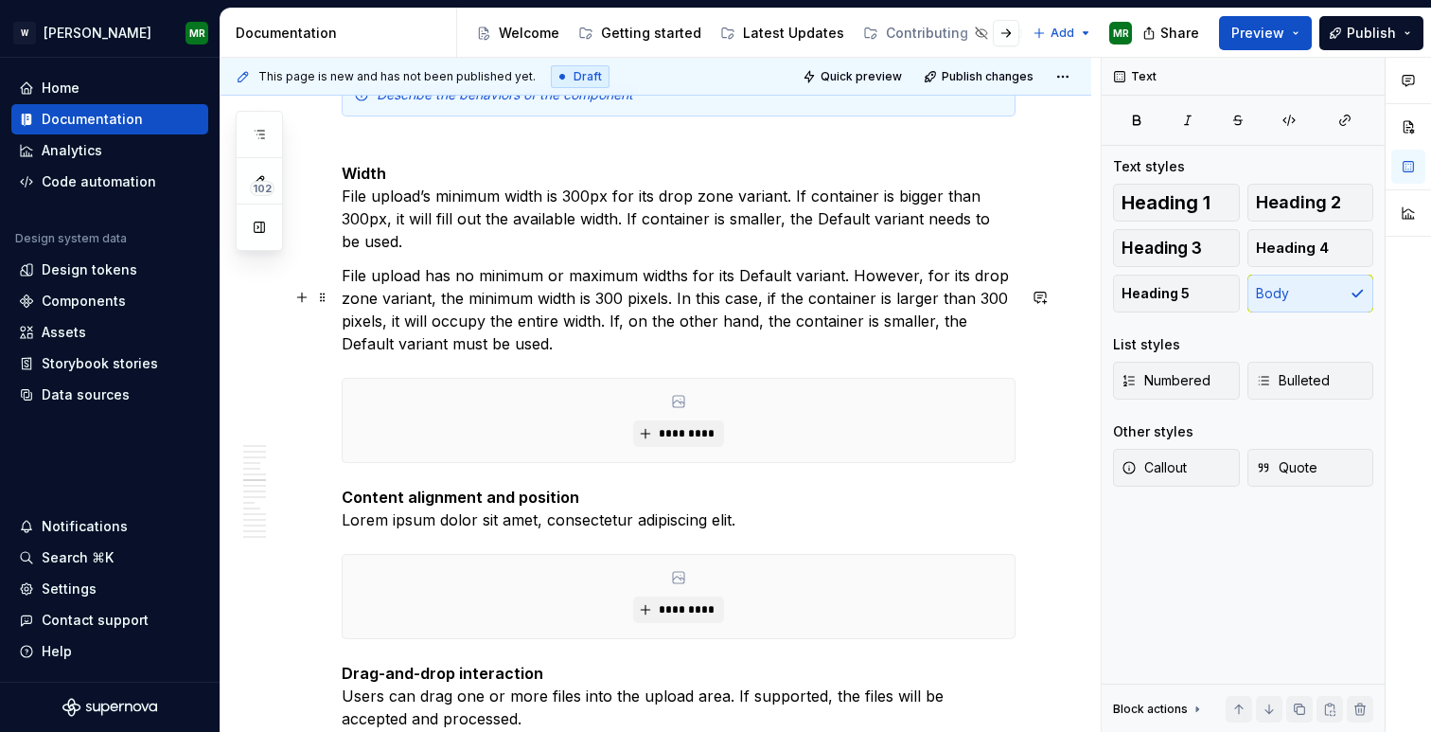
click at [848, 299] on p "File upload has no minimum or maximum widths for its Default variant. However, …" at bounding box center [679, 309] width 674 height 91
click at [382, 345] on p "File upload has no minimum or maximum widths for its Default variant. However, …" at bounding box center [679, 309] width 674 height 91
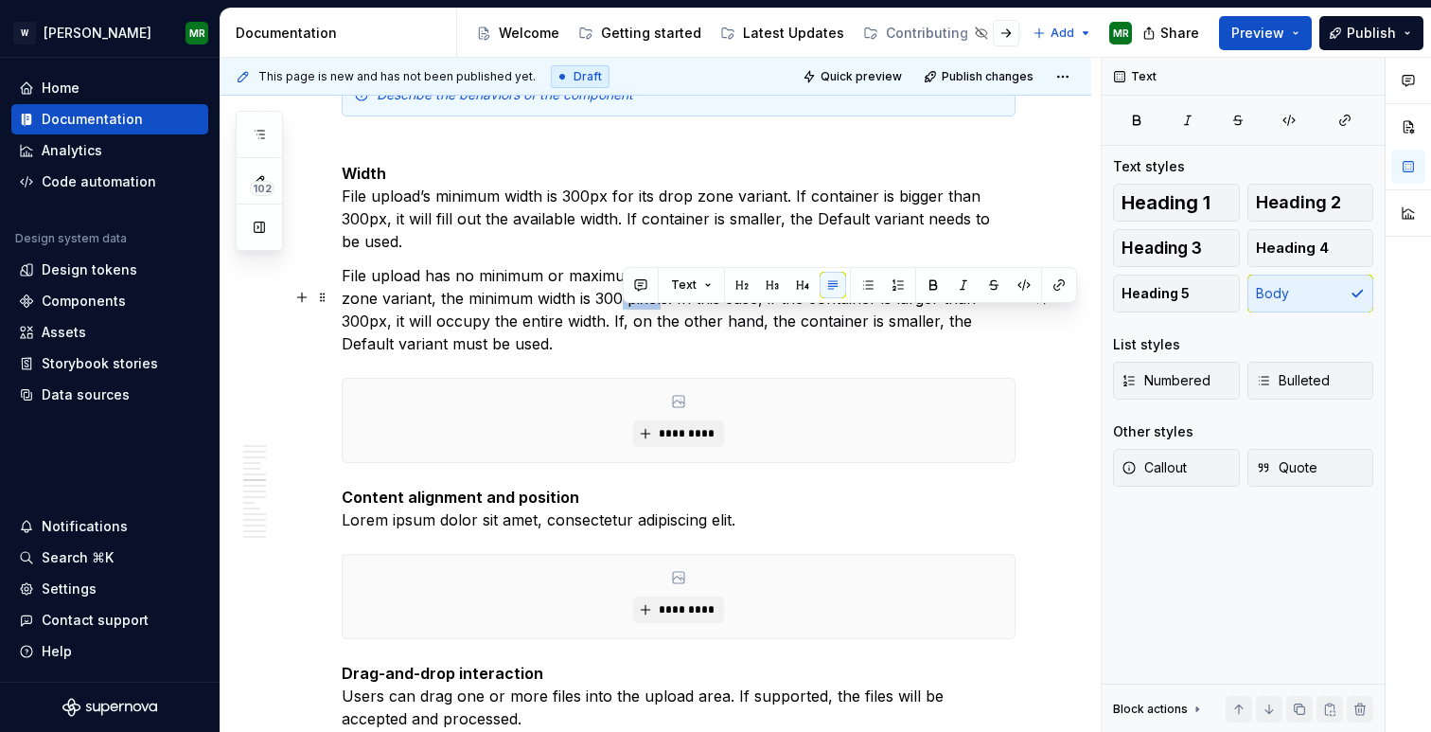
drag, startPoint x: 664, startPoint y: 325, endPoint x: 624, endPoint y: 323, distance: 39.8
click at [624, 323] on p "File upload has no minimum or maximum widths for its Default variant. However, …" at bounding box center [679, 309] width 674 height 91
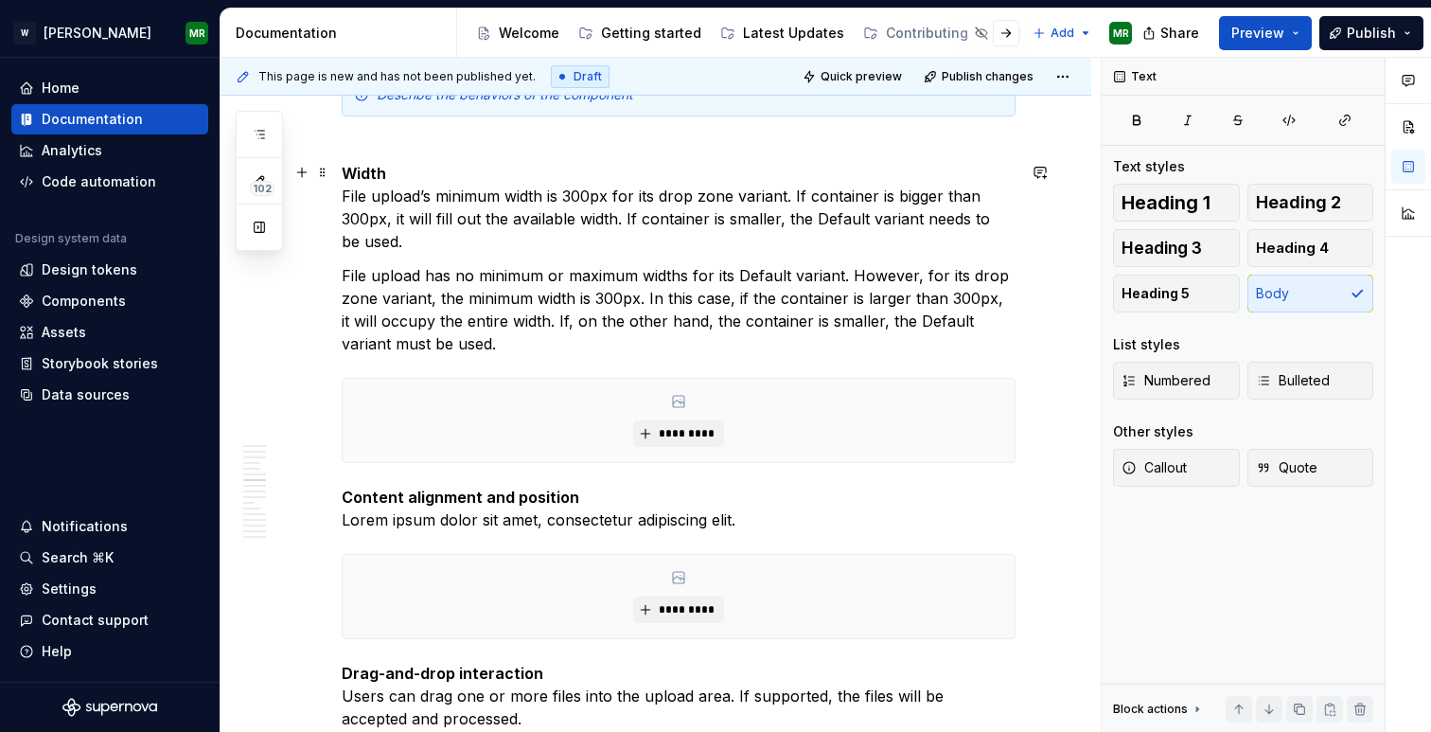
drag, startPoint x: 394, startPoint y: 240, endPoint x: 521, endPoint y: 249, distance: 127.1
click at [521, 249] on p "Width File upload’s minimum width is 300px for its drop zone variant. If contai…" at bounding box center [679, 196] width 674 height 114
drag, startPoint x: 394, startPoint y: 238, endPoint x: 573, endPoint y: 249, distance: 179.3
click at [573, 249] on p "Width File upload’s minimum width is 300px for its drop zone variant. If contai…" at bounding box center [679, 196] width 674 height 114
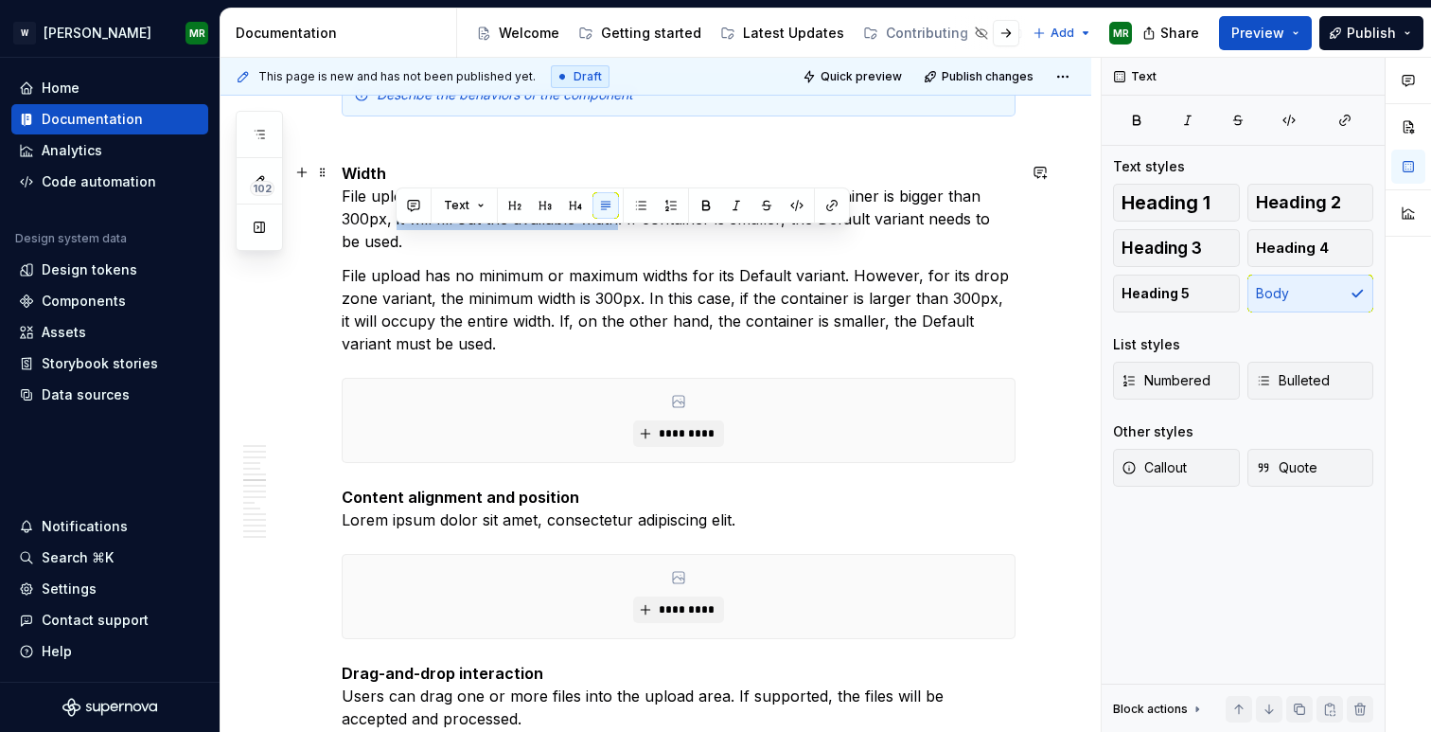
drag, startPoint x: 619, startPoint y: 244, endPoint x: 398, endPoint y: 246, distance: 221.5
click at [398, 246] on p "Width File upload’s minimum width is 300px for its drop zone variant. If contai…" at bounding box center [679, 196] width 674 height 114
copy p "it will fill out the available width"
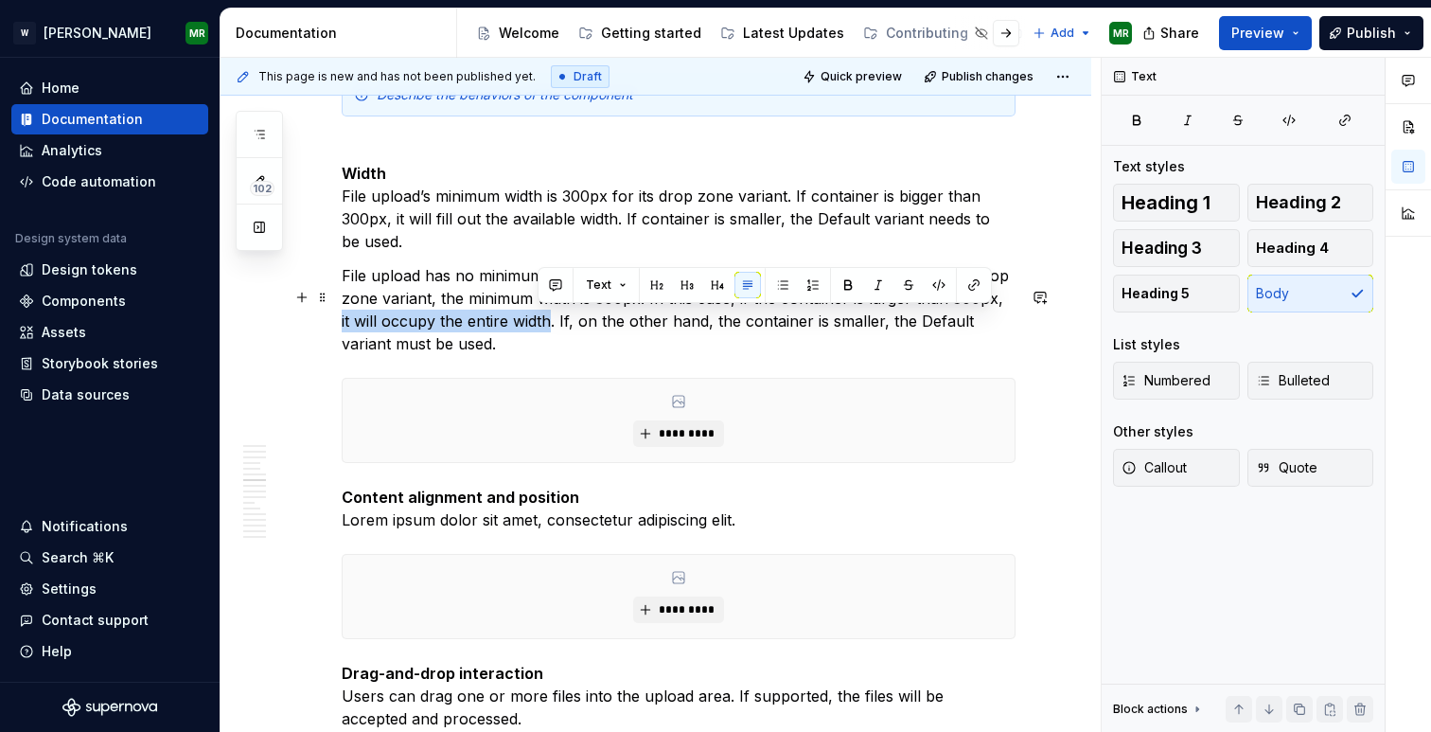
drag, startPoint x: 536, startPoint y: 344, endPoint x: 1003, endPoint y: 321, distance: 467.3
click at [1003, 321] on p "File upload has no minimum or maximum widths for its Default variant. However, …" at bounding box center [679, 309] width 674 height 91
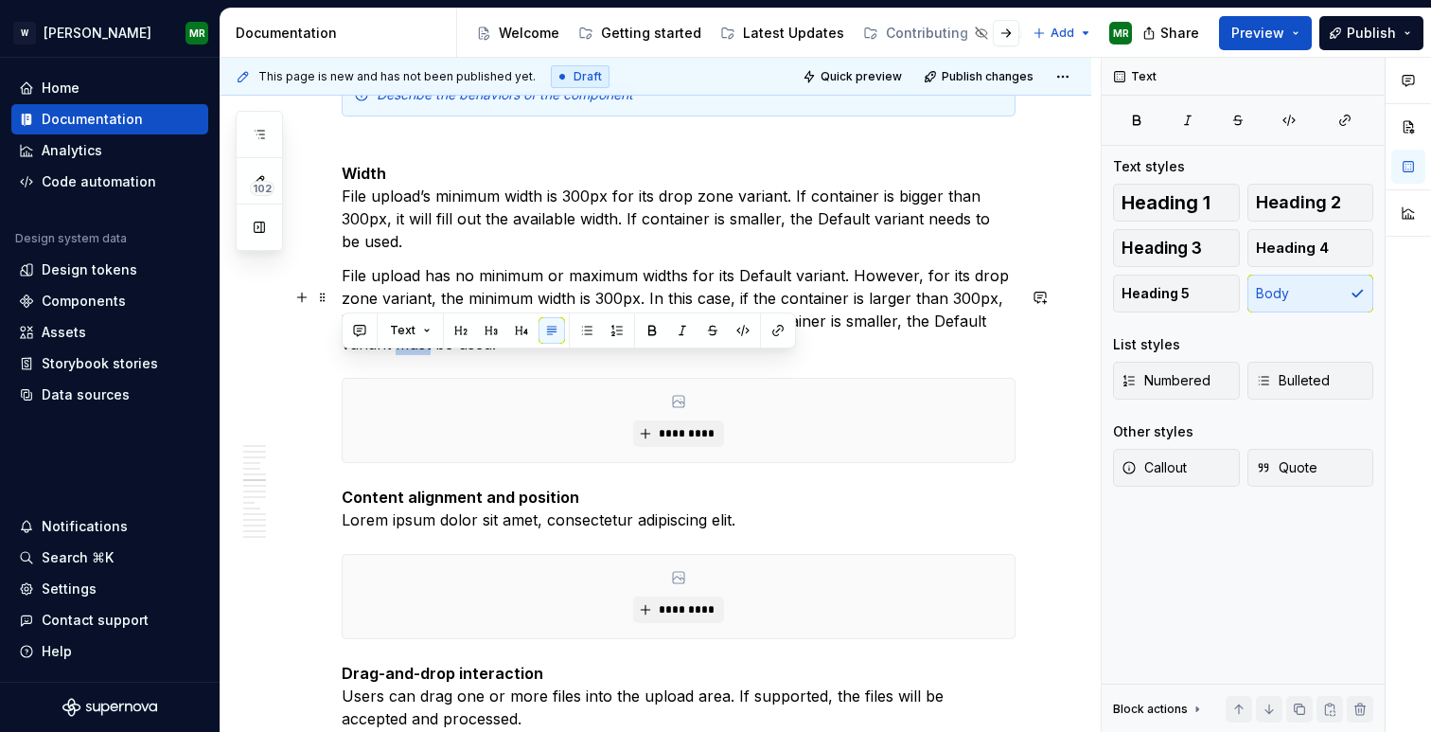
drag, startPoint x: 377, startPoint y: 368, endPoint x: 346, endPoint y: 370, distance: 30.4
click at [346, 355] on p "File upload has no minimum or maximum widths for its Default variant. However, …" at bounding box center [679, 309] width 674 height 91
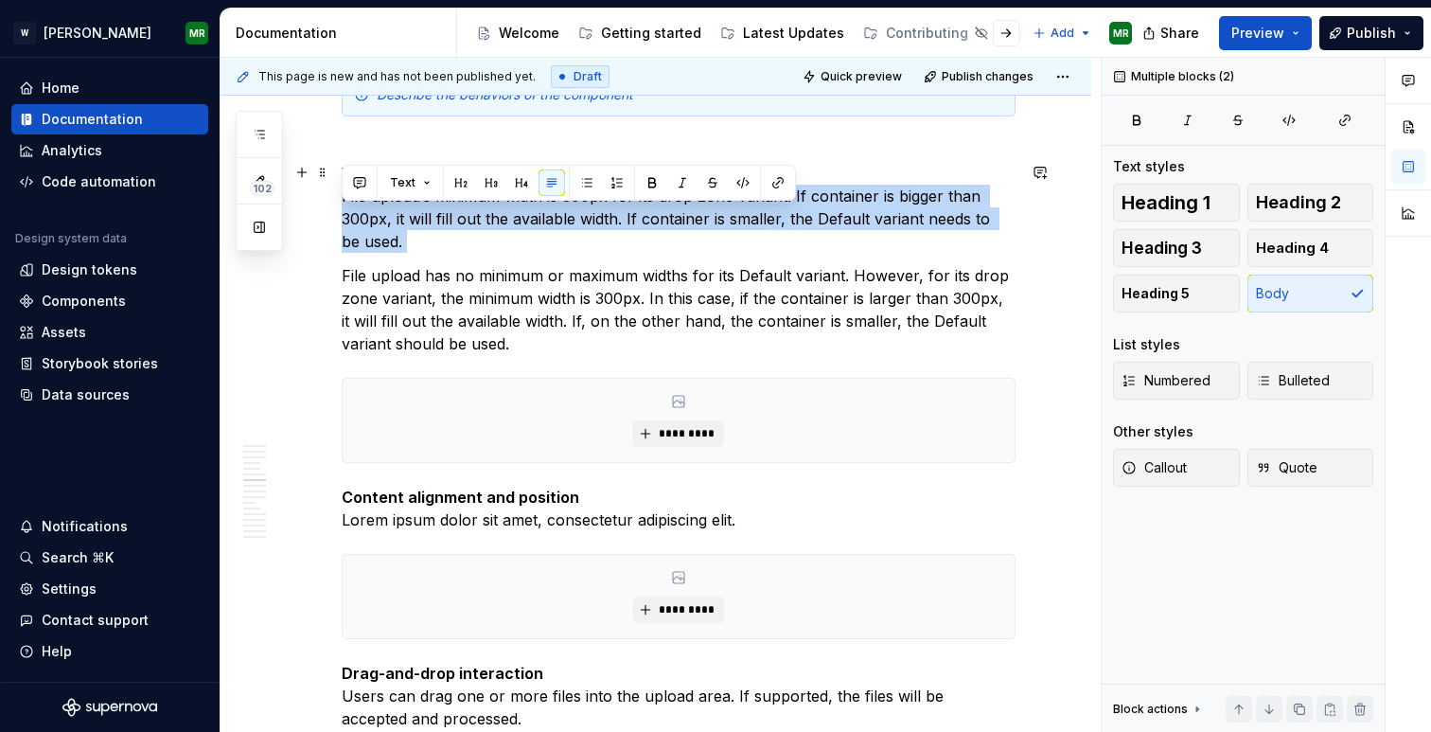
drag, startPoint x: 343, startPoint y: 296, endPoint x: 340, endPoint y: 222, distance: 74.8
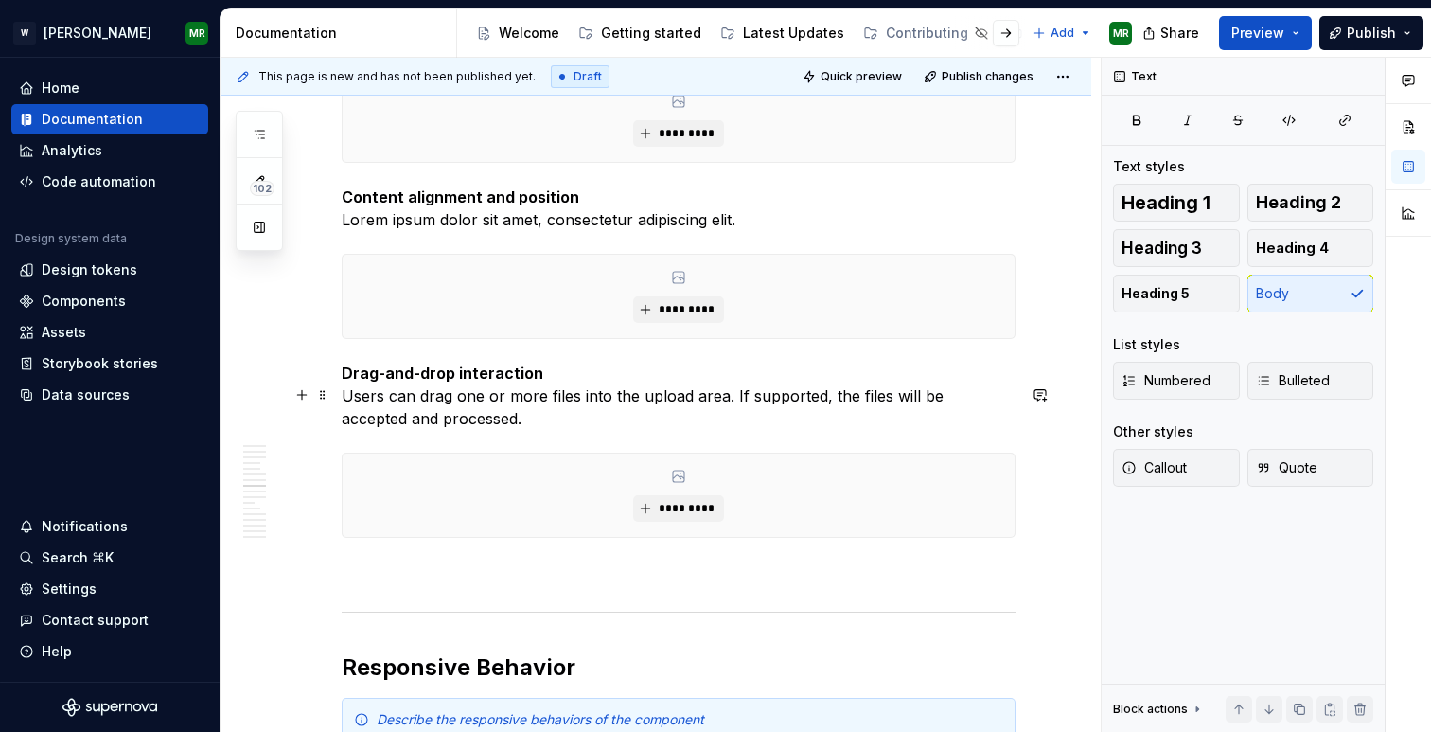
scroll to position [5214, 0]
click at [482, 429] on p "Drag-and-drop interaction Users can drag one or more files into the upload area…" at bounding box center [679, 395] width 674 height 68
click at [529, 429] on p "Drag-and-drop interaction Users can drag one or more files into the upload area…" at bounding box center [679, 395] width 674 height 68
click at [701, 429] on p "Drag-and-drop interaction Users can drag one or more files into the upload area…" at bounding box center [679, 395] width 674 height 68
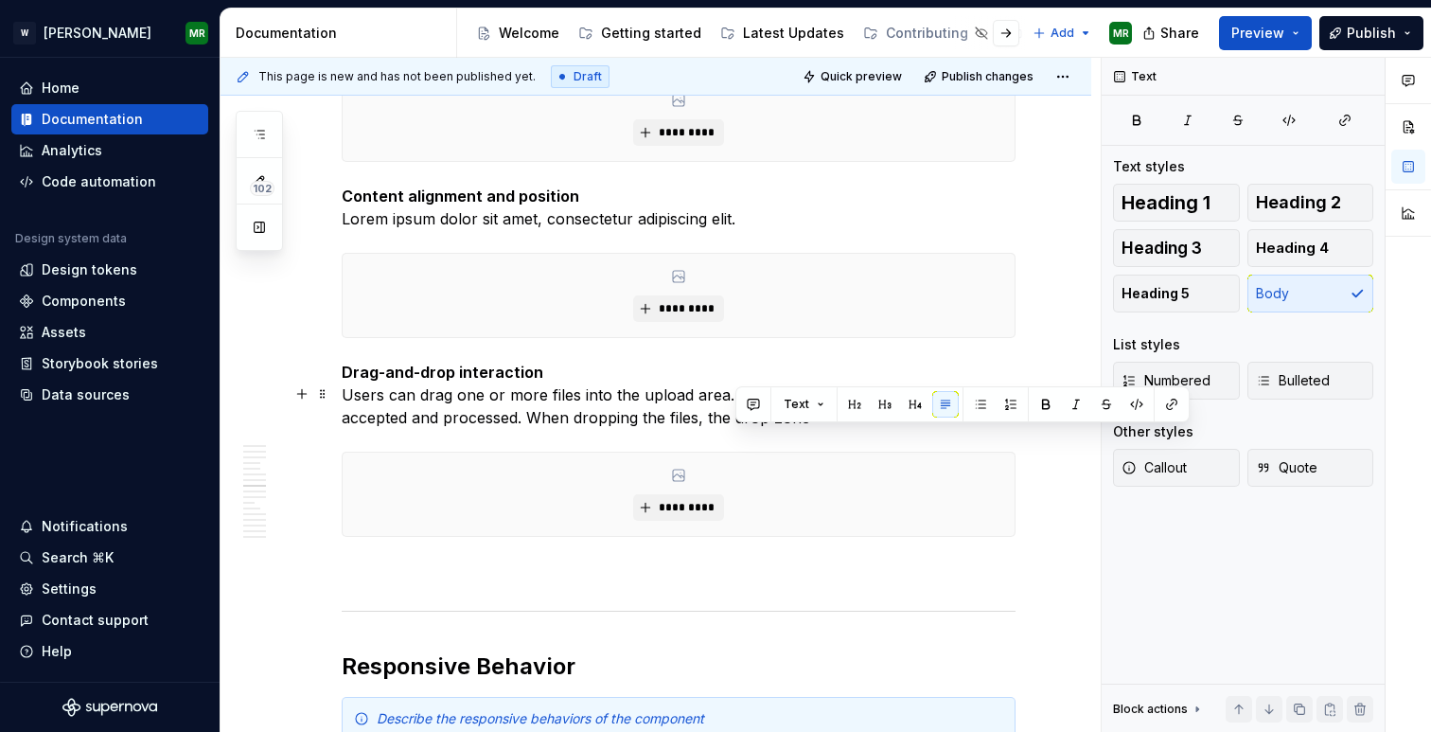
drag, startPoint x: 738, startPoint y: 444, endPoint x: 737, endPoint y: 435, distance: 9.7
click at [737, 429] on p "Drag-and-drop interaction Users can drag one or more files into the upload area…" at bounding box center [679, 395] width 674 height 68
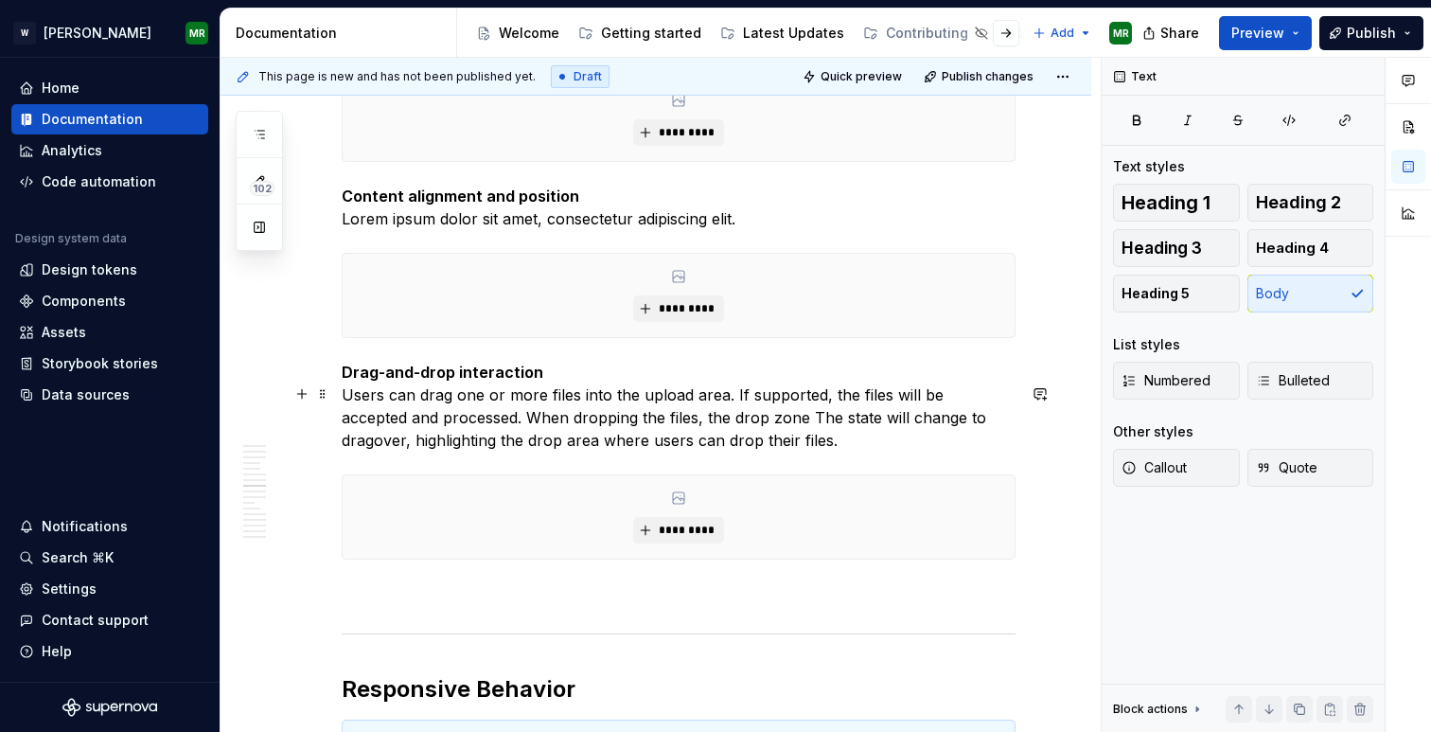
click at [773, 439] on p "Drag-and-drop interaction Users can drag one or more files into the upload area…" at bounding box center [679, 406] width 674 height 91
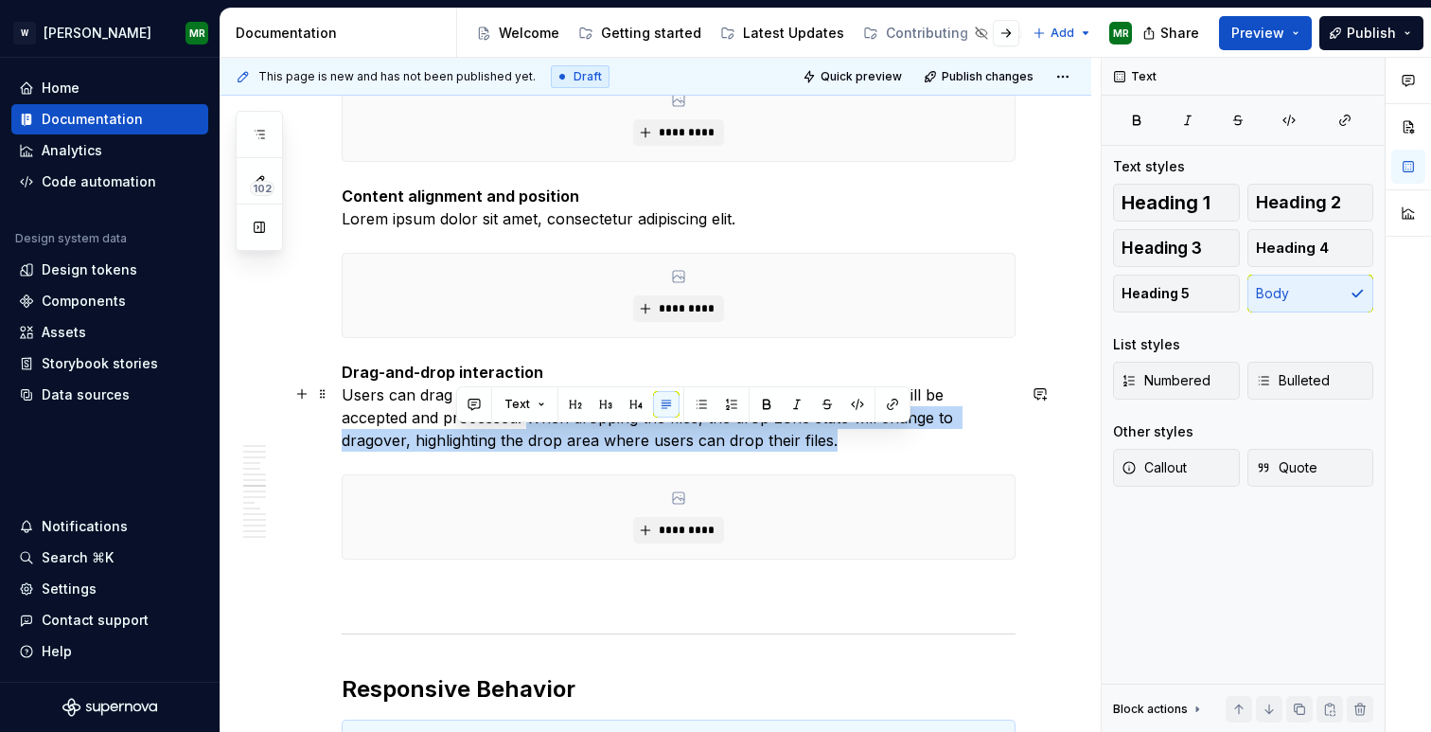
drag, startPoint x: 760, startPoint y: 463, endPoint x: 462, endPoint y: 444, distance: 298.8
click at [462, 444] on p "Drag-and-drop interaction Users can drag one or more files into the upload area…" at bounding box center [679, 406] width 674 height 91
copy p "When dropping the files, the drop zone state will change to dragover, highlight…"
click at [519, 452] on p "Drag-and-drop interaction Users can drag one or more files into the upload area…" at bounding box center [679, 406] width 674 height 91
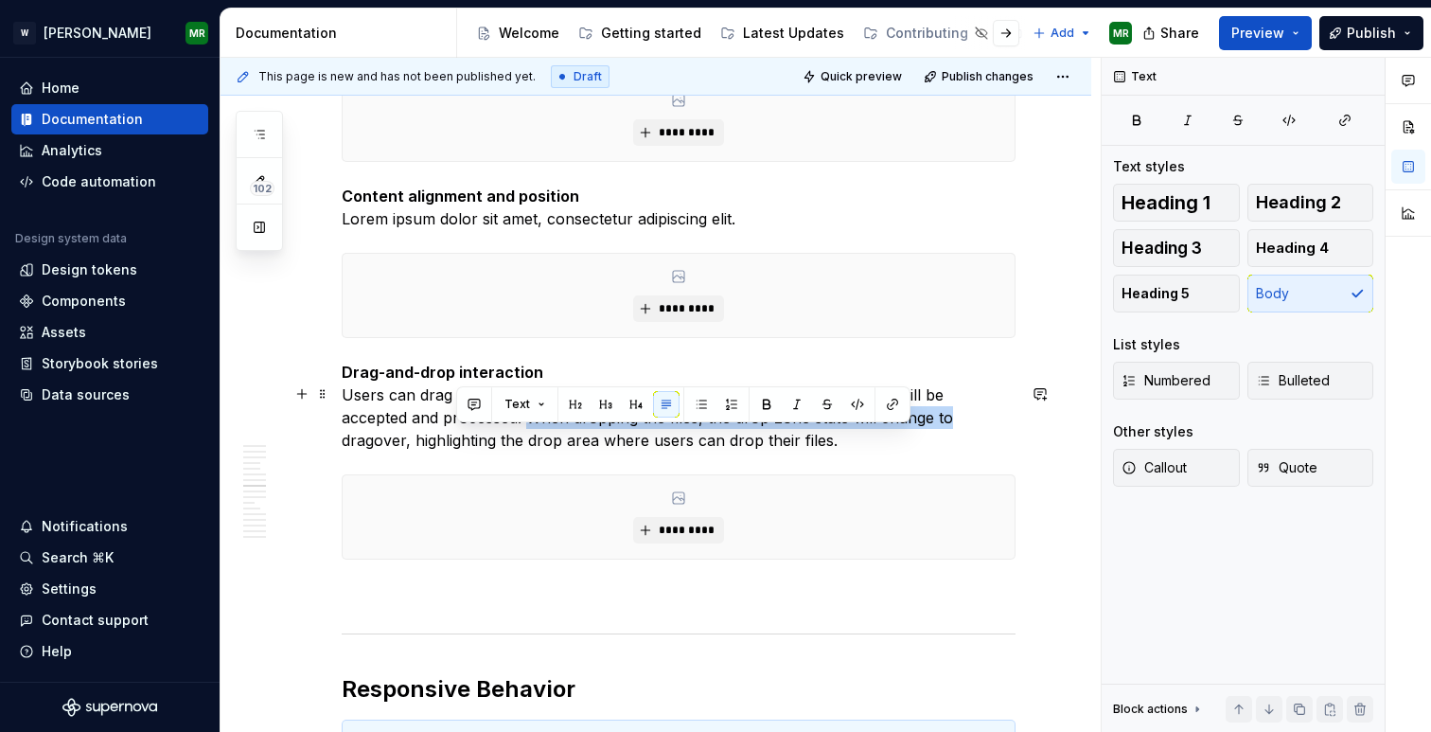
drag, startPoint x: 878, startPoint y: 445, endPoint x: 458, endPoint y: 438, distance: 419.4
click at [458, 438] on p "Drag-and-drop interaction Users can drag one or more files into the upload area…" at bounding box center [679, 406] width 674 height 91
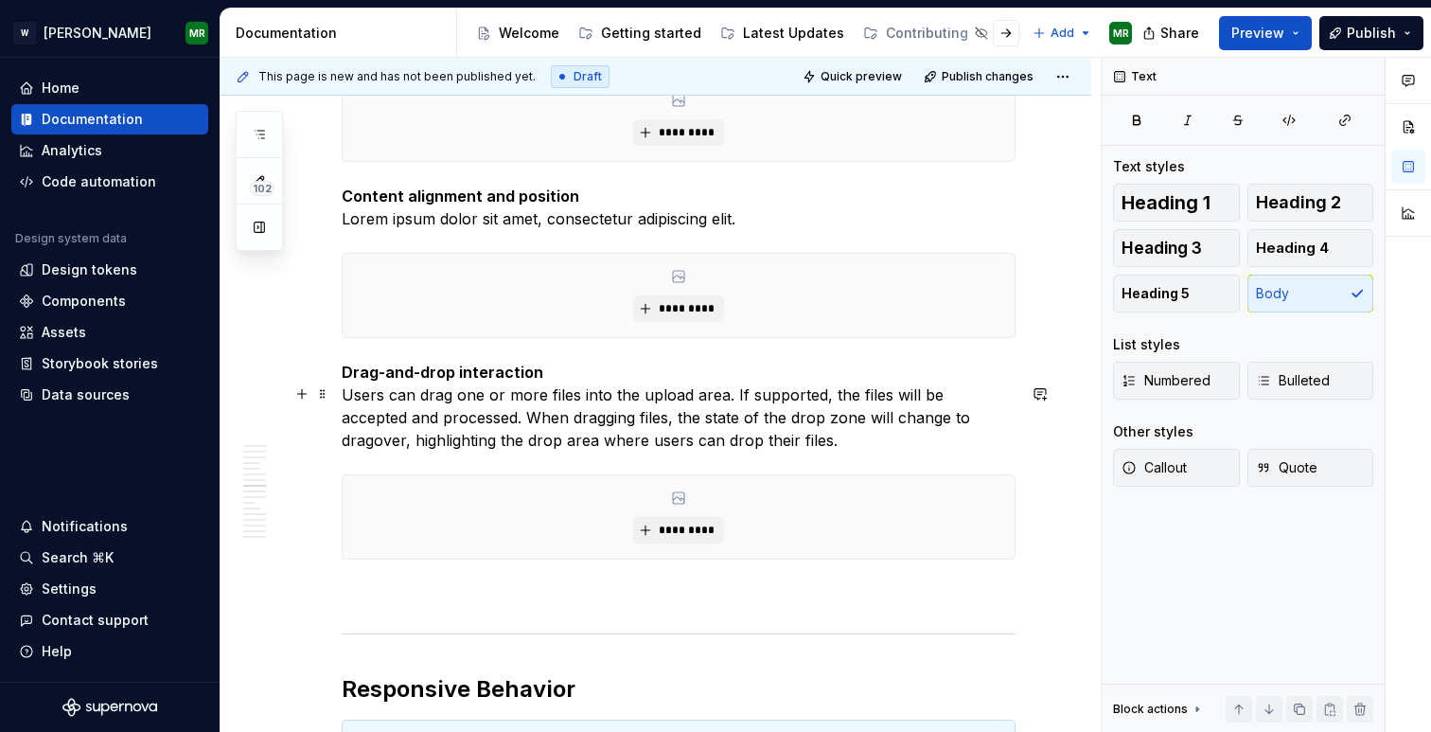
click at [903, 441] on p "Drag-and-drop interaction Users can drag one or more files into the upload area…" at bounding box center [679, 406] width 674 height 91
click at [974, 438] on p "Drag-and-drop interaction Users can drag one or more files into the upload area…" at bounding box center [679, 406] width 674 height 91
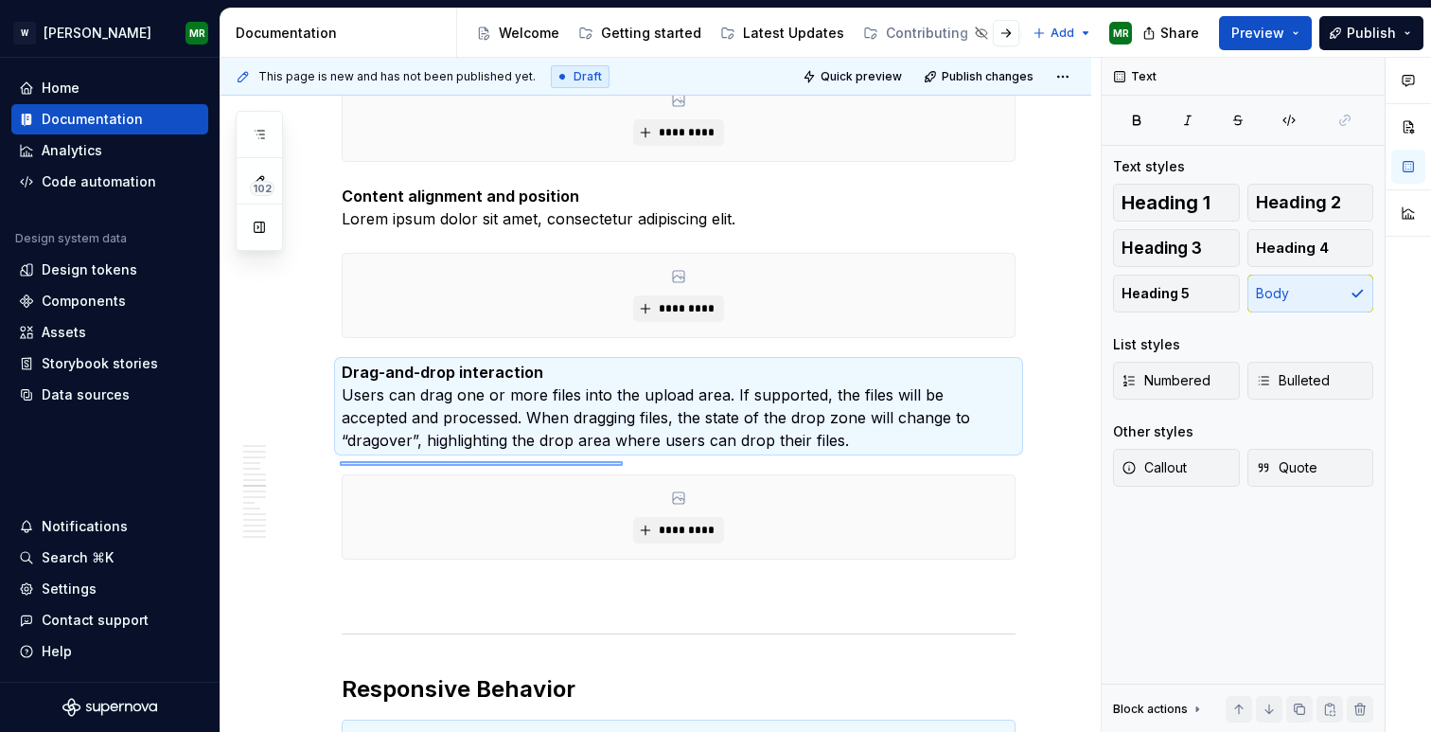
drag, startPoint x: 340, startPoint y: 466, endPoint x: 628, endPoint y: 460, distance: 287.9
click at [628, 460] on div "**********" at bounding box center [661, 395] width 880 height 675
click at [708, 452] on p "Drag-and-drop interaction Users can drag one or more files into the upload area…" at bounding box center [679, 406] width 674 height 91
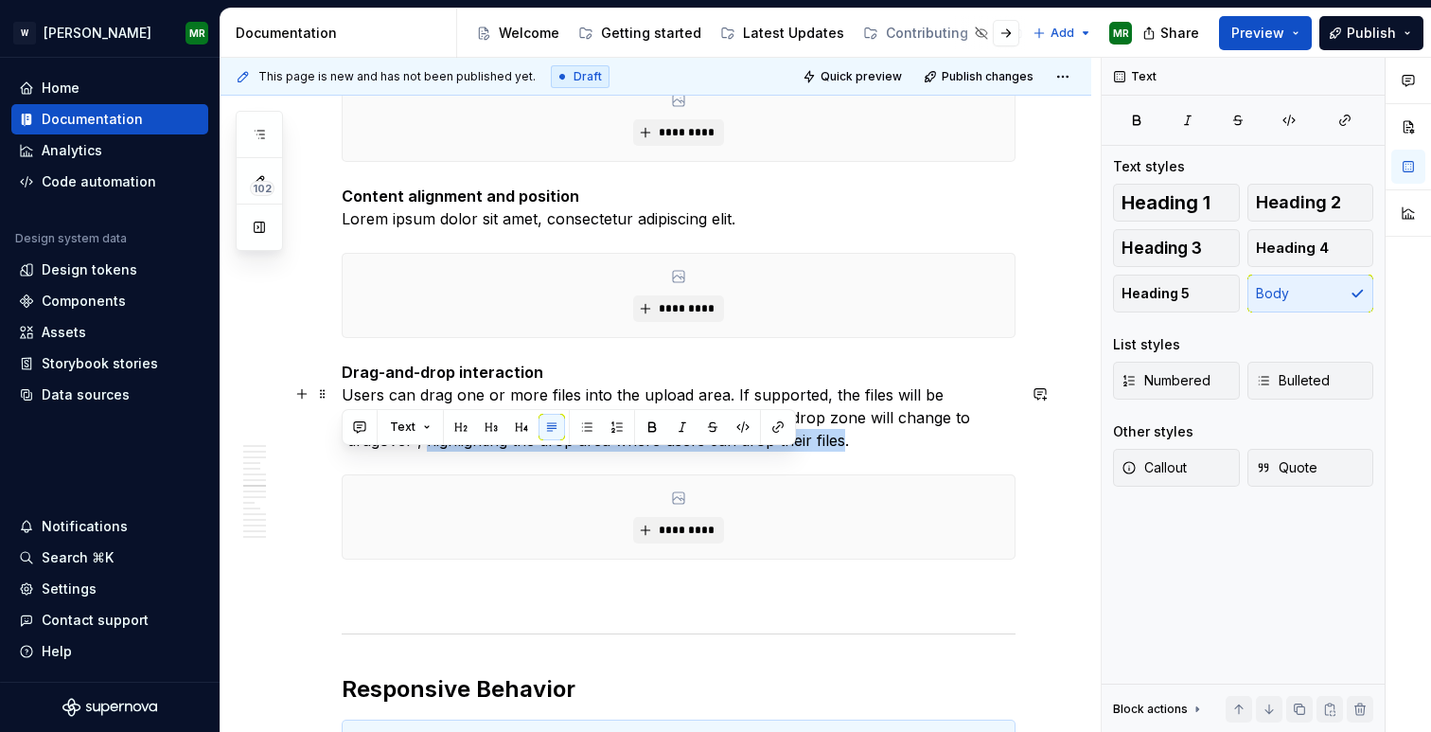
drag, startPoint x: 755, startPoint y: 462, endPoint x: 343, endPoint y: 464, distance: 412.8
click at [343, 452] on p "Drag-and-drop interaction Users can drag one or more files into the upload area…" at bounding box center [679, 406] width 674 height 91
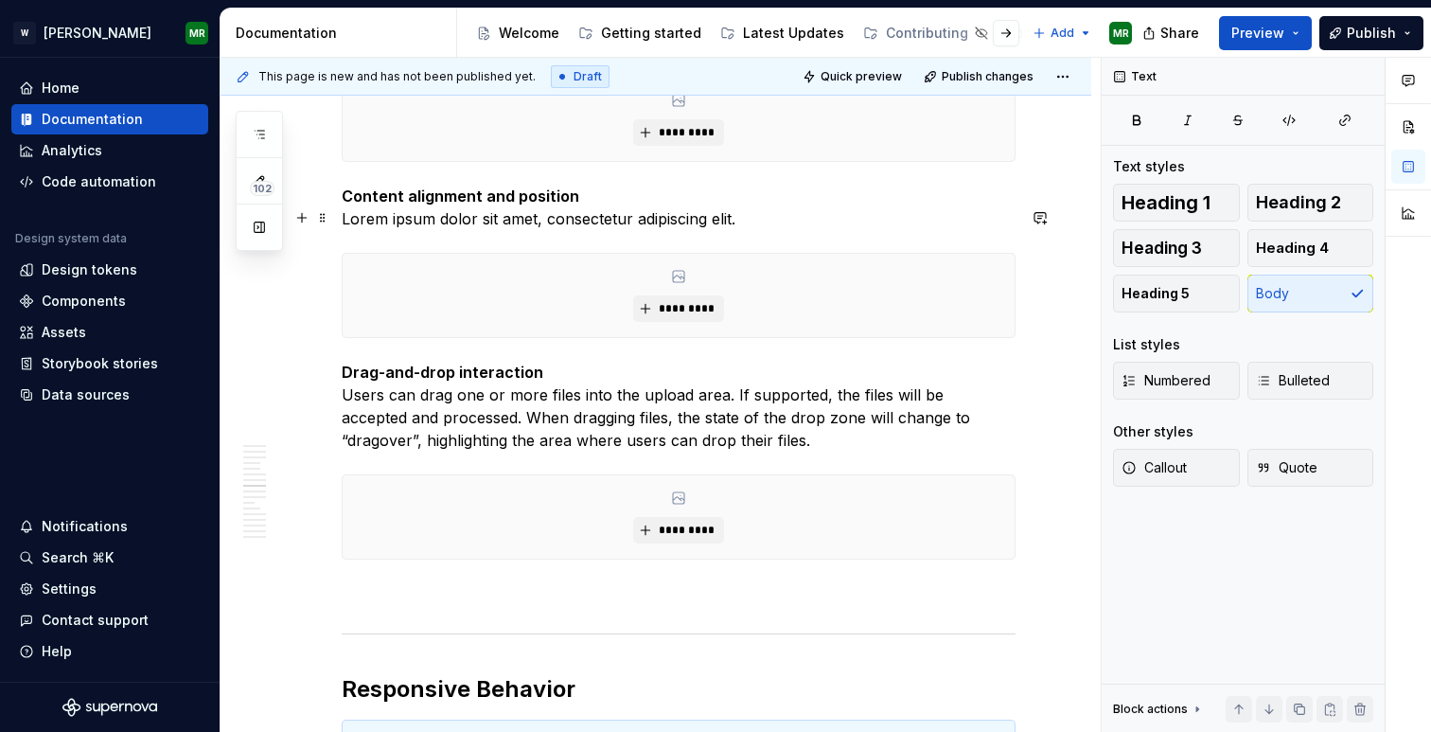
click at [382, 230] on p "Content alignment and position Lorem ipsum dolor sit amet, consectetur adipisci…" at bounding box center [679, 207] width 674 height 45
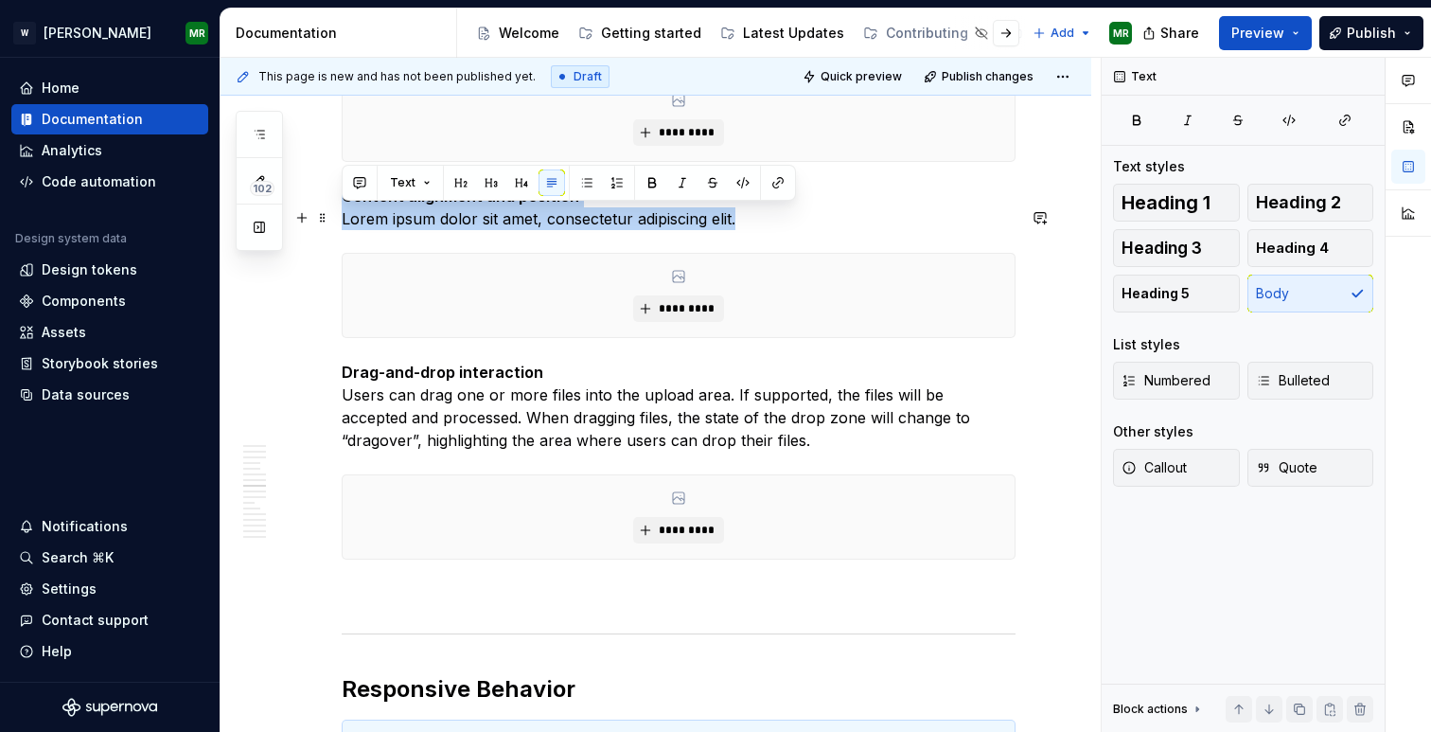
click at [388, 230] on p "Content alignment and position Lorem ipsum dolor sit amet, consectetur adipisci…" at bounding box center [679, 207] width 674 height 45
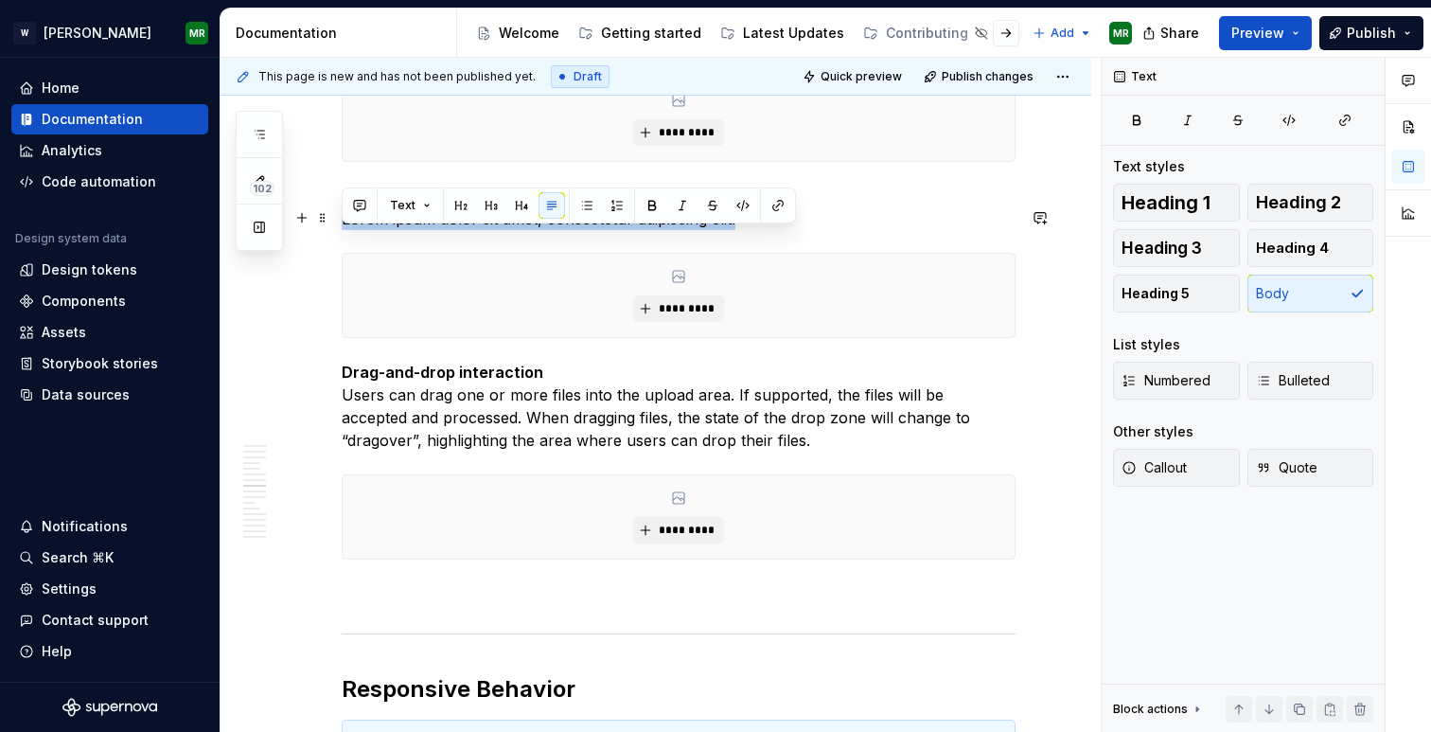
drag, startPoint x: 343, startPoint y: 244, endPoint x: 737, endPoint y: 247, distance: 393.8
click at [737, 230] on p "Content alignment and position Lorem ipsum dolor sit amet, consectetur adipisci…" at bounding box center [679, 207] width 674 height 45
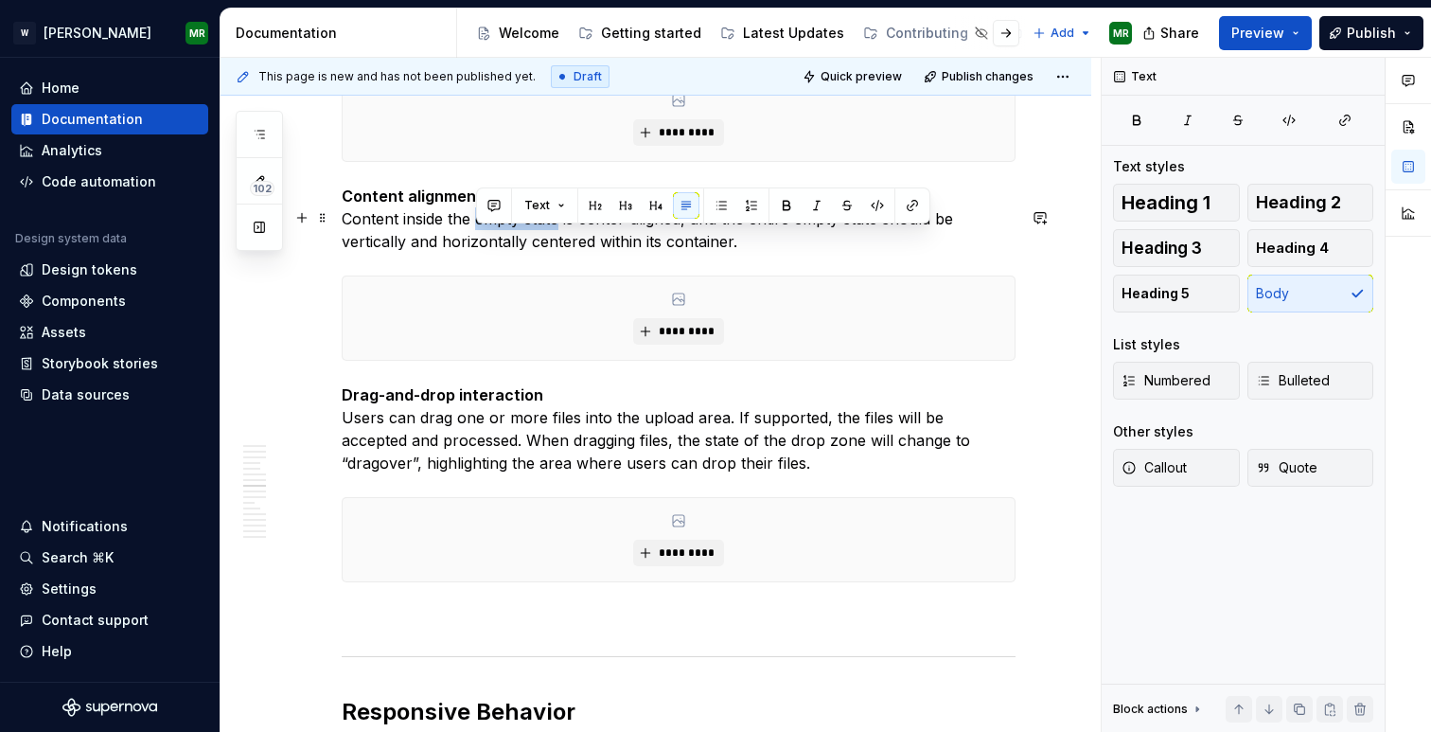
drag, startPoint x: 476, startPoint y: 237, endPoint x: 560, endPoint y: 239, distance: 84.3
click at [560, 239] on p "Content alignment and position Content inside the empty state is center-aligned…" at bounding box center [679, 219] width 674 height 68
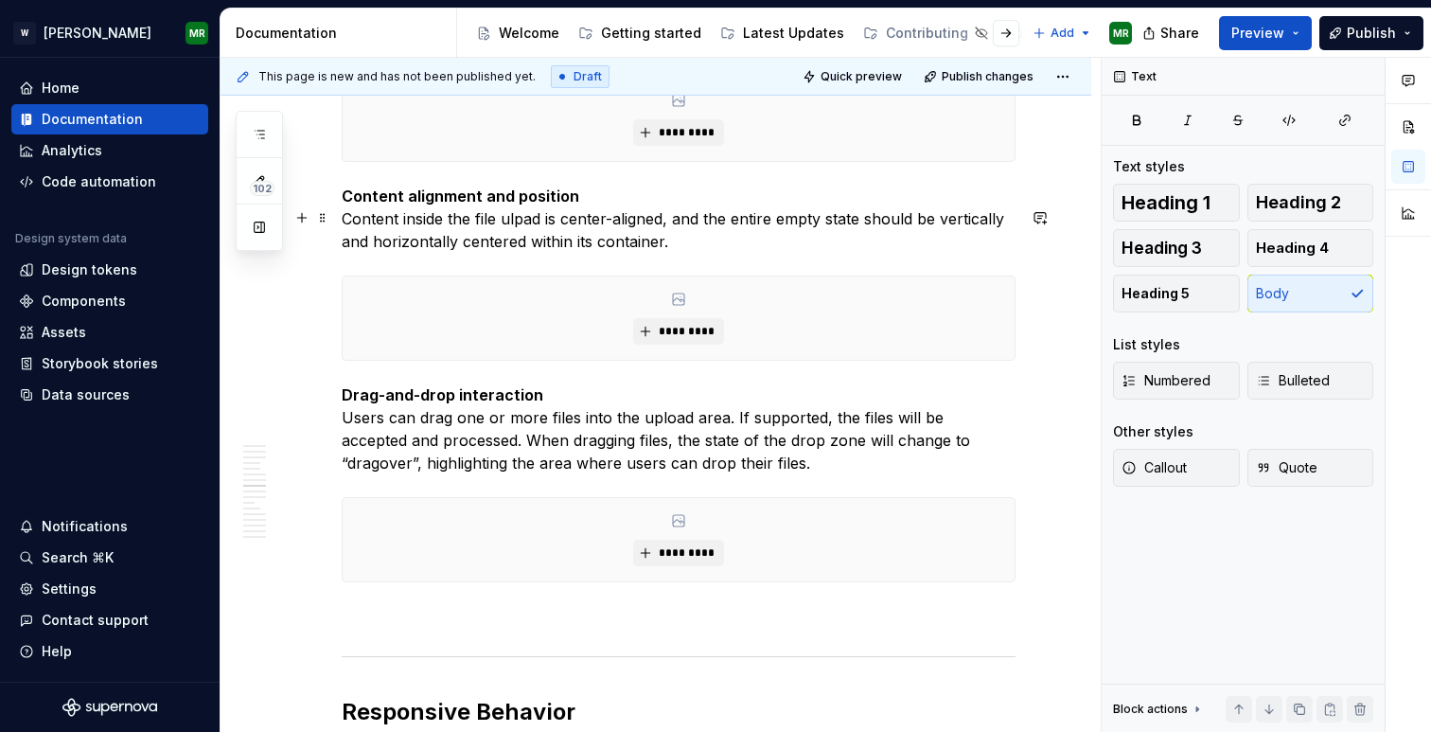
click at [398, 240] on p "Content alignment and position Content inside the file ulpad is center-aligned,…" at bounding box center [679, 219] width 674 height 68
click at [592, 241] on p "Content alignment and position Content alignment inside the file ulpad is cente…" at bounding box center [679, 219] width 674 height 68
click at [629, 243] on p "Content alignment and position Content alignment inside the file upload is cent…" at bounding box center [679, 219] width 674 height 68
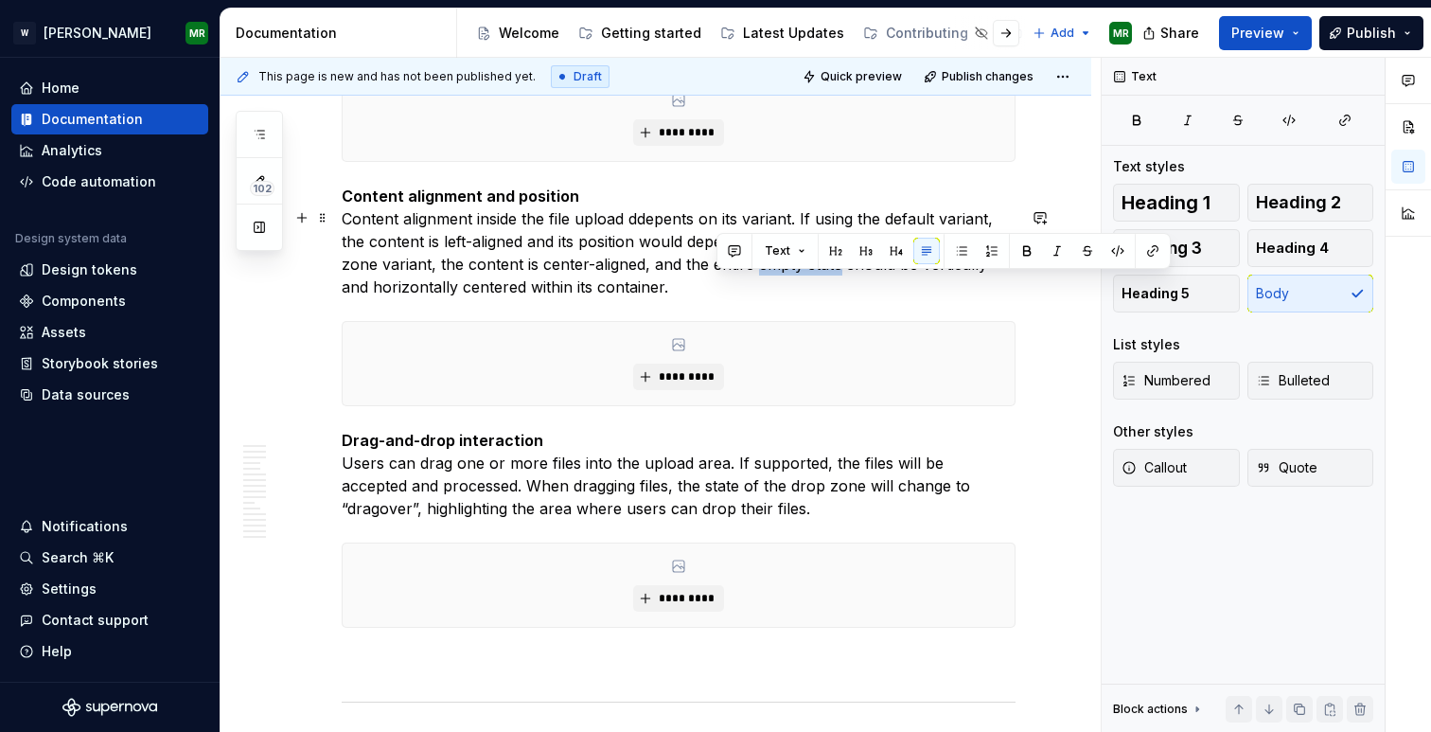
drag, startPoint x: 719, startPoint y: 287, endPoint x: 801, endPoint y: 289, distance: 82.4
click at [801, 289] on p "Content alignment and position Content alignment inside the file upload ddepent…" at bounding box center [679, 242] width 674 height 114
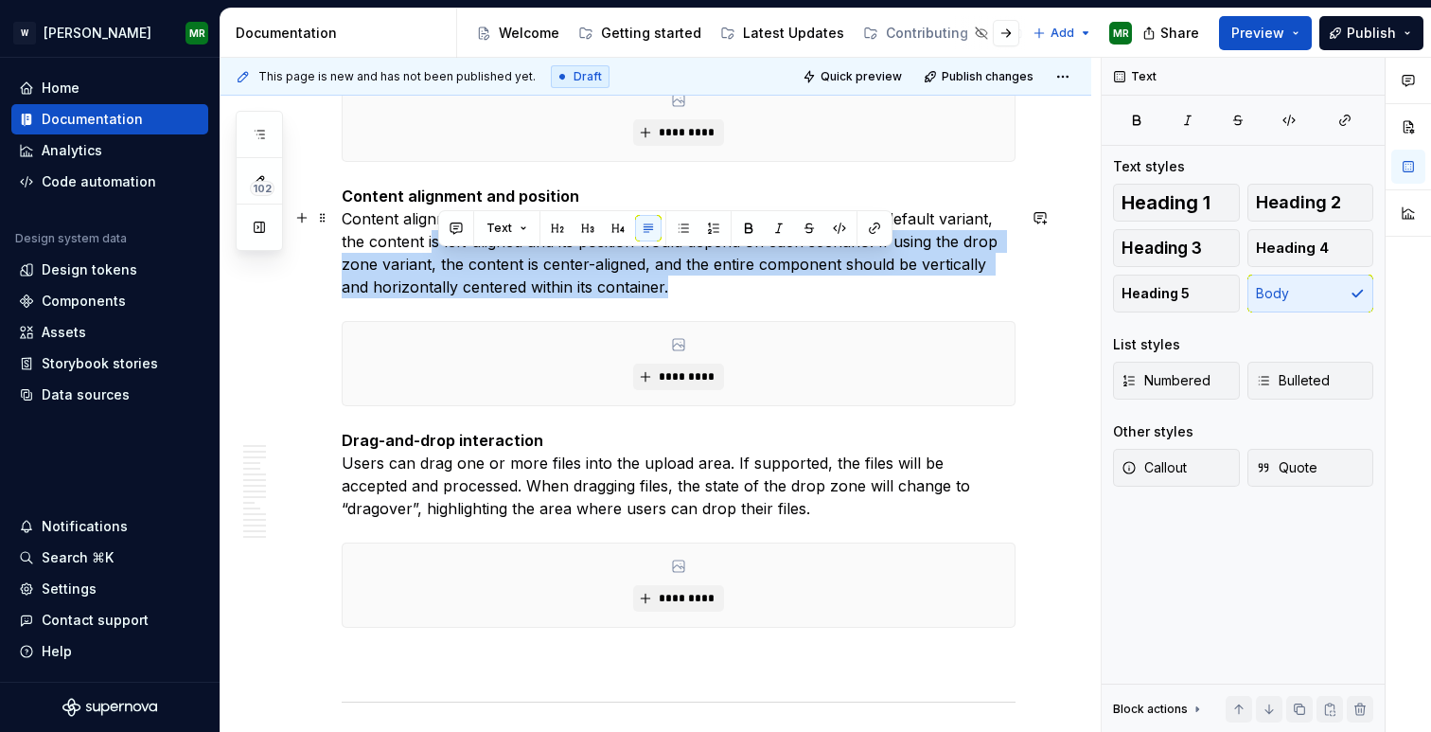
drag, startPoint x: 638, startPoint y: 311, endPoint x: 406, endPoint y: 263, distance: 236.7
click at [406, 263] on p "Content alignment and position Content alignment inside the file upload ddepent…" at bounding box center [679, 242] width 674 height 114
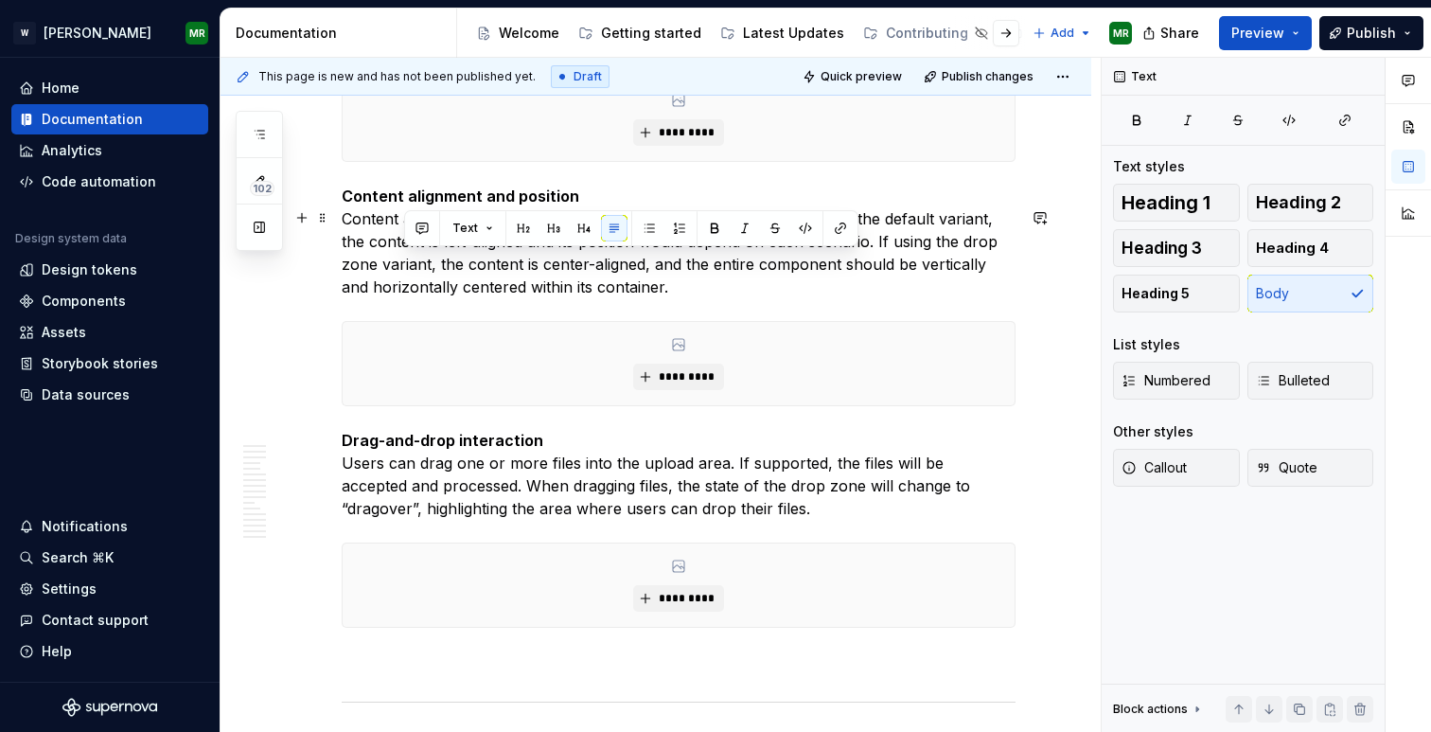
click at [602, 281] on p "Content alignment and position Content alignment inside the file upload ddepent…" at bounding box center [679, 242] width 674 height 114
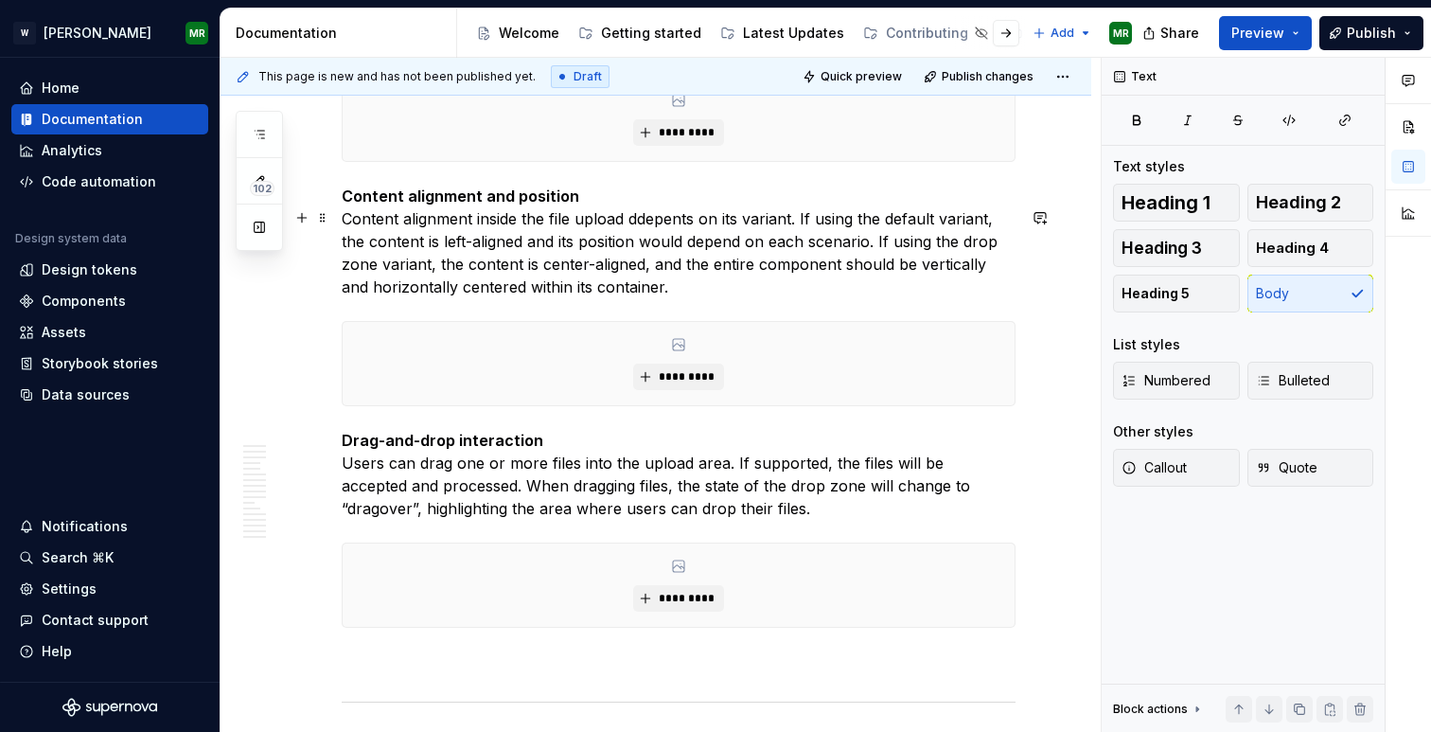
click at [633, 240] on p "Content alignment and position Content alignment inside the file upload ddepent…" at bounding box center [679, 242] width 674 height 114
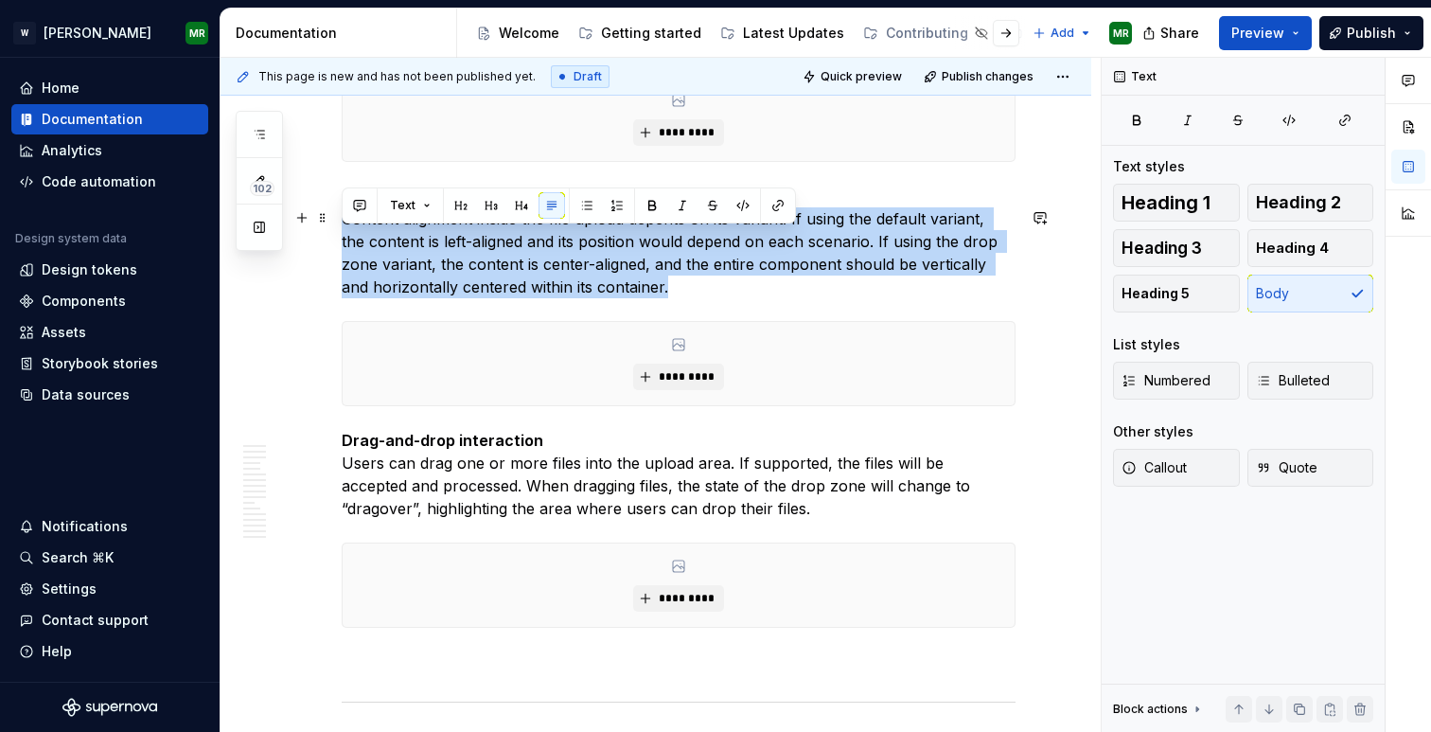
drag, startPoint x: 646, startPoint y: 311, endPoint x: 345, endPoint y: 246, distance: 308.1
click at [345, 246] on p "Content alignment and position Content alignment inside the file upload depents…" at bounding box center [679, 242] width 674 height 114
copy p "Content alignment inside the file upload depents on its variant. If using the d…"
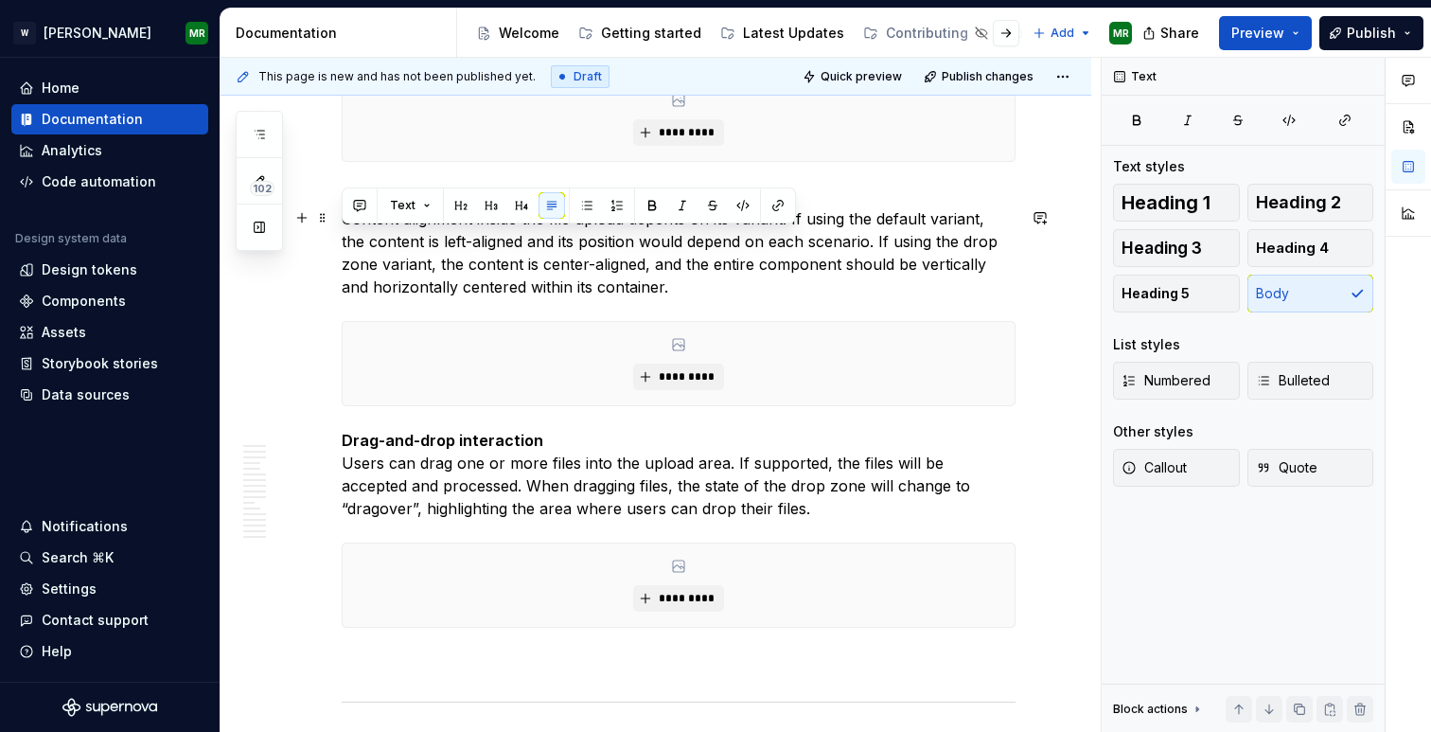
click at [564, 251] on p "Content alignment and position Content alignment inside the file upload depents…" at bounding box center [679, 242] width 674 height 114
drag, startPoint x: 788, startPoint y: 241, endPoint x: 341, endPoint y: 235, distance: 446.9
click at [342, 235] on p "Content alignment and position Content alignment inside the file upload depents…" at bounding box center [679, 242] width 674 height 114
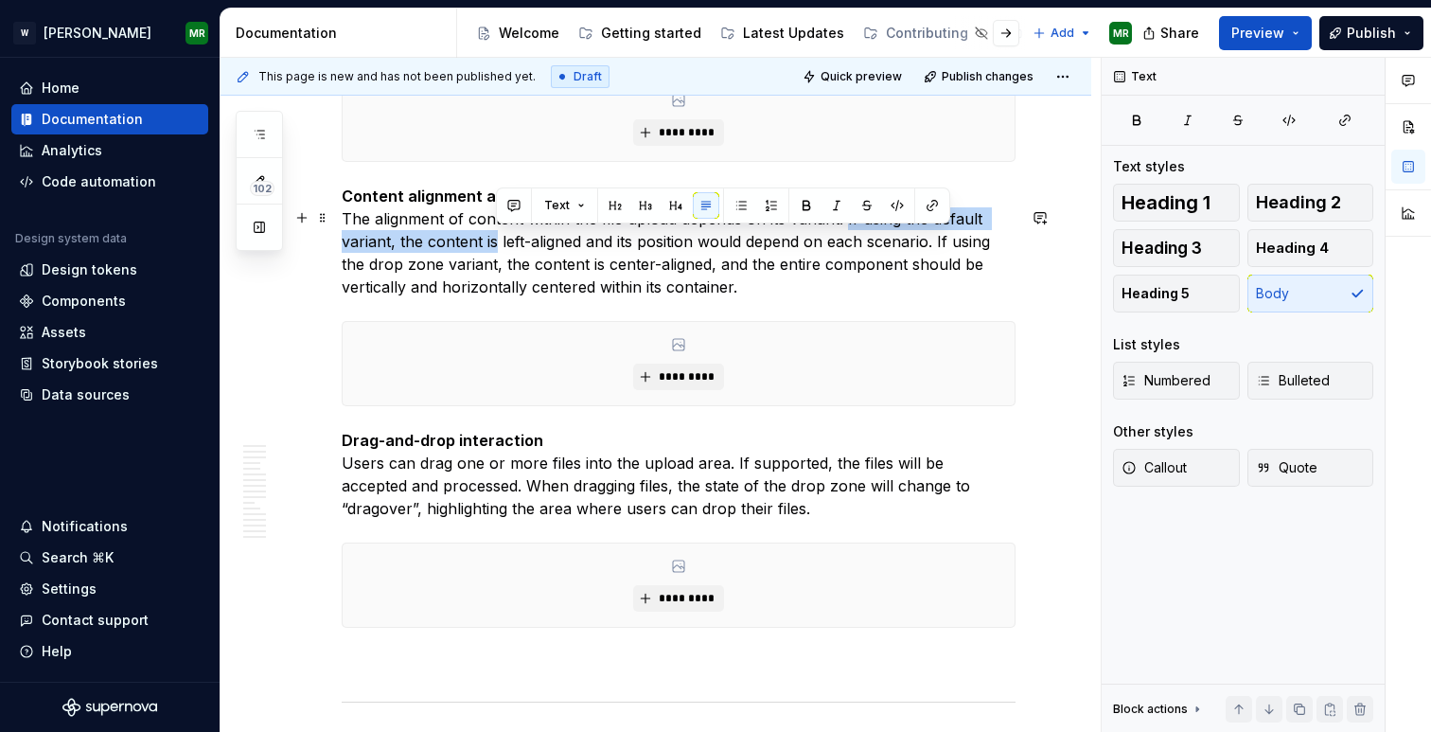
drag, startPoint x: 845, startPoint y: 240, endPoint x: 496, endPoint y: 262, distance: 350.0
click at [496, 262] on p "Content alignment and position The alignment of content within the file upload …" at bounding box center [679, 242] width 674 height 114
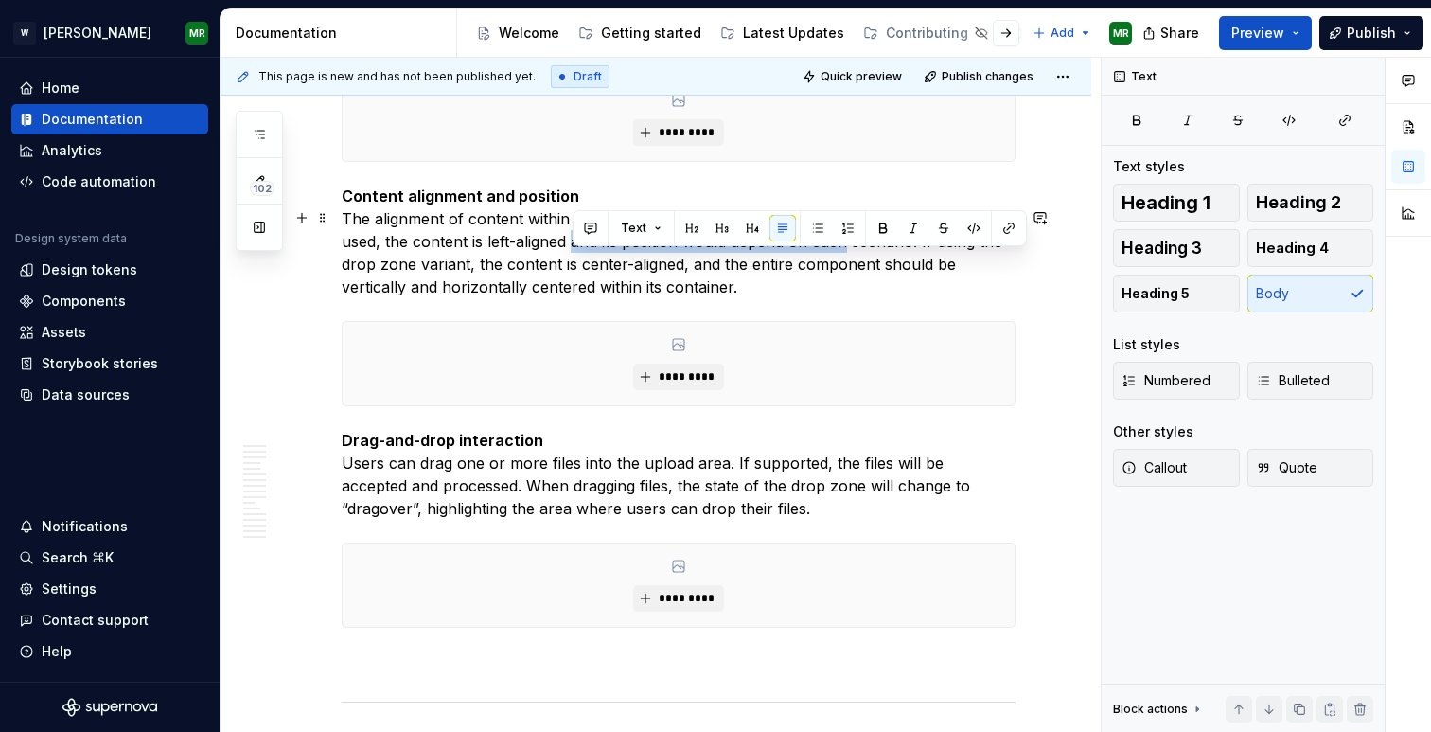
drag, startPoint x: 574, startPoint y: 263, endPoint x: 846, endPoint y: 265, distance: 272.7
click at [846, 265] on p "Content alignment and position The alignment of content within the file upload …" at bounding box center [679, 242] width 674 height 114
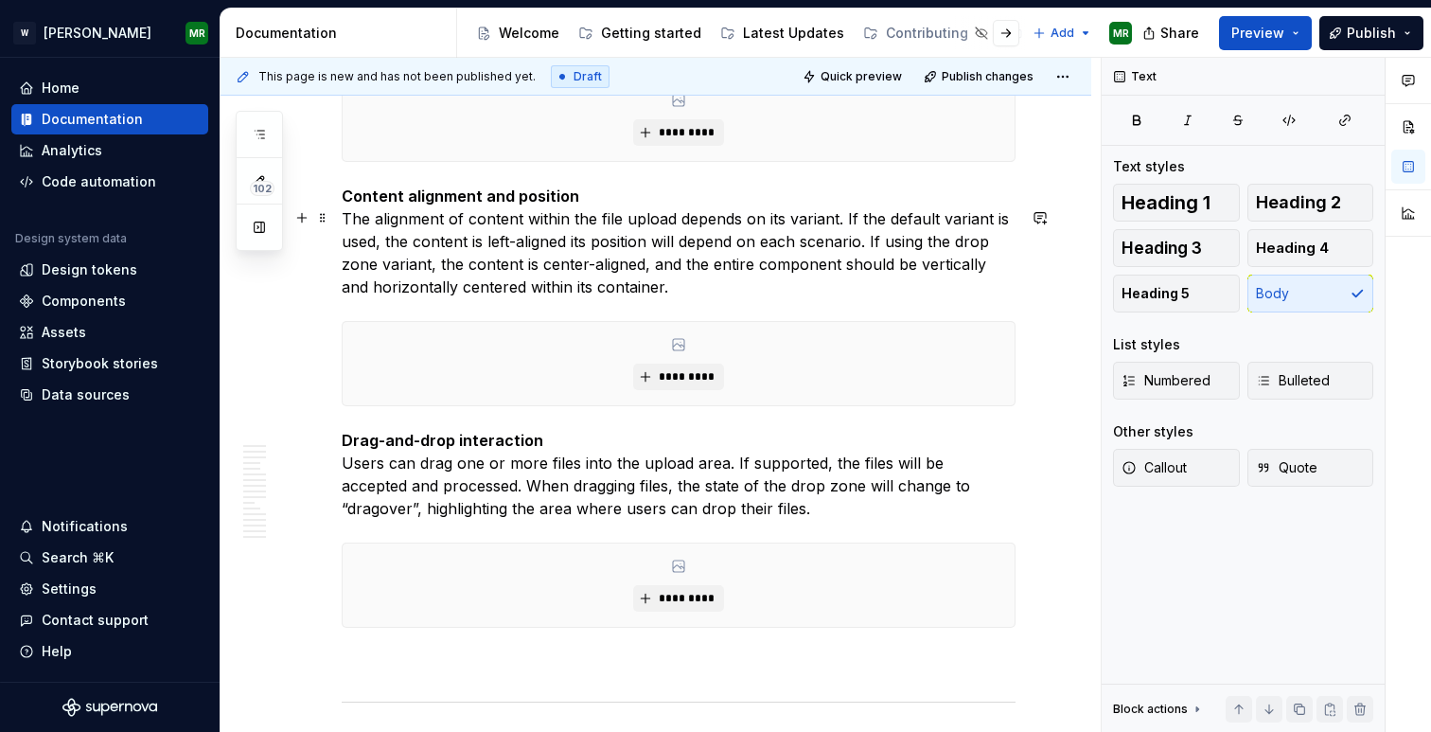
click at [568, 264] on p "Content alignment and position The alignment of content within the file upload …" at bounding box center [679, 242] width 674 height 114
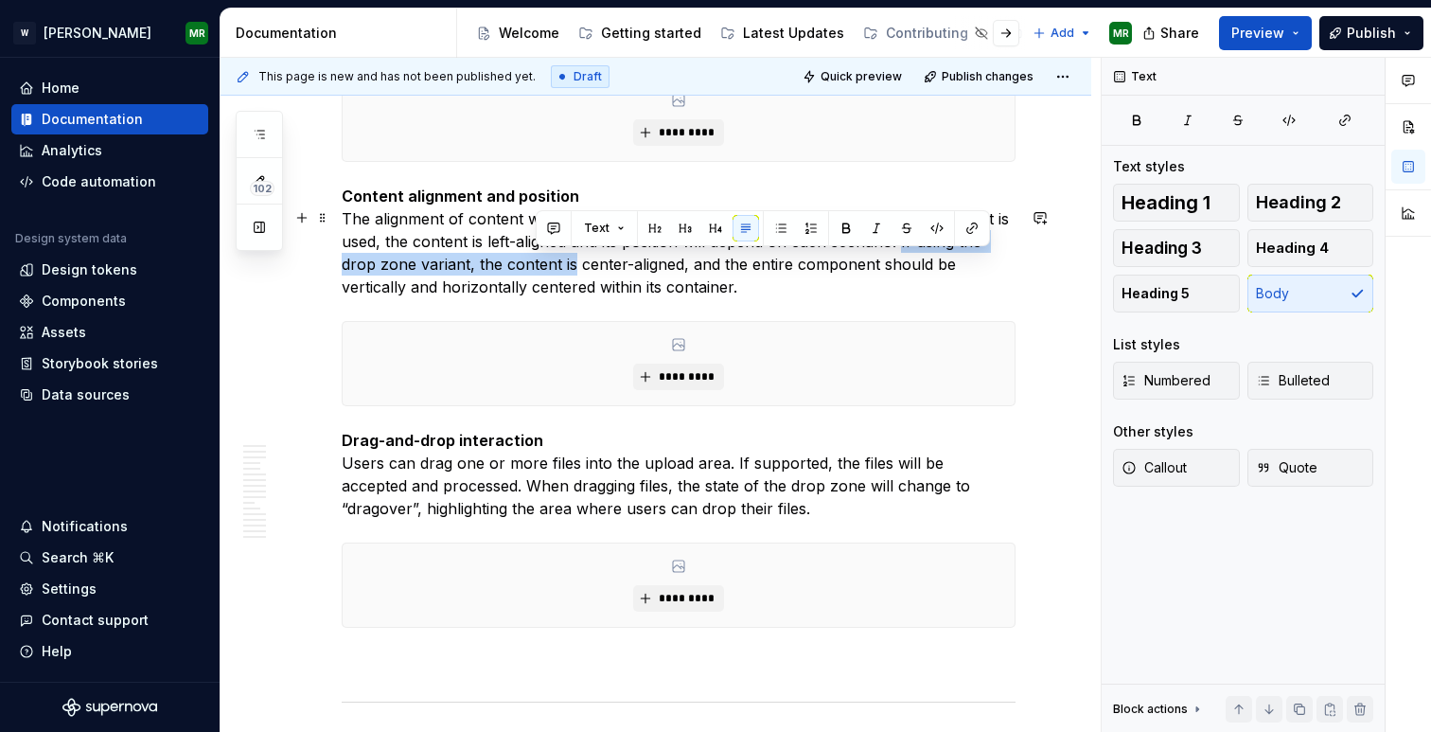
drag, startPoint x: 903, startPoint y: 260, endPoint x: 536, endPoint y: 276, distance: 367.7
click at [536, 276] on p "Content alignment and position The alignment of content within the file upload …" at bounding box center [679, 242] width 674 height 114
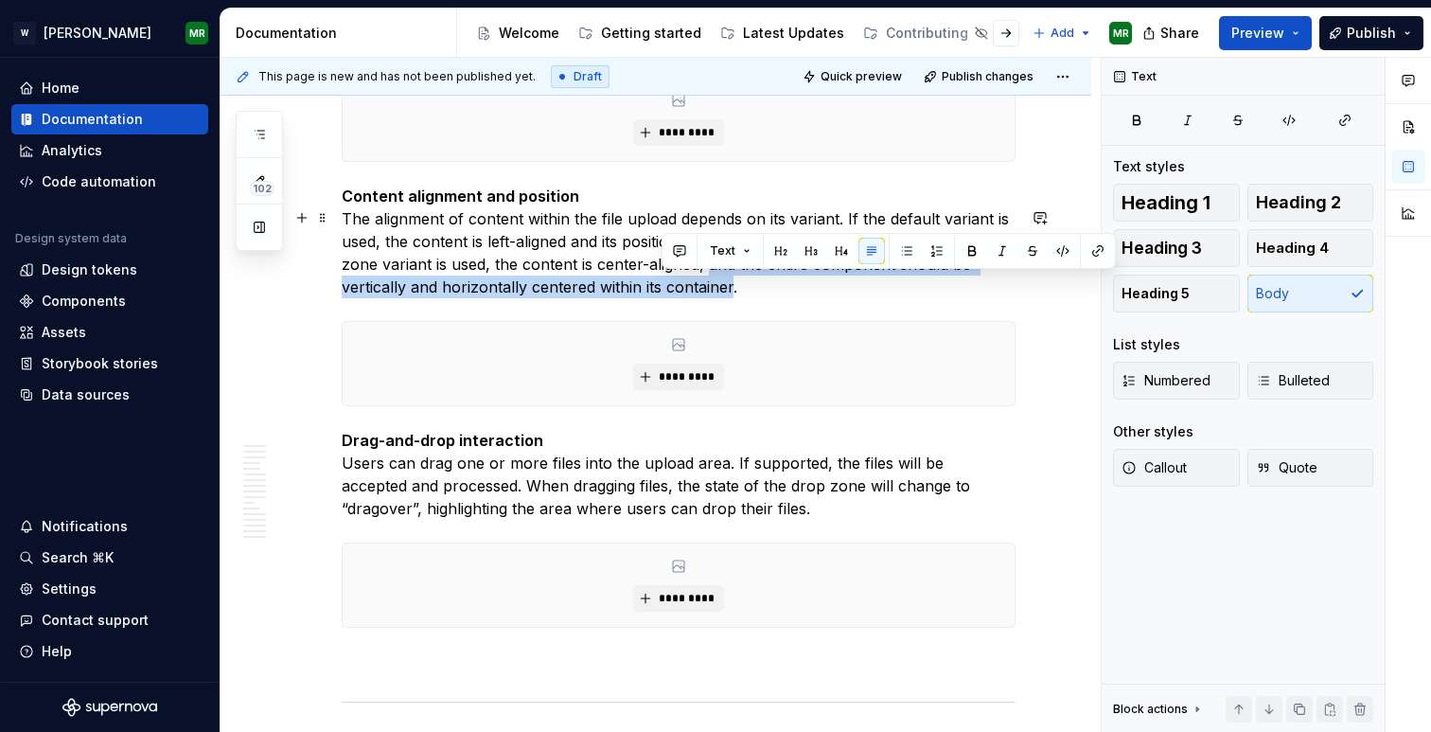
drag, startPoint x: 669, startPoint y: 290, endPoint x: 663, endPoint y: 303, distance: 14.8
click at [663, 298] on p "Content alignment and position The alignment of content within the file upload …" at bounding box center [679, 242] width 674 height 114
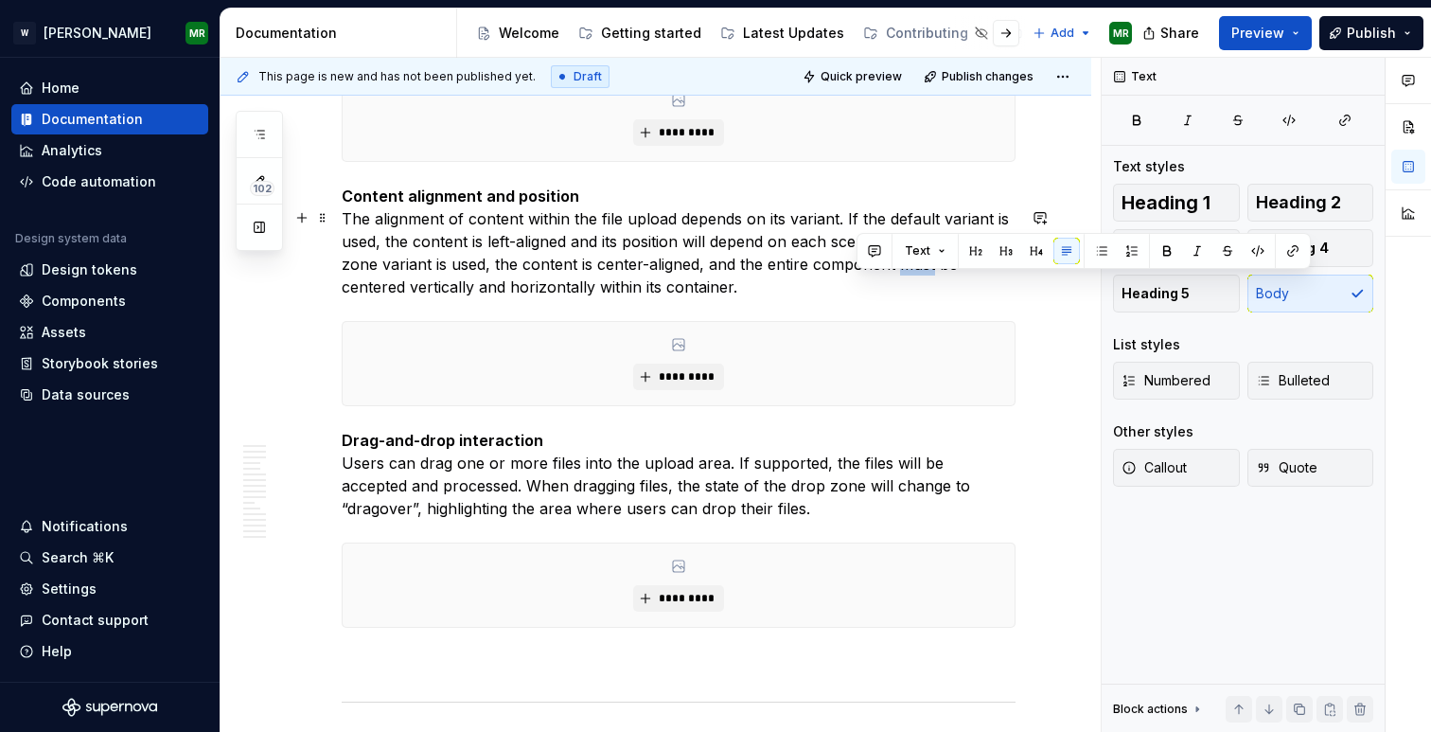
drag, startPoint x: 856, startPoint y: 284, endPoint x: 892, endPoint y: 286, distance: 36.0
click at [892, 286] on p "Content alignment and position The alignment of content within the file upload …" at bounding box center [679, 242] width 674 height 114
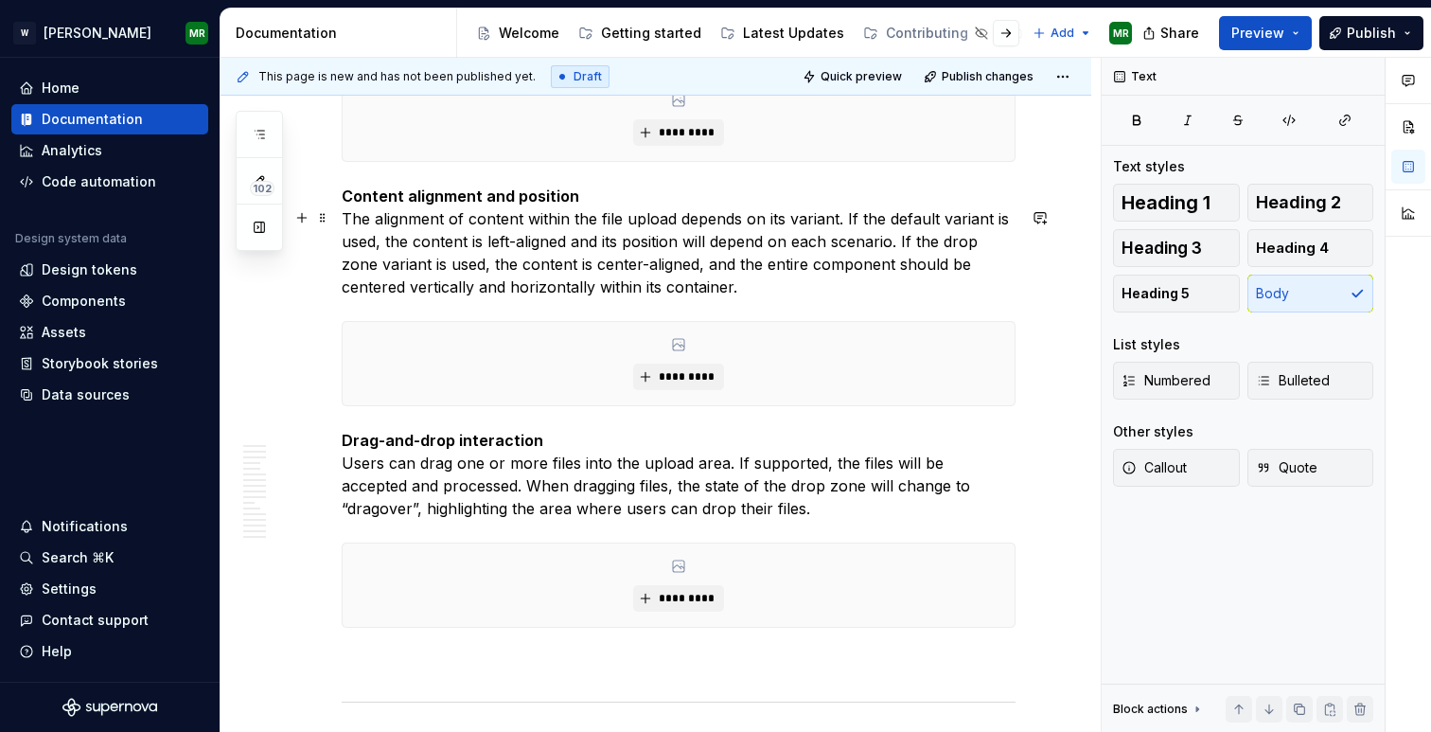
click at [981, 280] on p "Content alignment and position The alignment of content within the file upload …" at bounding box center [679, 242] width 674 height 114
click at [965, 292] on p "Content alignment and position The alignment of content within the file upload …" at bounding box center [679, 242] width 674 height 114
click at [606, 294] on p "Content alignment and position The alignment of content within the file upload …" at bounding box center [679, 242] width 674 height 114
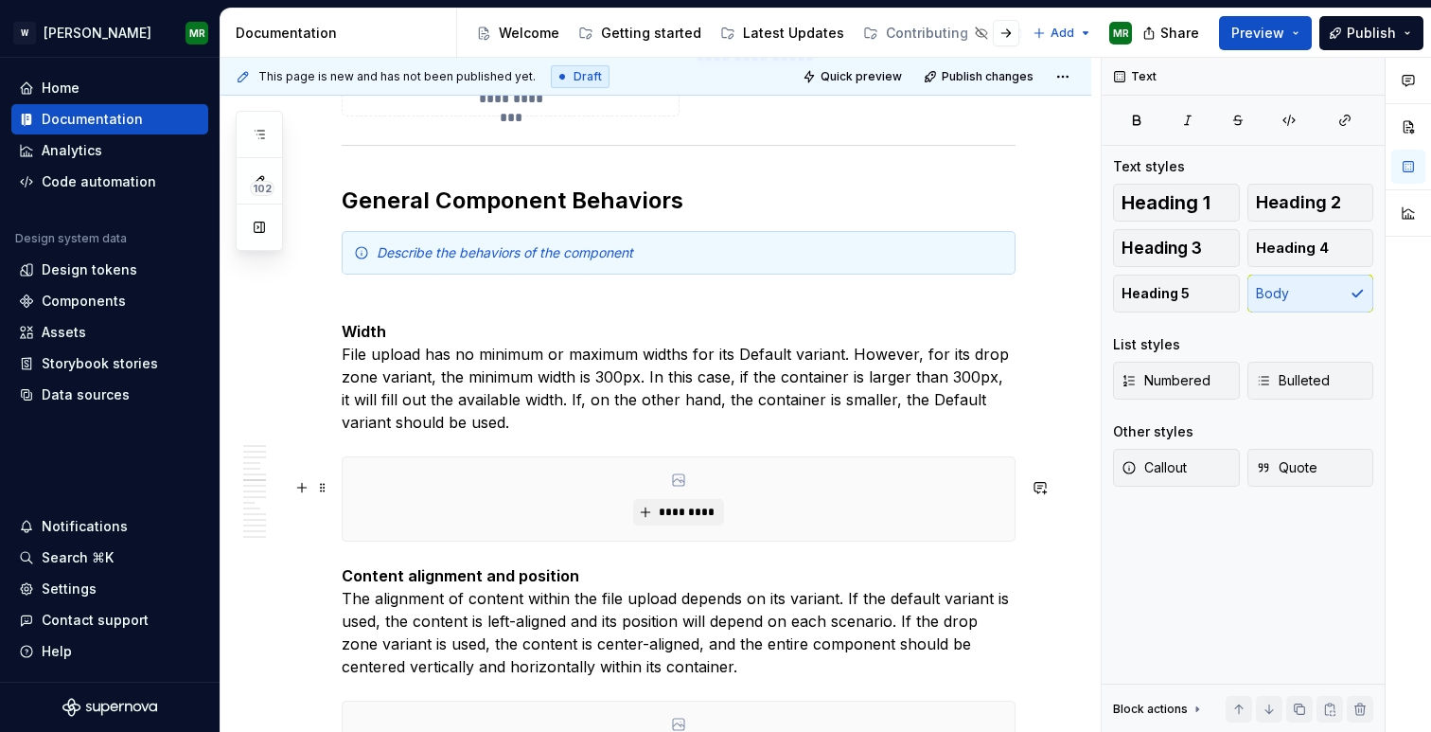
scroll to position [4829, 0]
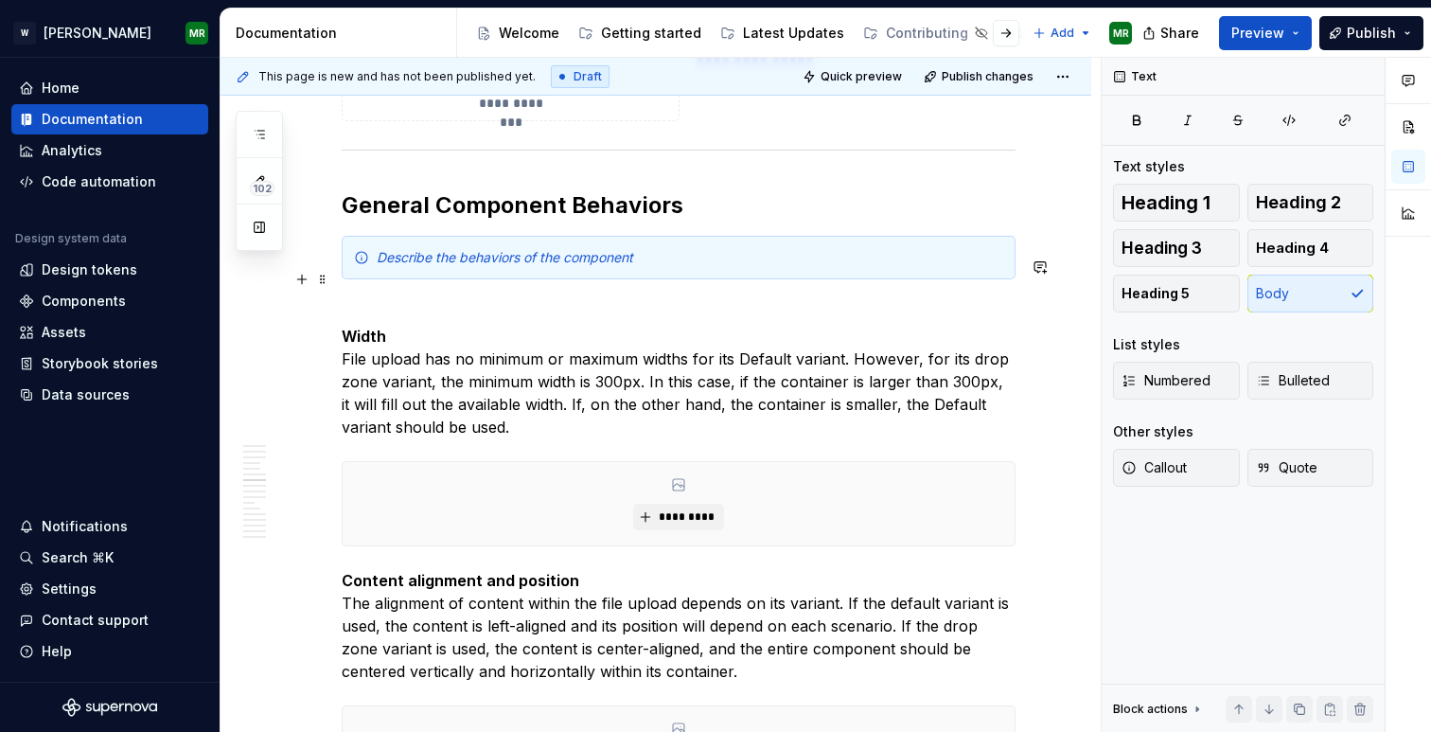
click at [676, 267] on div "Describe the behaviors of the component" at bounding box center [690, 257] width 627 height 19
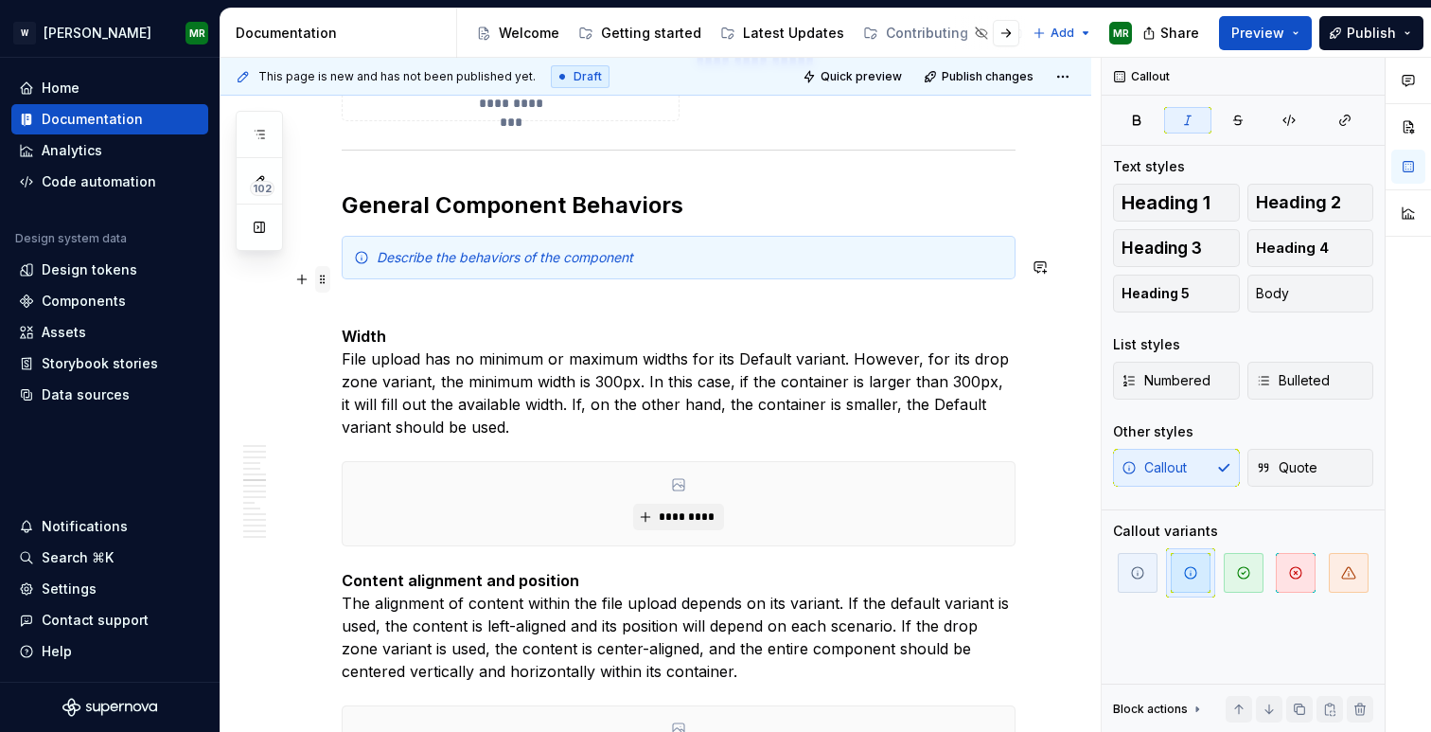
click at [324, 281] on span at bounding box center [322, 279] width 15 height 27
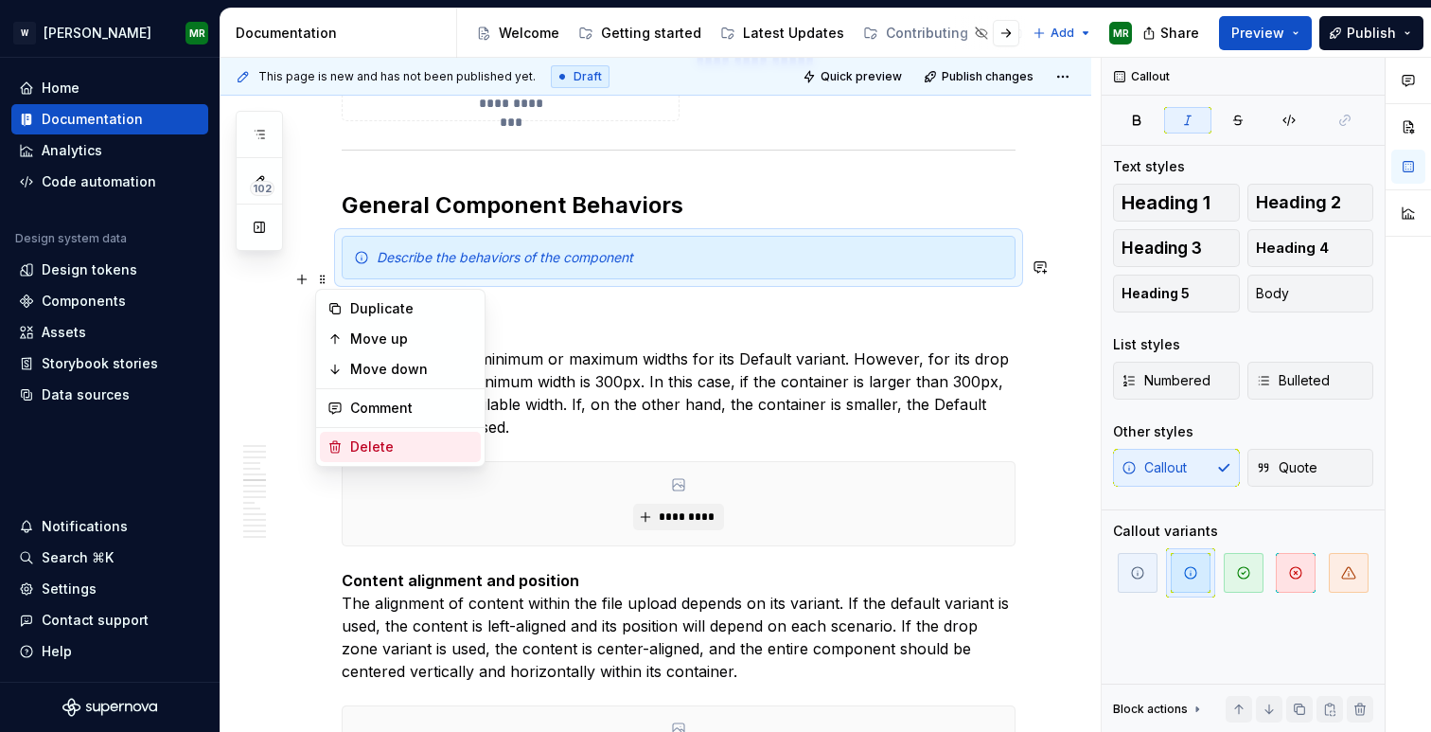
click at [365, 448] on div "Delete" at bounding box center [411, 446] width 123 height 19
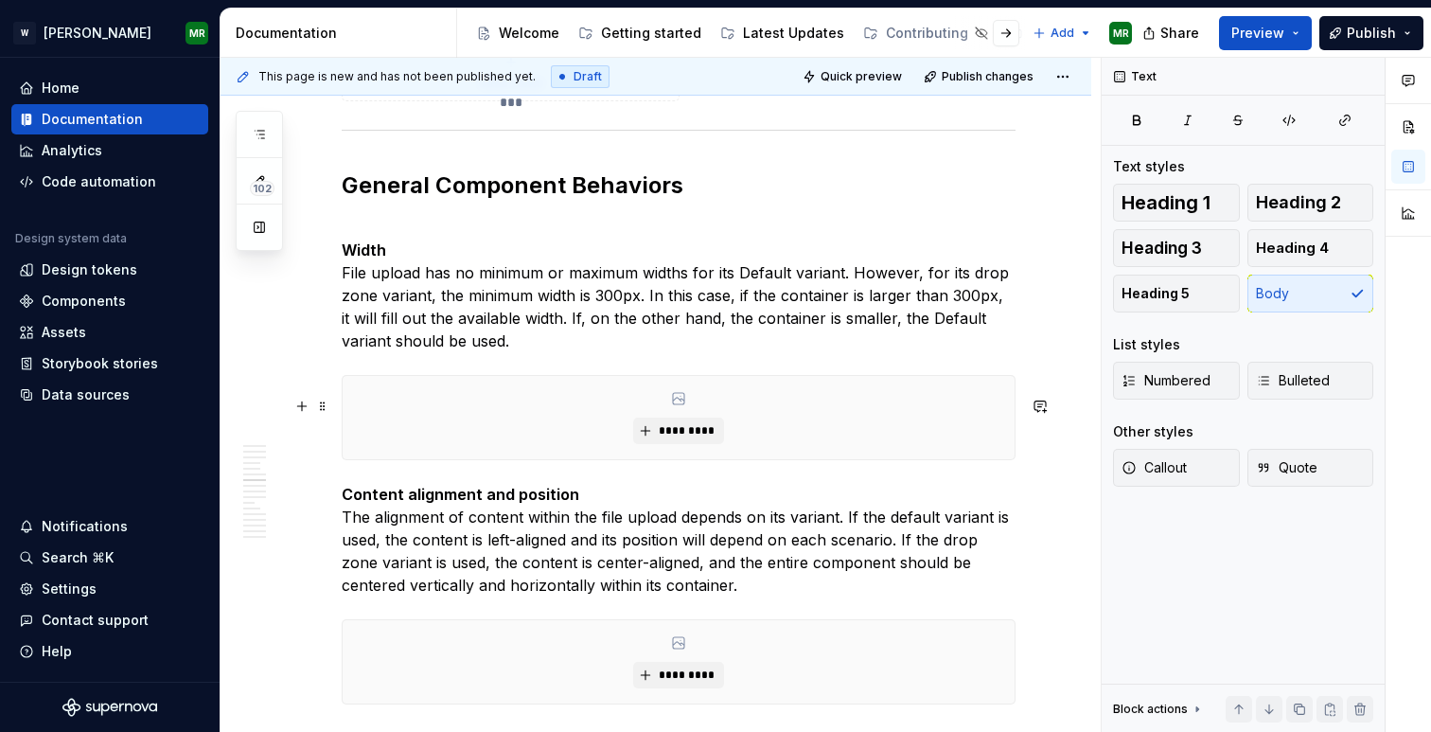
scroll to position [4850, 0]
click at [503, 240] on p "Width File upload has no minimum or maximum widths for its Default variant. How…" at bounding box center [679, 283] width 674 height 136
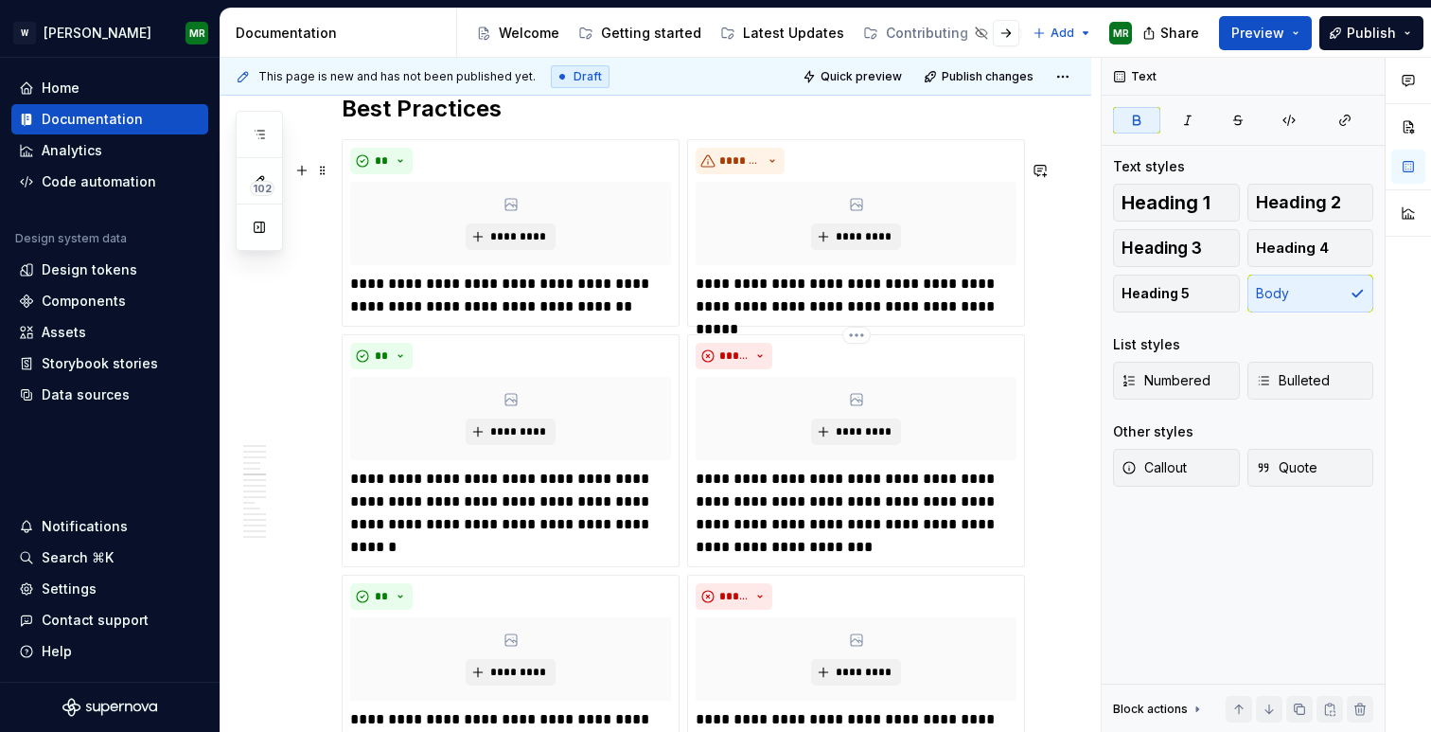
scroll to position [3926, 0]
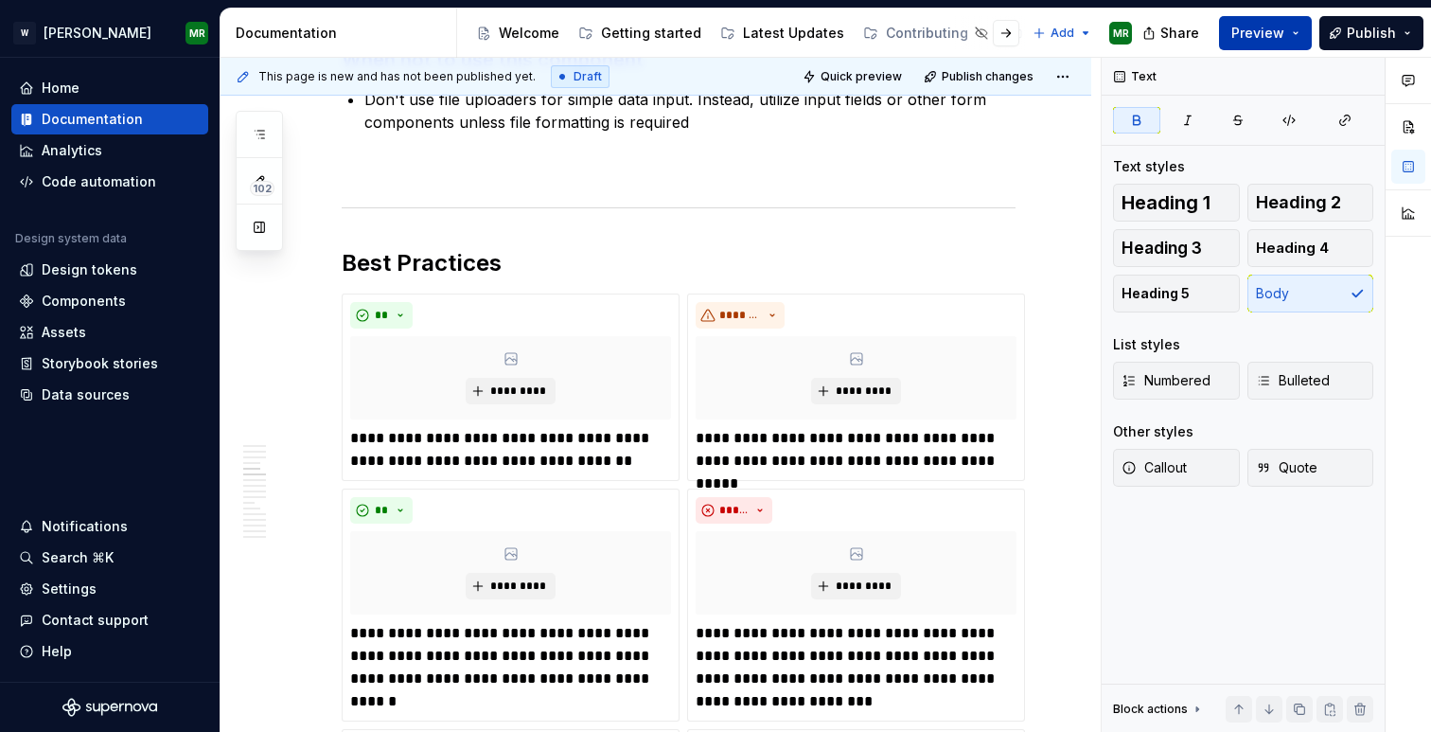
click at [1267, 44] on button "Preview" at bounding box center [1265, 33] width 93 height 34
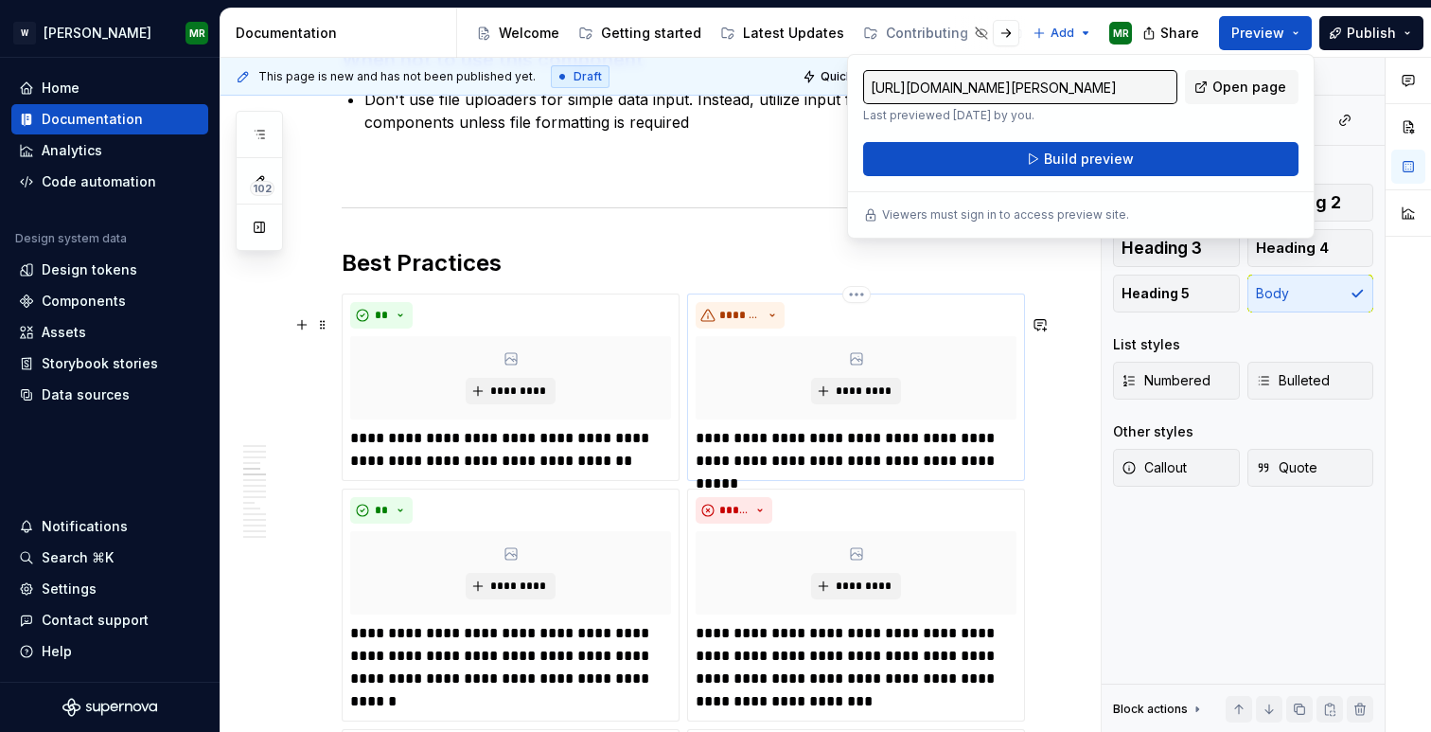
click at [903, 467] on p "**********" at bounding box center [856, 449] width 321 height 45
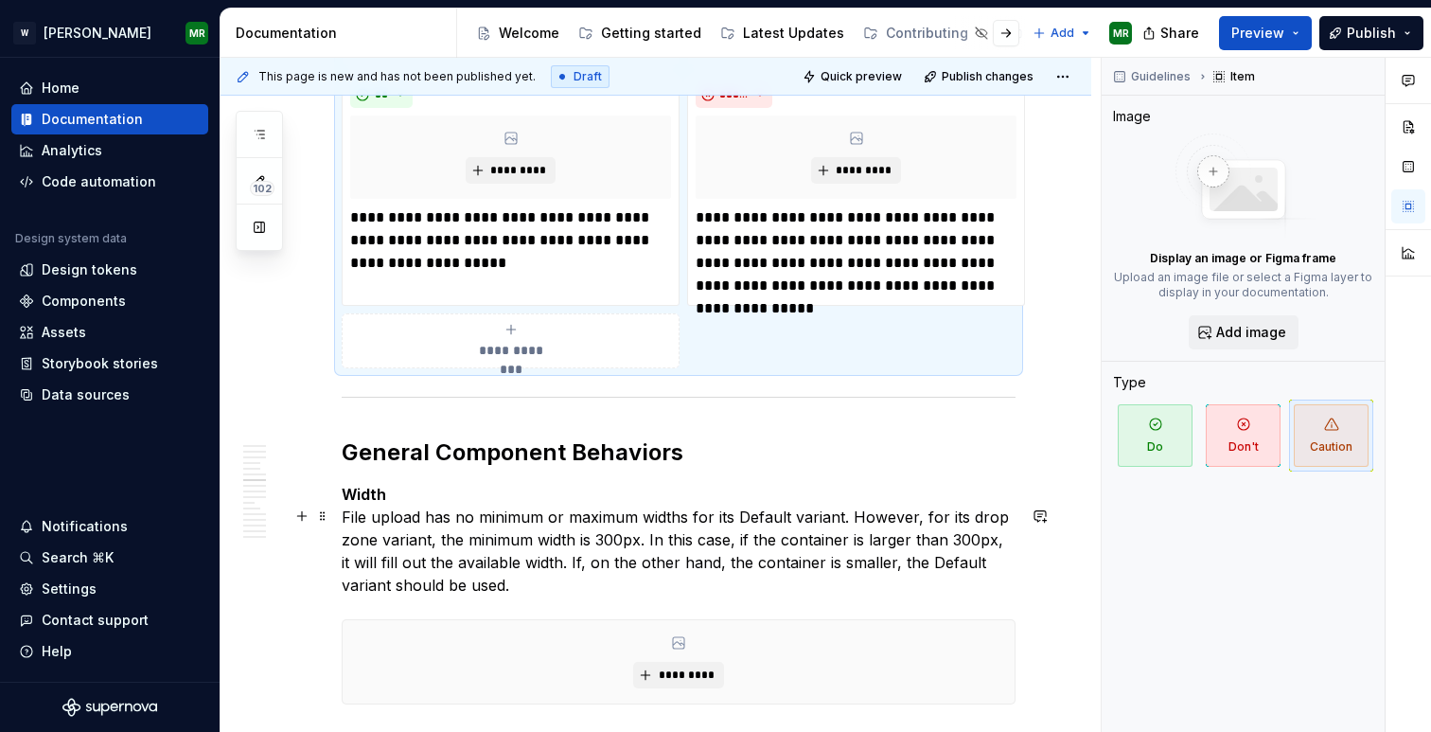
scroll to position [4694, 0]
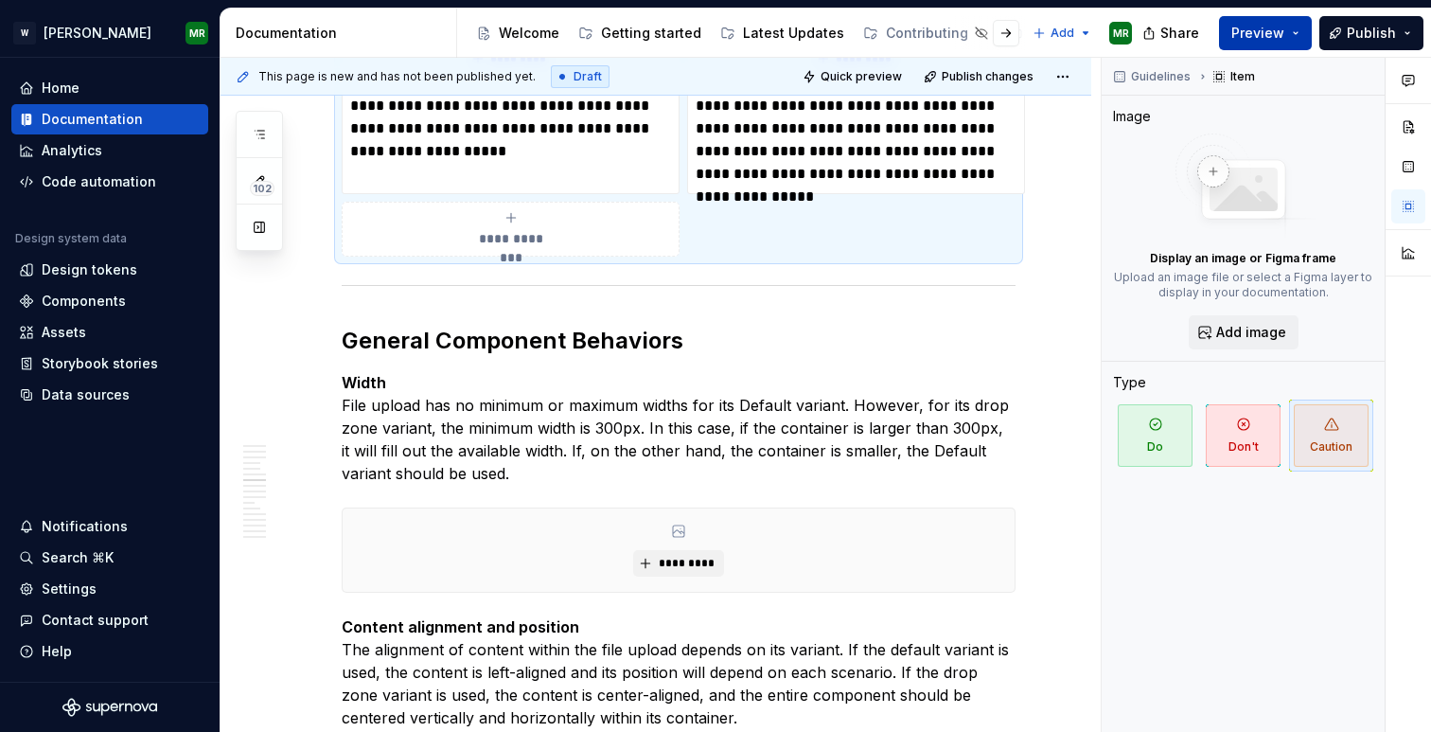
click at [1280, 25] on span "Preview" at bounding box center [1258, 33] width 53 height 19
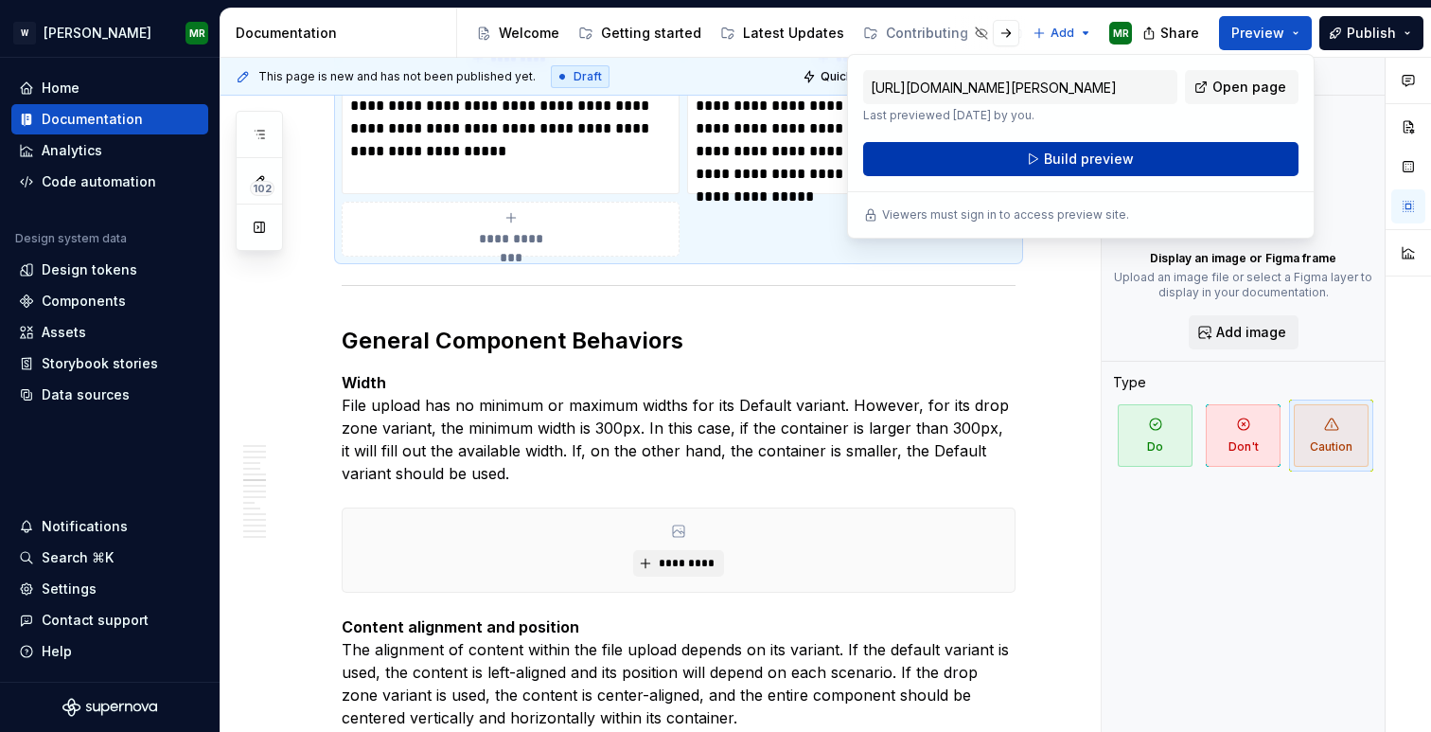
click at [1097, 160] on span "Build preview" at bounding box center [1089, 159] width 90 height 19
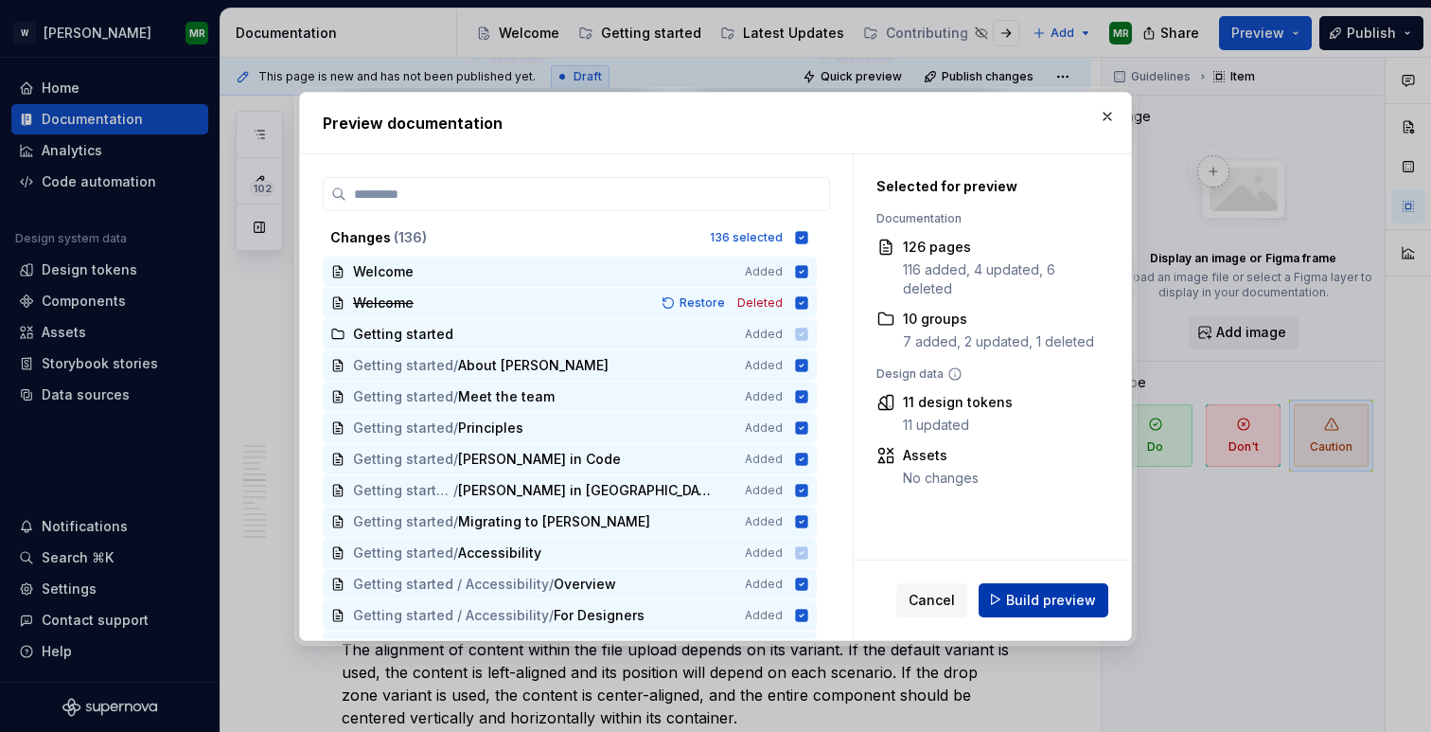
click at [1042, 594] on span "Build preview" at bounding box center [1051, 599] width 90 height 19
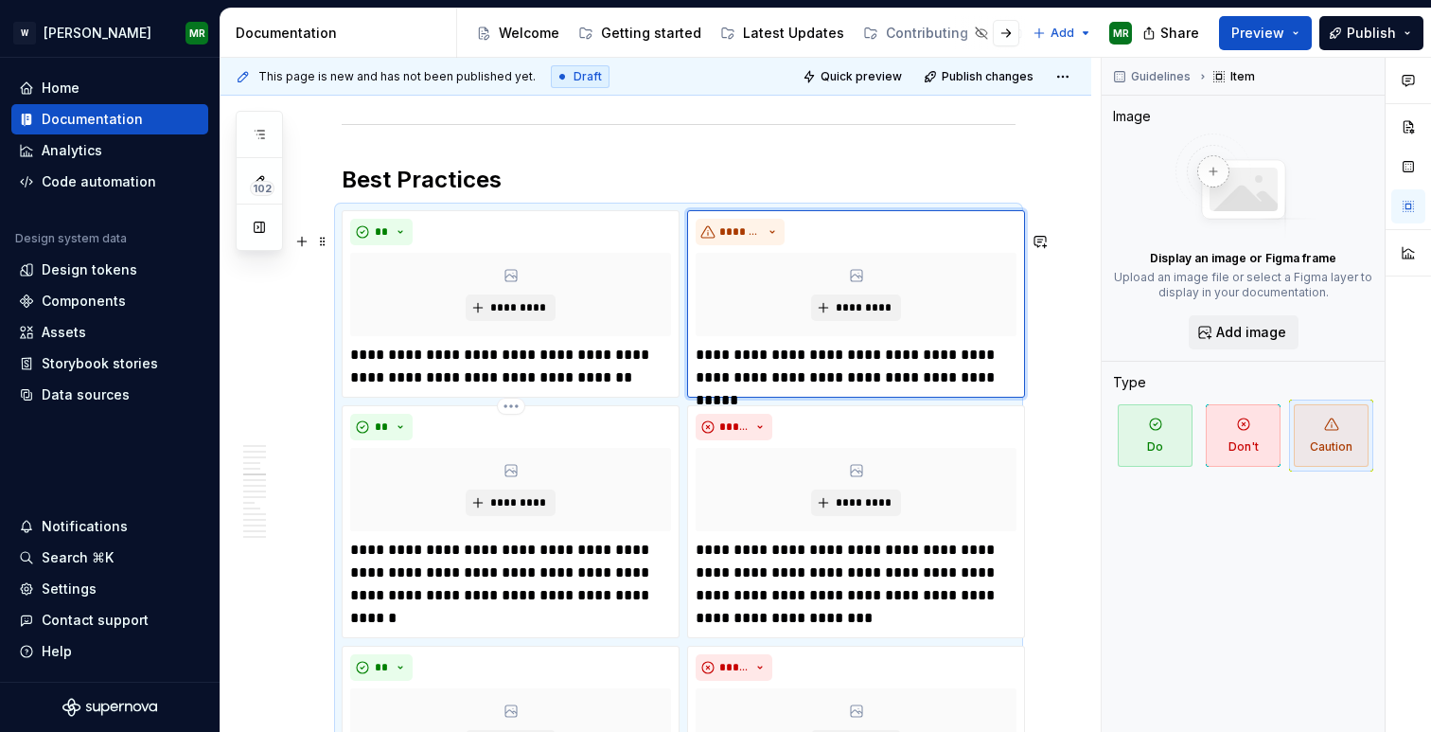
scroll to position [4011, 0]
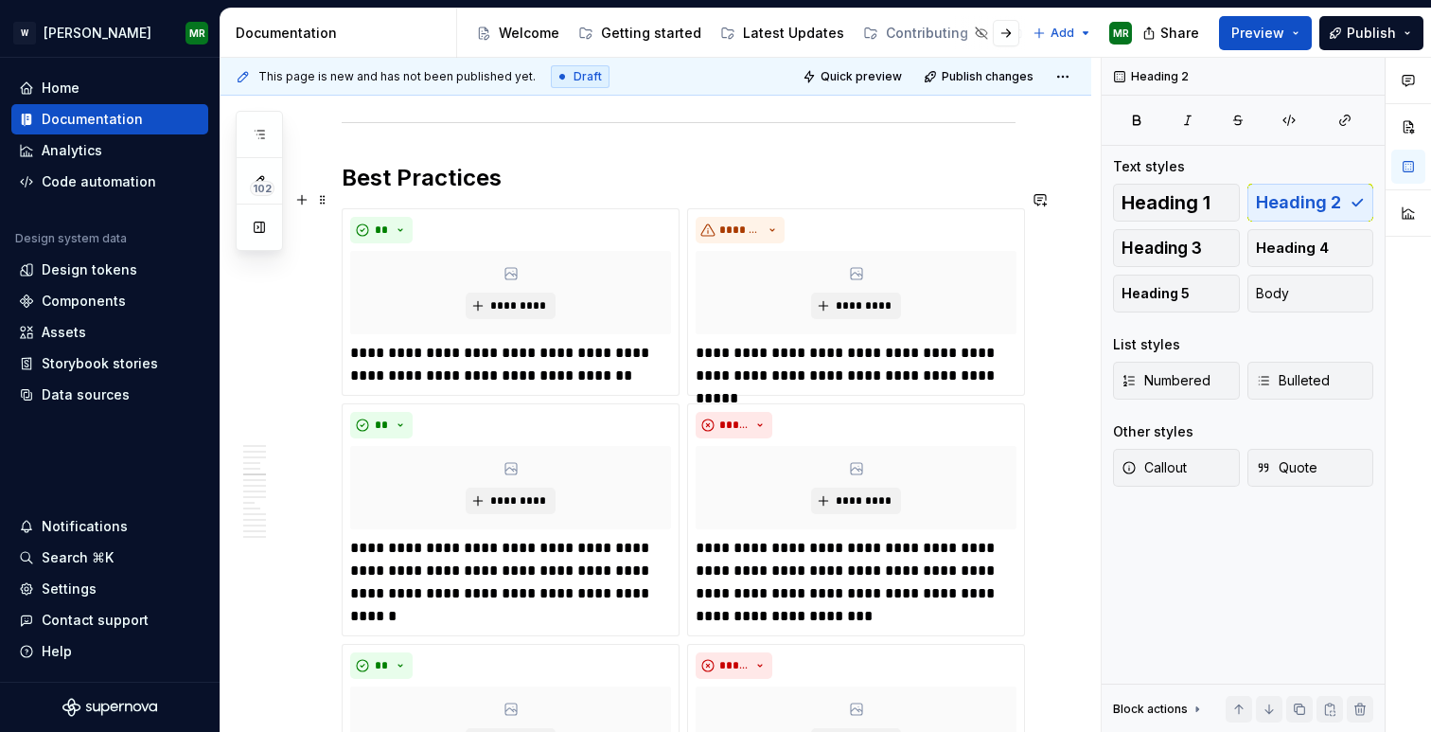
click at [509, 193] on h2 "Best Practices" at bounding box center [679, 178] width 674 height 30
click at [708, 380] on p "**********" at bounding box center [856, 364] width 321 height 45
click at [513, 193] on h2 "Best Practices" at bounding box center [679, 178] width 674 height 30
type textarea "*"
